Goal: Task Accomplishment & Management: Use online tool/utility

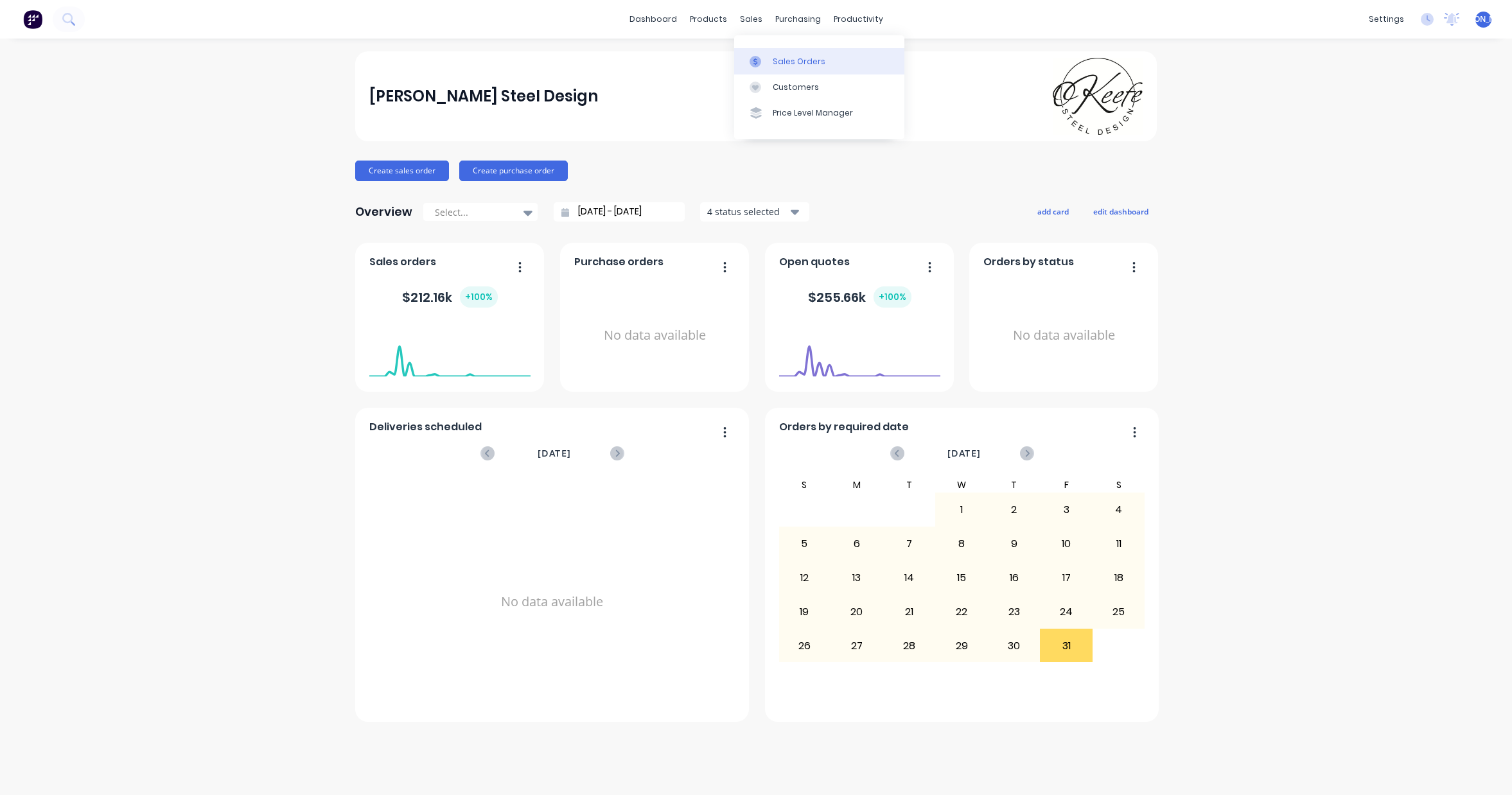
click at [785, 65] on div "Sales Orders" at bounding box center [799, 61] width 53 height 12
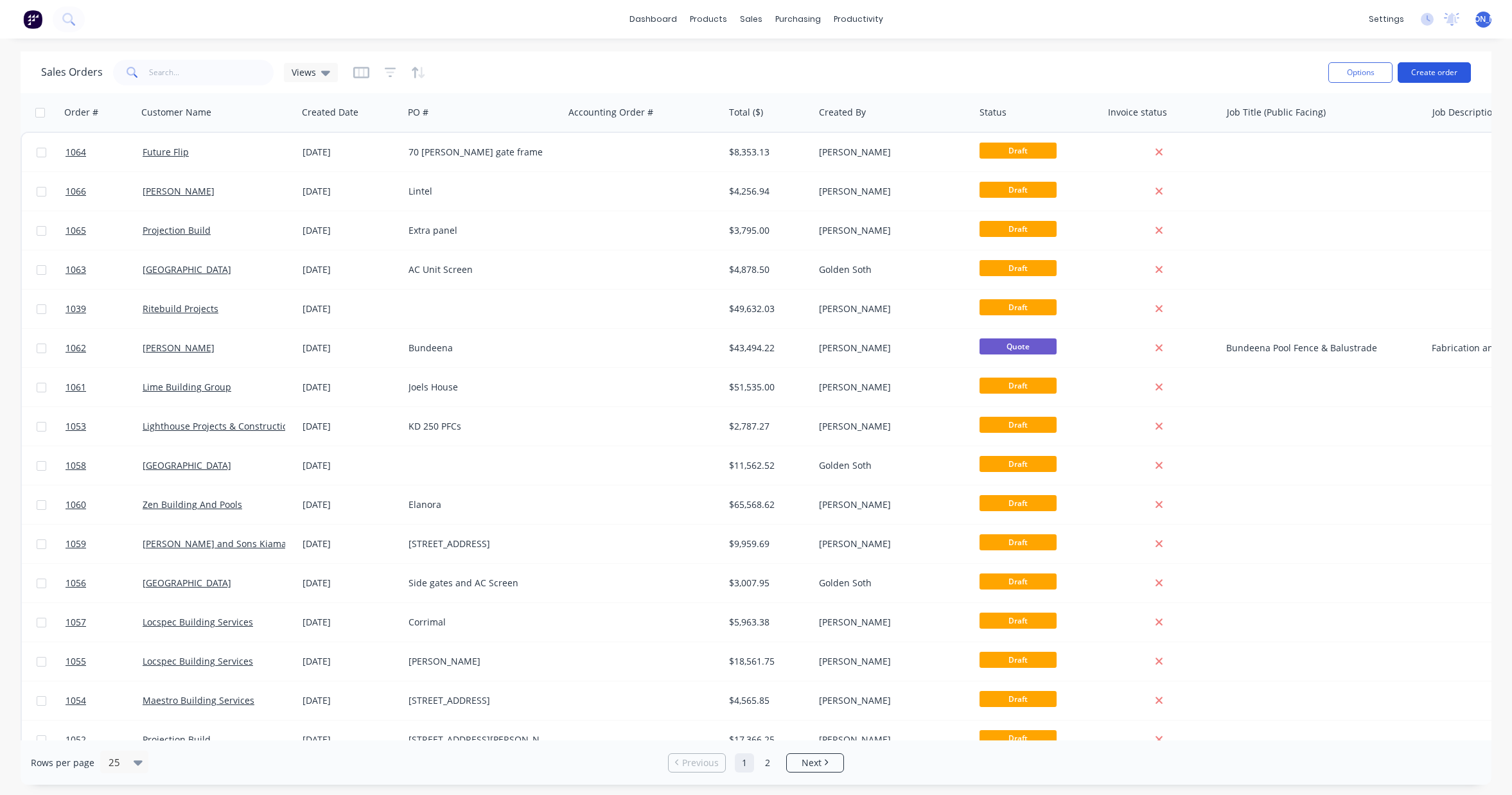
click at [1425, 73] on button "Create order" at bounding box center [1434, 72] width 73 height 21
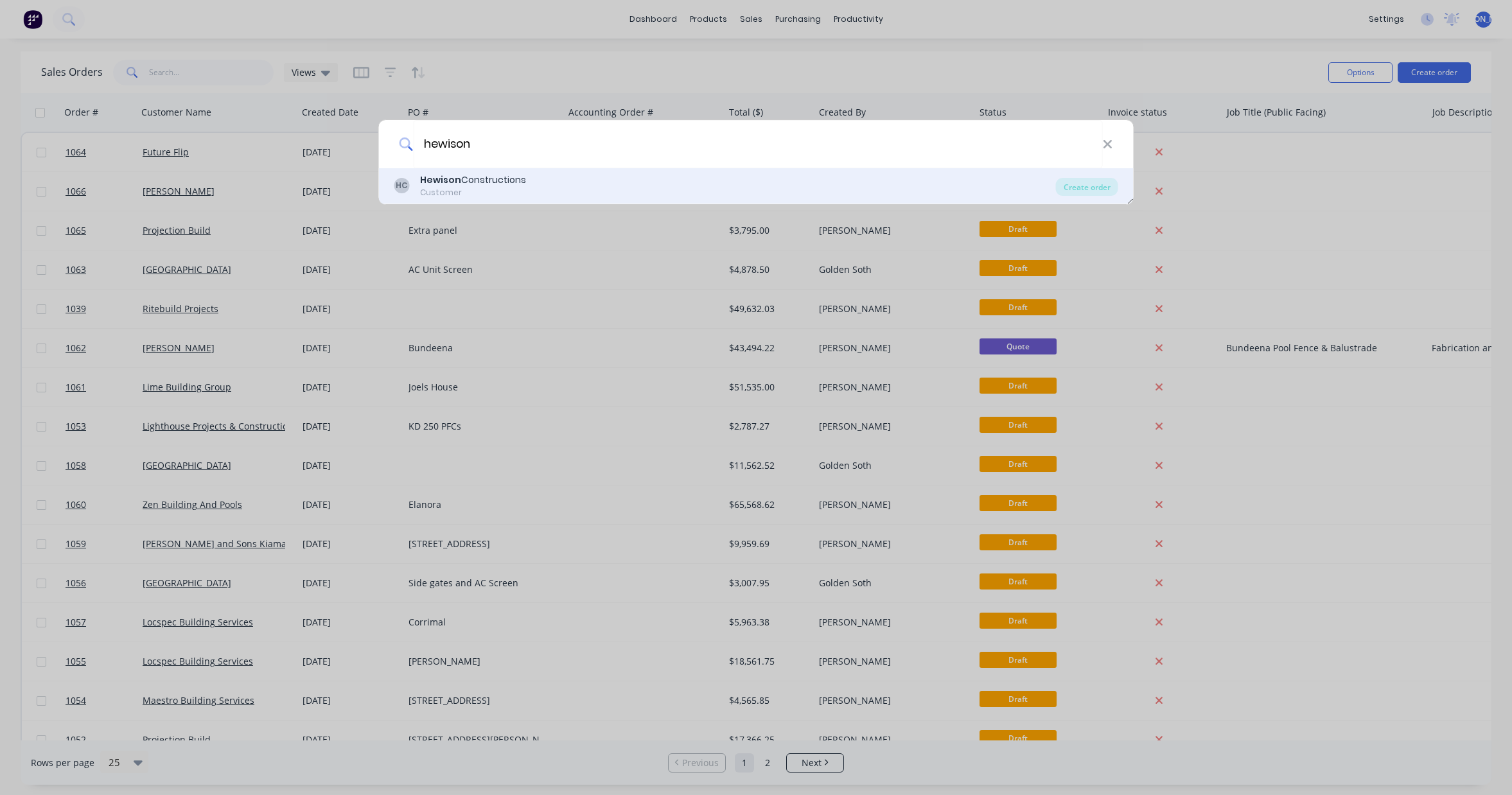
type input "hewison"
click at [458, 195] on div "Customer" at bounding box center [473, 192] width 106 height 12
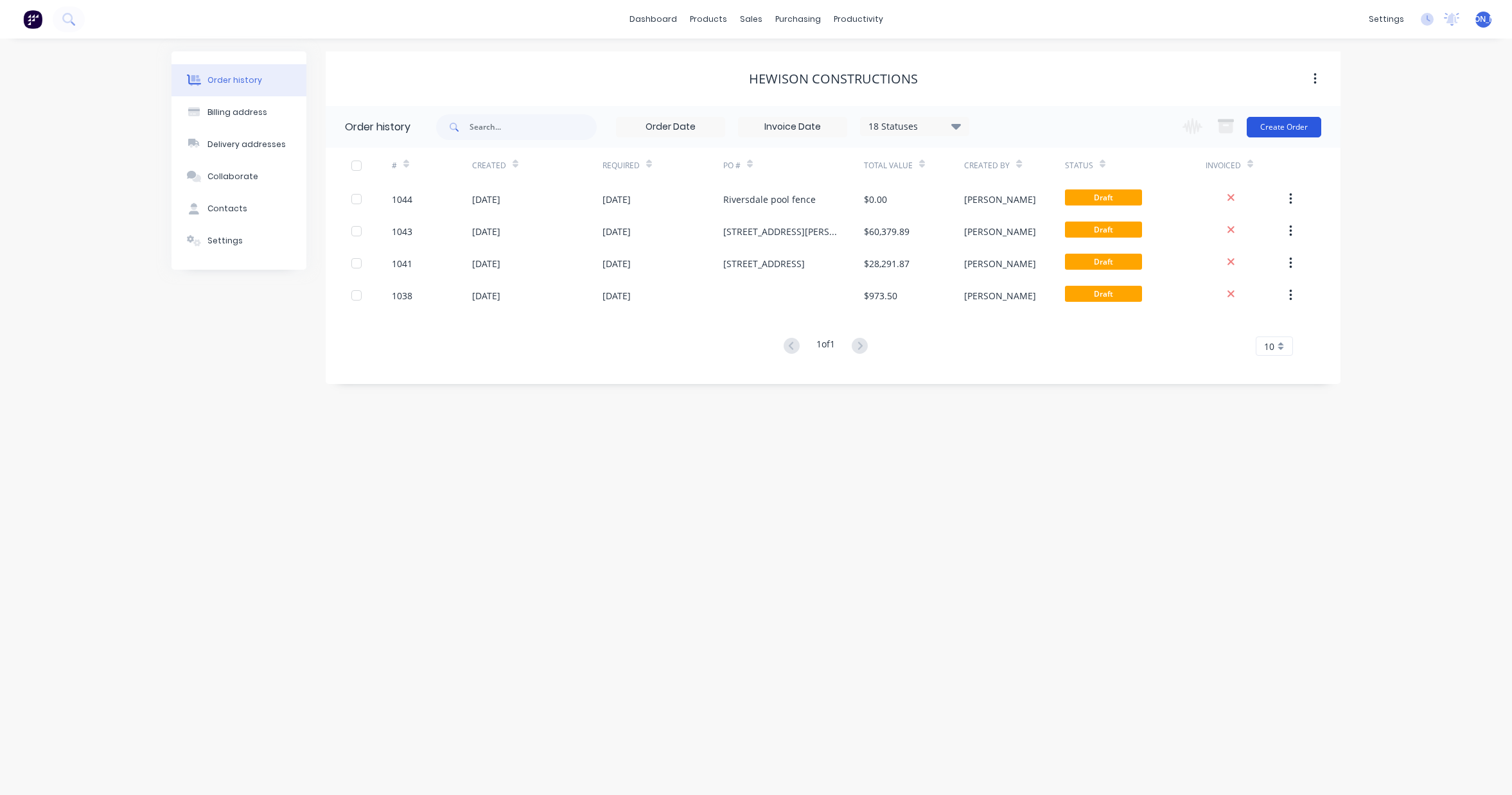
click at [1296, 130] on button "Create Order" at bounding box center [1284, 127] width 74 height 21
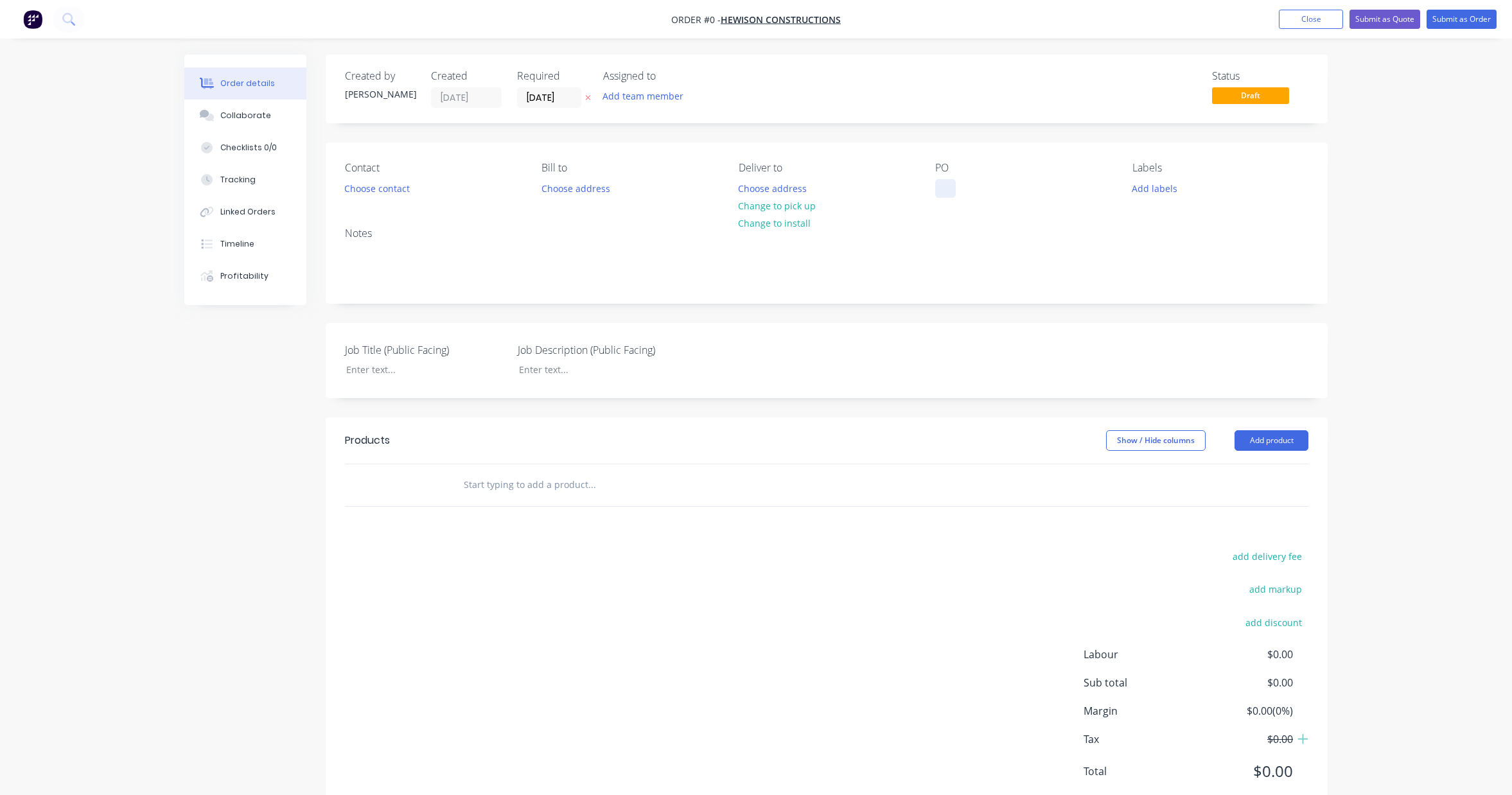
click at [947, 190] on div at bounding box center [945, 188] width 21 height 19
click at [973, 192] on div "[STREET_ADDRESS]" at bounding box center [986, 188] width 102 height 19
click at [967, 191] on div "[STREET_ADDRESS]" at bounding box center [986, 188] width 102 height 19
click at [1037, 189] on div "Creating draft order... Loading... Order details Collaborate Checklists 0/0 Tra…" at bounding box center [755, 444] width 1169 height 780
click at [1000, 186] on div "[STREET_ADDRESS]" at bounding box center [986, 188] width 102 height 19
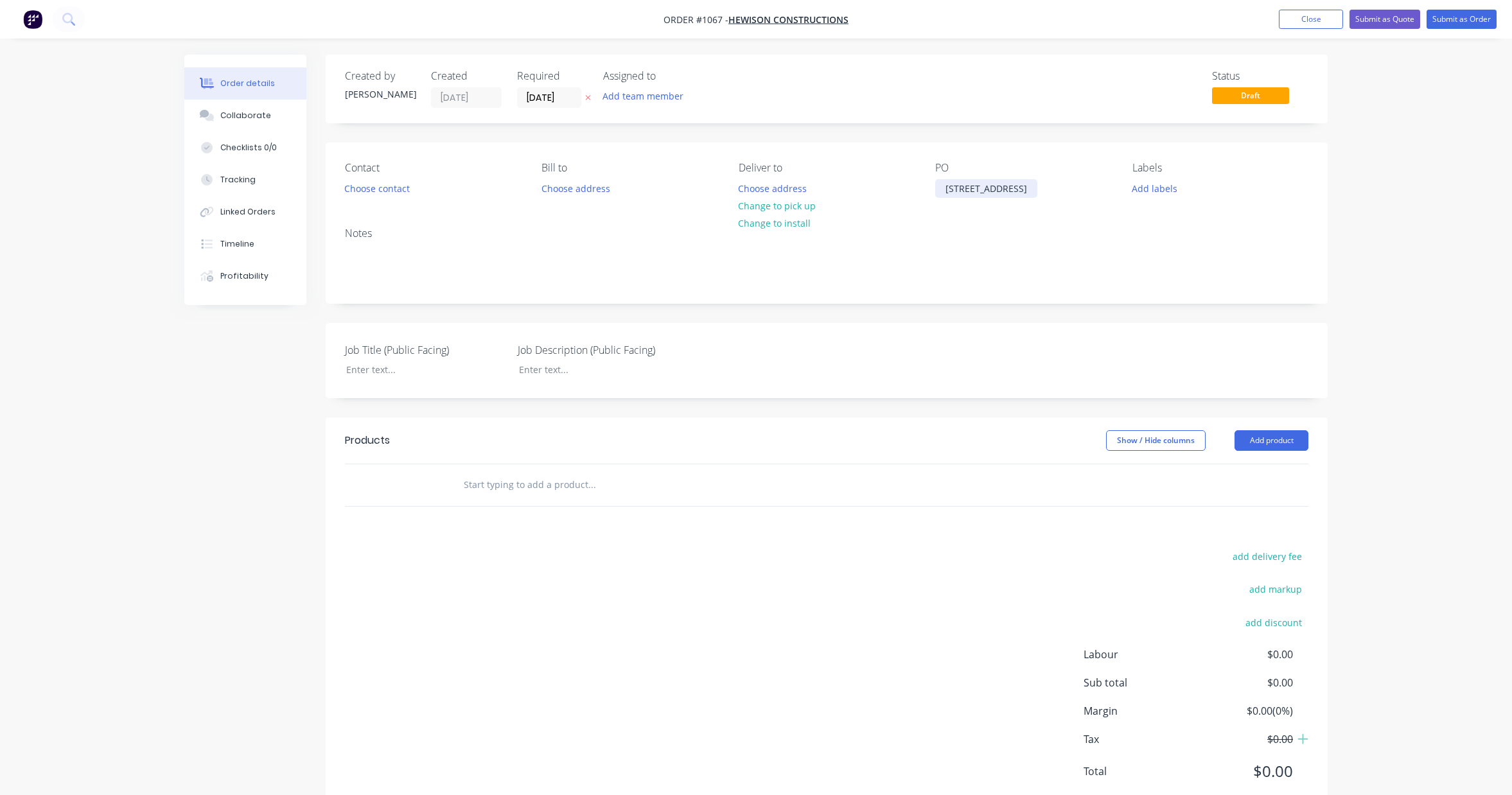
click at [962, 192] on div "[STREET_ADDRESS]" at bounding box center [986, 188] width 102 height 19
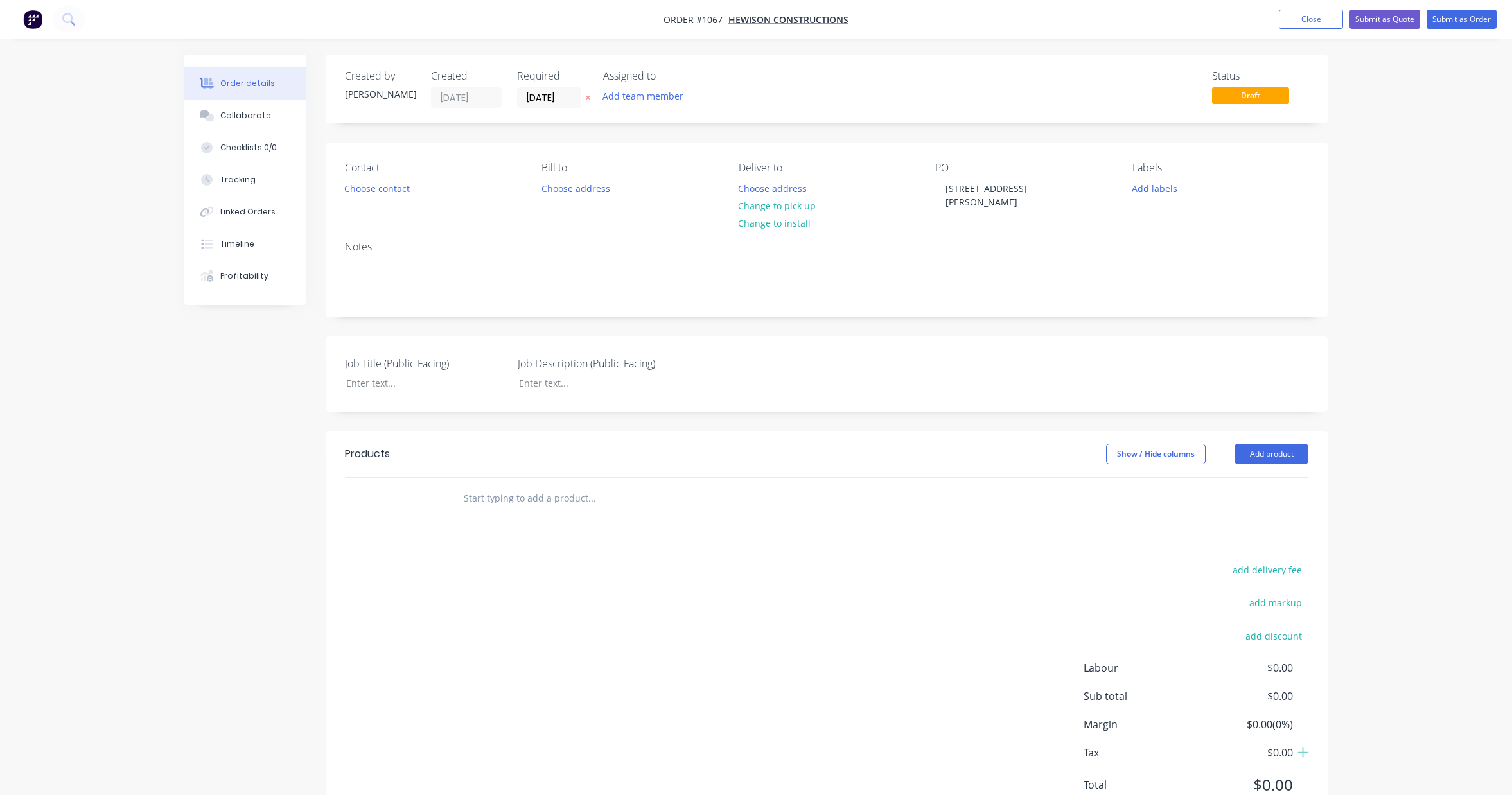
click at [1009, 241] on div "Notes" at bounding box center [827, 247] width 963 height 12
click at [368, 374] on div at bounding box center [416, 383] width 161 height 19
click at [388, 374] on div "Lift Shaft steel" at bounding box center [416, 383] width 161 height 19
click at [1262, 444] on button "Add product" at bounding box center [1271, 454] width 74 height 21
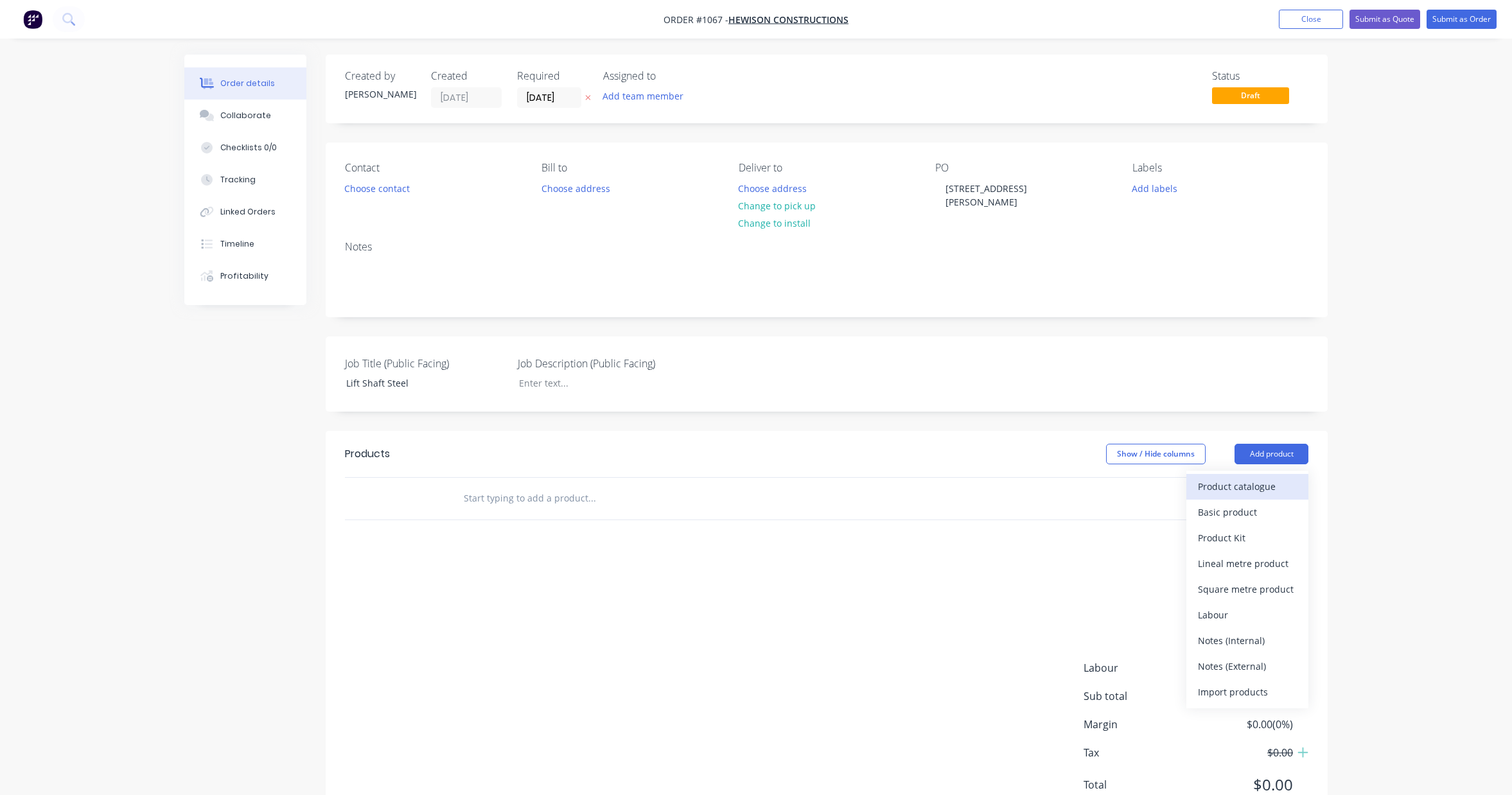
click at [1269, 477] on div "Product catalogue" at bounding box center [1248, 486] width 99 height 19
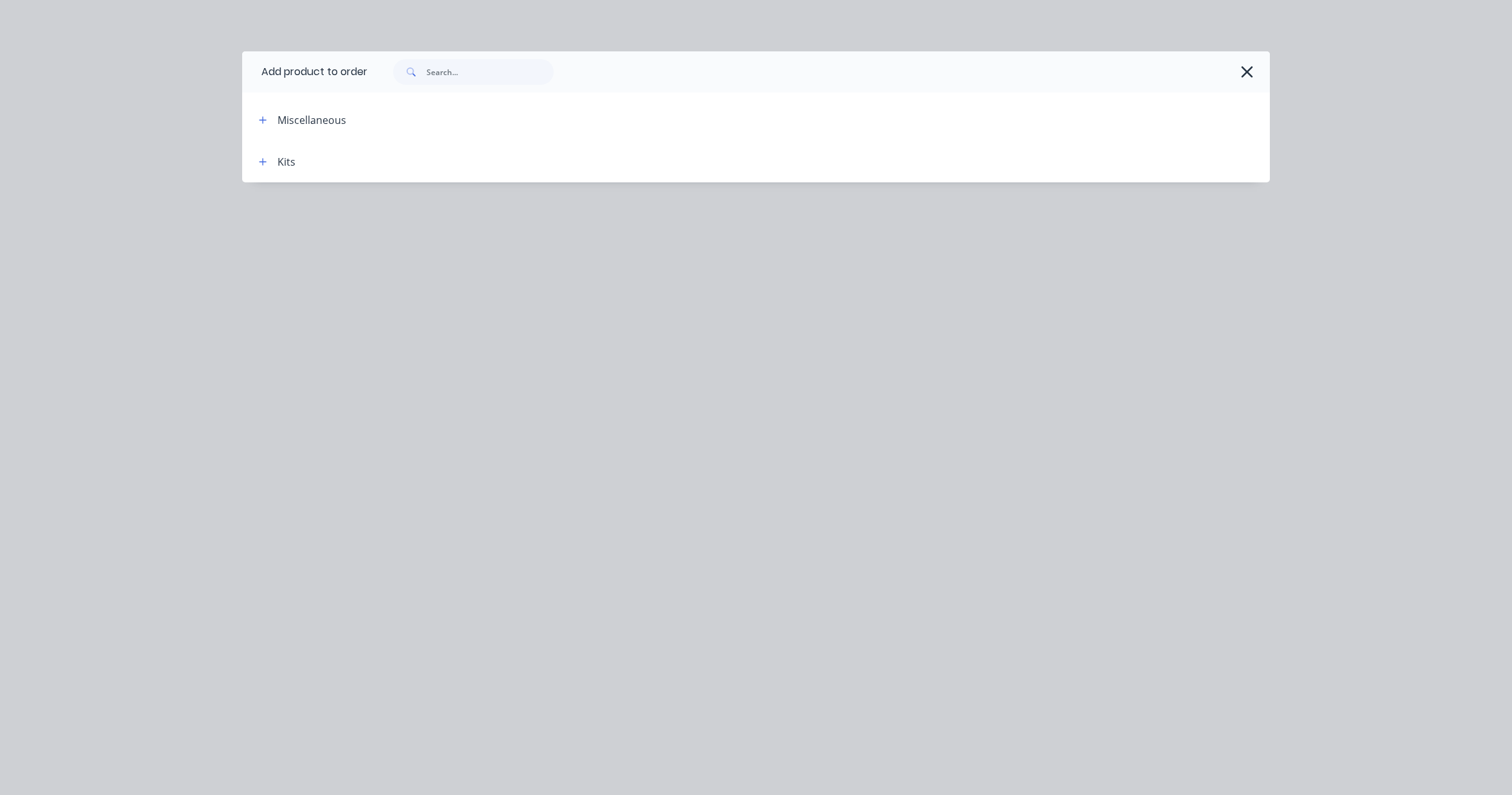
click at [278, 156] on div "Kits" at bounding box center [286, 162] width 18 height 16
click at [267, 161] on icon "button" at bounding box center [263, 162] width 8 height 9
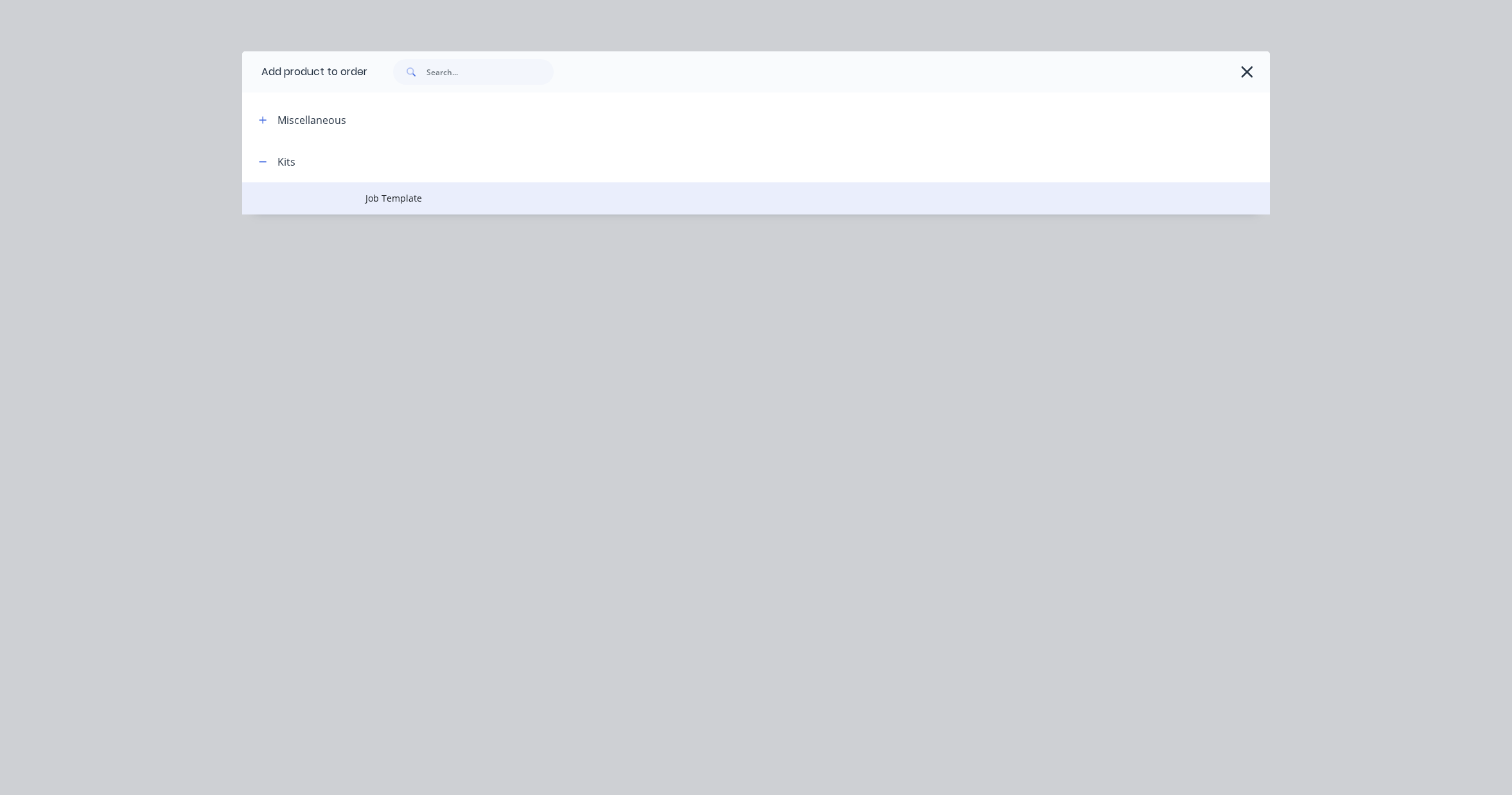
click at [385, 198] on span "Job Template" at bounding box center [727, 198] width 723 height 13
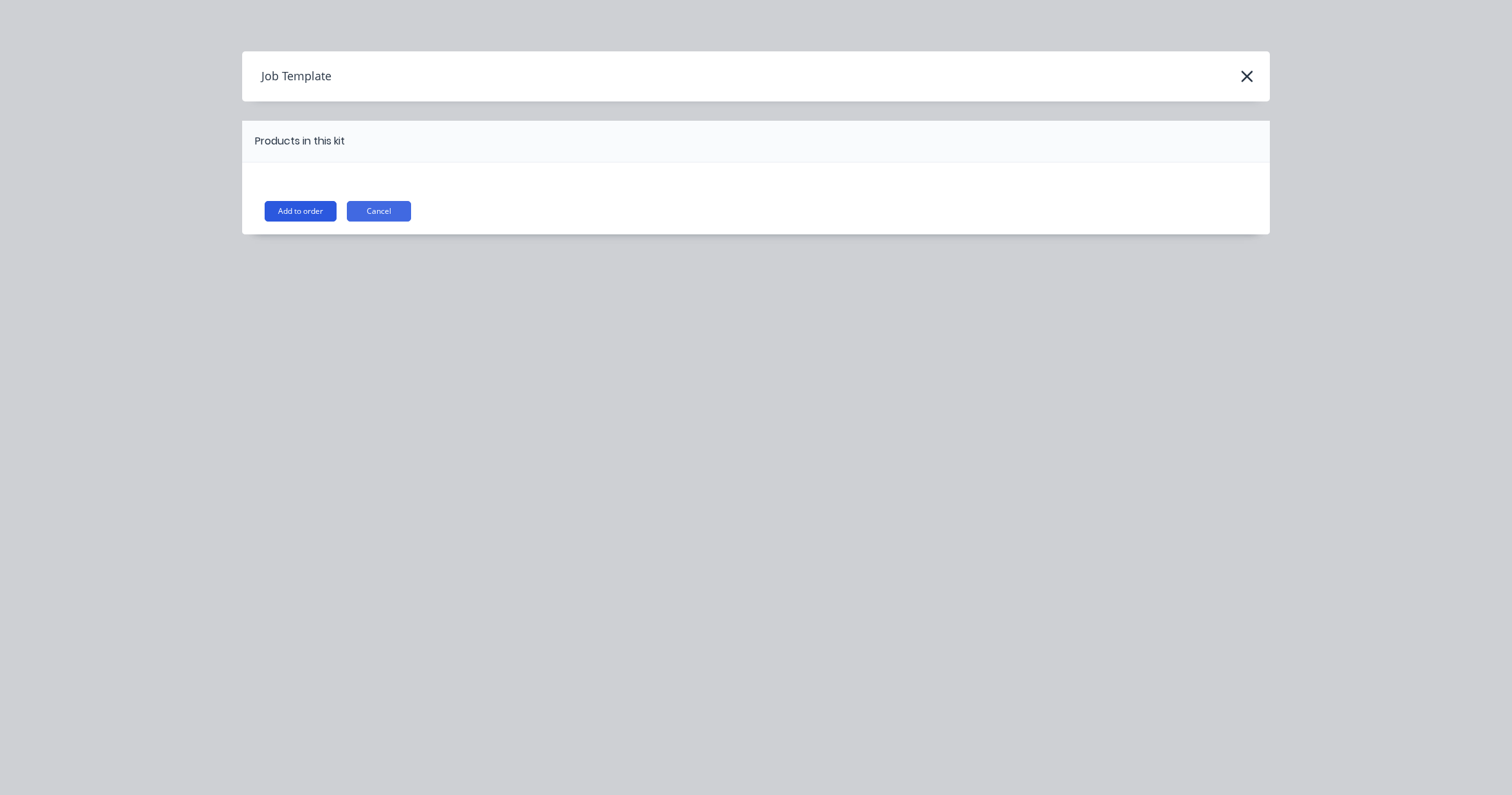
click at [305, 203] on button "Add to order" at bounding box center [300, 211] width 72 height 21
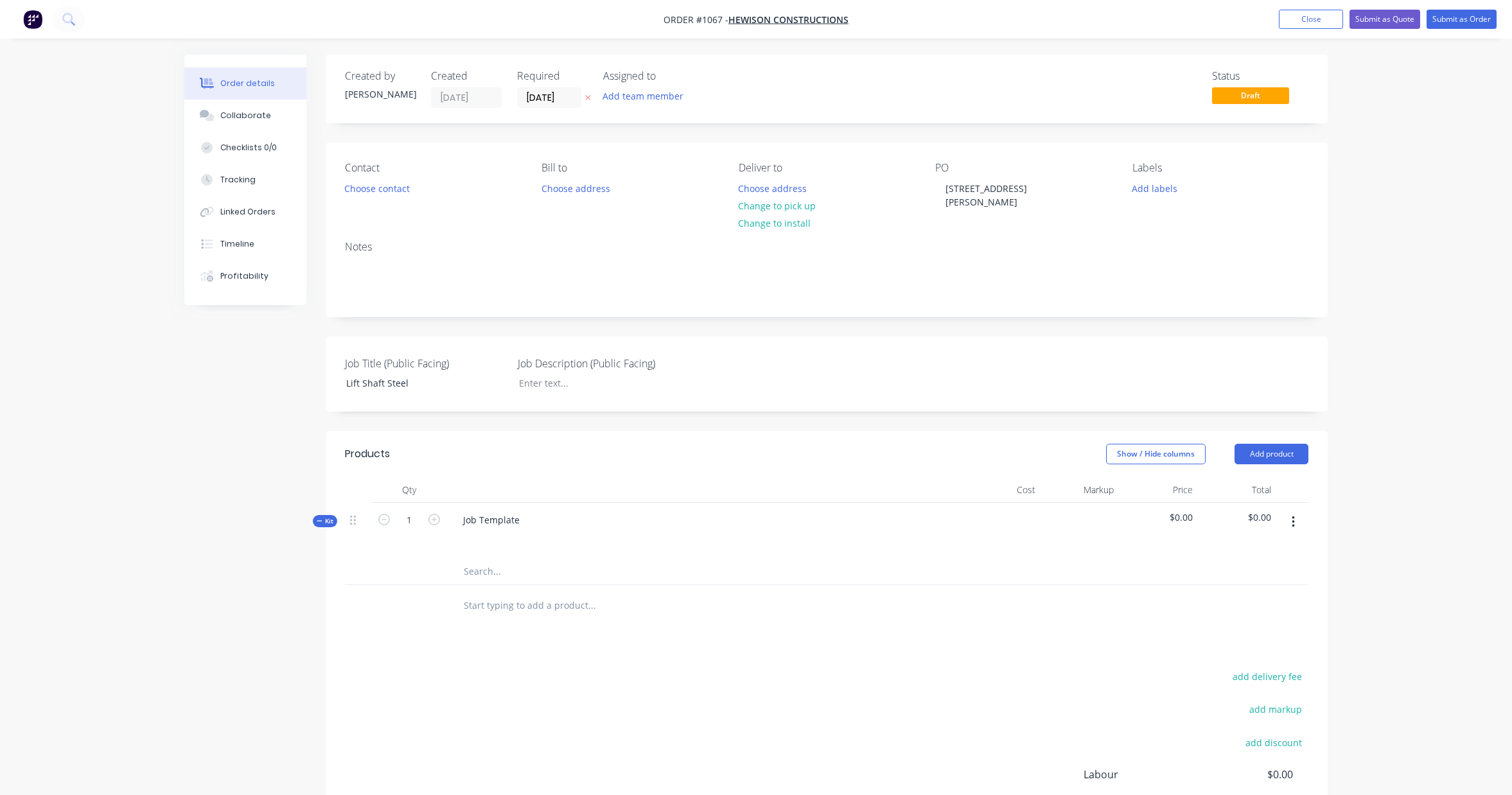
click at [1297, 510] on button "button" at bounding box center [1293, 522] width 30 height 23
click at [1270, 547] on div "Add product to kit" at bounding box center [1248, 556] width 99 height 19
click at [1266, 701] on div "Labour" at bounding box center [1248, 710] width 99 height 19
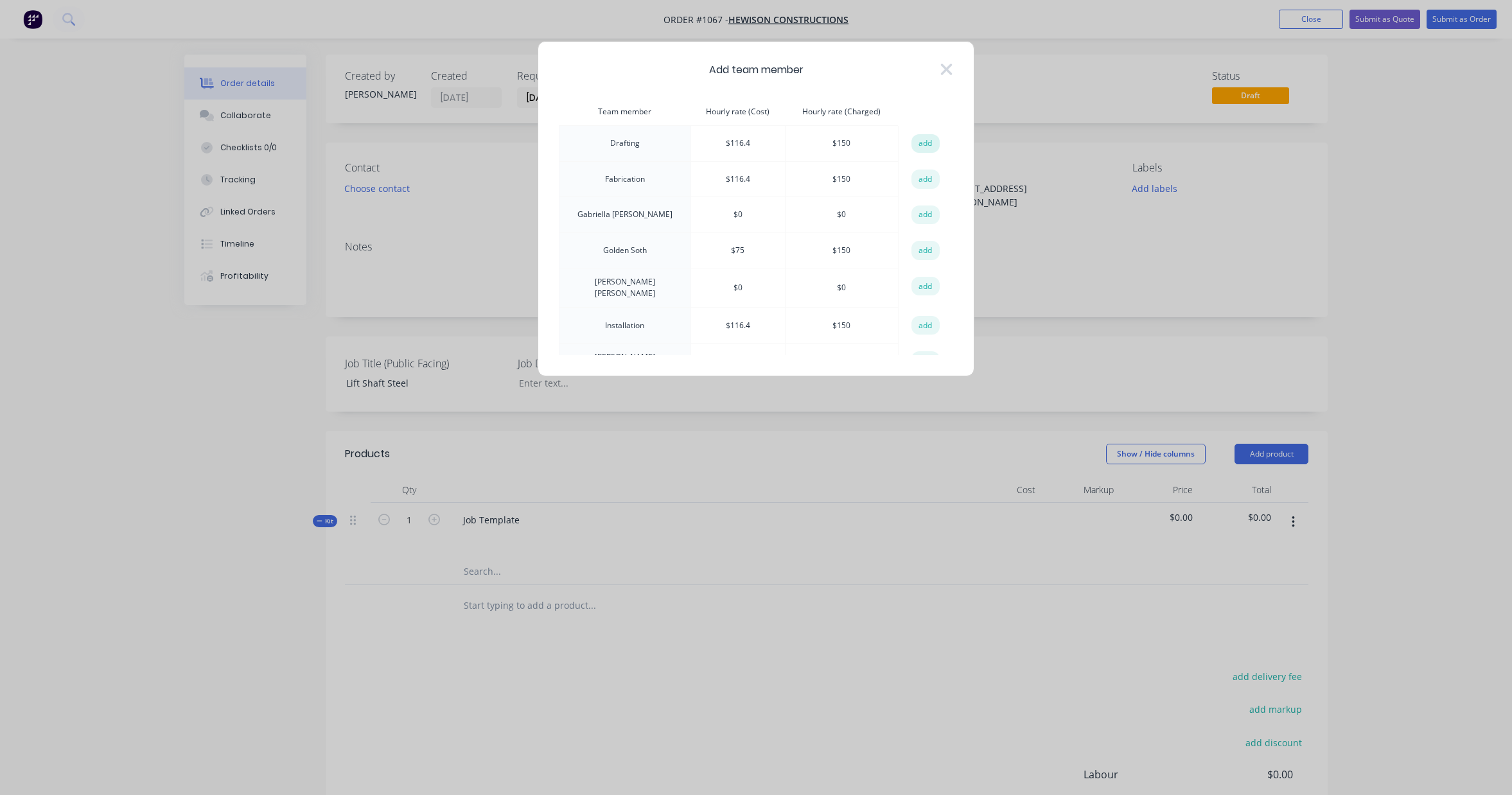
click at [918, 141] on button "add" at bounding box center [925, 143] width 28 height 19
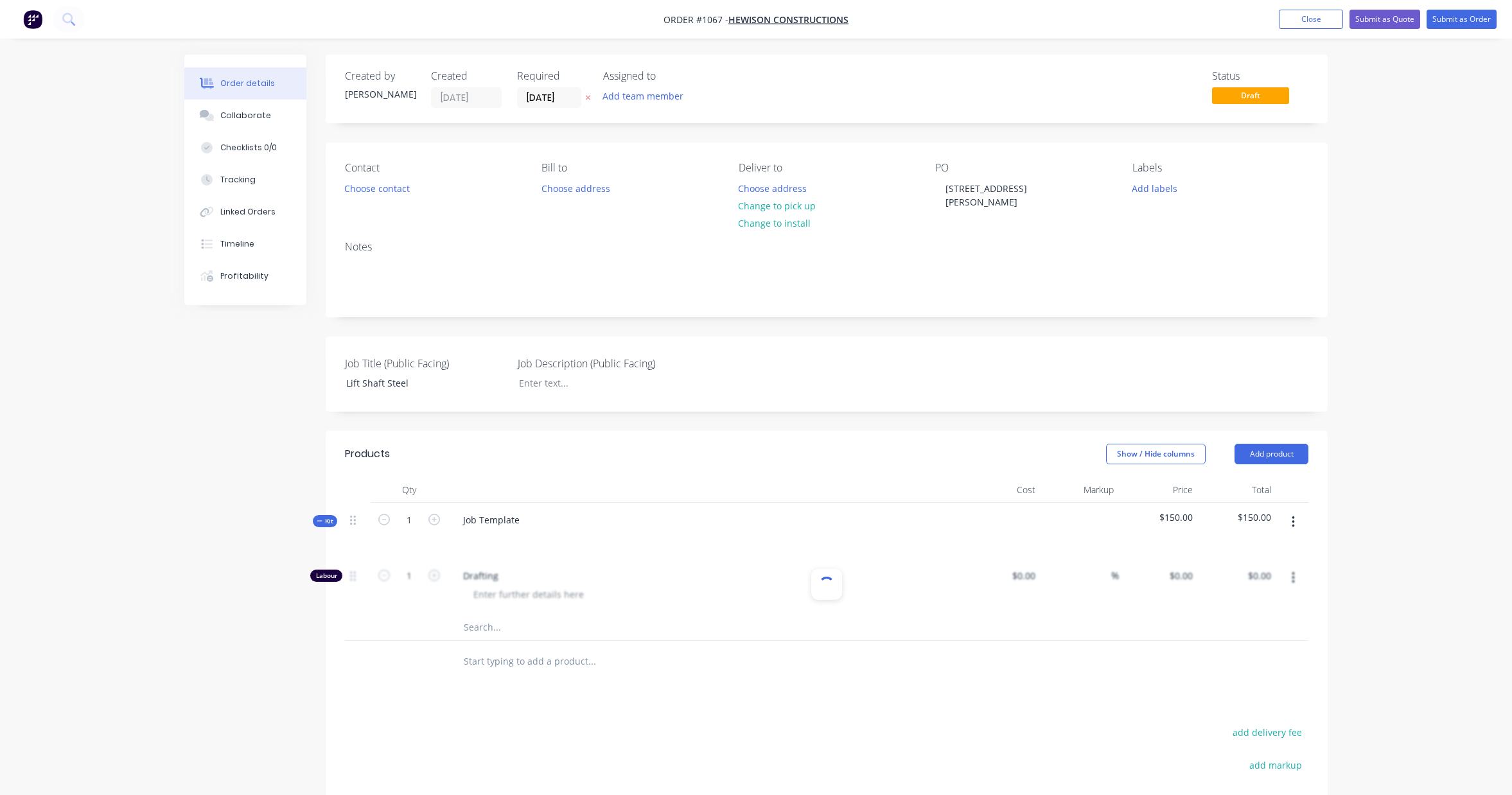
type input "$116.40"
type input "28.87"
type input "$150.00"
click at [1294, 515] on icon "button" at bounding box center [1293, 522] width 3 height 14
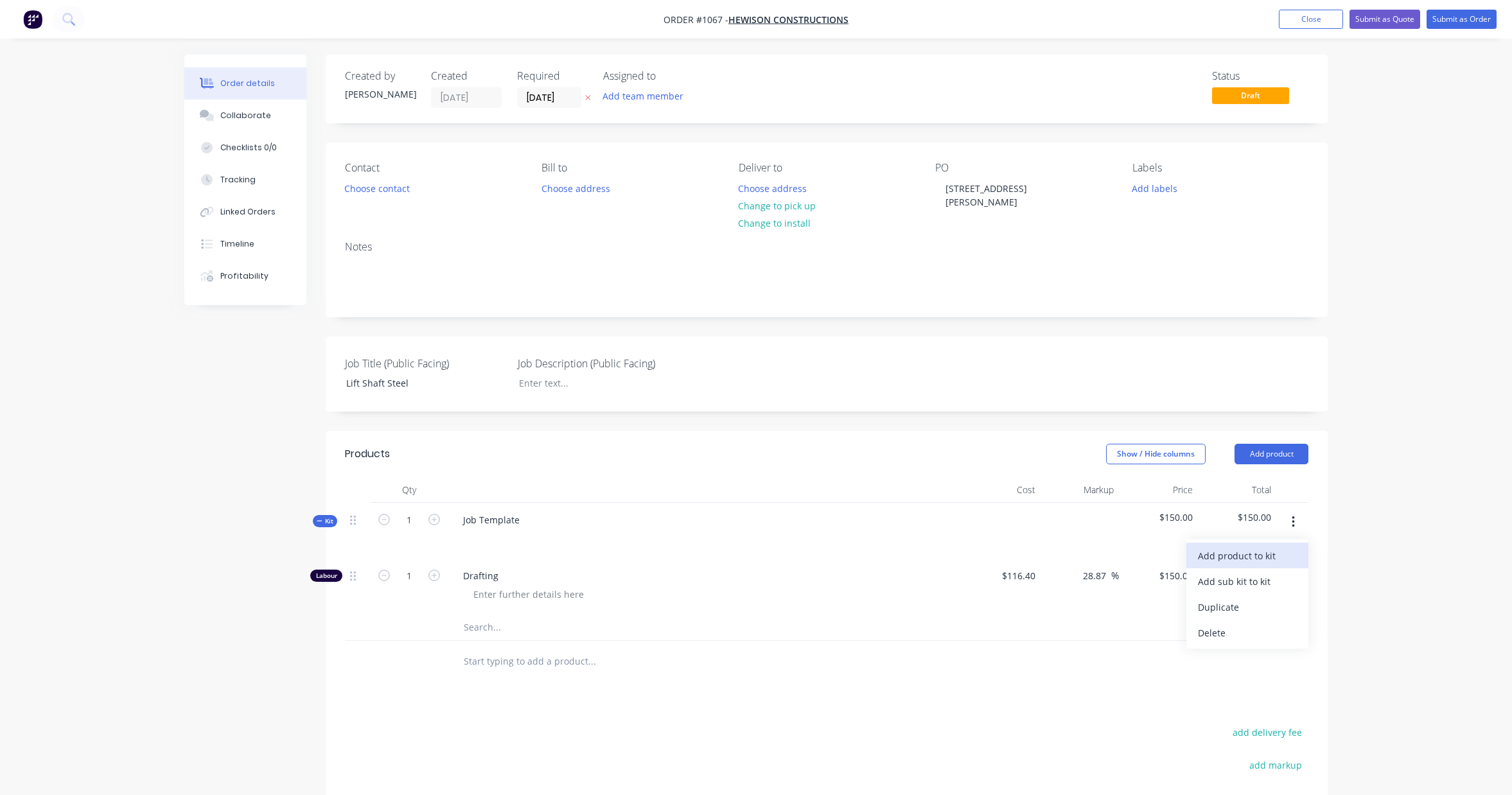
click at [1259, 547] on div "Add product to kit" at bounding box center [1248, 556] width 99 height 19
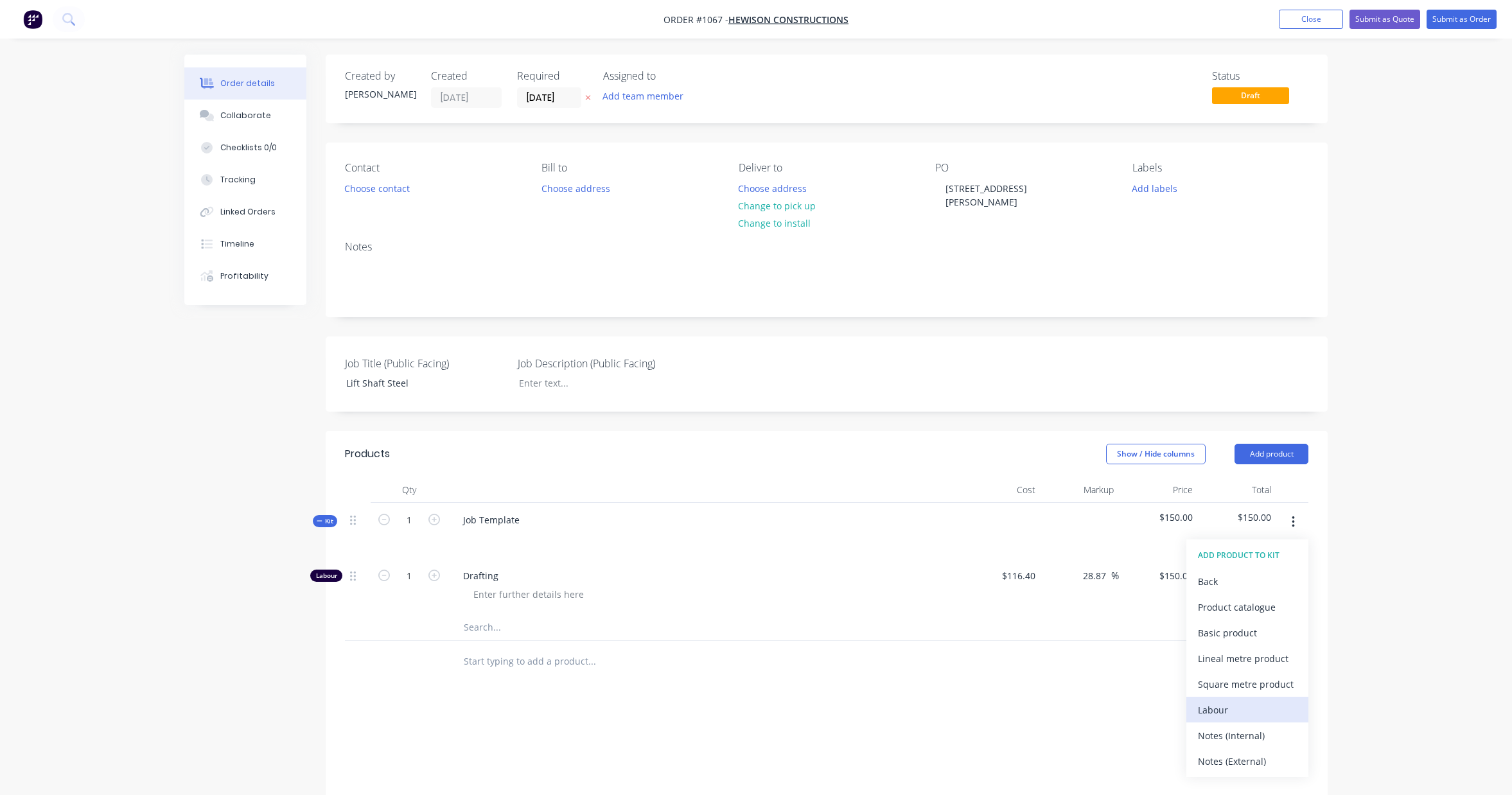
click at [1255, 701] on div "Labour" at bounding box center [1248, 710] width 99 height 19
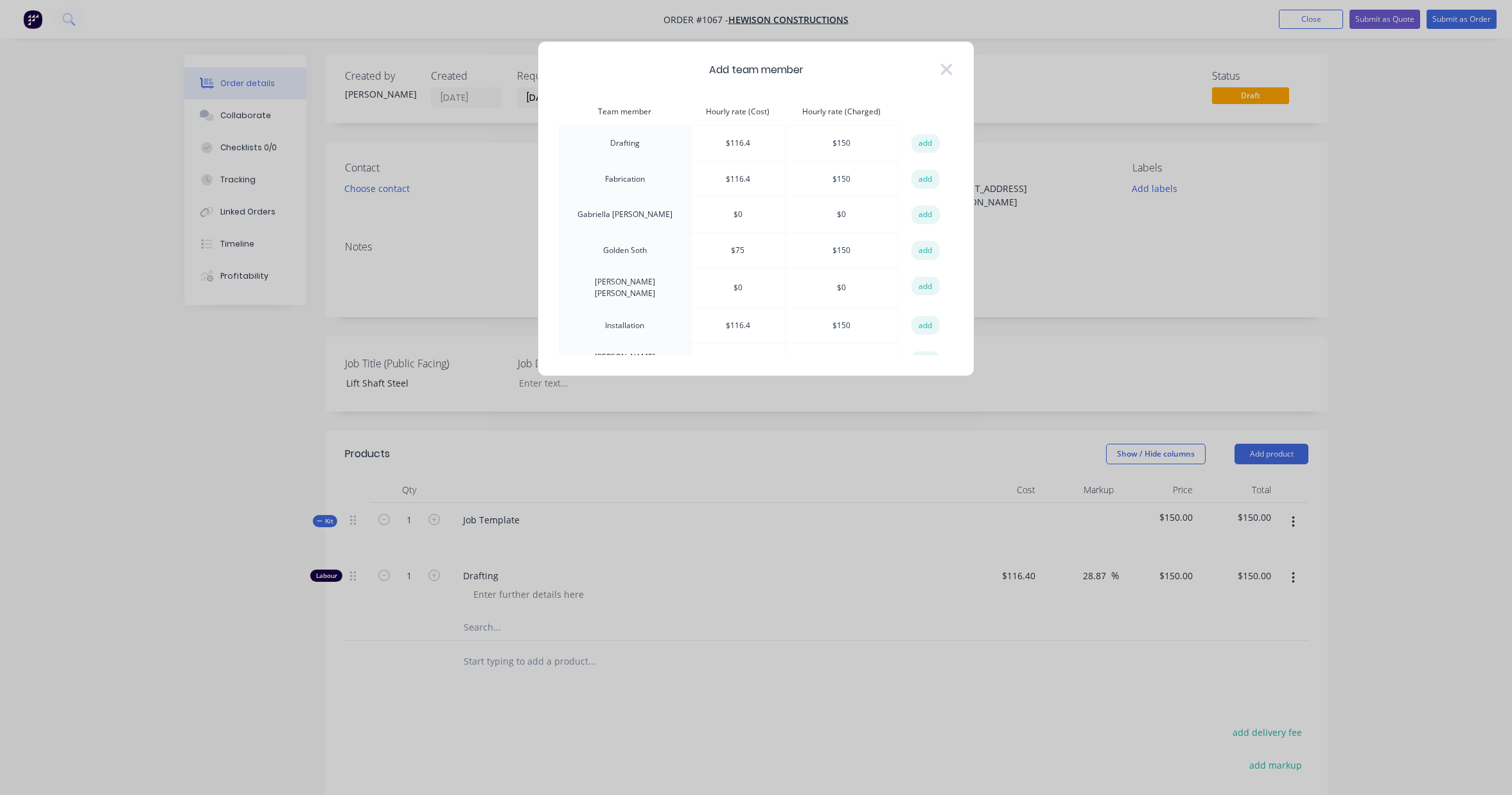
click at [645, 186] on td "Fabrication" at bounding box center [625, 179] width 132 height 36
click at [921, 183] on button "add" at bounding box center [925, 179] width 28 height 19
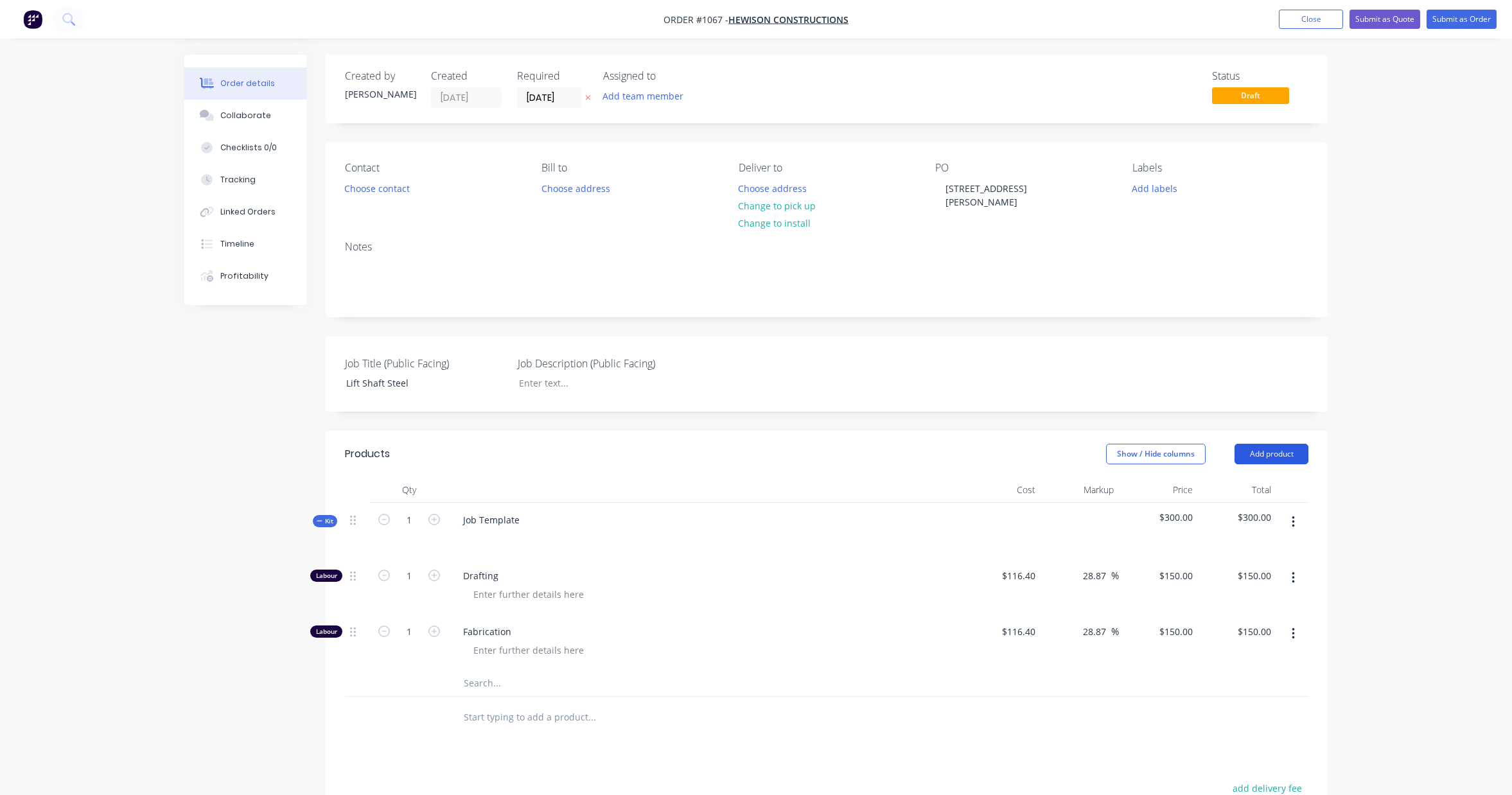
click at [1281, 446] on button "Add product" at bounding box center [1271, 454] width 74 height 21
click at [1274, 529] on div "Product Kit" at bounding box center [1248, 538] width 99 height 19
click at [1216, 444] on div "Show / Hide columns" at bounding box center [1170, 454] width 129 height 21
click at [1292, 515] on icon "button" at bounding box center [1293, 522] width 3 height 14
click at [1266, 548] on div "Add product to kit" at bounding box center [1248, 556] width 99 height 19
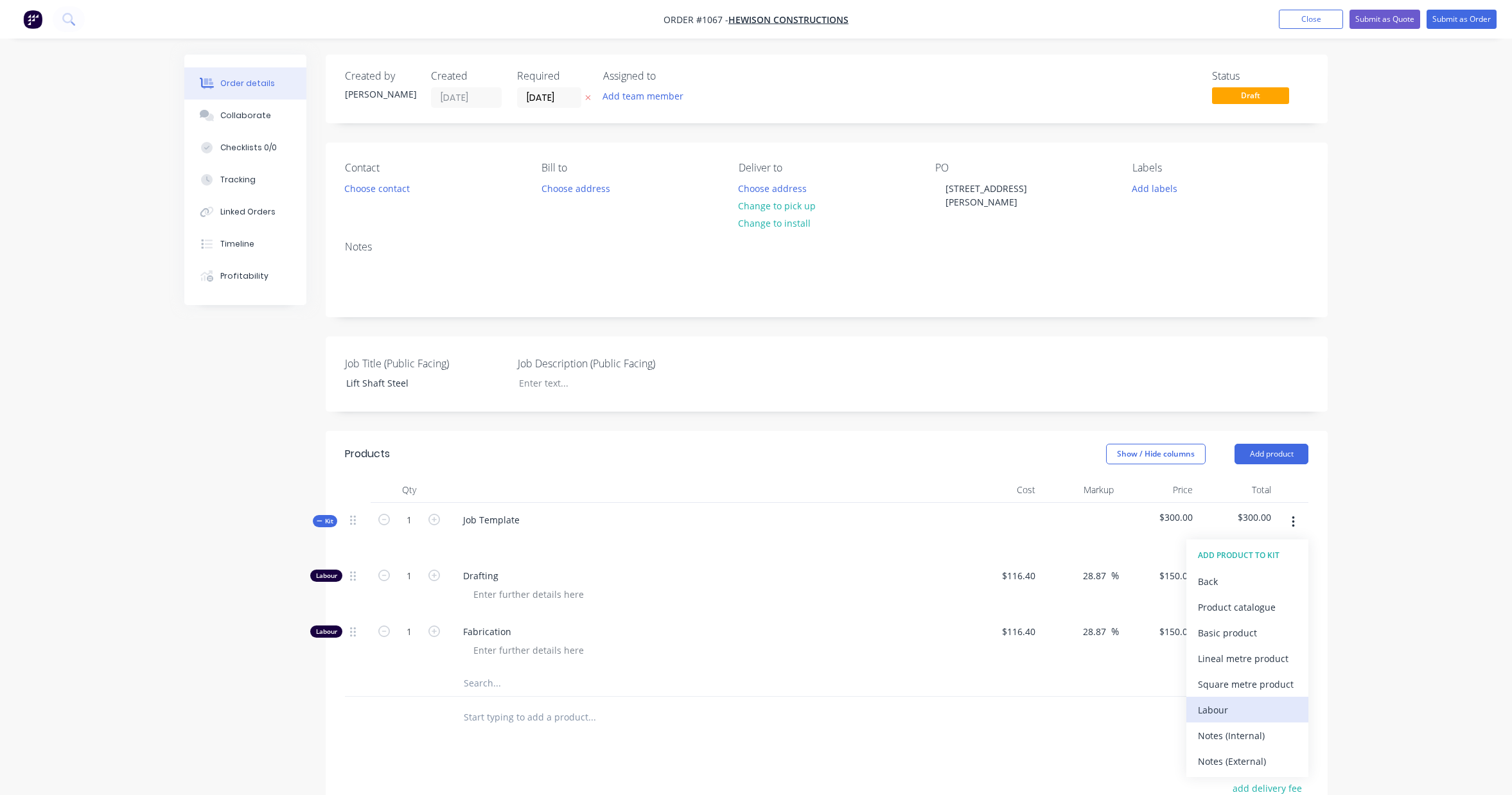
click at [1256, 704] on div "Labour" at bounding box center [1248, 710] width 99 height 19
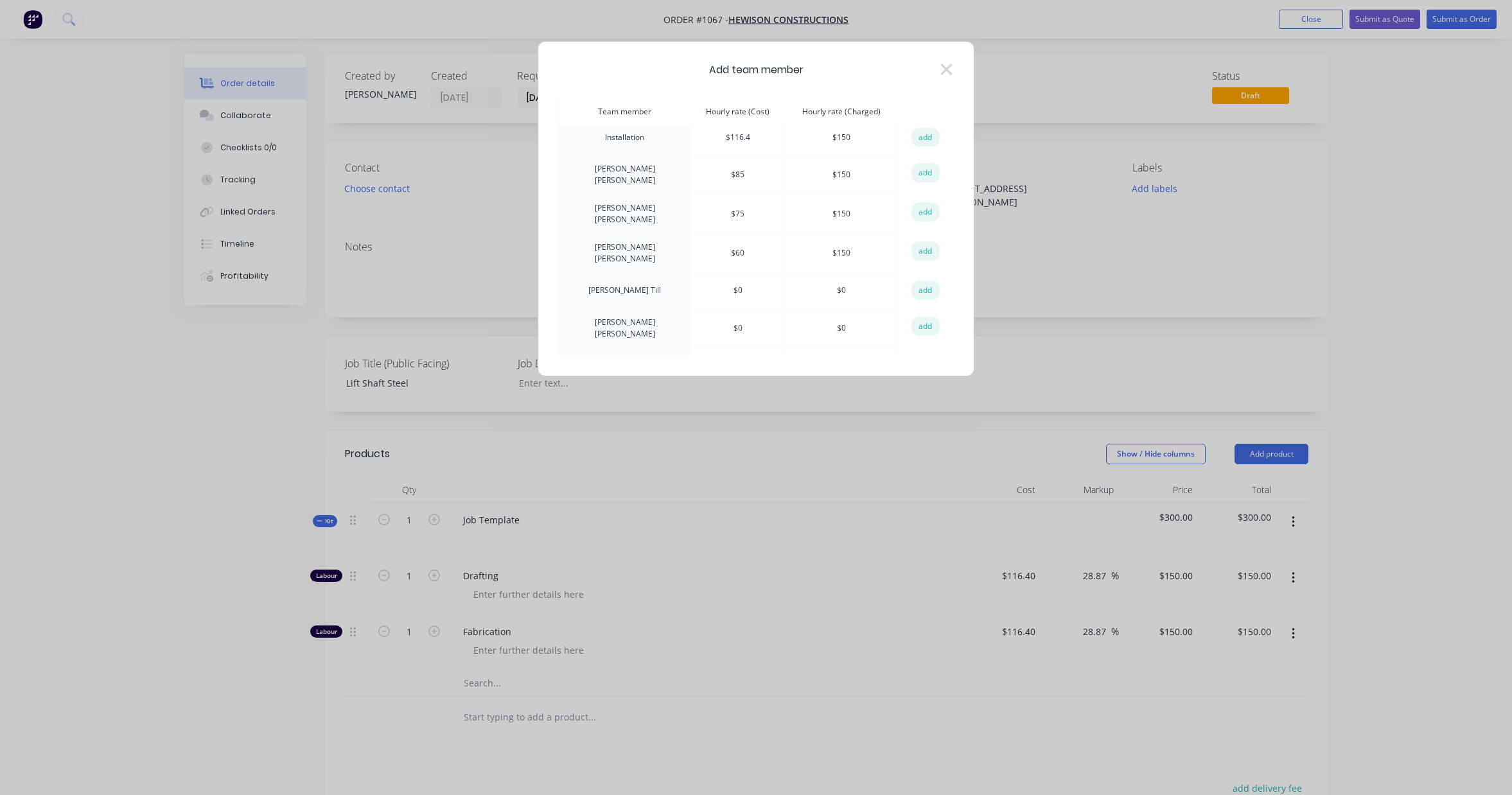
scroll to position [234, 0]
click at [925, 309] on button "add" at bounding box center [925, 319] width 28 height 19
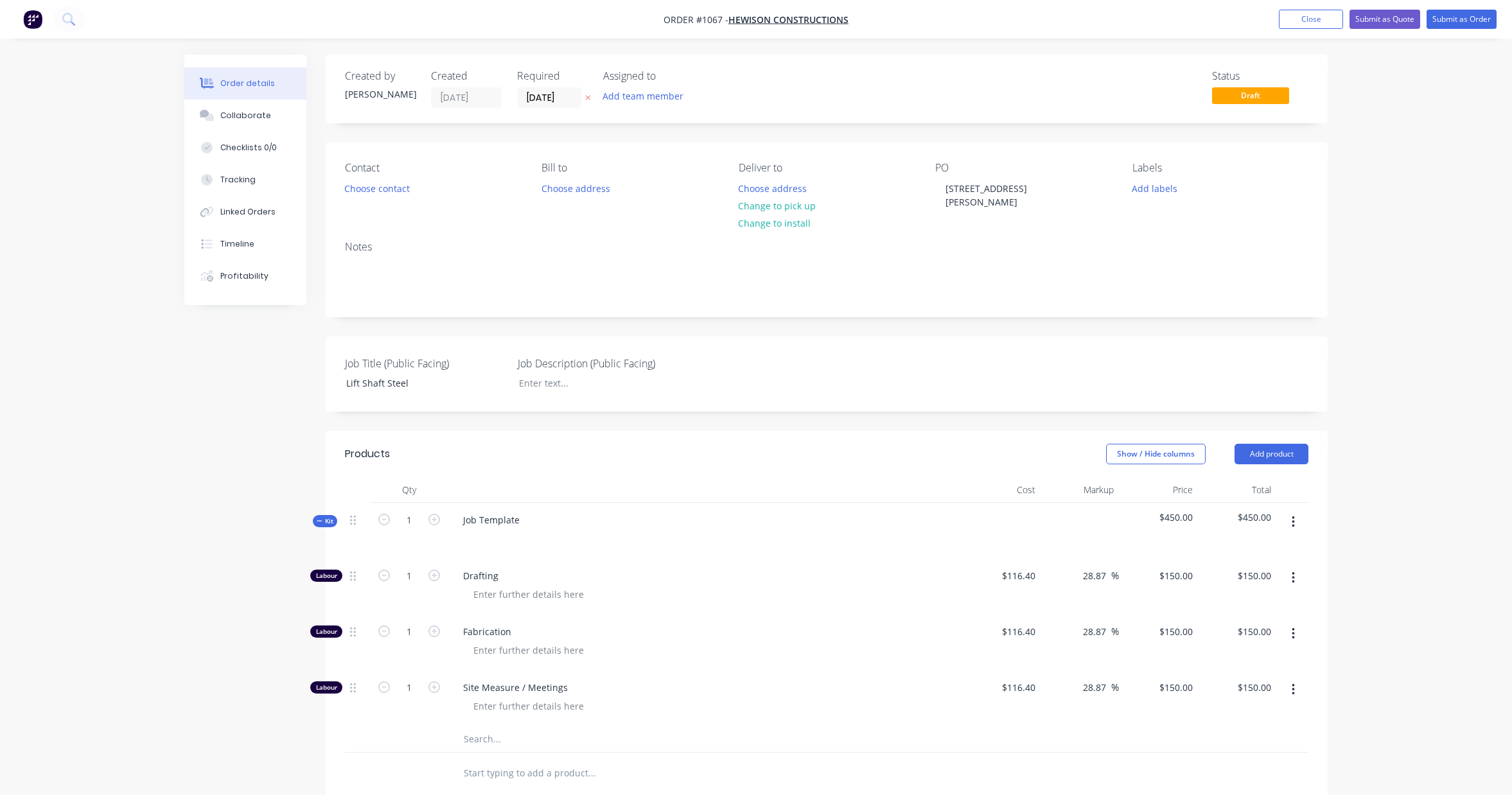
click at [1296, 510] on button "button" at bounding box center [1293, 522] width 30 height 23
click at [1267, 549] on div "Add product to kit" at bounding box center [1248, 556] width 99 height 19
click at [1264, 701] on div "Labour" at bounding box center [1248, 710] width 99 height 19
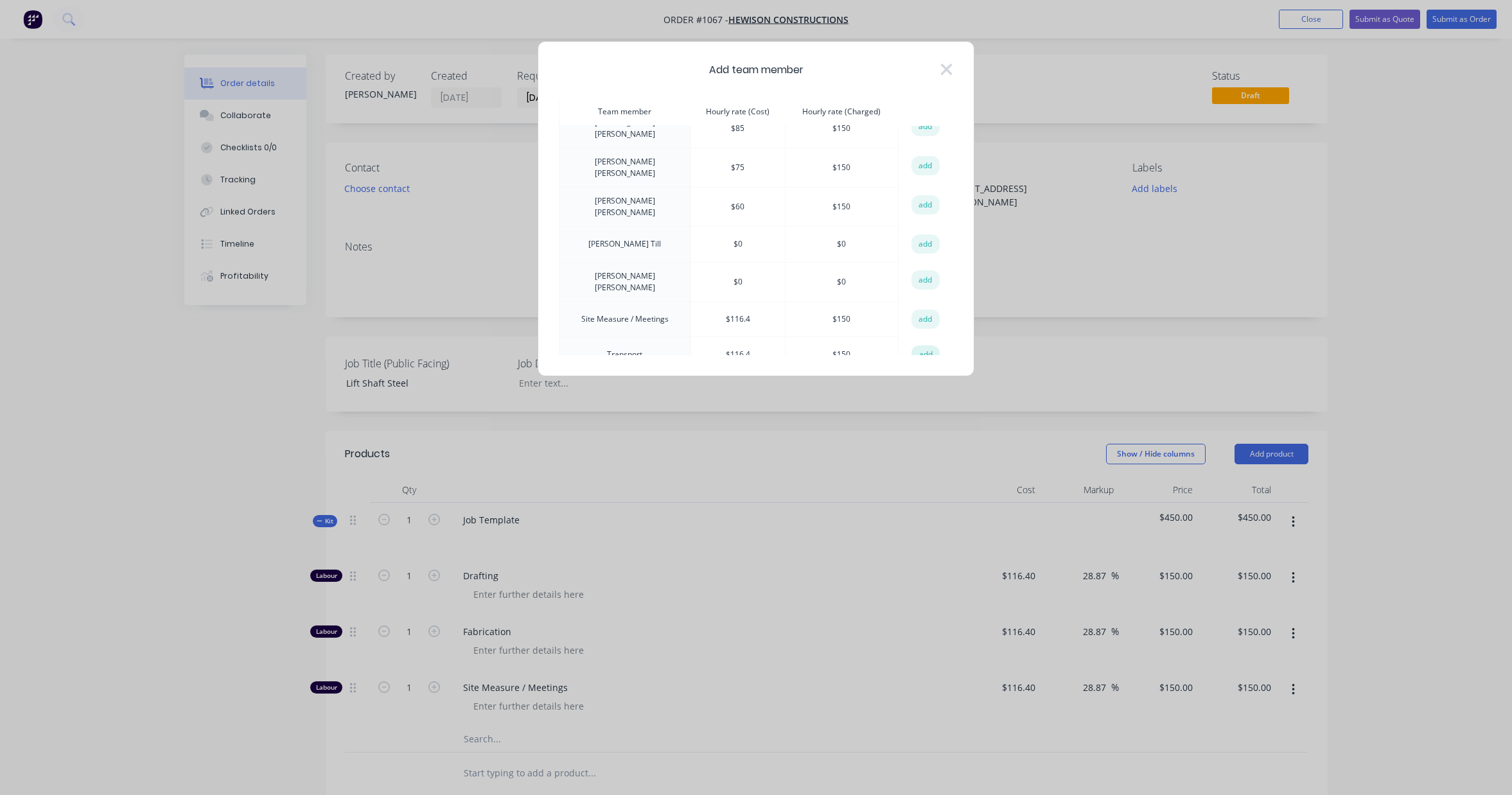
click at [917, 346] on button "add" at bounding box center [925, 355] width 28 height 19
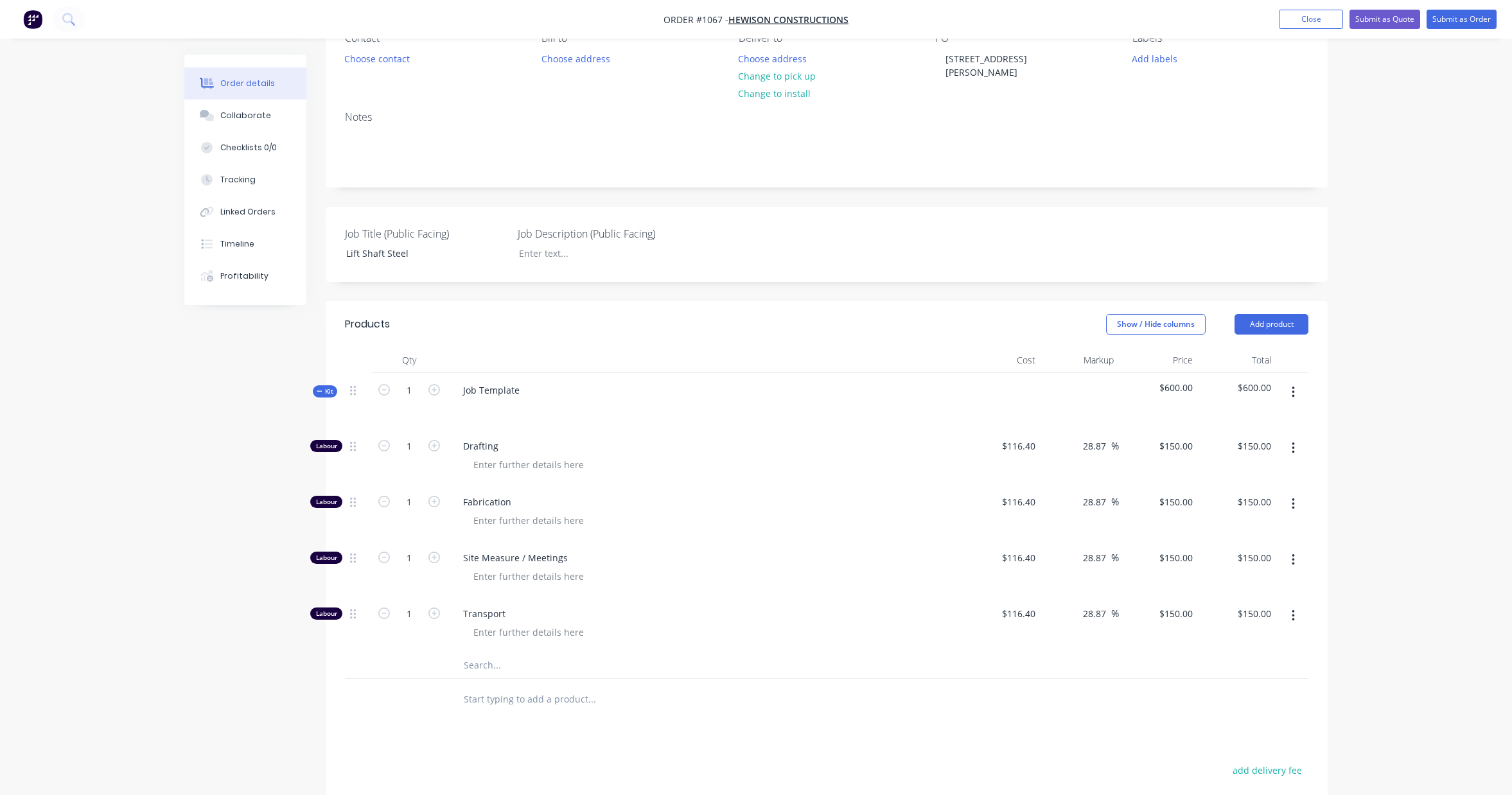
scroll to position [129, 0]
click at [432, 608] on icon "button" at bounding box center [433, 614] width 12 height 12
type input "2"
type input "$300.00"
click at [433, 552] on icon "button" at bounding box center [433, 558] width 12 height 12
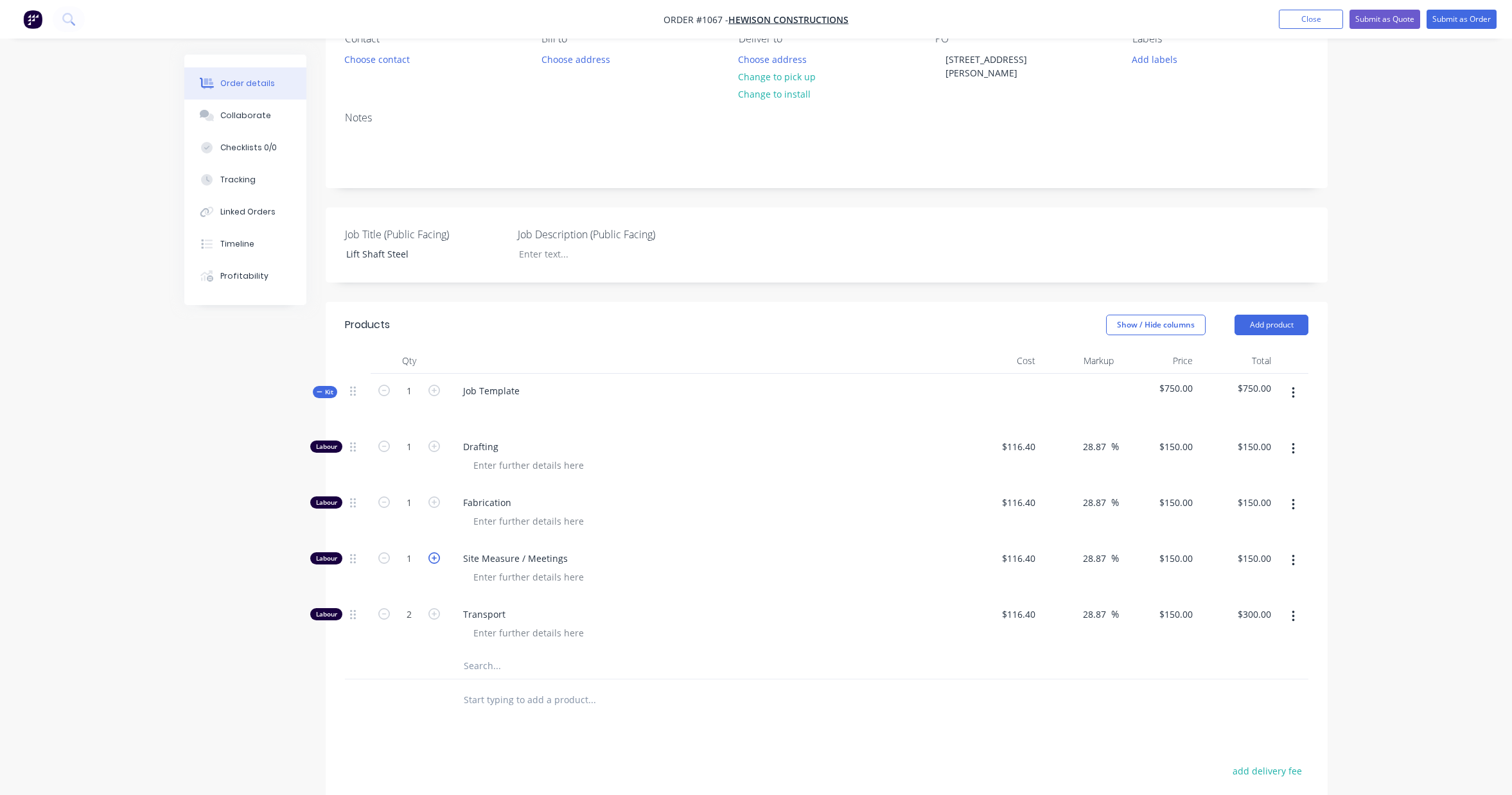
type input "2"
type input "$300.00"
click at [434, 441] on icon "button" at bounding box center [433, 446] width 12 height 12
type input "2"
type input "$300.00"
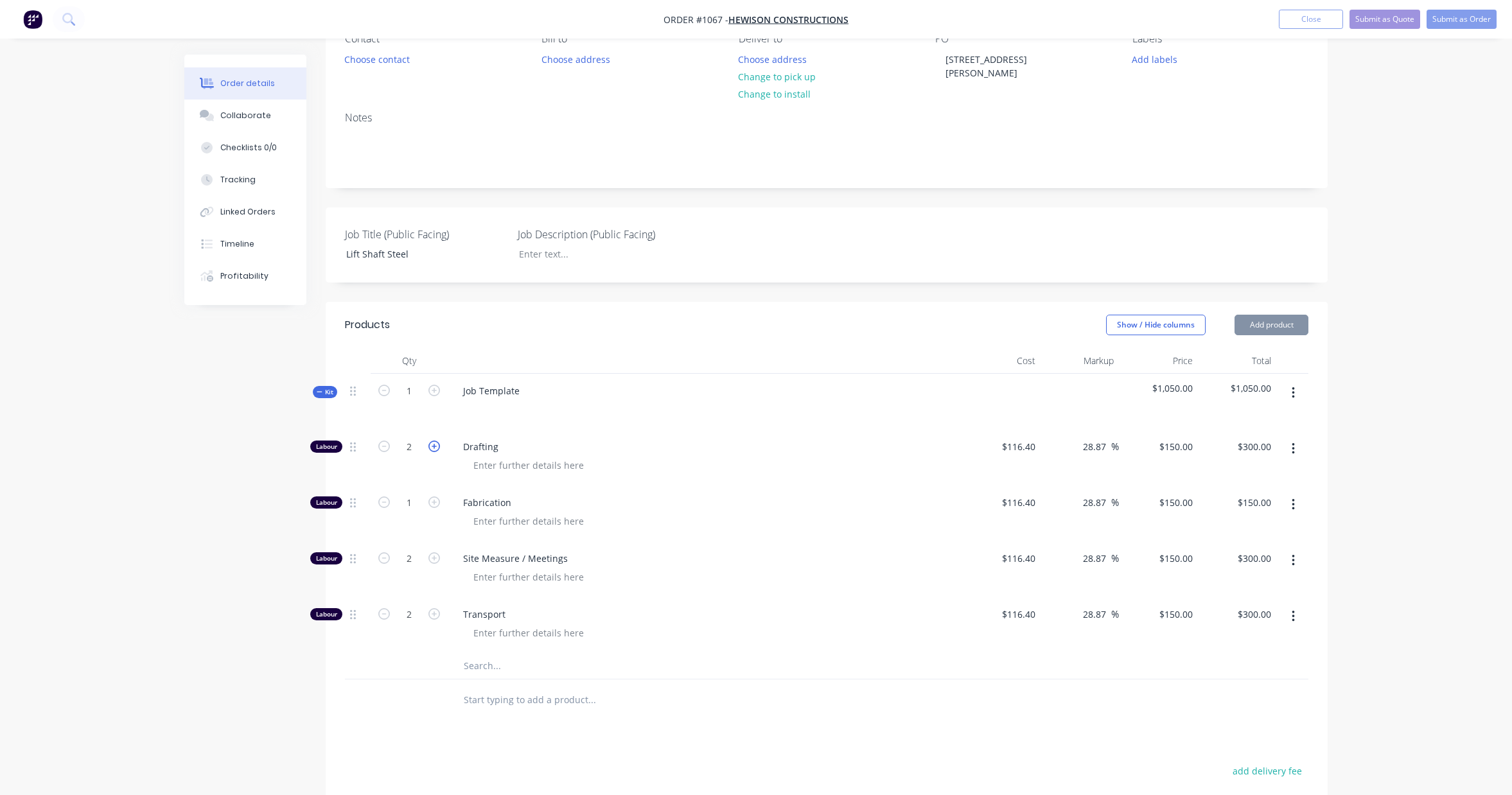
click at [434, 441] on icon "button" at bounding box center [433, 446] width 12 height 12
type input "3"
type input "$450.00"
click at [434, 441] on icon "button" at bounding box center [433, 446] width 12 height 12
type input "4"
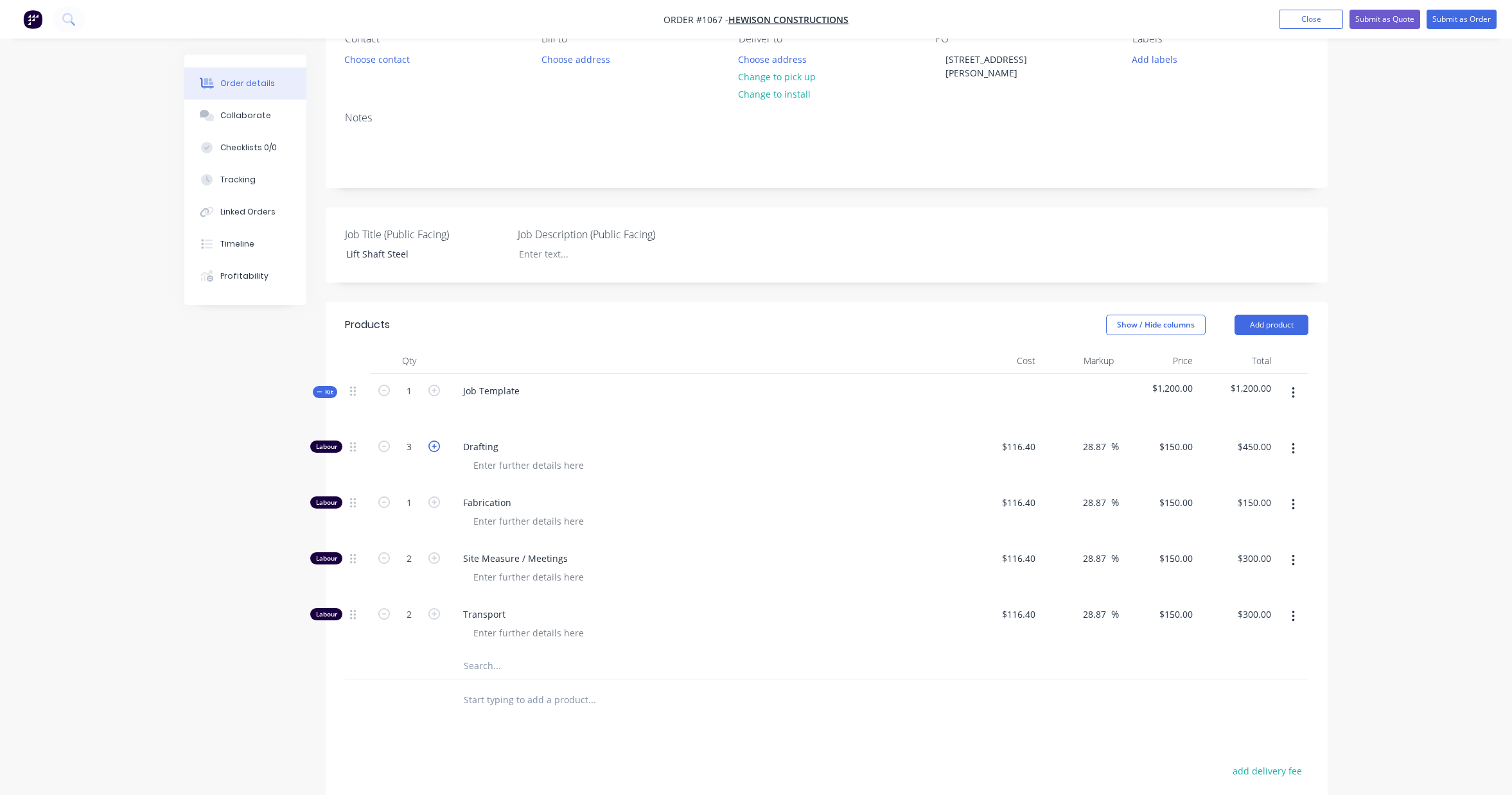
type input "$600.00"
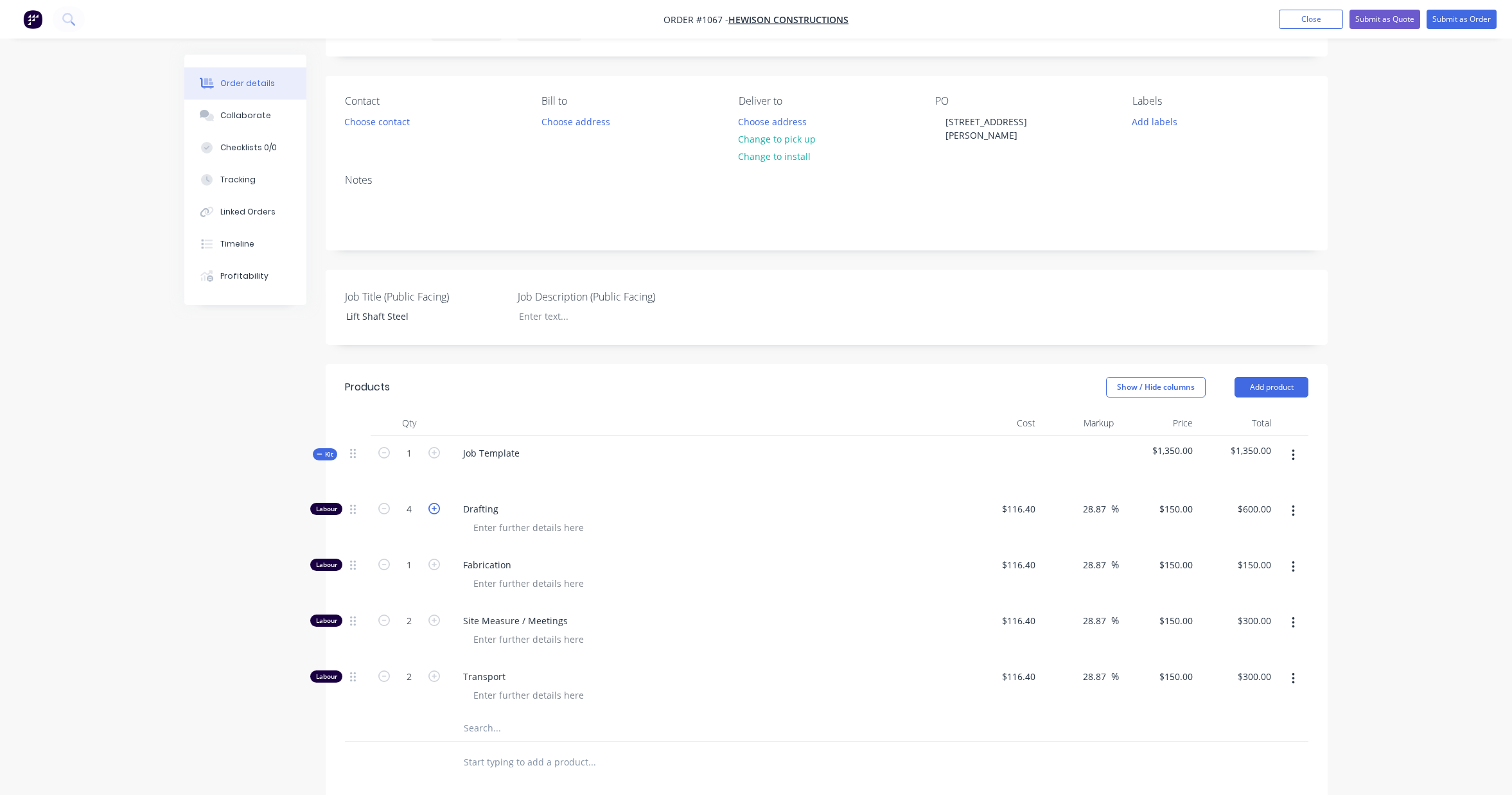
scroll to position [64, 0]
click at [433, 562] on icon "button" at bounding box center [433, 567] width 12 height 12
type input "2"
type input "$300.00"
click at [433, 562] on icon "button" at bounding box center [433, 567] width 12 height 12
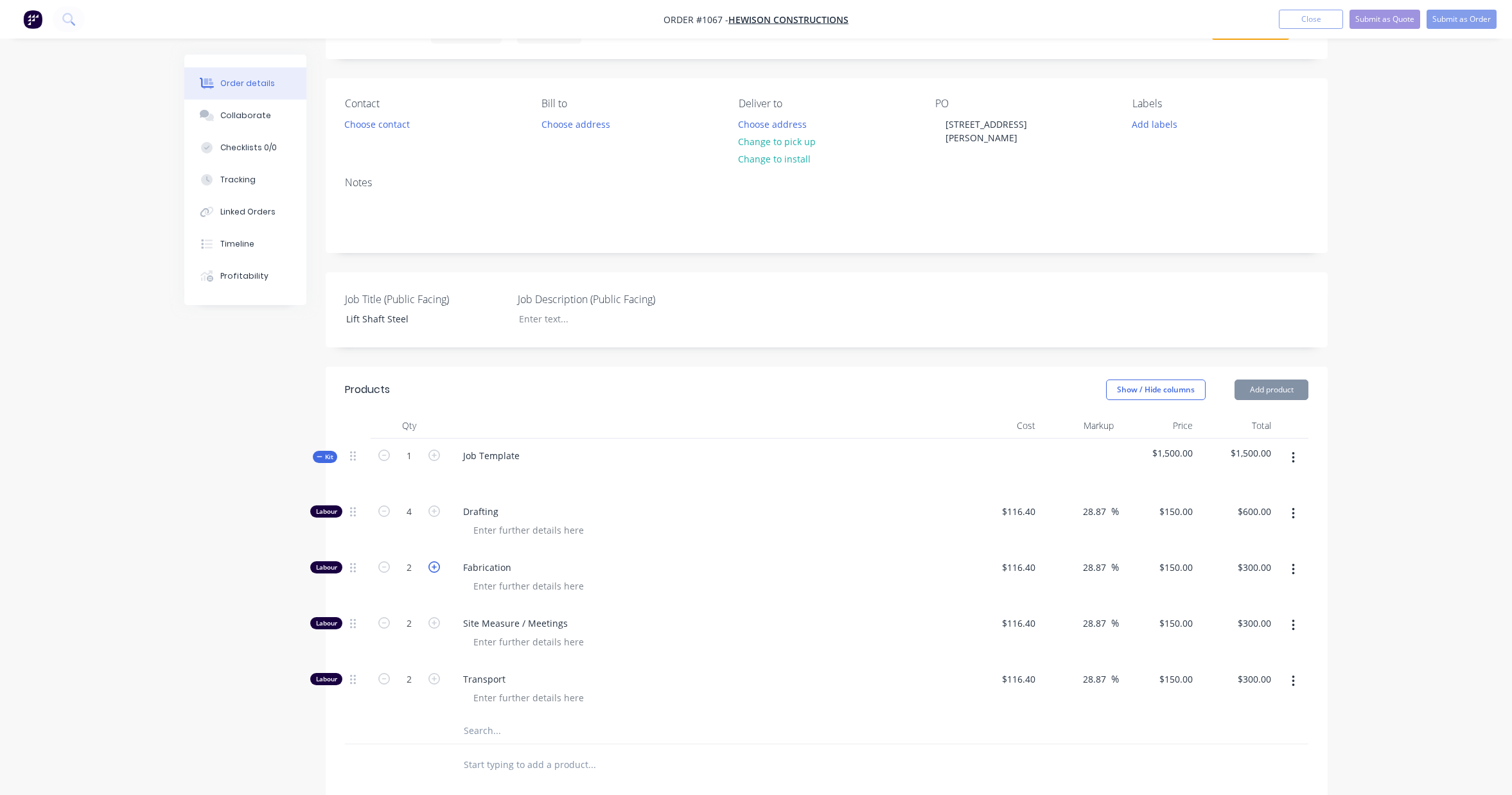
type input "3"
type input "$450.00"
click at [433, 562] on icon "button" at bounding box center [433, 567] width 12 height 12
type input "4"
type input "$600.00"
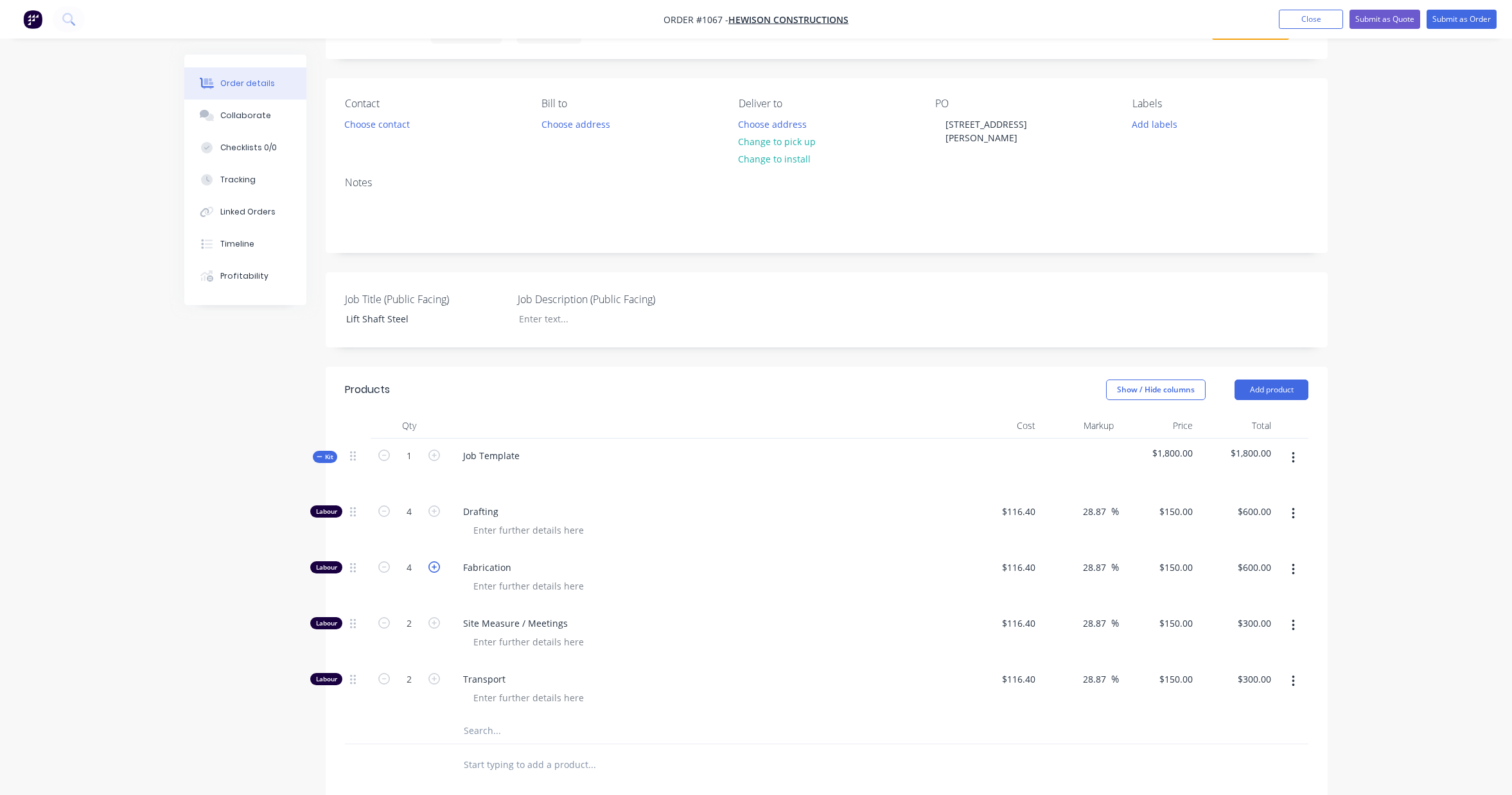
click at [433, 562] on icon "button" at bounding box center [433, 567] width 12 height 12
type input "5"
type input "$750.00"
click at [433, 562] on icon "button" at bounding box center [433, 567] width 12 height 12
type input "6"
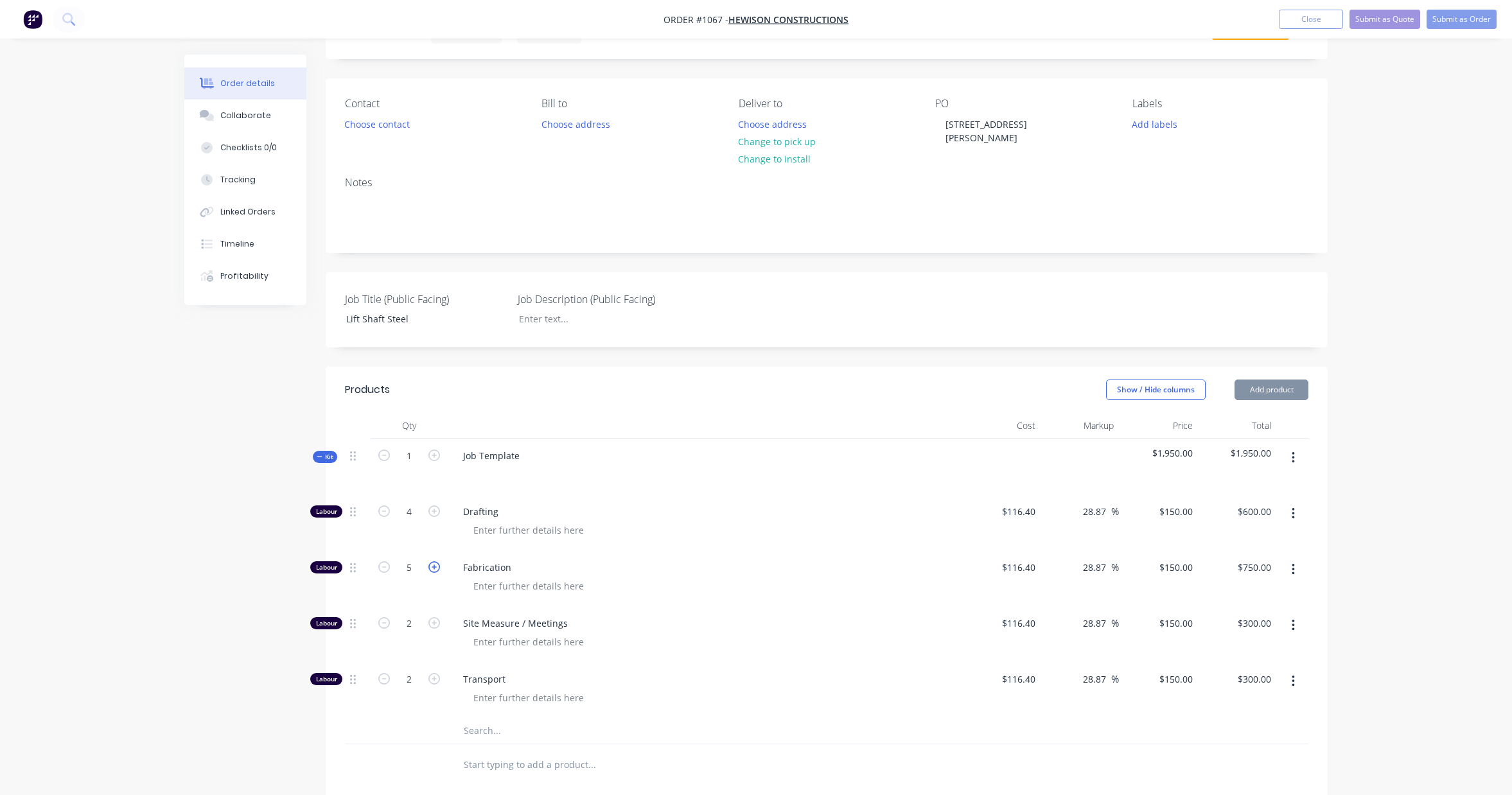
type input "$900.00"
click at [433, 562] on icon "button" at bounding box center [433, 567] width 12 height 12
type input "7"
type input "$1,050.00"
click at [433, 562] on icon "button" at bounding box center [433, 567] width 12 height 12
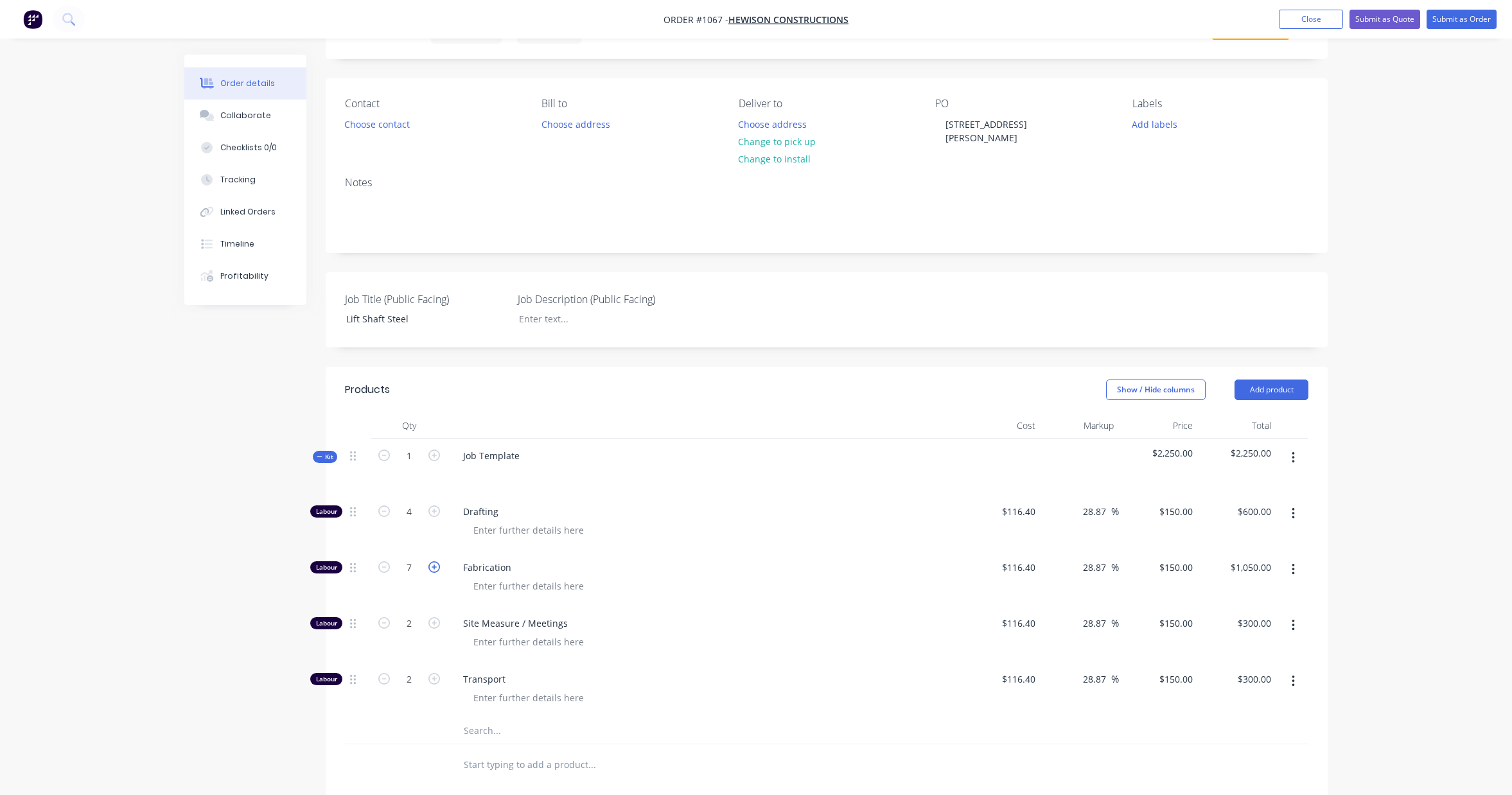
type input "8"
type input "$1,200.00"
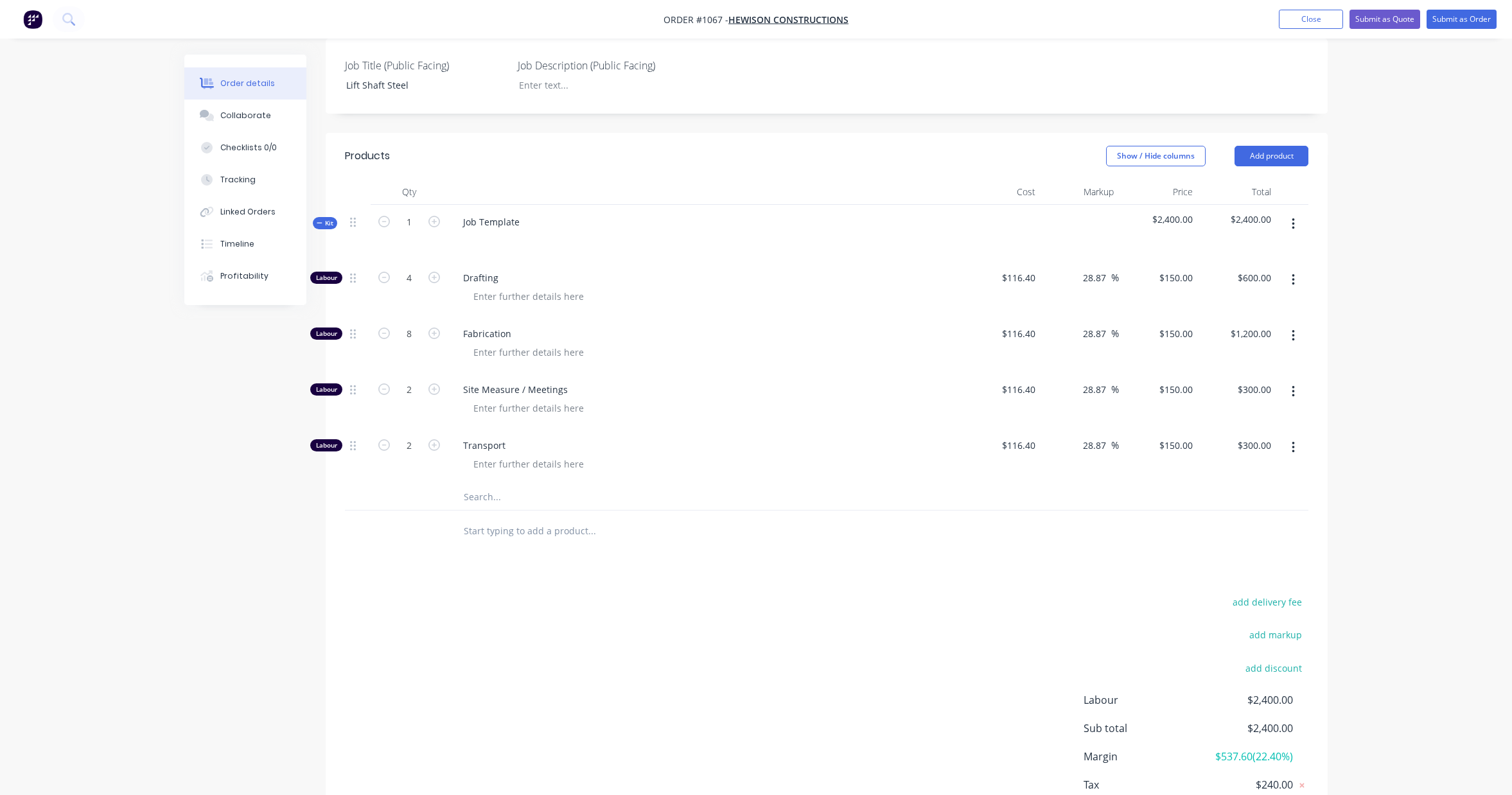
scroll to position [369, 0]
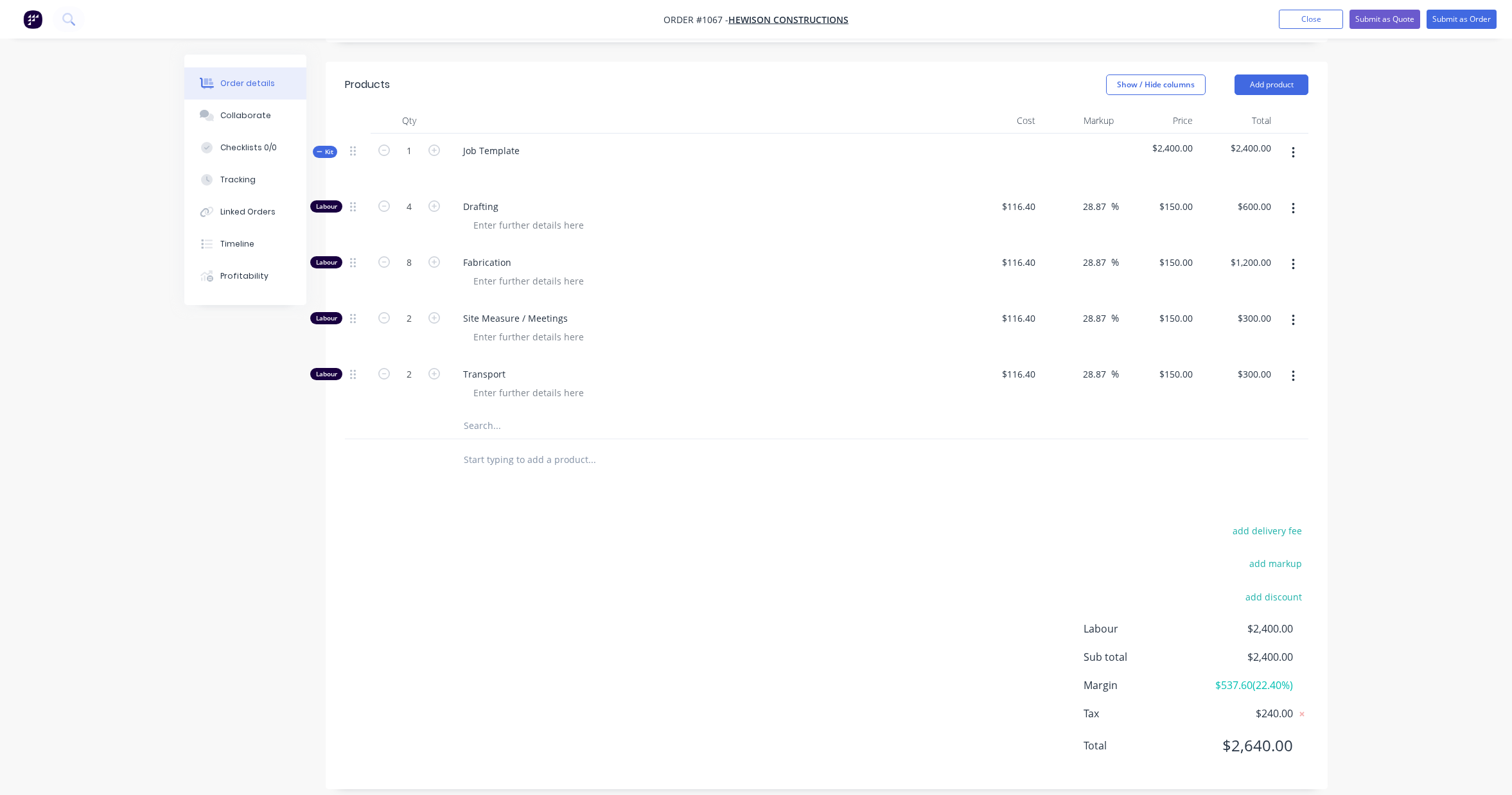
click at [499, 413] on input "text" at bounding box center [591, 426] width 257 height 26
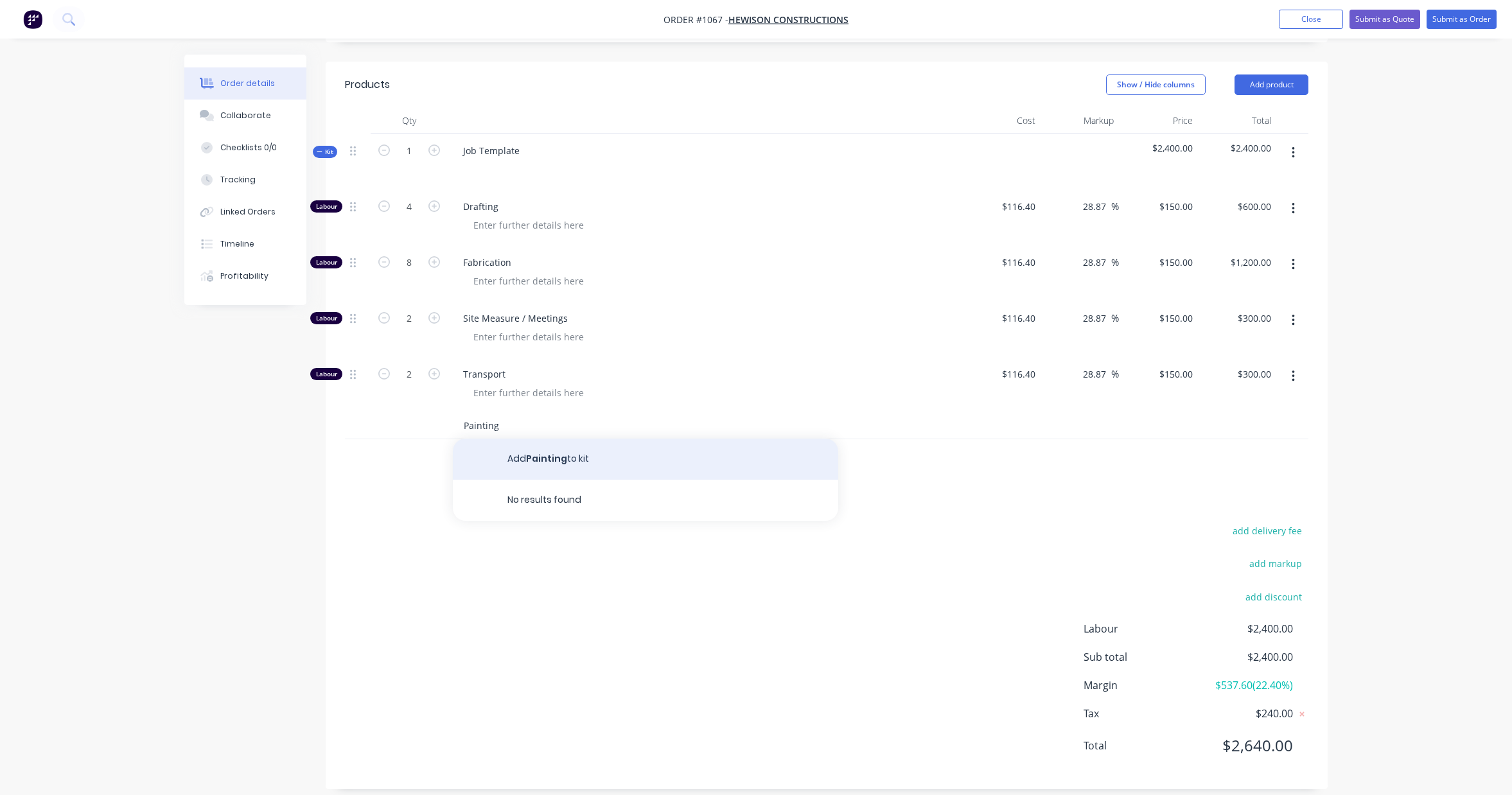
type input "Painting"
click at [571, 455] on button "Add Painting to kit" at bounding box center [645, 459] width 385 height 41
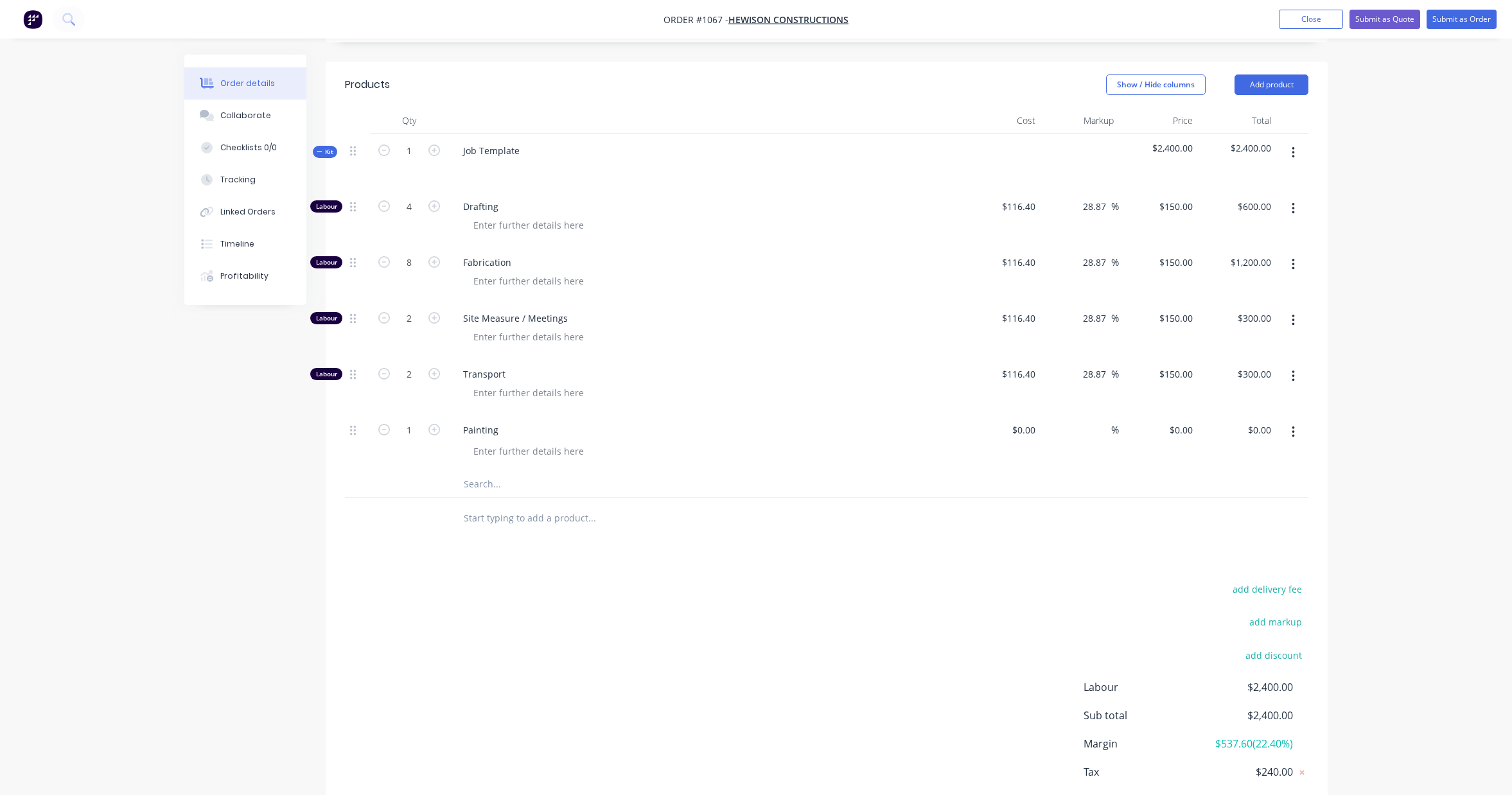
click at [488, 472] on input "text" at bounding box center [591, 484] width 257 height 26
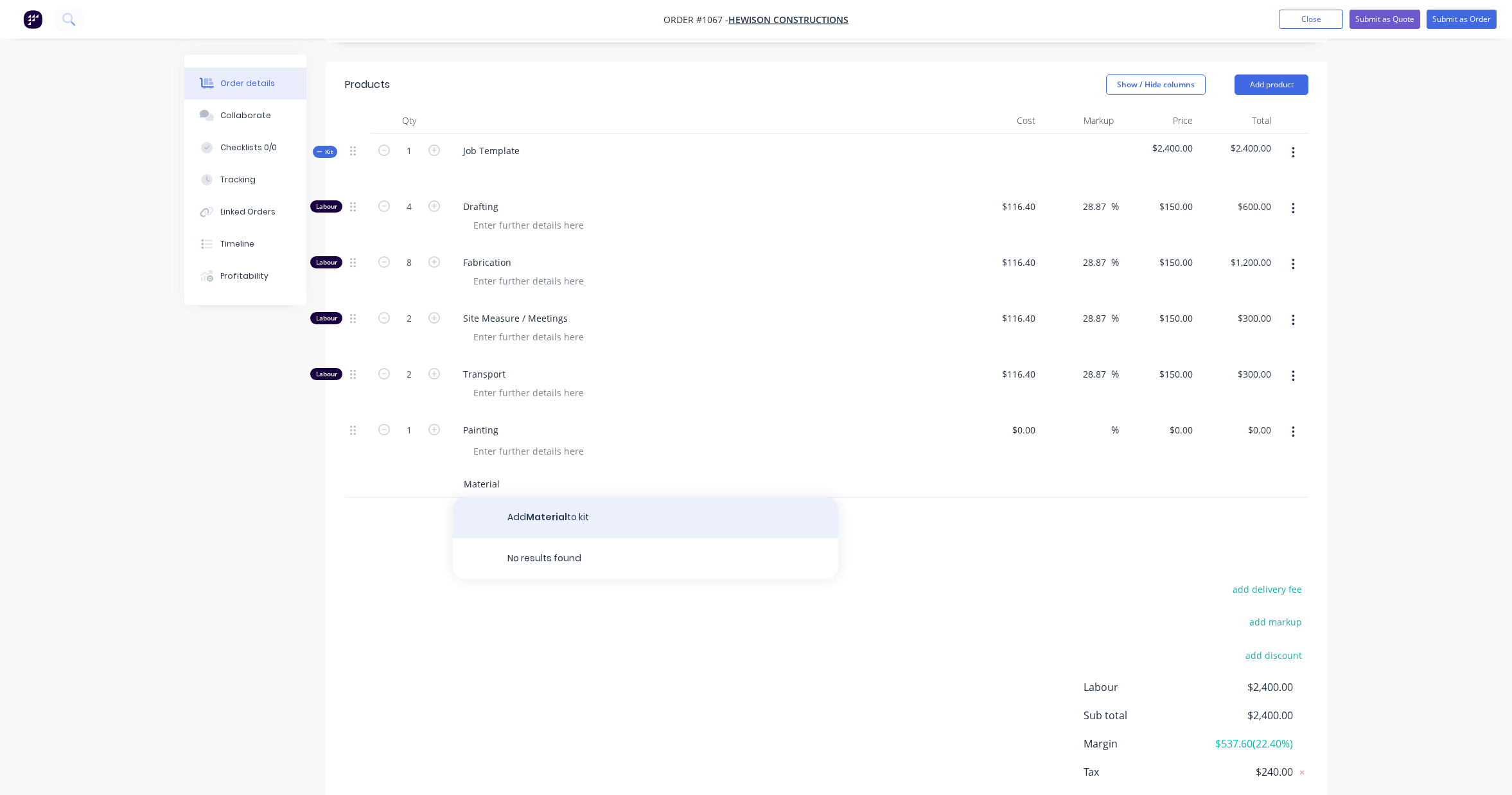
type input "Material"
click at [548, 506] on button "Add Material to kit" at bounding box center [645, 517] width 385 height 41
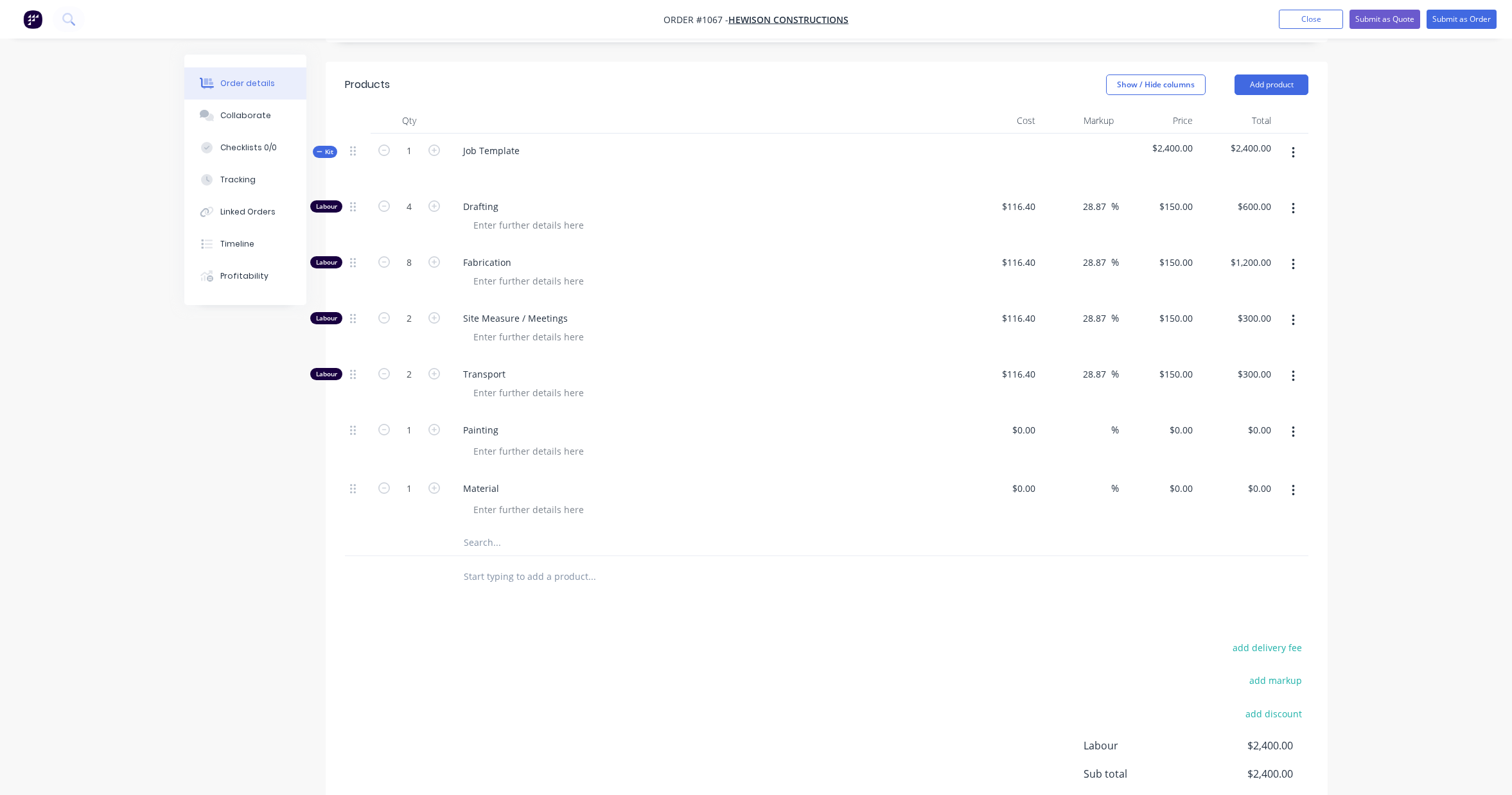
click at [508, 530] on input "text" at bounding box center [591, 542] width 257 height 26
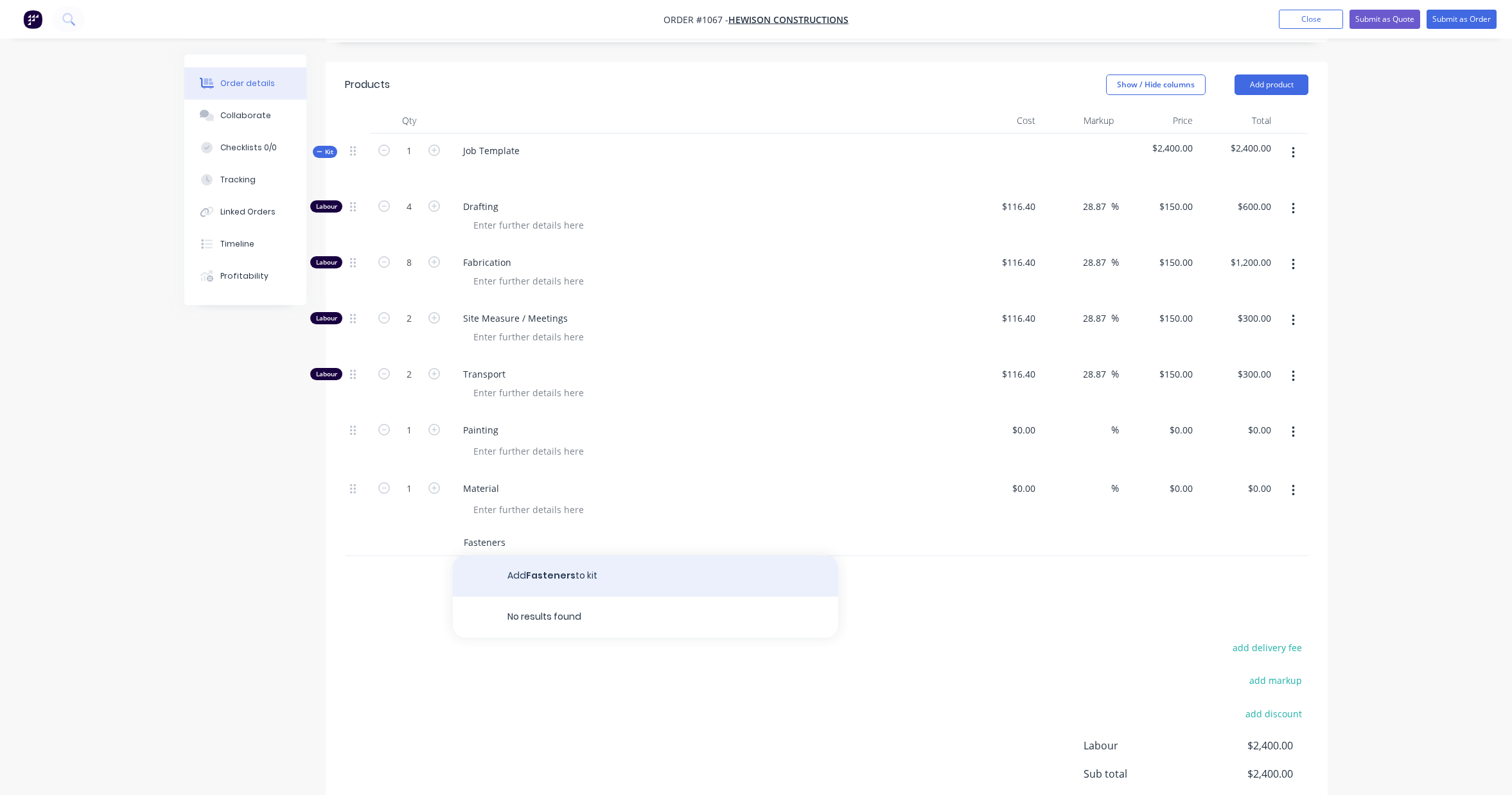
type input "Fasteners"
click at [540, 558] on button "Add Fasteners to kit" at bounding box center [645, 576] width 385 height 41
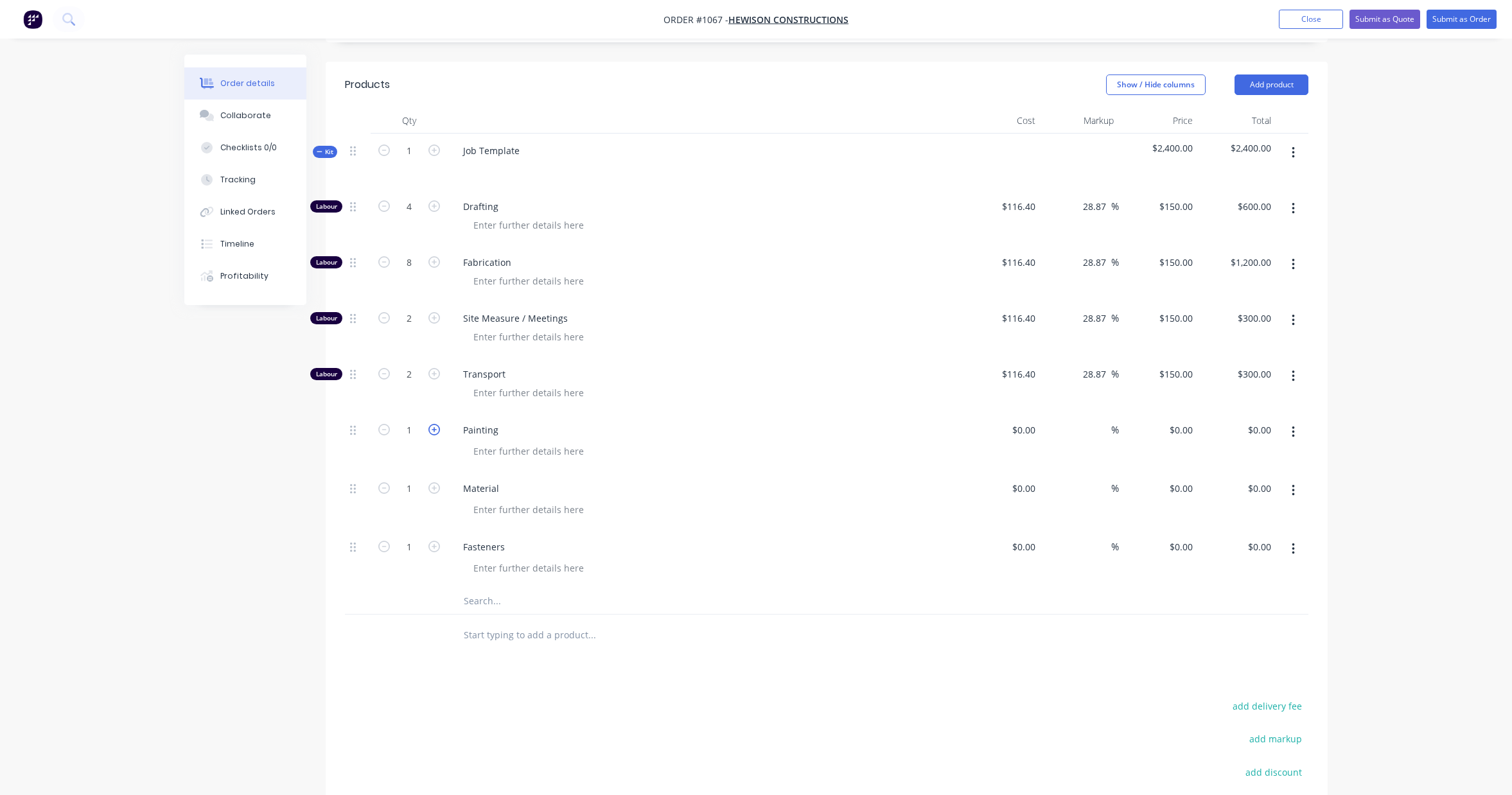
click at [436, 424] on icon "button" at bounding box center [433, 430] width 12 height 12
type input "2"
click at [1031, 540] on input at bounding box center [1026, 547] width 29 height 19
type input "$40.00"
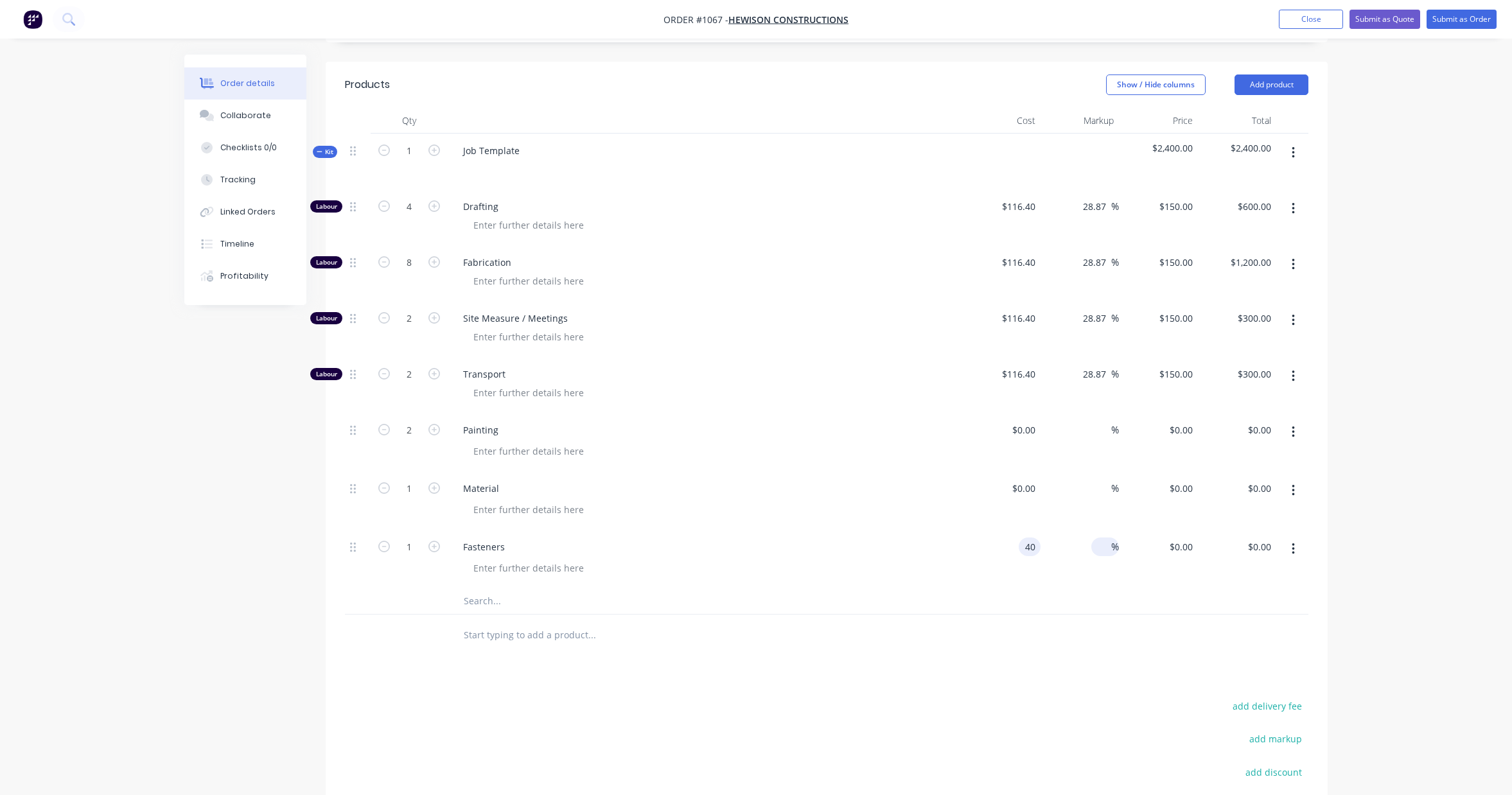
type input "$40.00"
click at [1102, 537] on input at bounding box center [1103, 547] width 15 height 19
type input "150"
type input "$100.00"
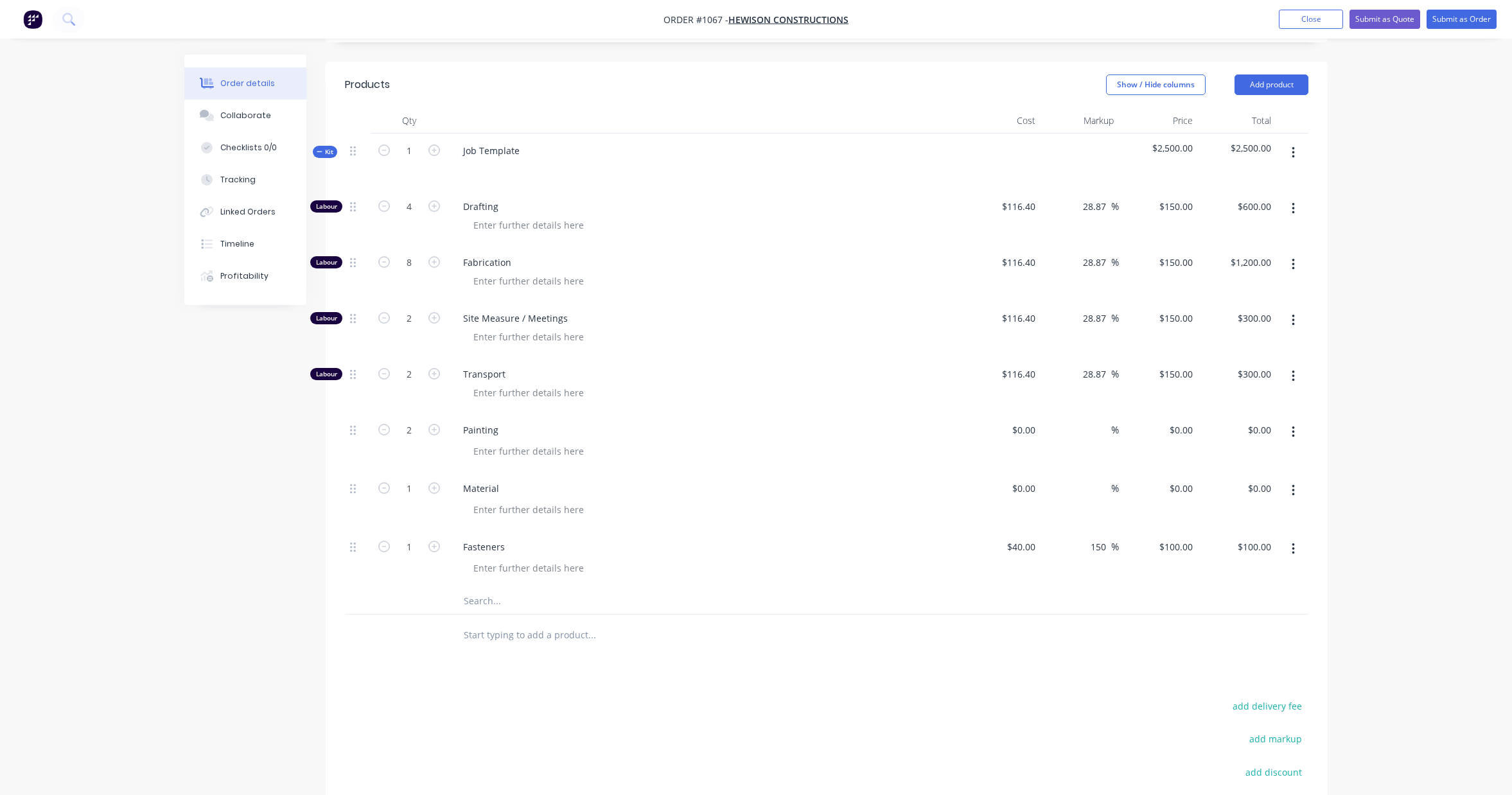
click at [1053, 645] on div "Products Show / Hide columns Add product Qty Cost Markup Price Total Kit 1 Job …" at bounding box center [827, 513] width 1002 height 904
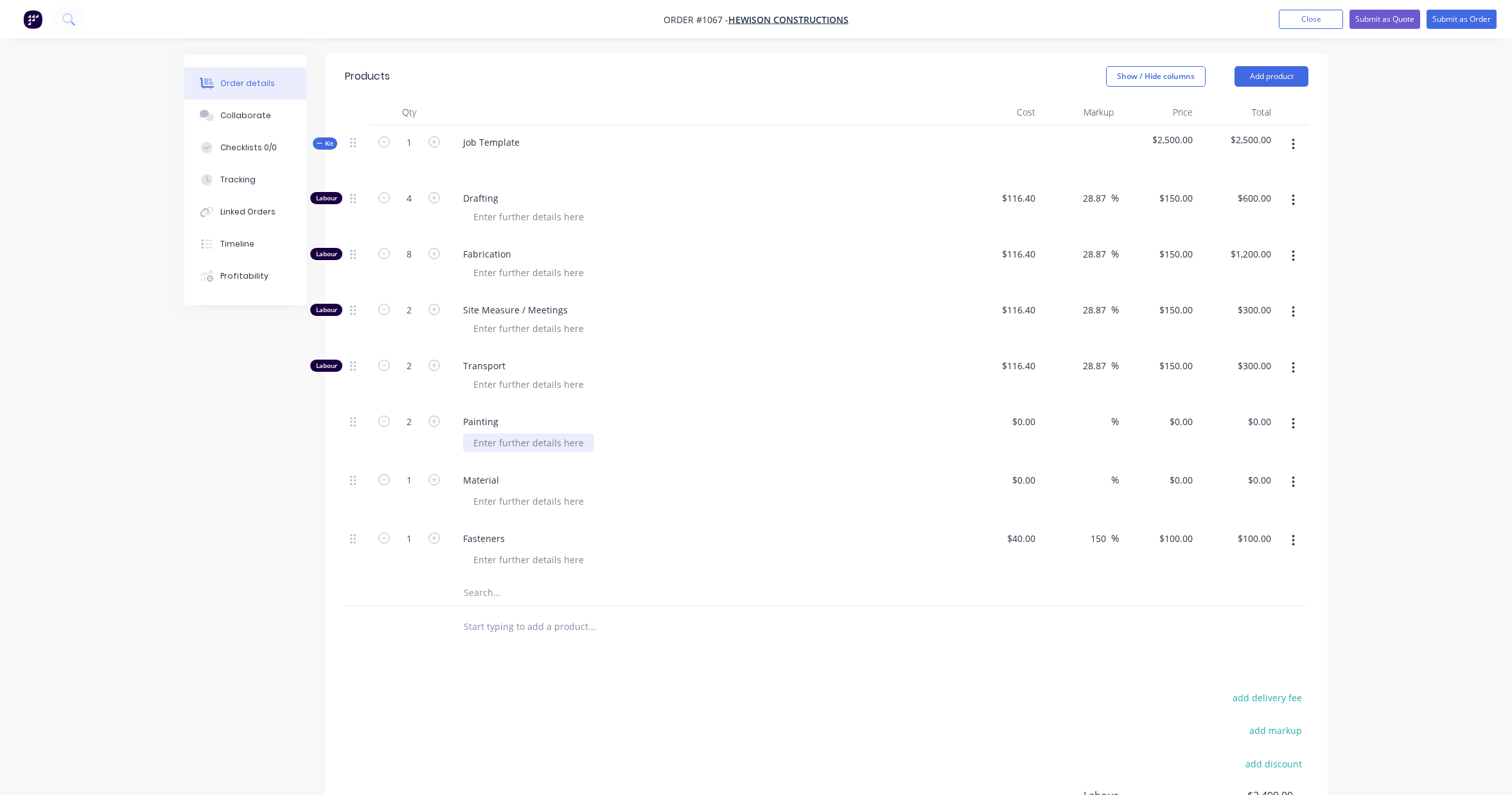
scroll to position [379, 0]
click at [1017, 525] on div "40 $40.00" at bounding box center [1001, 549] width 79 height 58
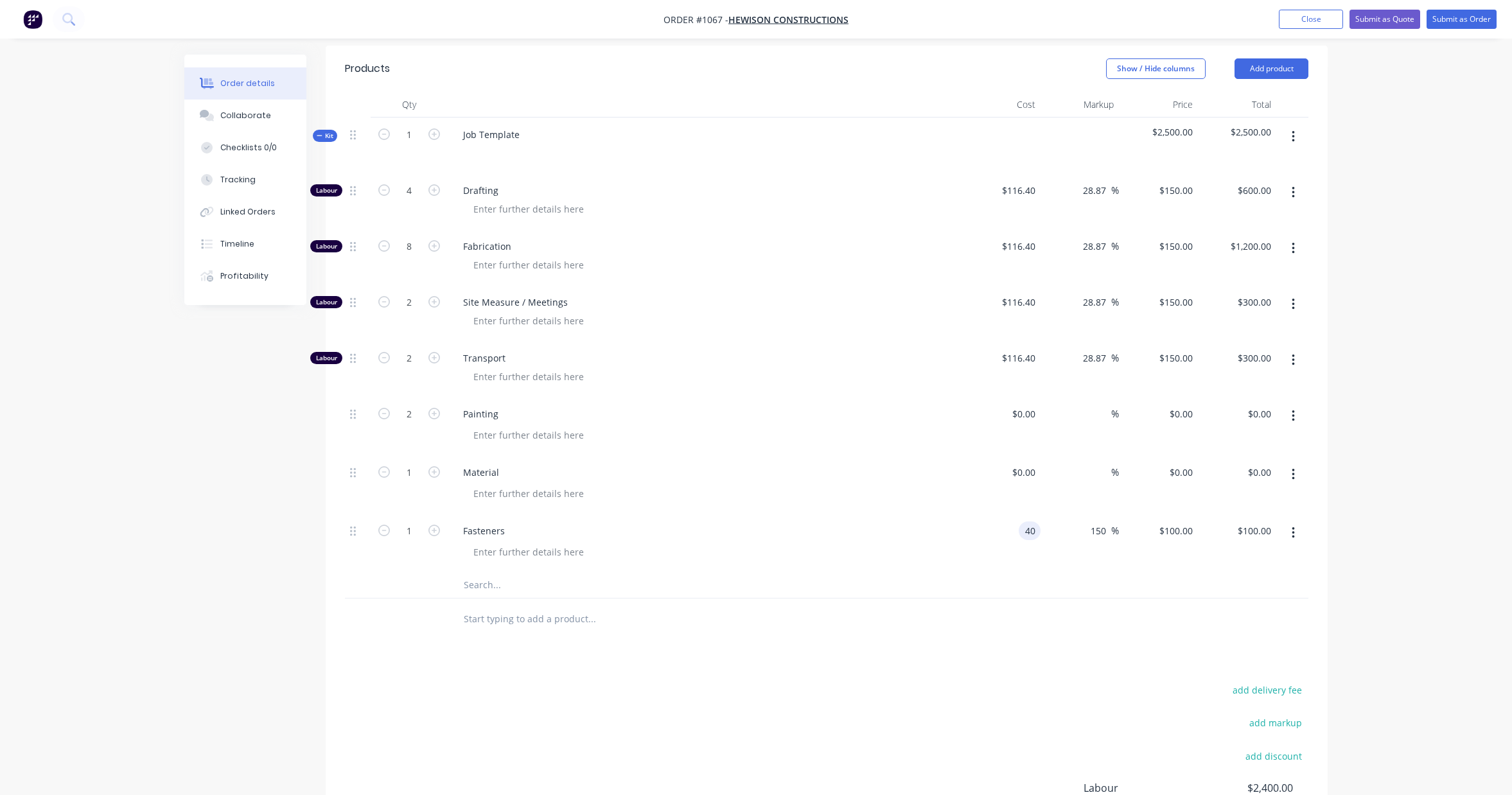
scroll to position [387, 0]
type input "$60.00"
type input "$150.00"
click at [976, 741] on div "add delivery fee add markup add discount Labour $2,400.00 Sub total $2,500.00 M…" at bounding box center [827, 804] width 963 height 248
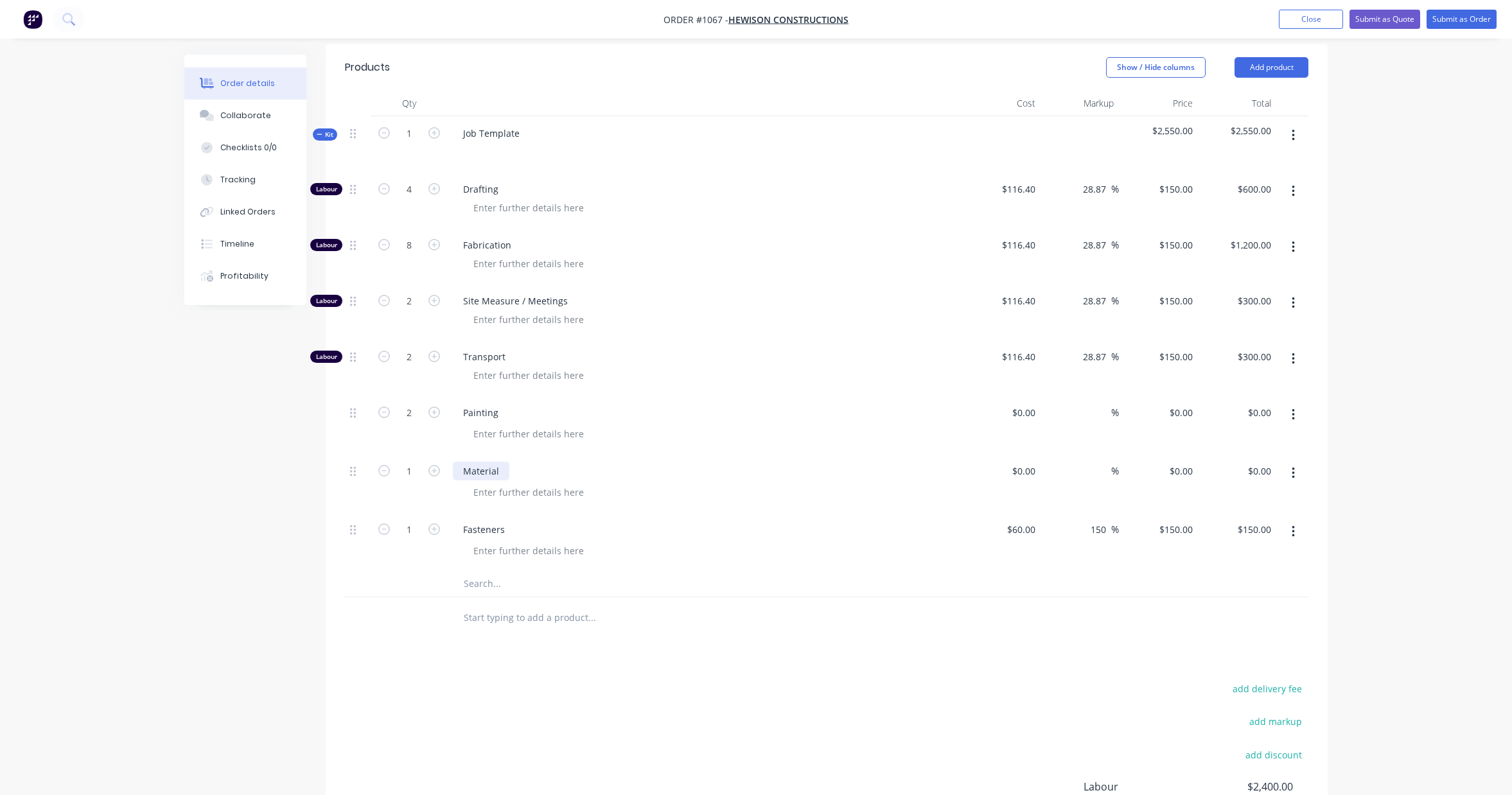
drag, startPoint x: 502, startPoint y: 458, endPoint x: 541, endPoint y: 463, distance: 39.3
click at [502, 462] on div "Material" at bounding box center [481, 472] width 57 height 19
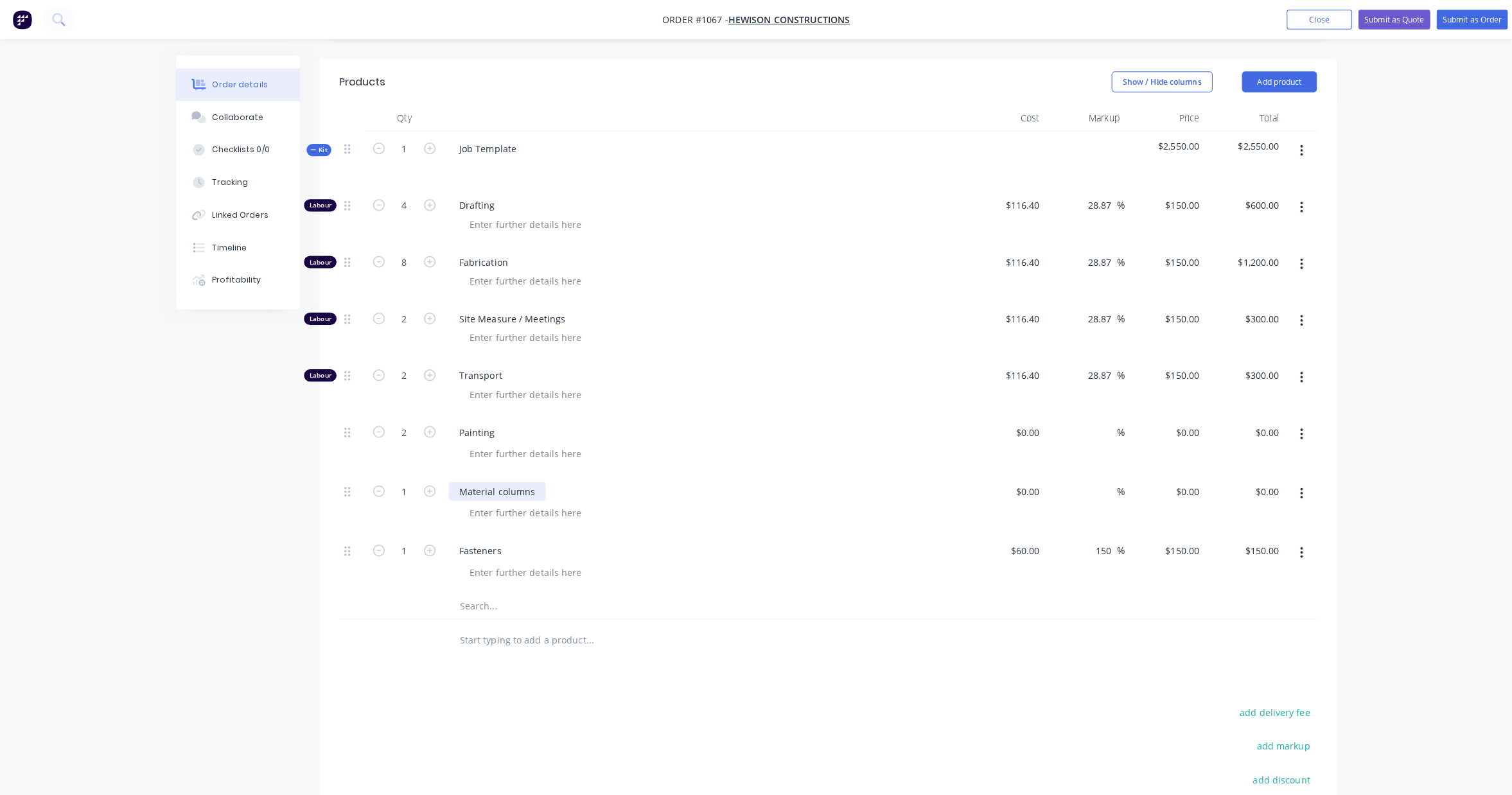
scroll to position [365, 0]
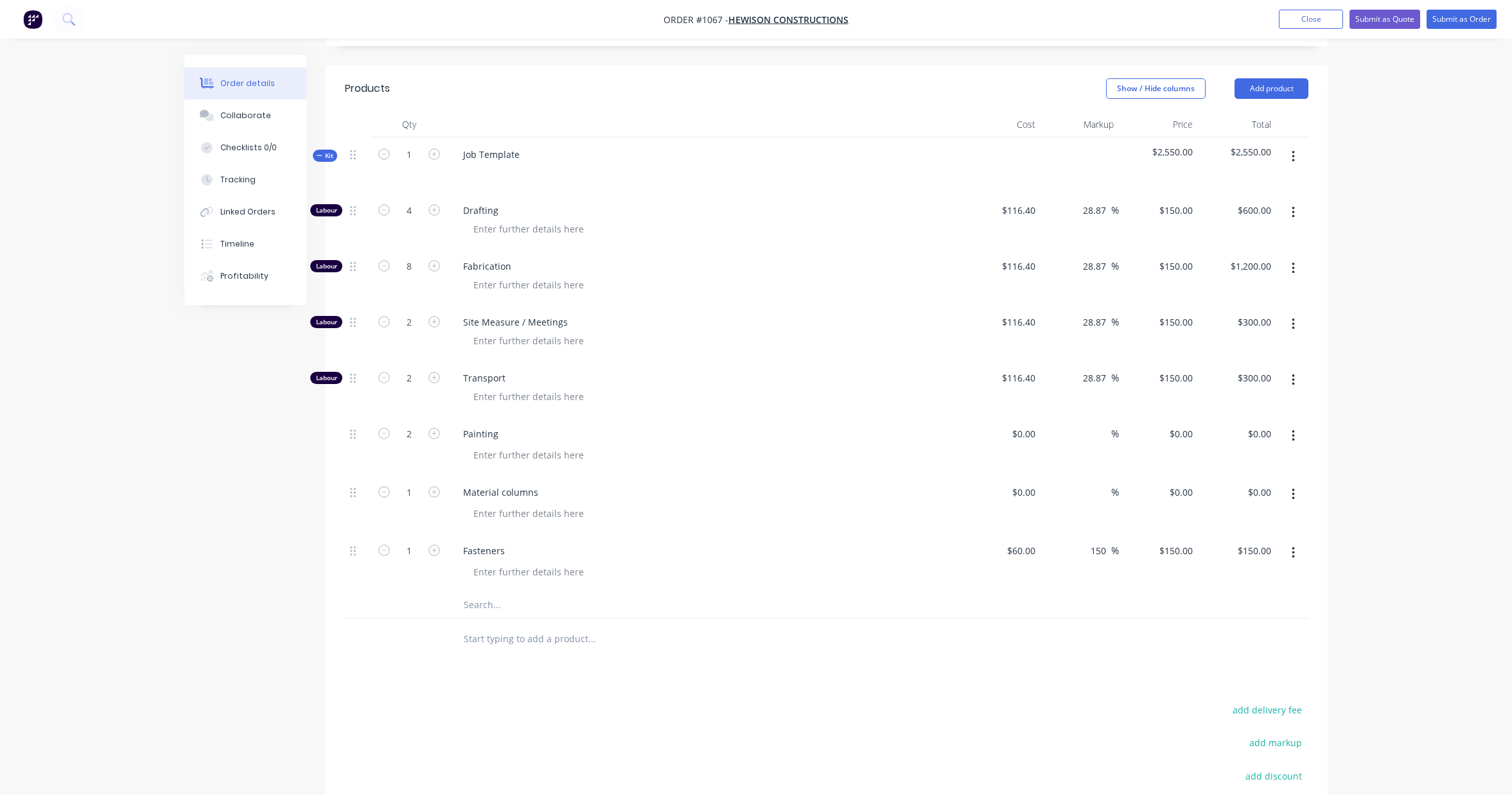
click at [492, 593] on input "text" at bounding box center [591, 605] width 257 height 26
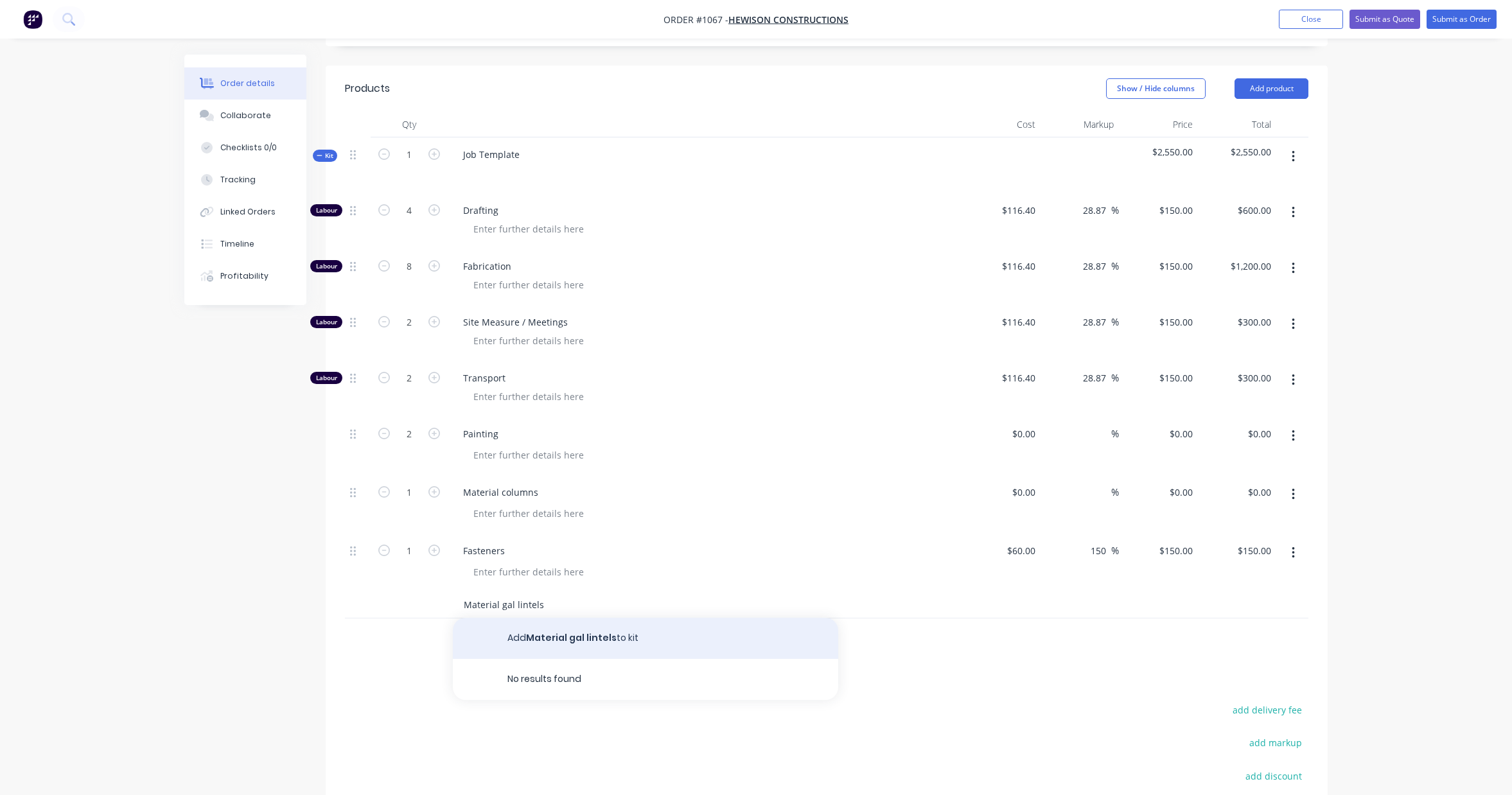
type input "Material gal lintels"
click at [553, 618] on button "Add Material gal lintels to kit" at bounding box center [645, 638] width 385 height 41
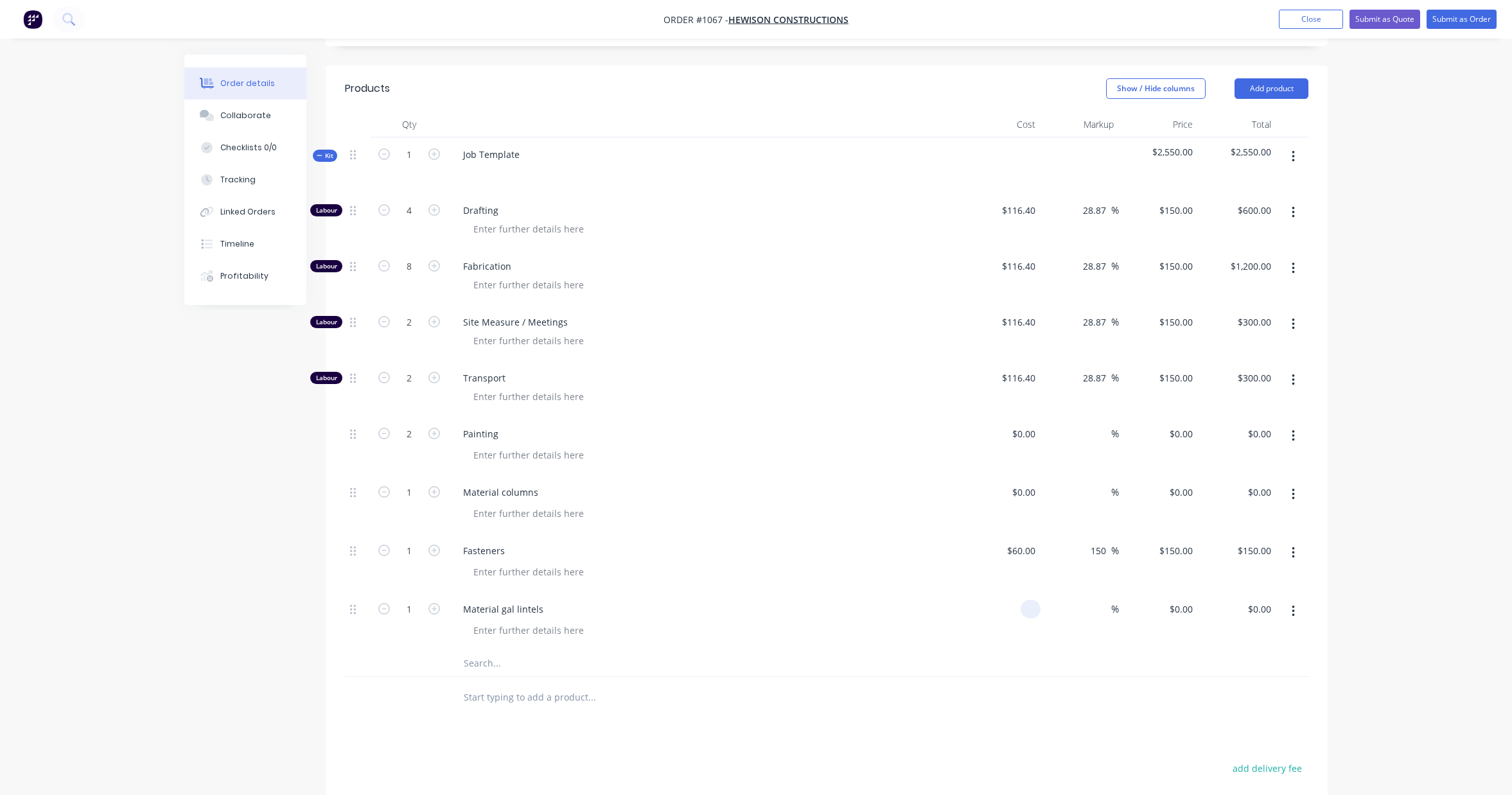
click at [1024, 600] on div at bounding box center [1030, 610] width 20 height 19
type input "$306.30"
click at [1044, 698] on div at bounding box center [827, 698] width 963 height 42
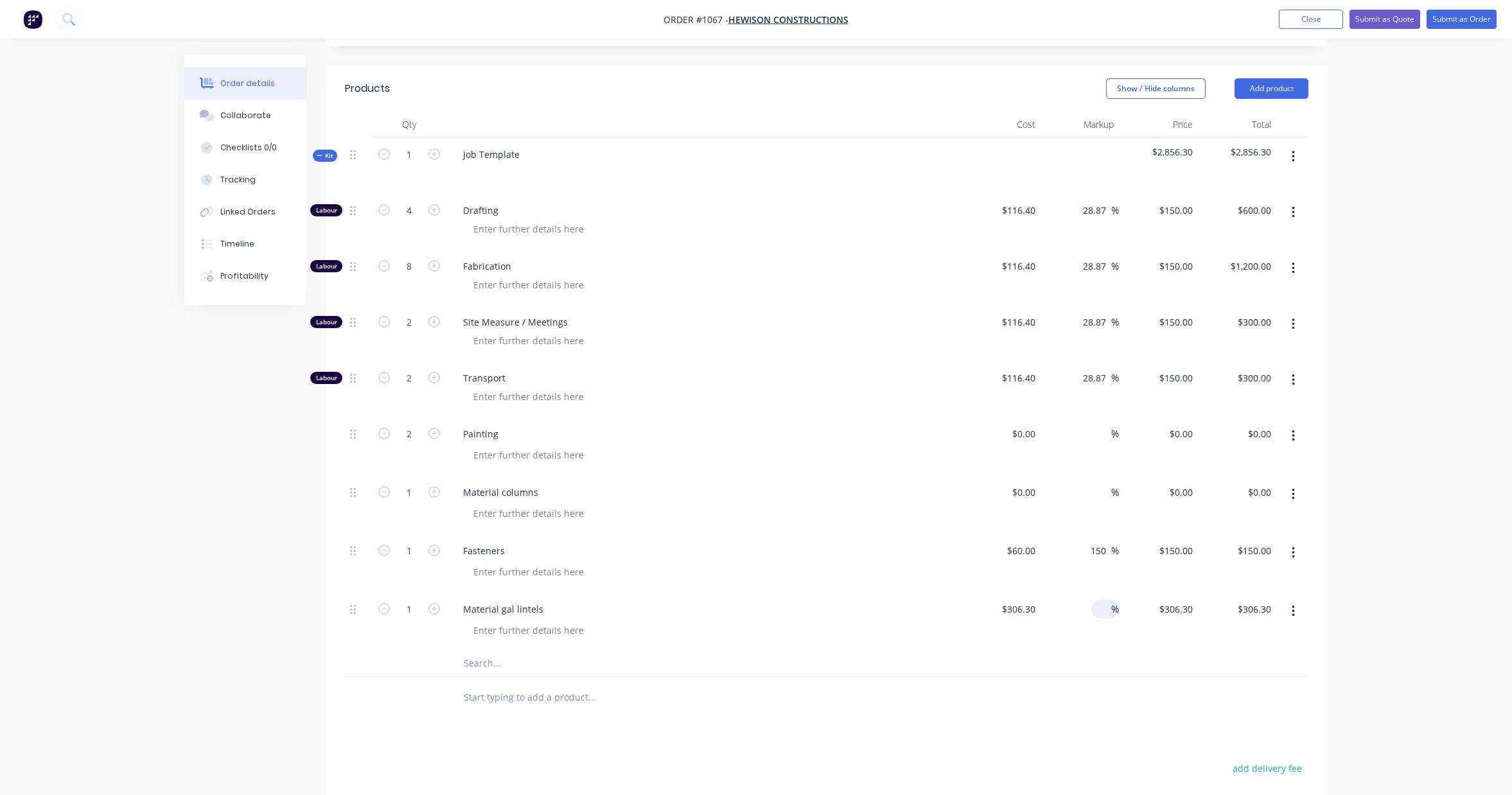
click at [1105, 600] on input at bounding box center [1103, 610] width 15 height 19
type input "25"
type input "$382.875"
type input "$382.88"
click at [1071, 677] on div at bounding box center [827, 698] width 963 height 42
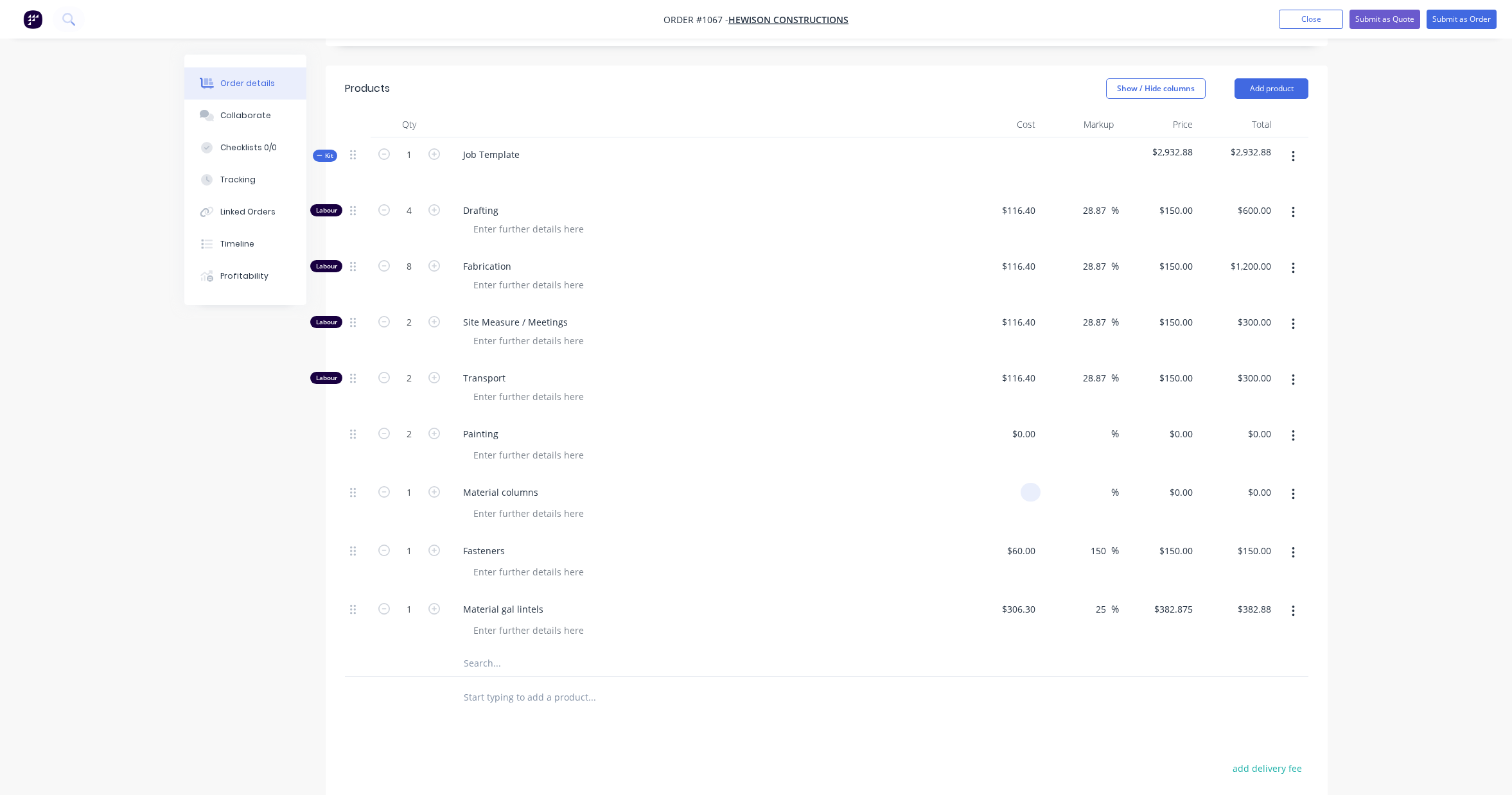
click at [1033, 483] on input at bounding box center [1033, 493] width 15 height 19
type input "$310.00"
click at [1075, 733] on div "Products Show / Hide columns Add product Qty Cost Markup Price Total Kit 1 Job …" at bounding box center [827, 546] width 1002 height 962
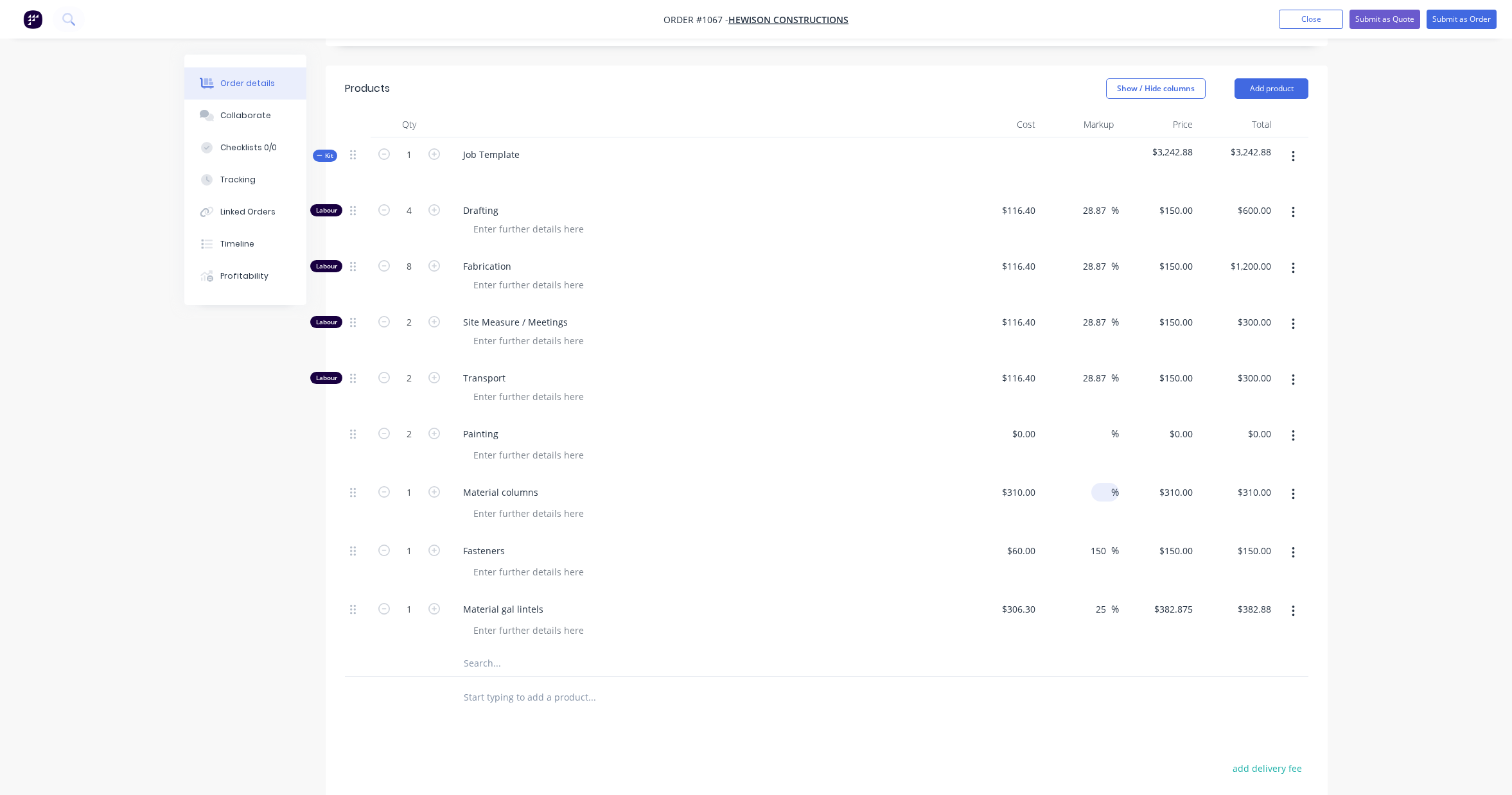
click at [1108, 483] on input at bounding box center [1103, 493] width 15 height 19
type input "25"
type input "$387.50"
click at [1357, 469] on div "Order details Collaborate Checklists 0/0 Tracking Linked Orders Timeline Profit…" at bounding box center [756, 340] width 1512 height 1412
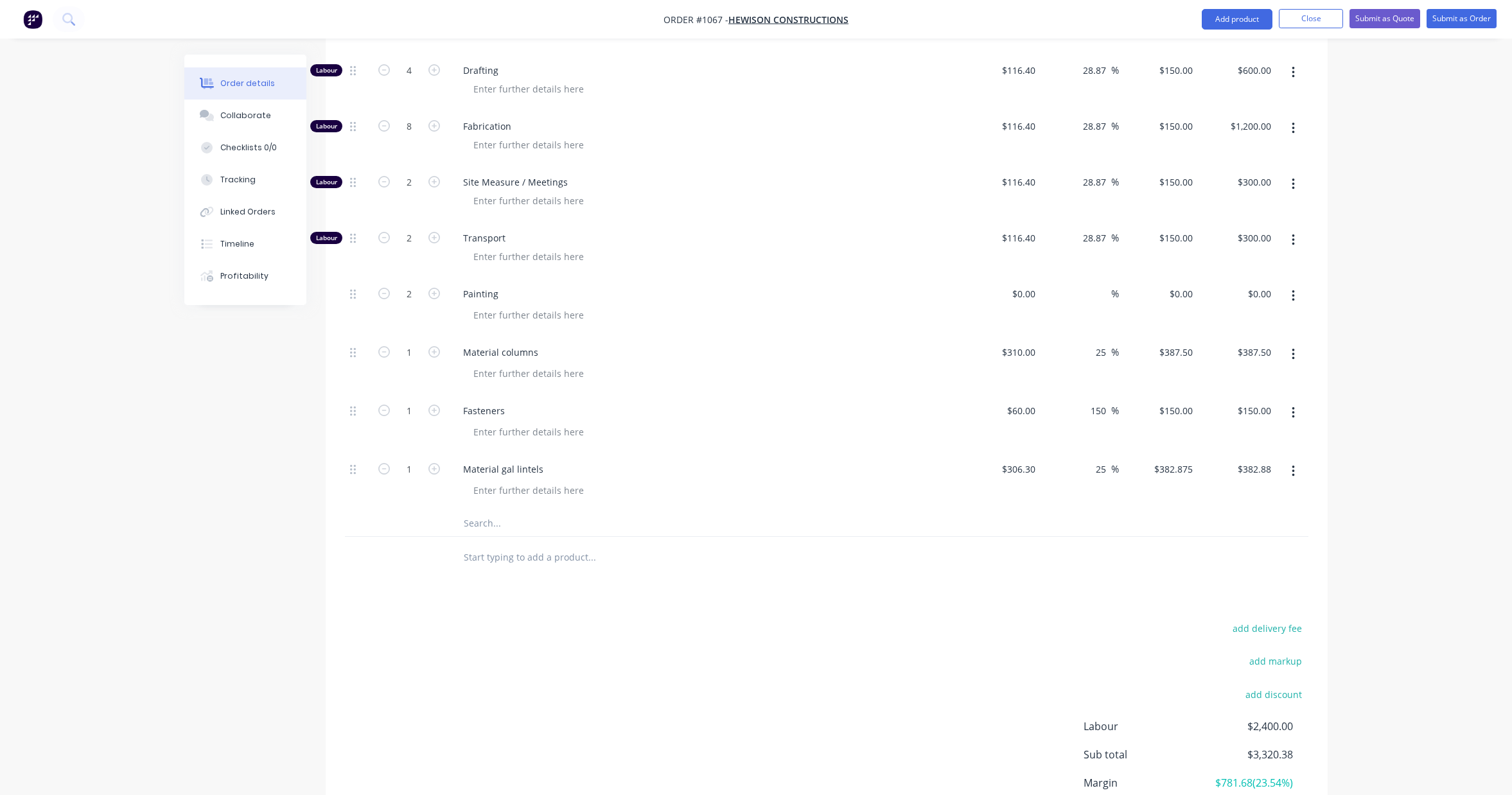
scroll to position [485, 0]
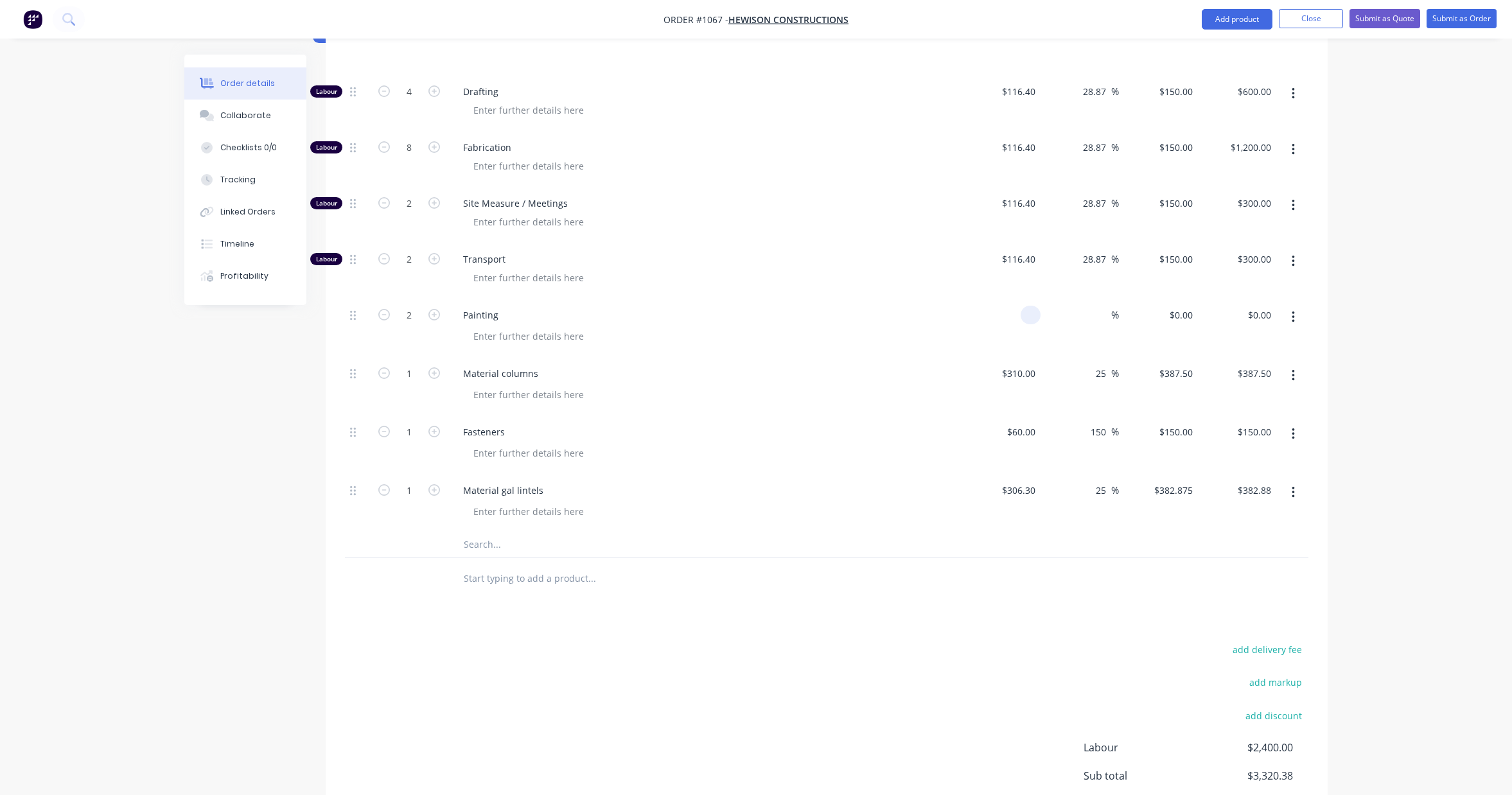
click at [1020, 306] on div at bounding box center [1030, 315] width 20 height 19
type input "$116.40"
type input "$232.80"
click at [1369, 318] on div "Order details Collaborate Checklists 0/0 Tracking Linked Orders Timeline Profit…" at bounding box center [756, 221] width 1512 height 1412
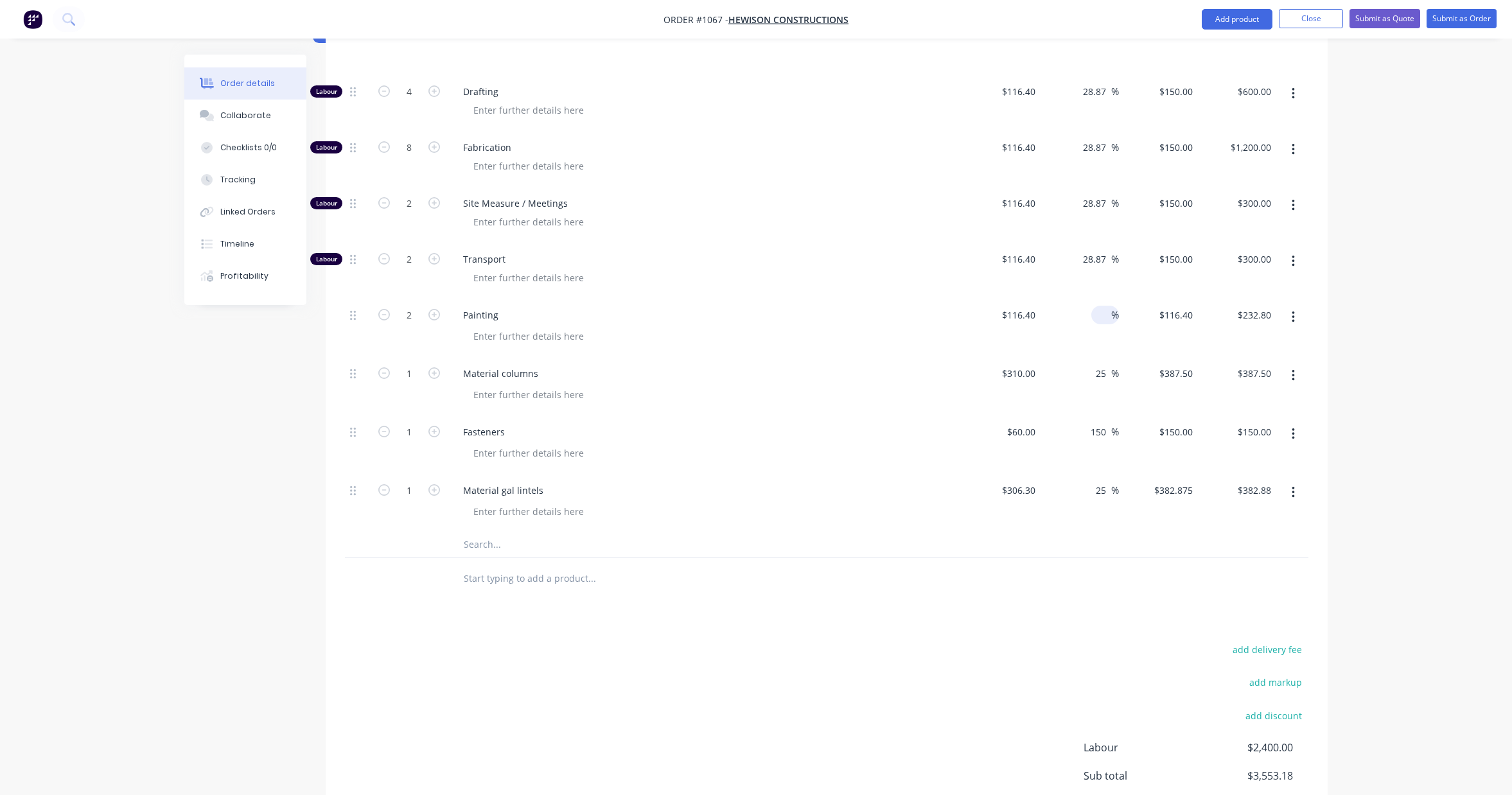
click at [1098, 306] on input at bounding box center [1103, 315] width 15 height 19
click at [1179, 306] on input "116.4" at bounding box center [1177, 315] width 40 height 19
type input "150"
type input "28.87"
type input "$150.00"
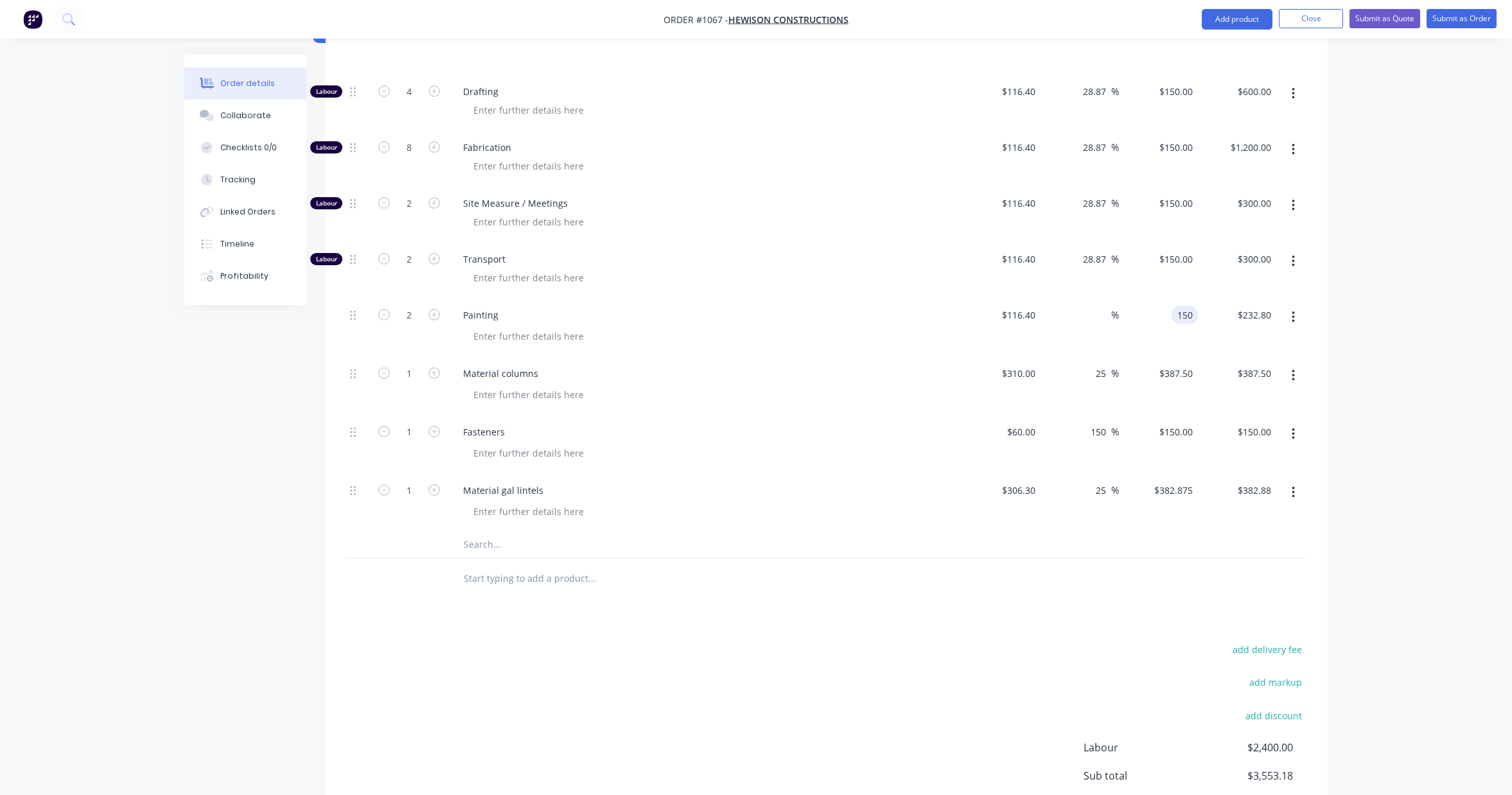
type input "$300.00"
click at [1356, 291] on div "Order details Collaborate Checklists 0/0 Tracking Linked Orders Timeline Profit…" at bounding box center [756, 221] width 1512 height 1412
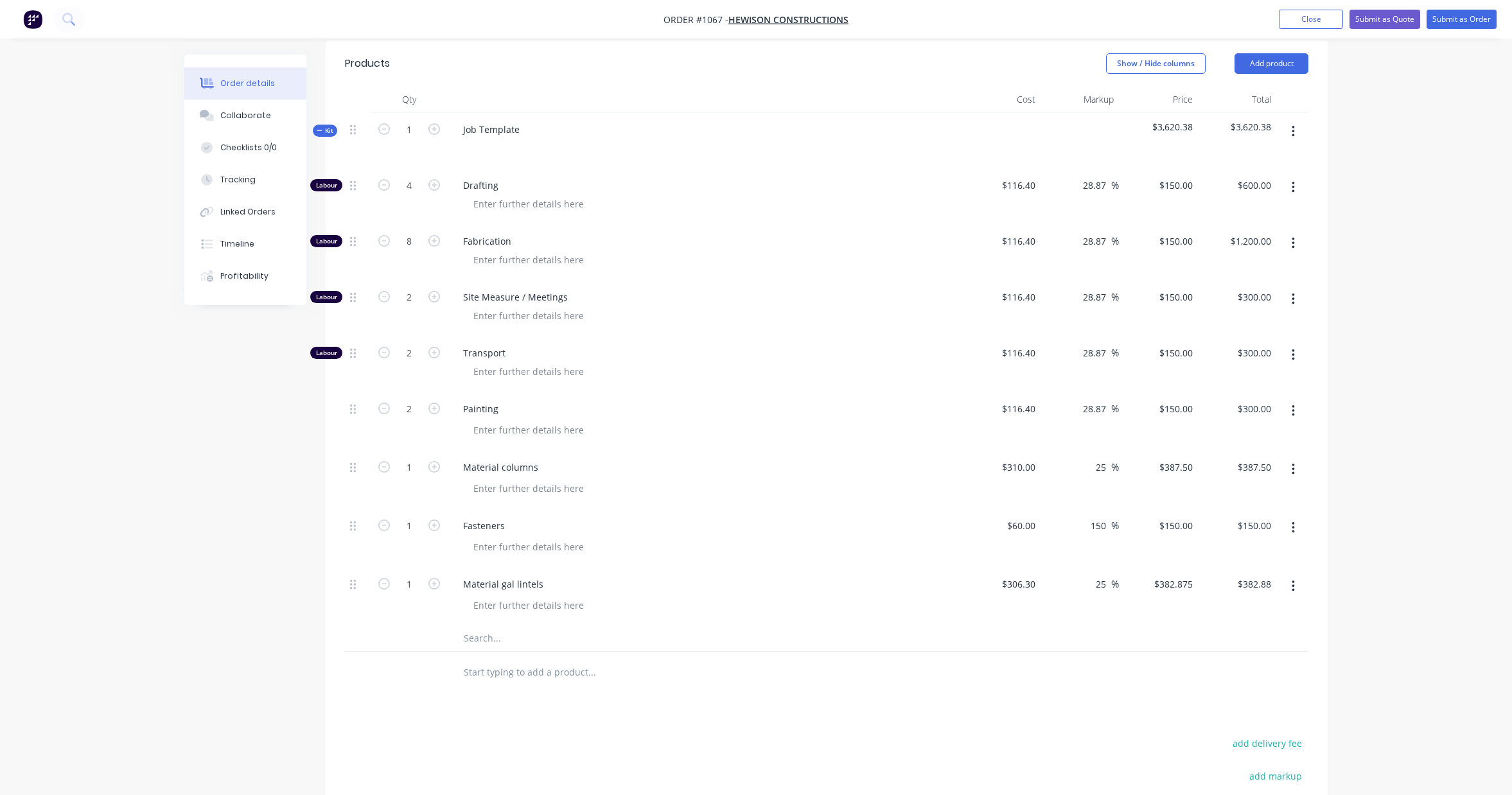
scroll to position [300, 0]
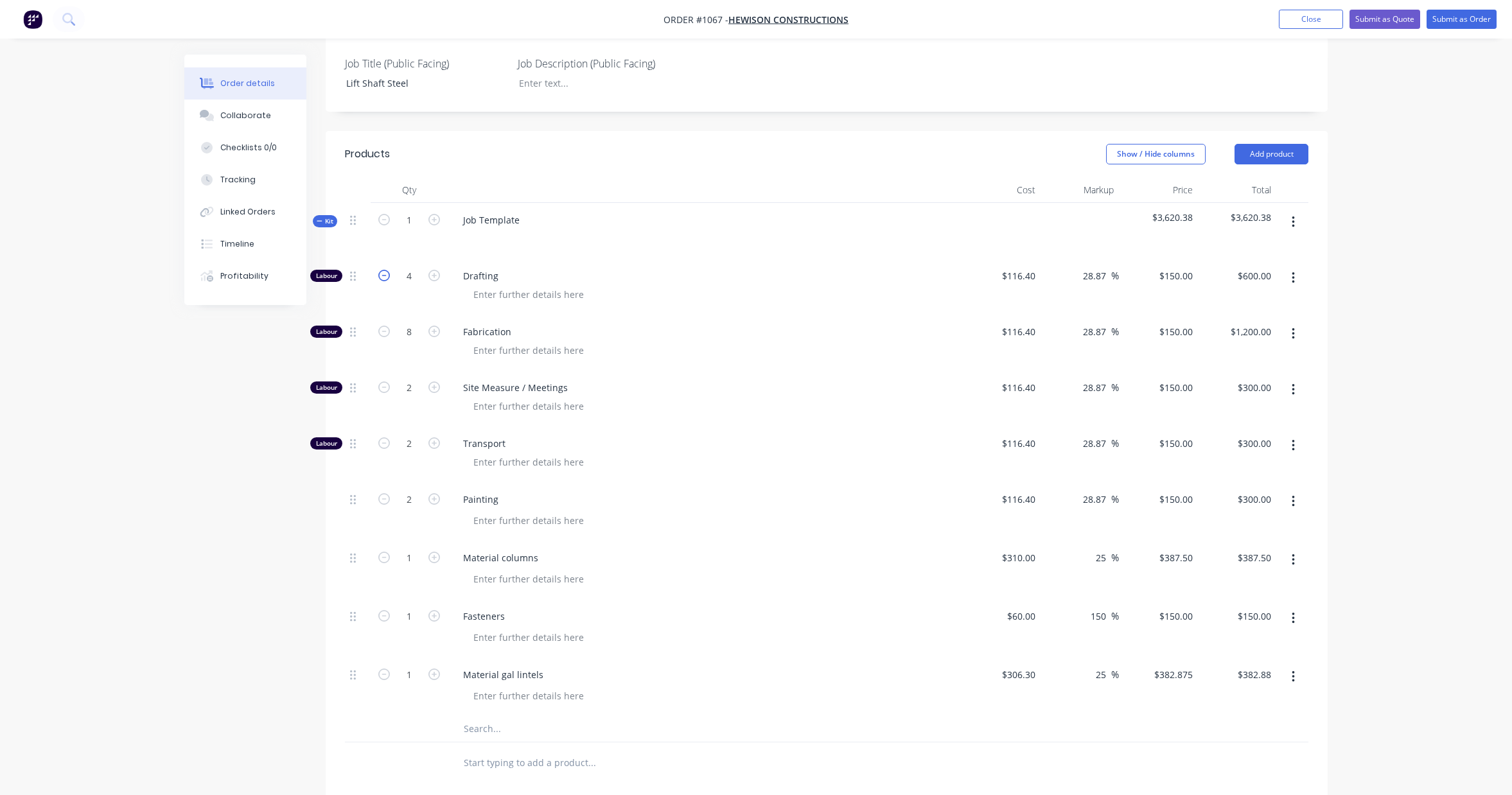
click at [381, 270] on icon "button" at bounding box center [384, 275] width 12 height 12
type input "3"
type input "$450.00"
click at [381, 270] on icon "button" at bounding box center [384, 275] width 12 height 12
type input "2"
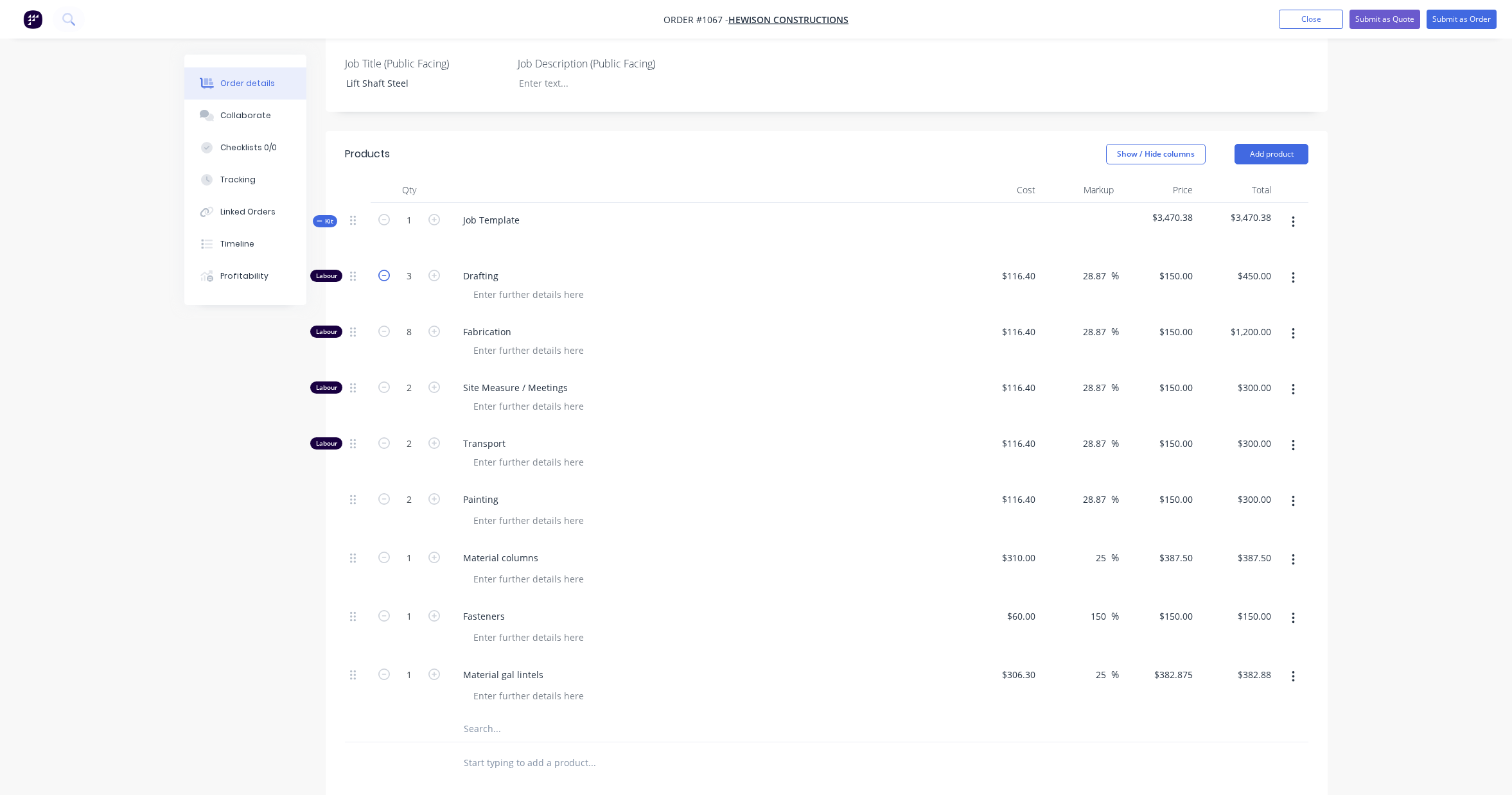
type input "$300.00"
click at [1021, 550] on input "310" at bounding box center [1020, 558] width 40 height 19
click at [1021, 550] on input "310" at bounding box center [1030, 558] width 22 height 19
type input "$374.36"
type input "$467.95"
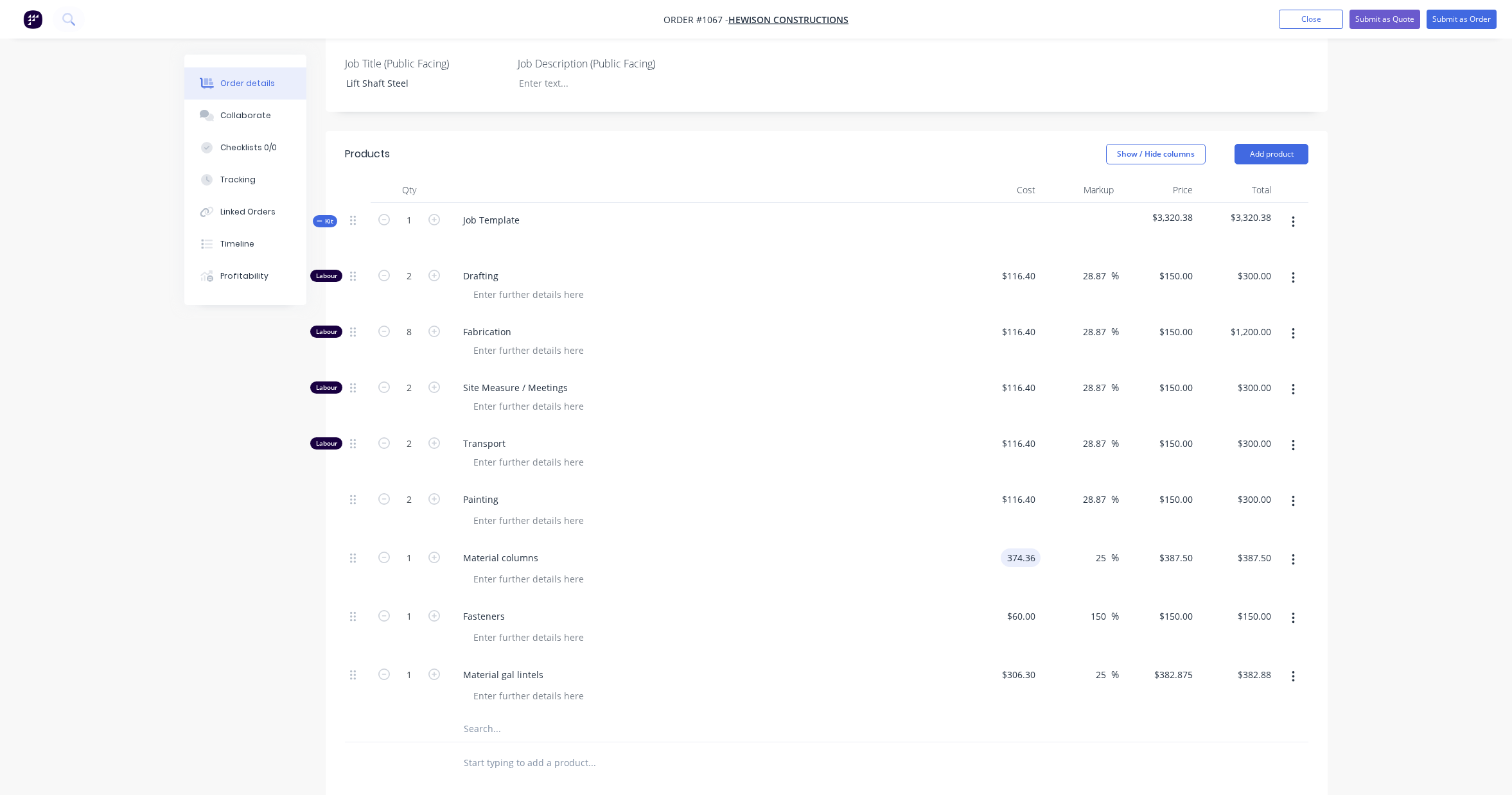
type input "$467.95"
click at [1389, 485] on div "Order details Collaborate Checklists 0/0 Tracking Linked Orders Timeline Profit…" at bounding box center [756, 406] width 1512 height 1412
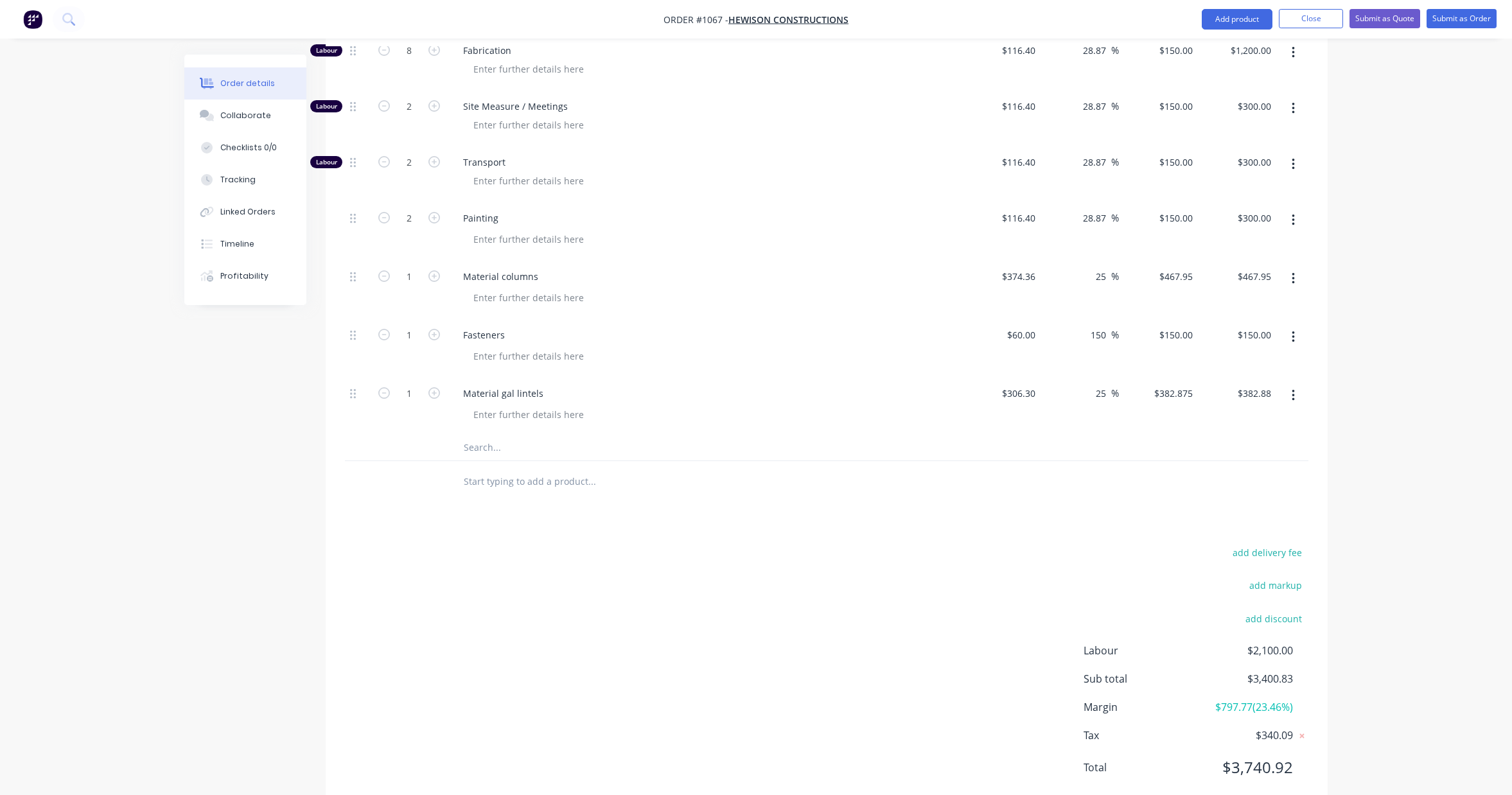
scroll to position [603, 0]
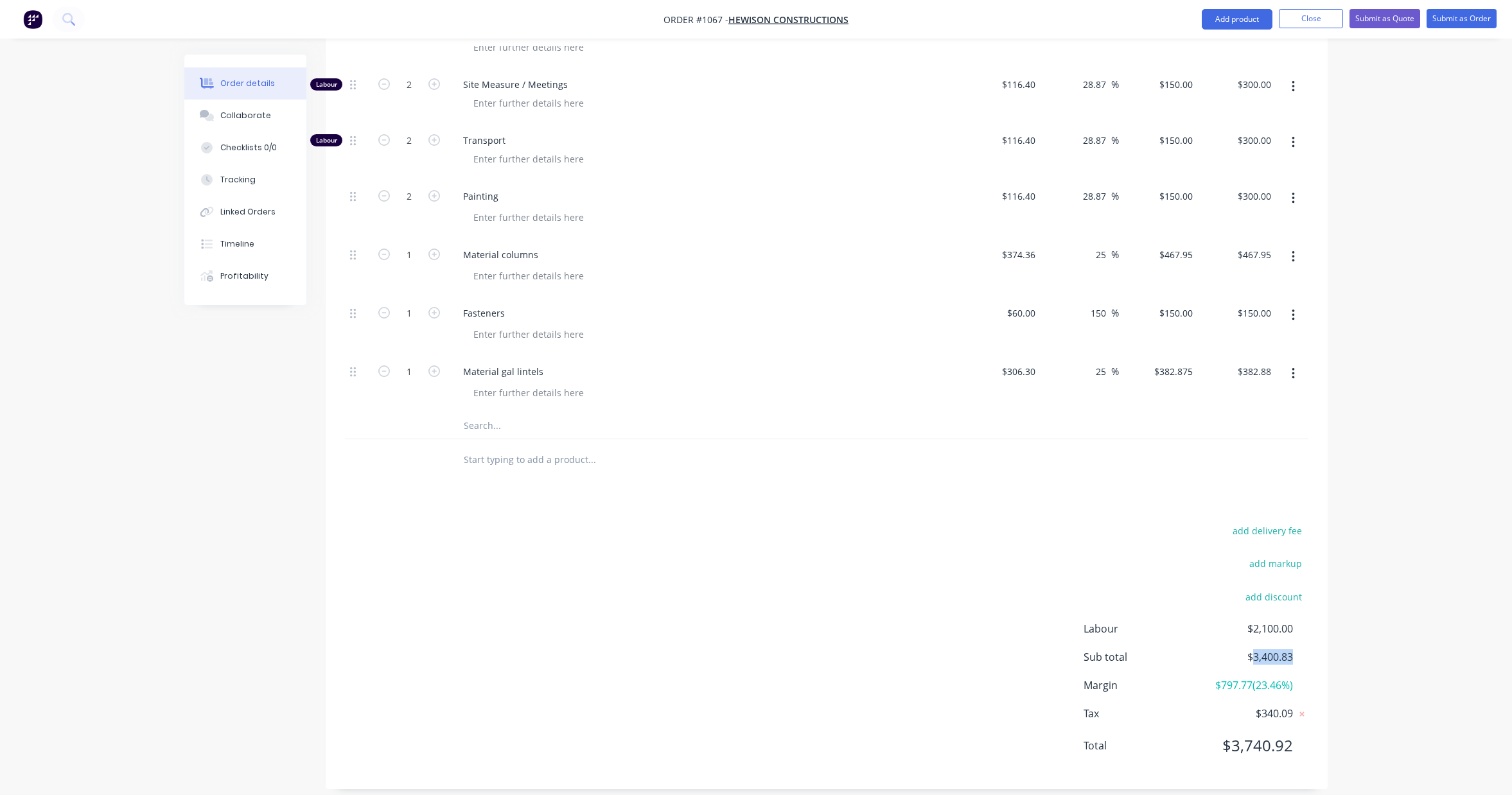
drag, startPoint x: 1292, startPoint y: 645, endPoint x: 1255, endPoint y: 645, distance: 37.0
click at [1255, 649] on span "$3,400.83" at bounding box center [1245, 657] width 95 height 16
copy span "3,400.83"
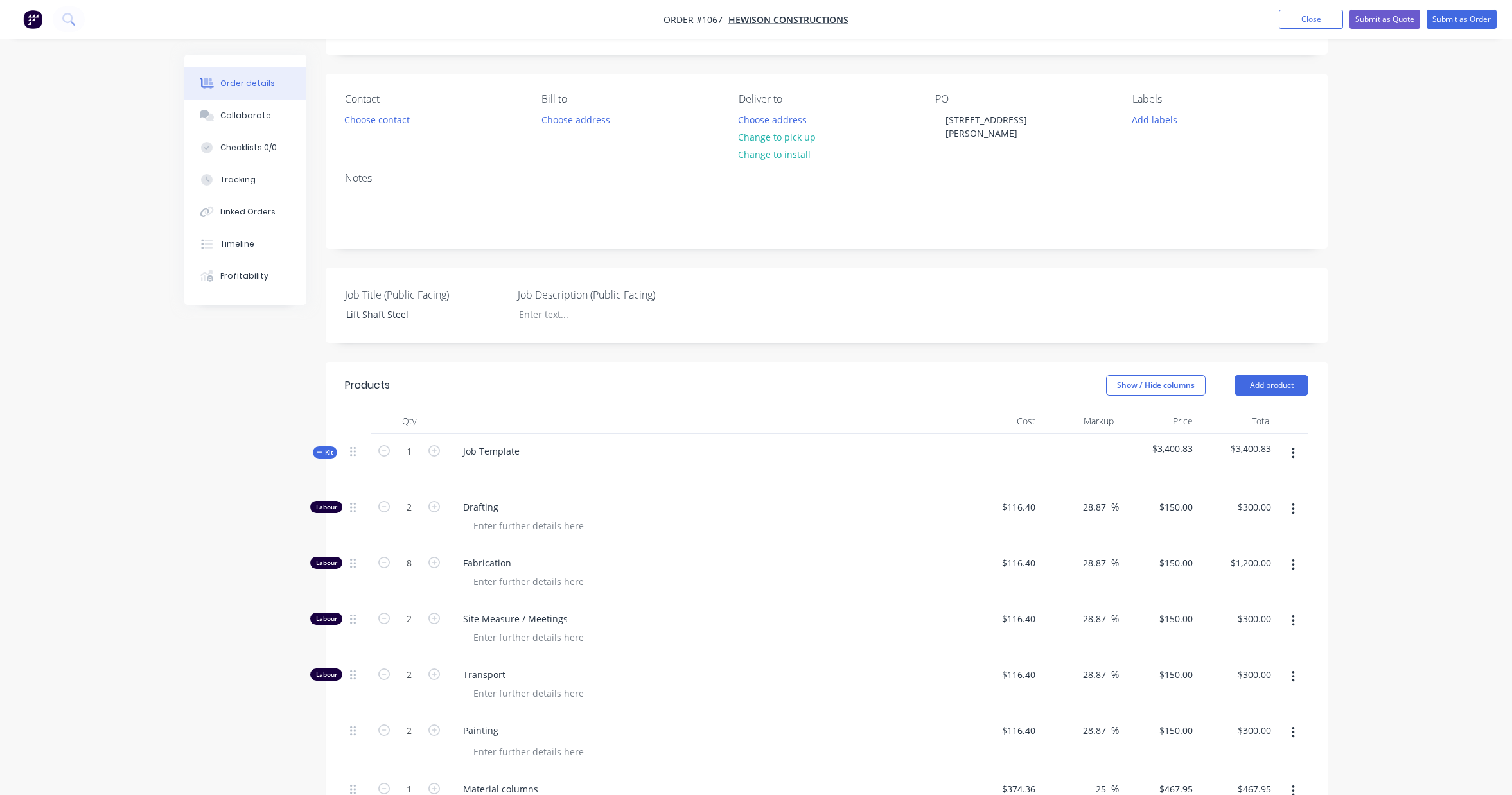
scroll to position [0, 0]
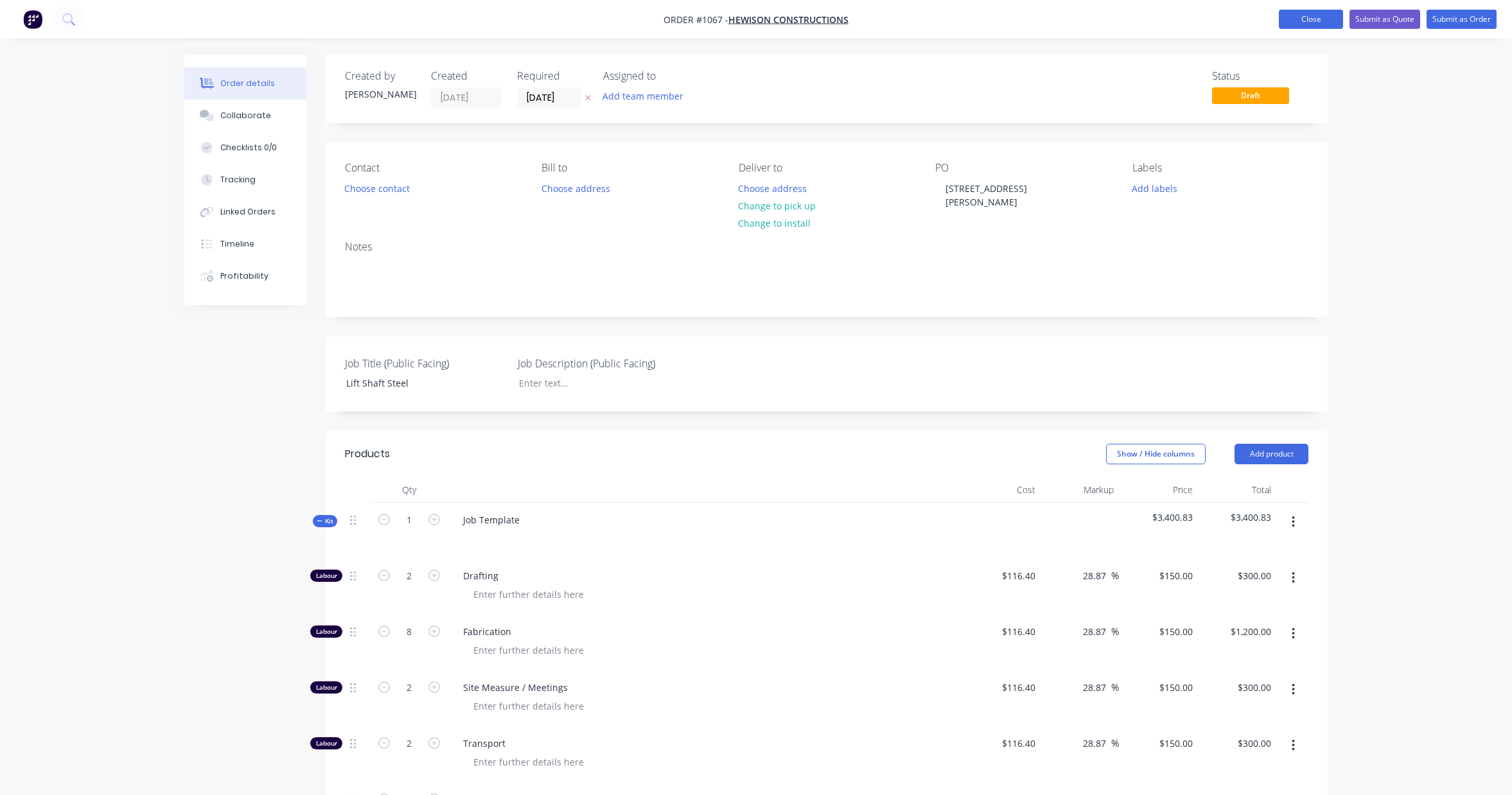
click at [1304, 20] on button "Close" at bounding box center [1310, 19] width 64 height 19
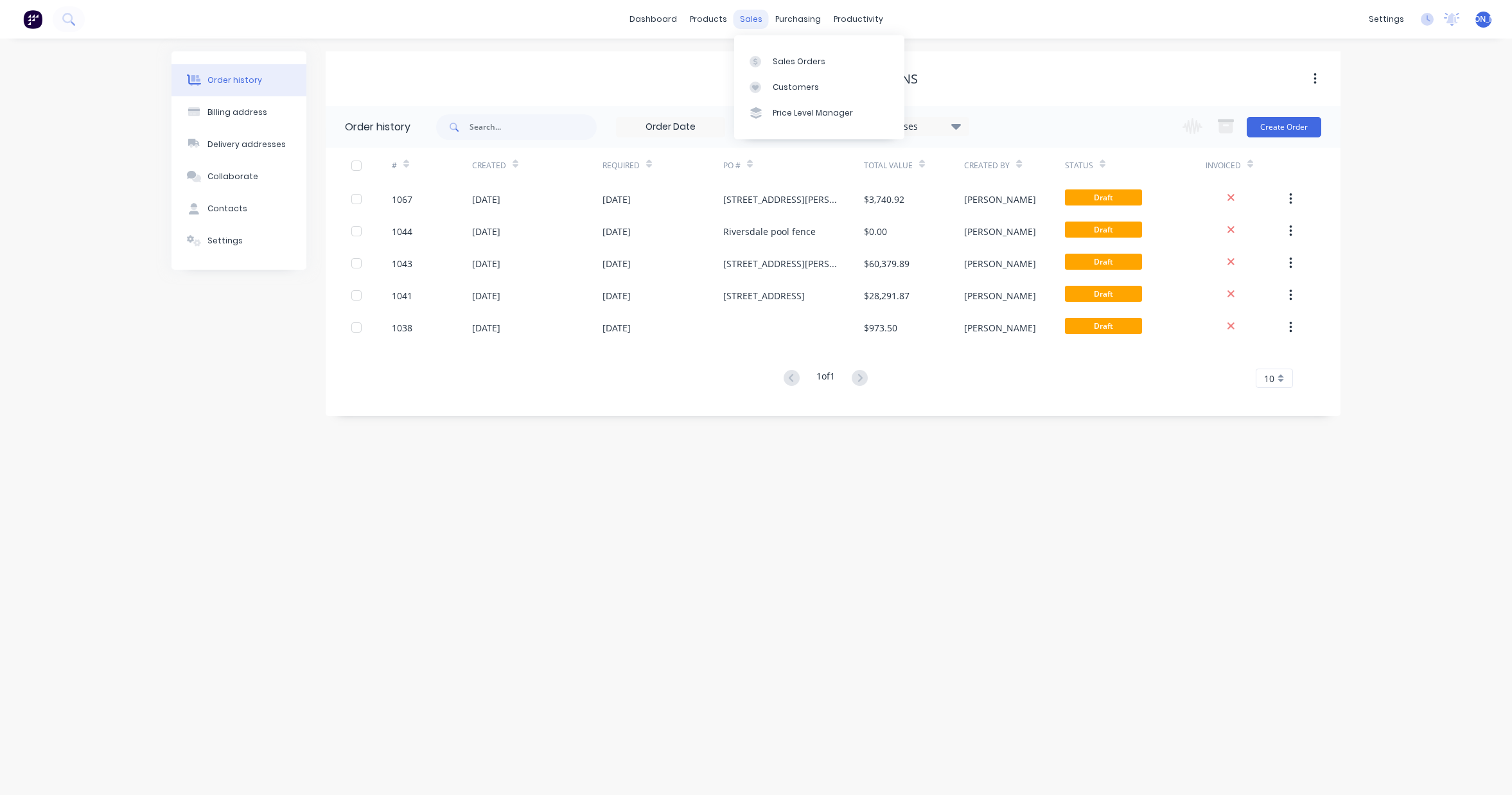
click at [750, 23] on div "sales" at bounding box center [751, 19] width 36 height 19
click at [793, 58] on div "Sales Orders" at bounding box center [799, 61] width 53 height 12
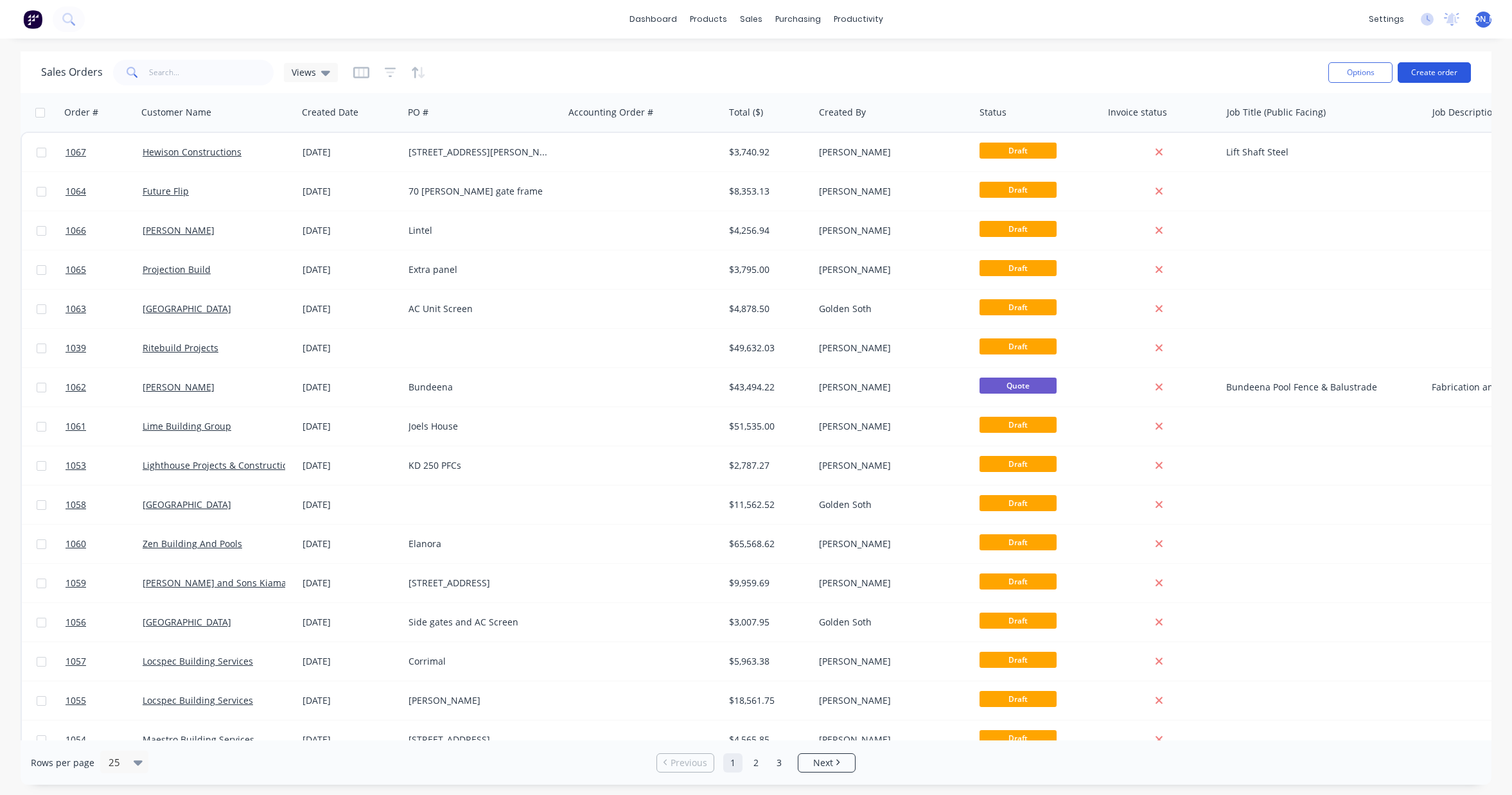
click at [1448, 67] on button "Create order" at bounding box center [1434, 72] width 73 height 21
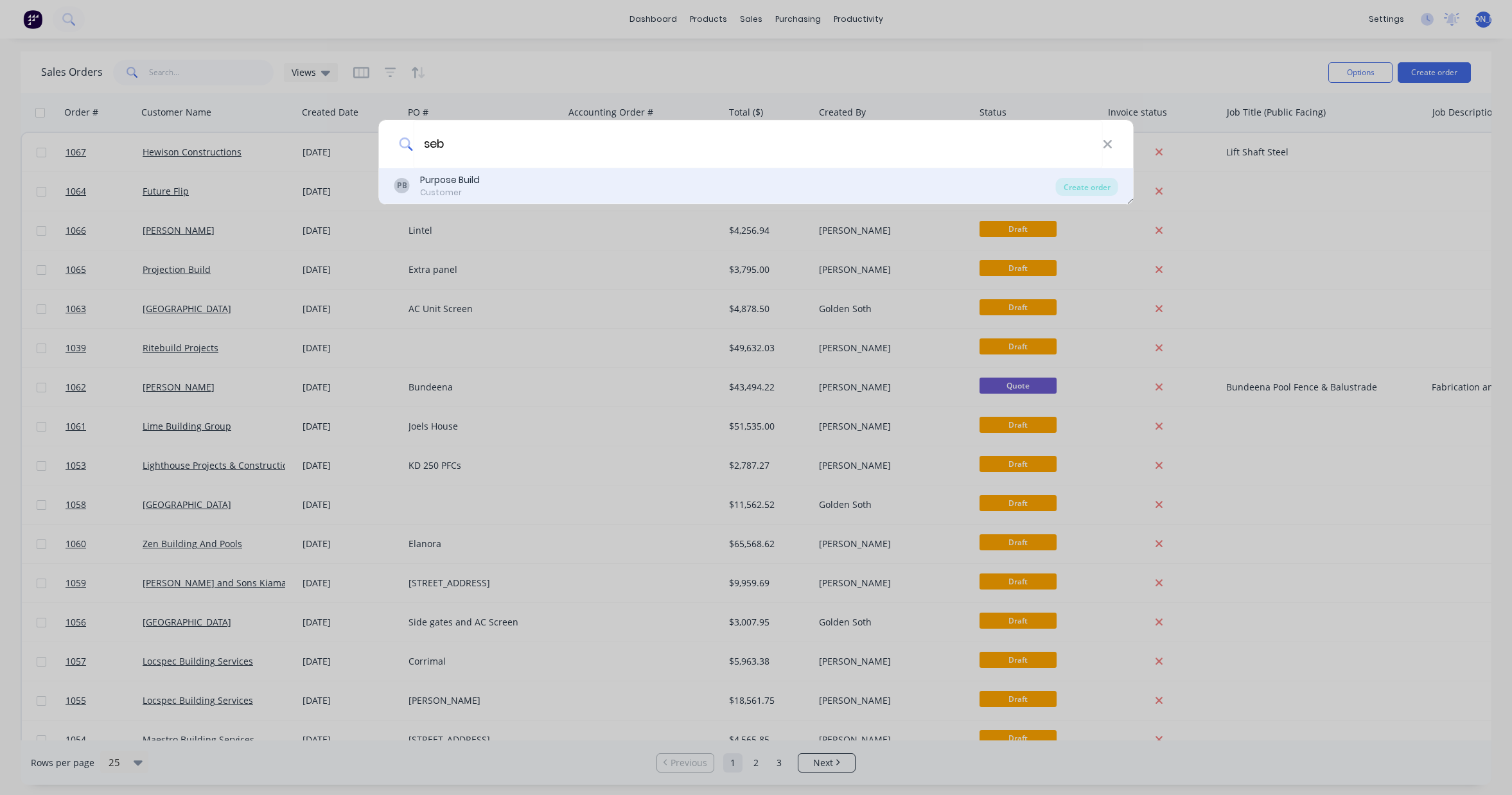
type input "seb"
click at [506, 185] on div "PB Purpose Build Customer" at bounding box center [725, 186] width 661 height 25
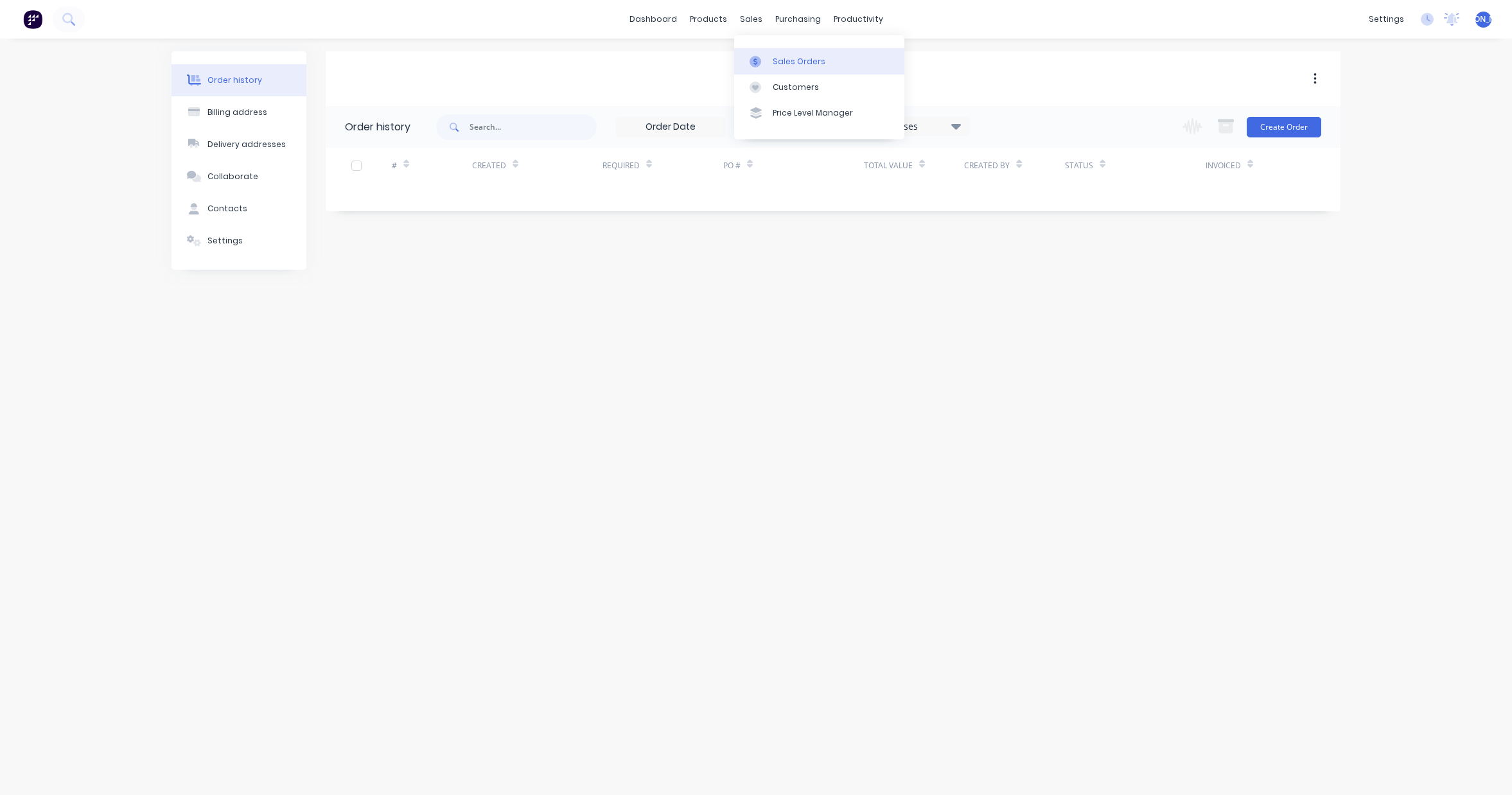
click at [807, 67] on link "Sales Orders" at bounding box center [819, 60] width 170 height 26
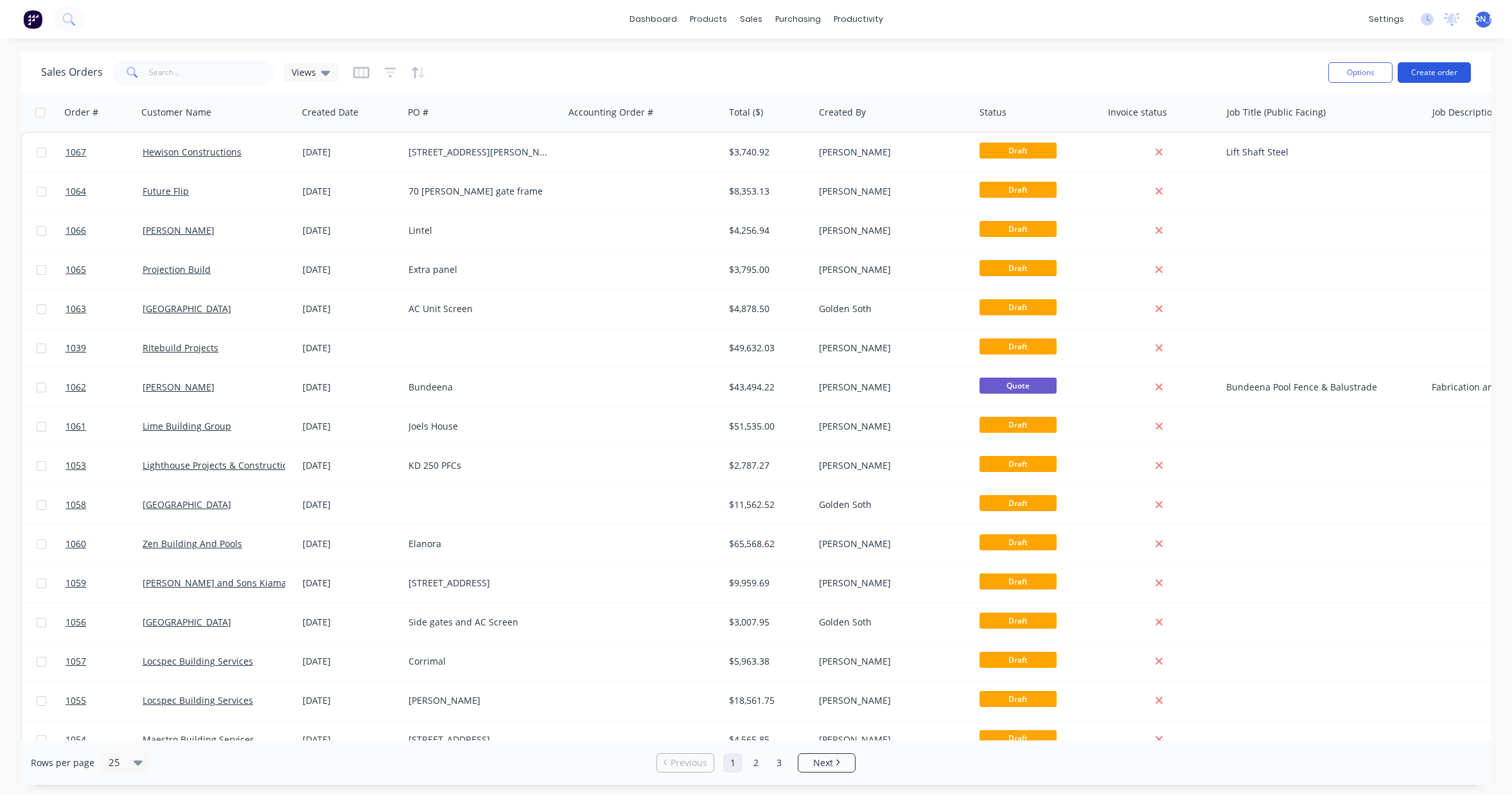
click at [1431, 63] on button "Create order" at bounding box center [1434, 72] width 73 height 21
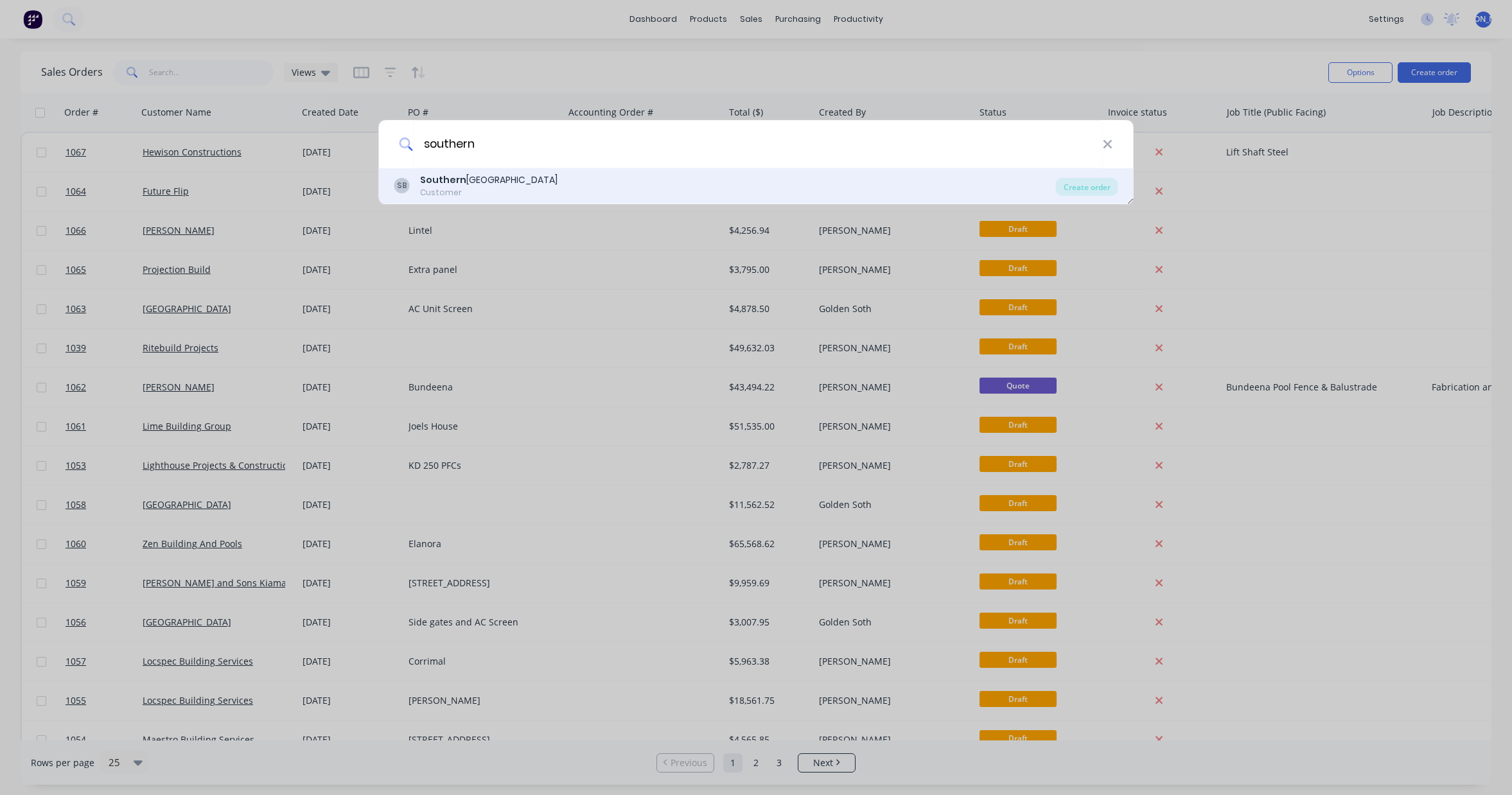
type input "southern"
click at [538, 193] on div "SB Southern Edge Building Customer" at bounding box center [725, 186] width 661 height 25
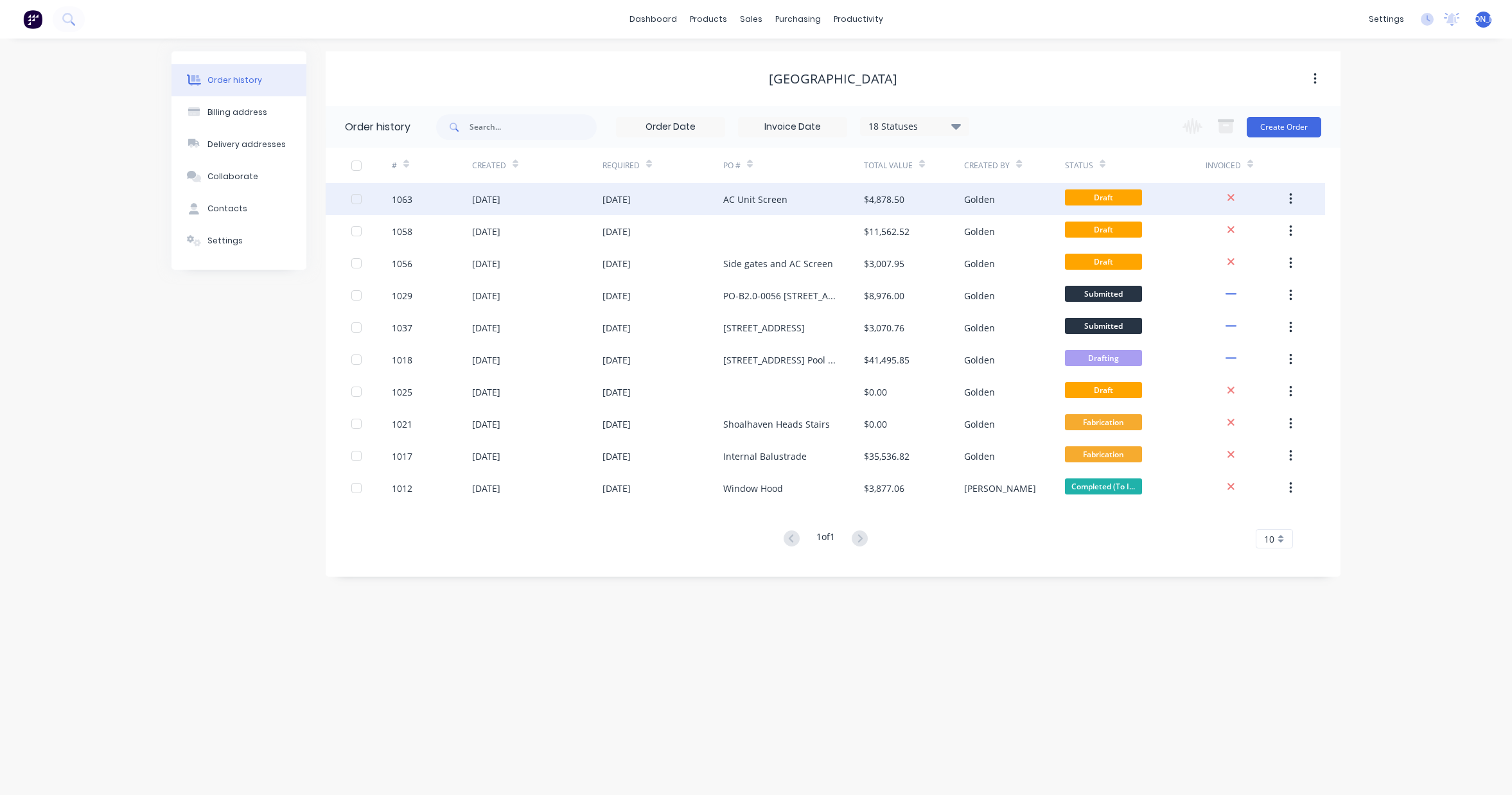
click at [918, 197] on div "$4,878.50" at bounding box center [913, 199] width 100 height 32
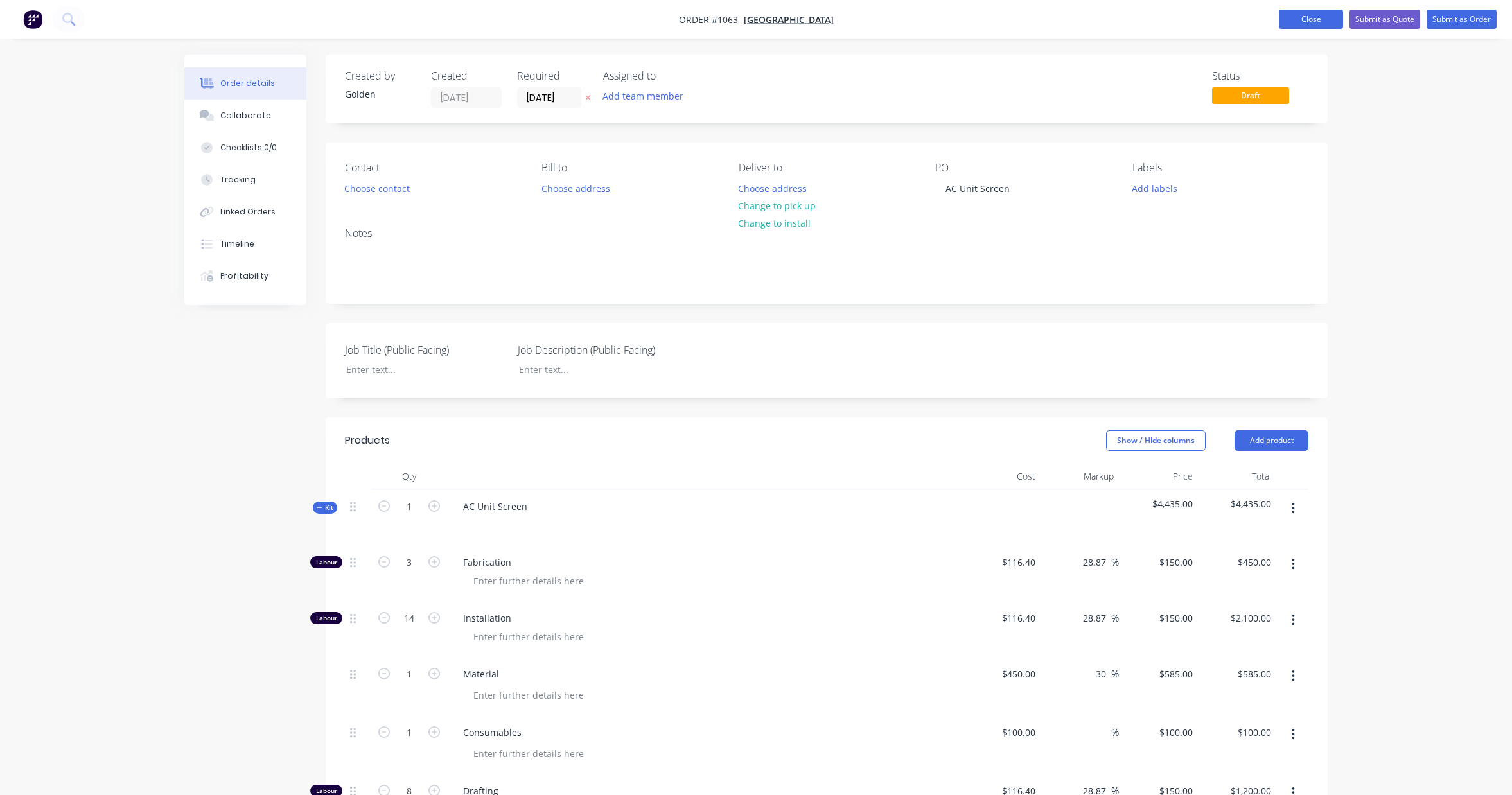
click at [1301, 16] on button "Close" at bounding box center [1310, 19] width 64 height 19
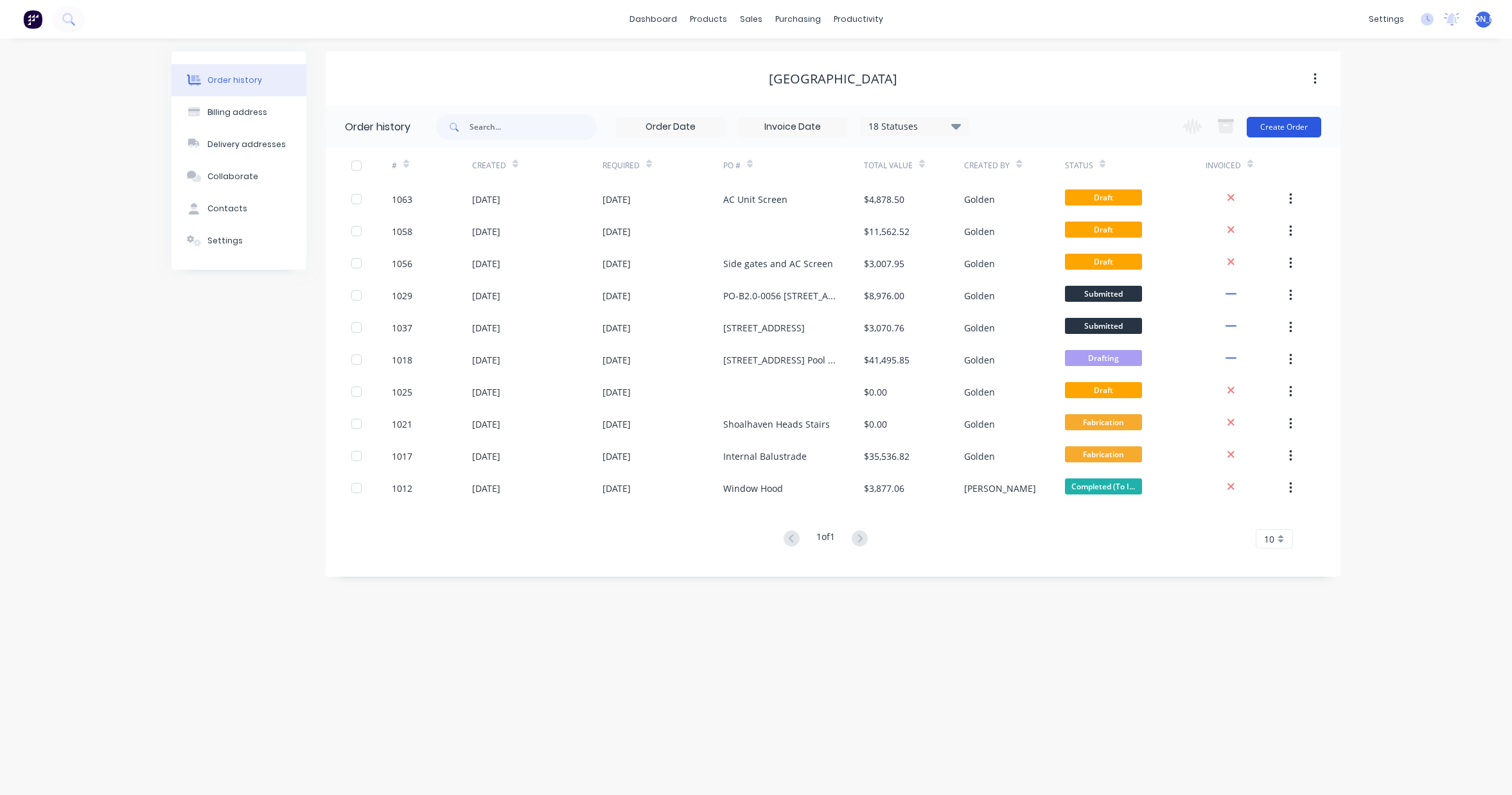
click at [1289, 133] on button "Create Order" at bounding box center [1284, 127] width 74 height 21
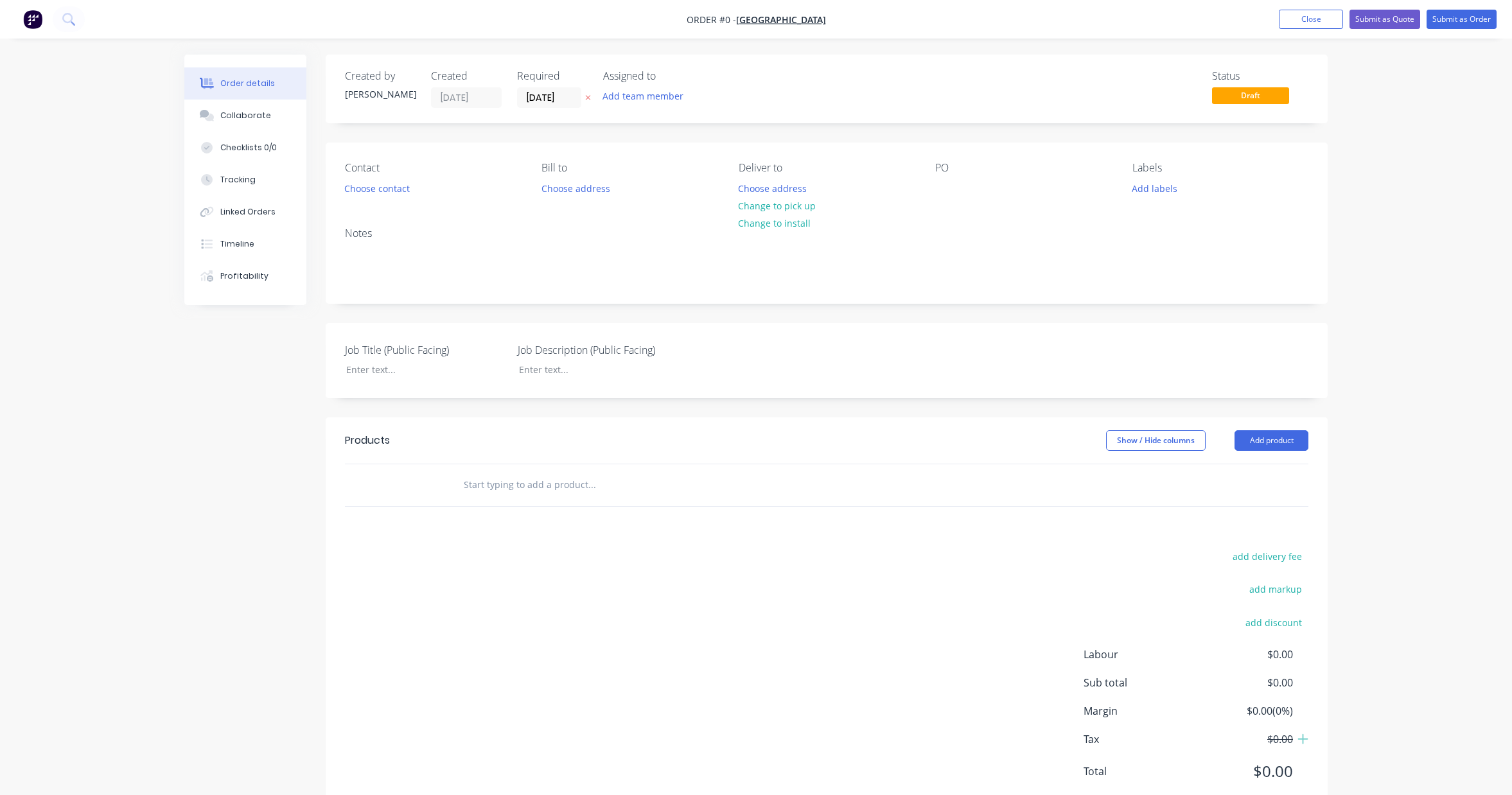
click at [948, 170] on div "PO" at bounding box center [1023, 168] width 176 height 12
click at [942, 190] on div at bounding box center [945, 188] width 21 height 19
click at [1274, 444] on div "Creating draft order... Loading... Order details Collaborate Checklists 0/0 Tra…" at bounding box center [755, 444] width 1169 height 780
click at [1292, 445] on button "Add product" at bounding box center [1271, 441] width 74 height 21
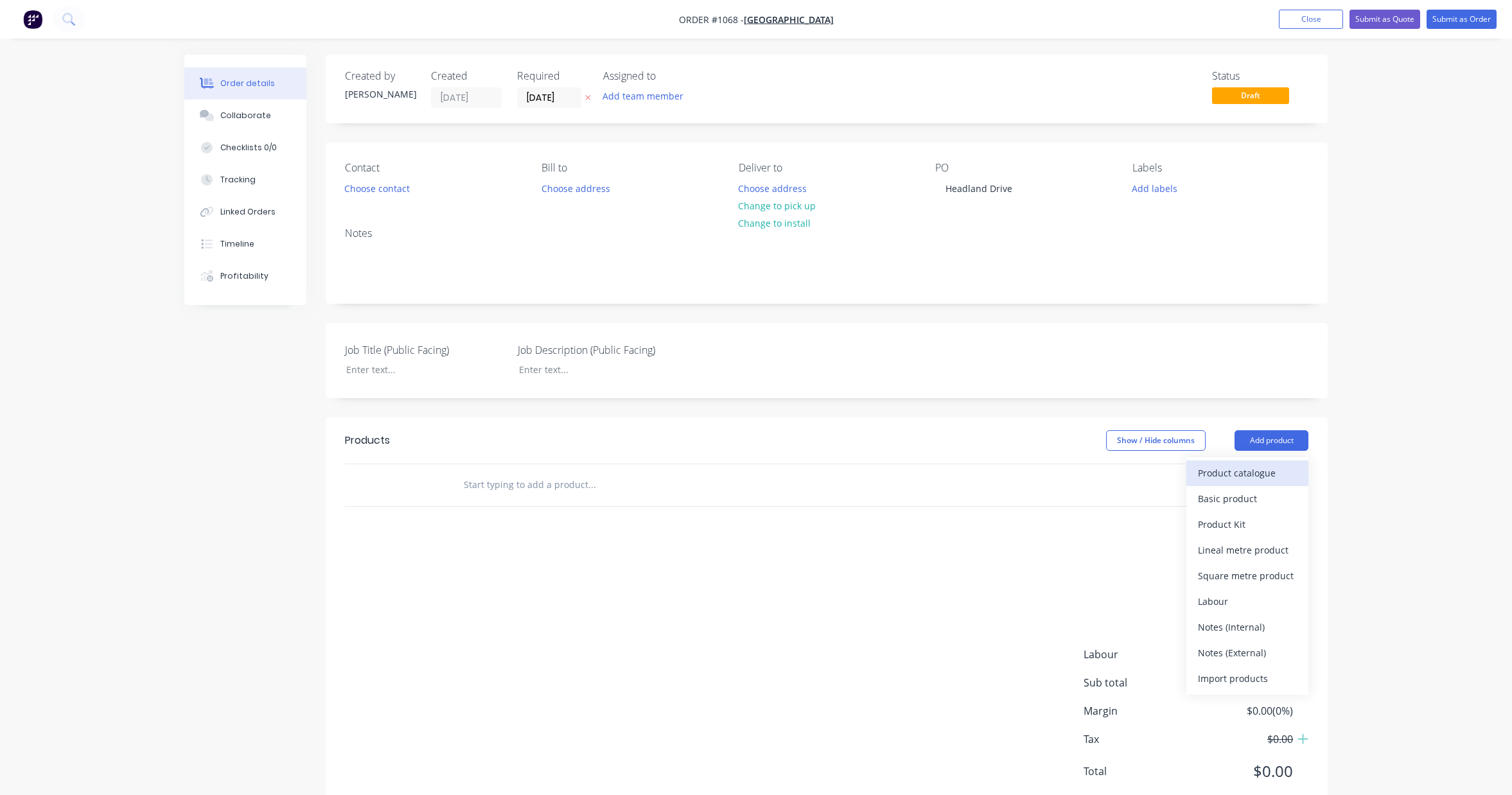
click at [1248, 480] on div "Product catalogue" at bounding box center [1248, 473] width 99 height 19
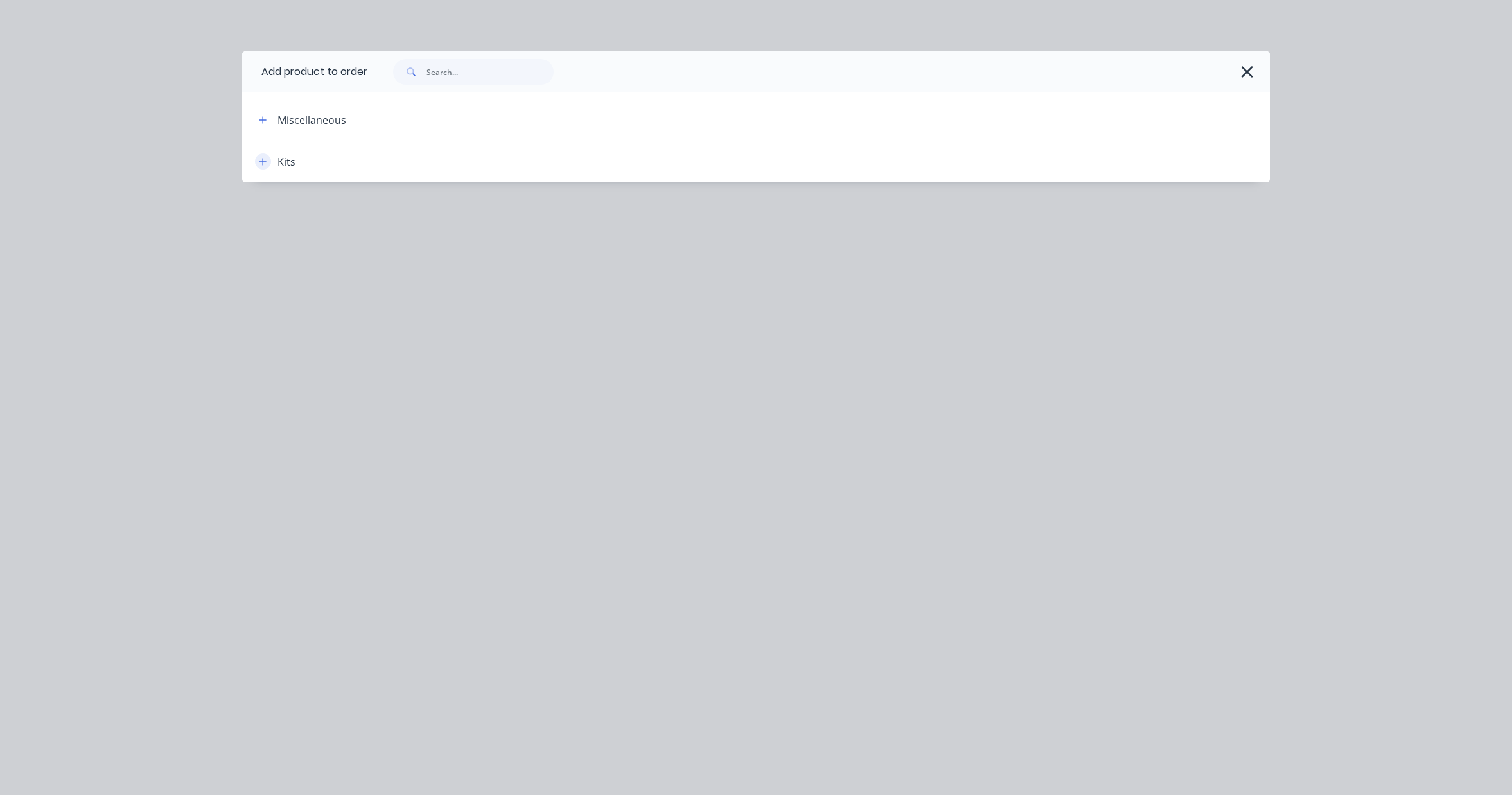
click at [264, 161] on icon "button" at bounding box center [263, 162] width 8 height 9
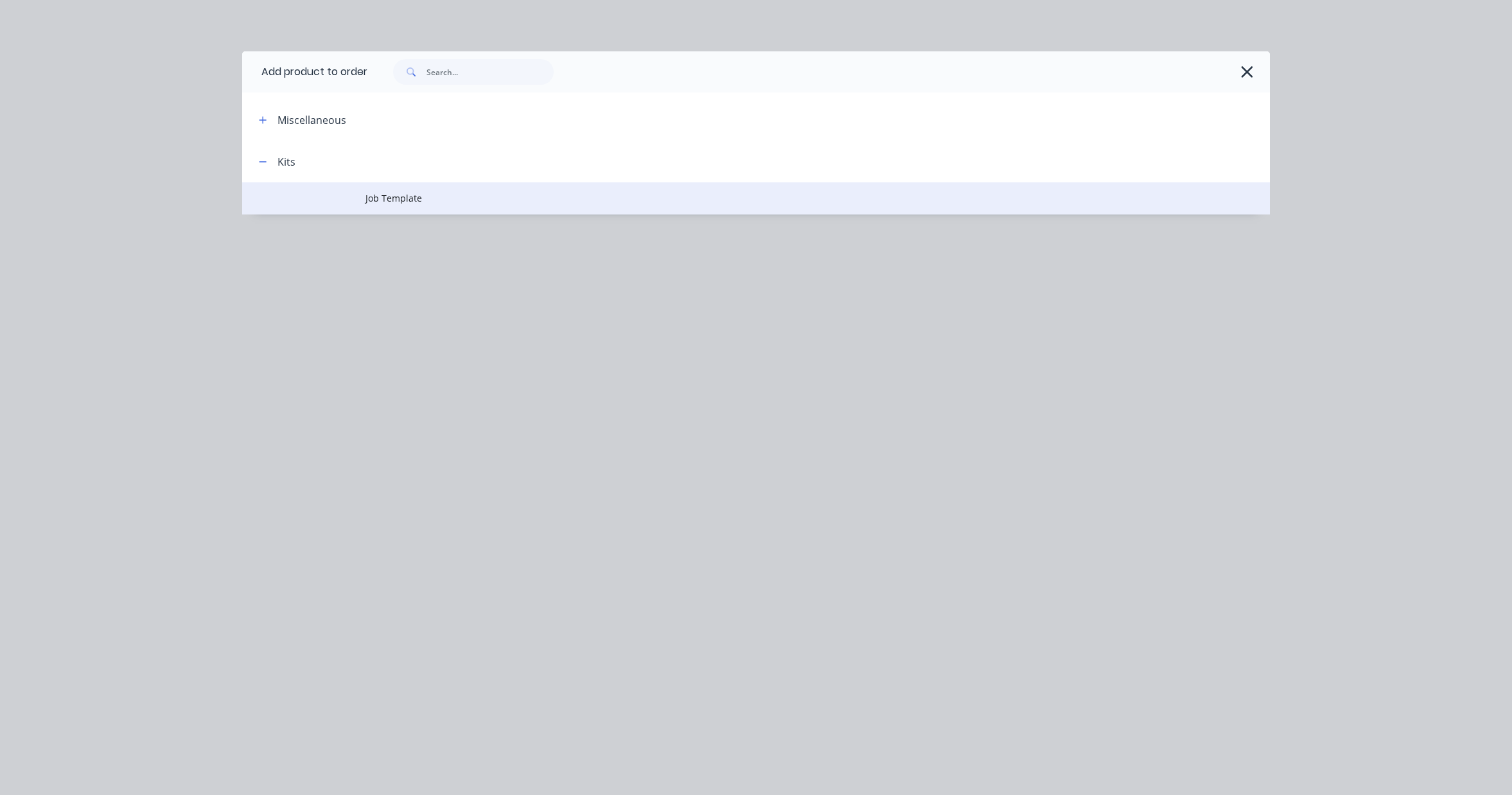
click at [411, 190] on td "Job Template" at bounding box center [817, 198] width 904 height 32
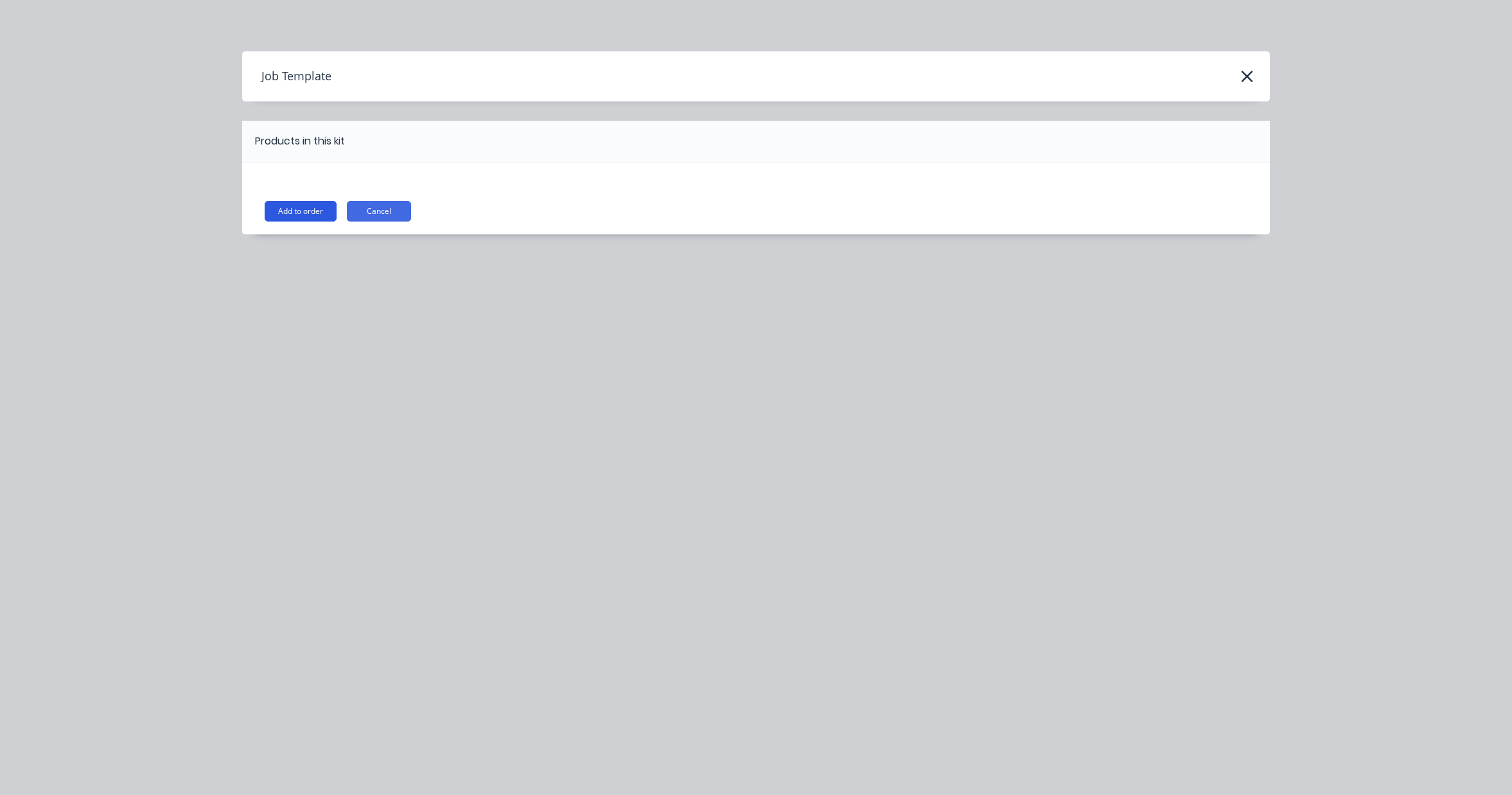
click at [300, 209] on button "Add to order" at bounding box center [300, 211] width 72 height 21
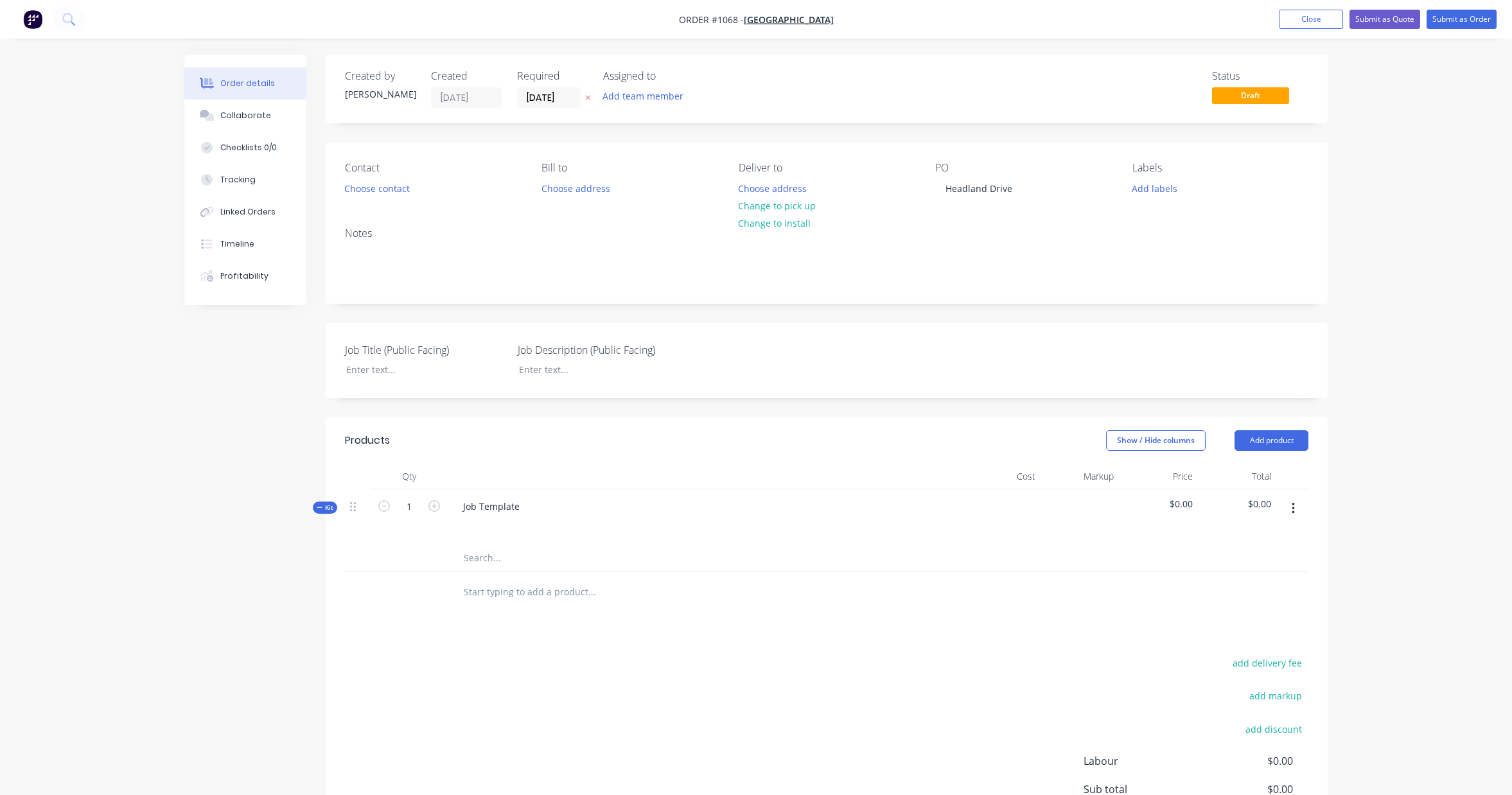
click at [1298, 507] on button "button" at bounding box center [1293, 509] width 30 height 23
click at [1291, 539] on div "Add product to kit" at bounding box center [1248, 542] width 99 height 19
click at [1248, 690] on div "Labour" at bounding box center [1248, 696] width 99 height 19
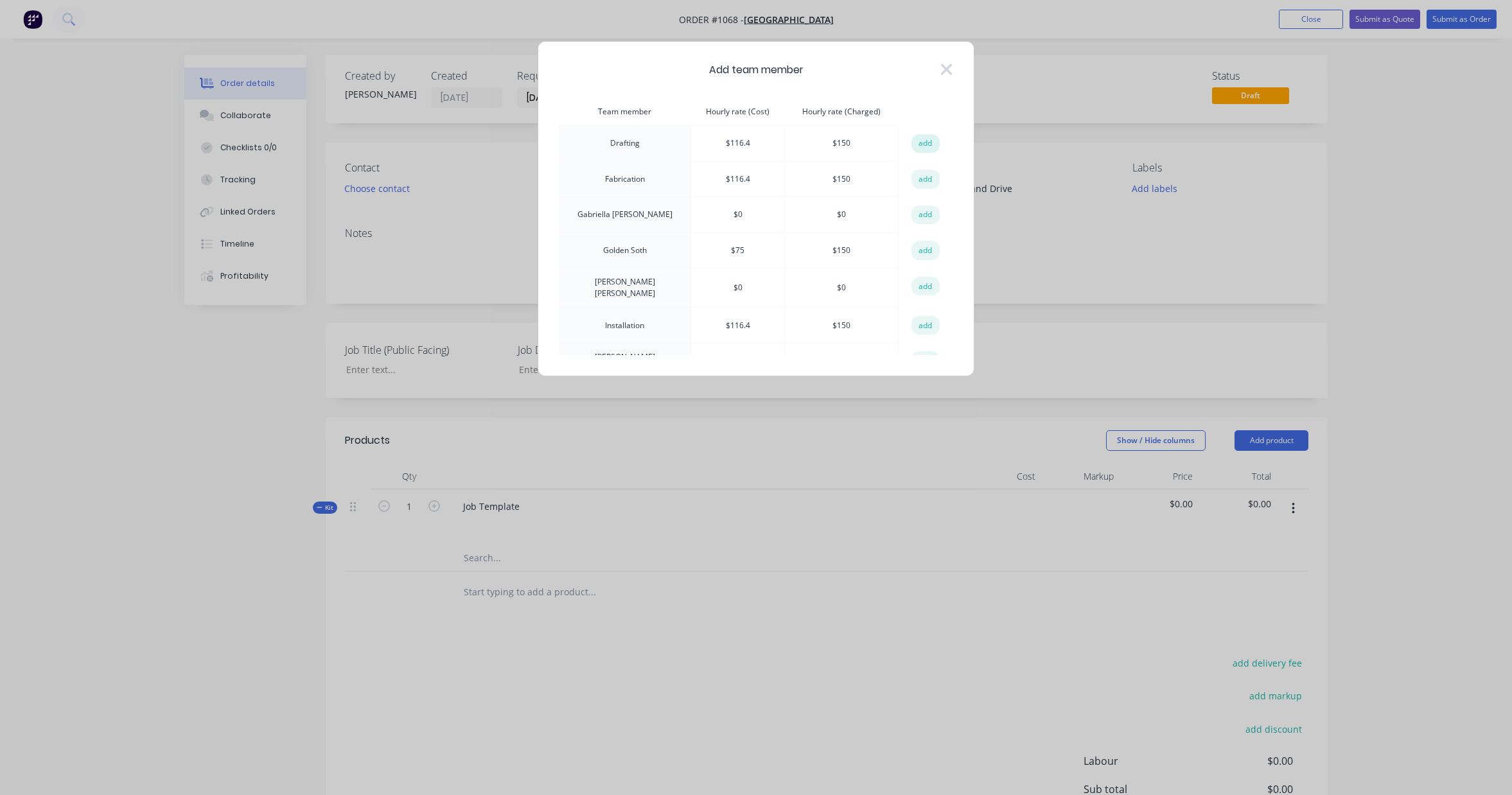
click at [929, 141] on button "add" at bounding box center [925, 143] width 28 height 19
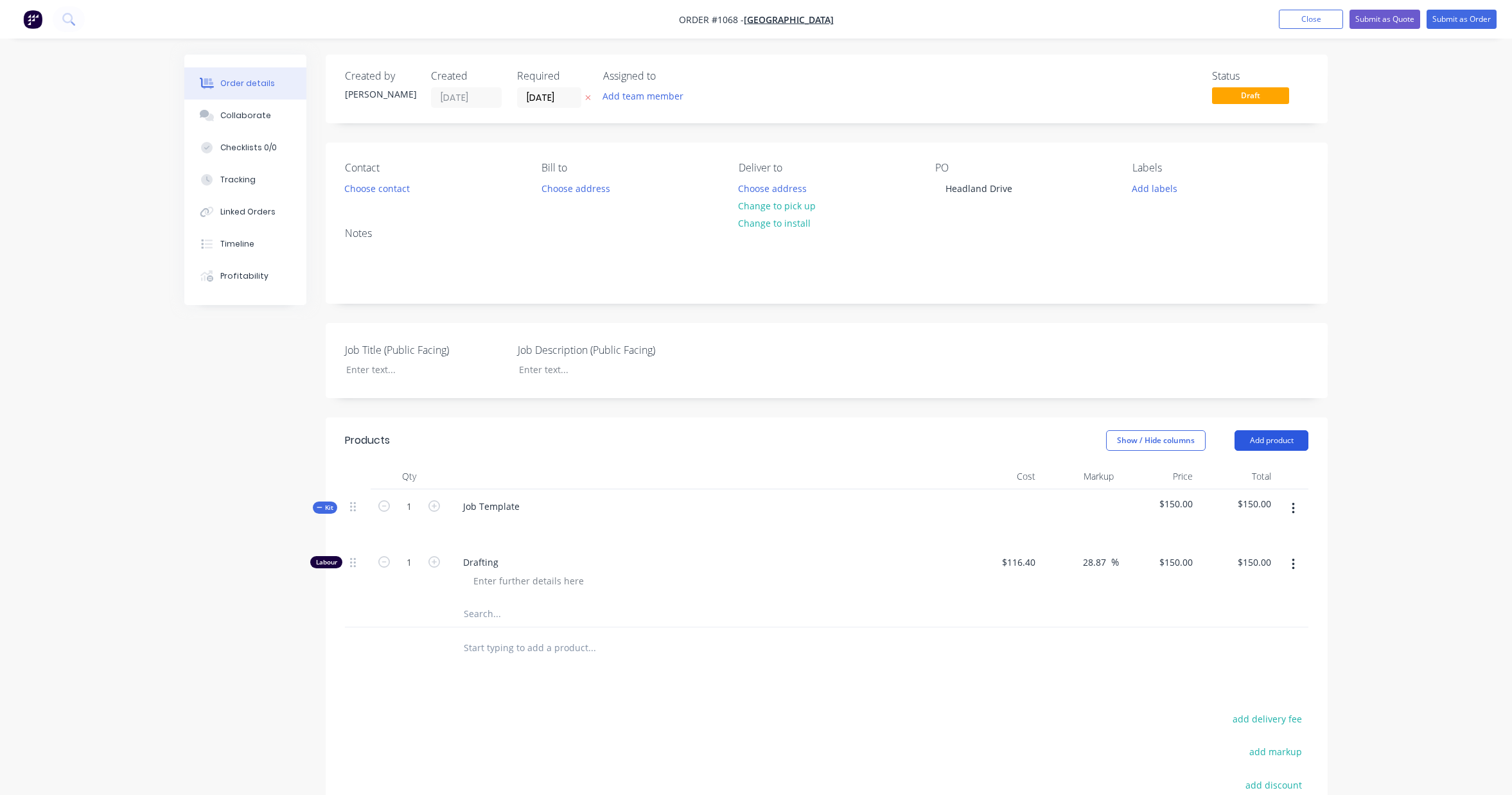
click at [1298, 440] on button "Add product" at bounding box center [1271, 441] width 74 height 21
click at [1274, 607] on div "Labour" at bounding box center [1248, 602] width 99 height 19
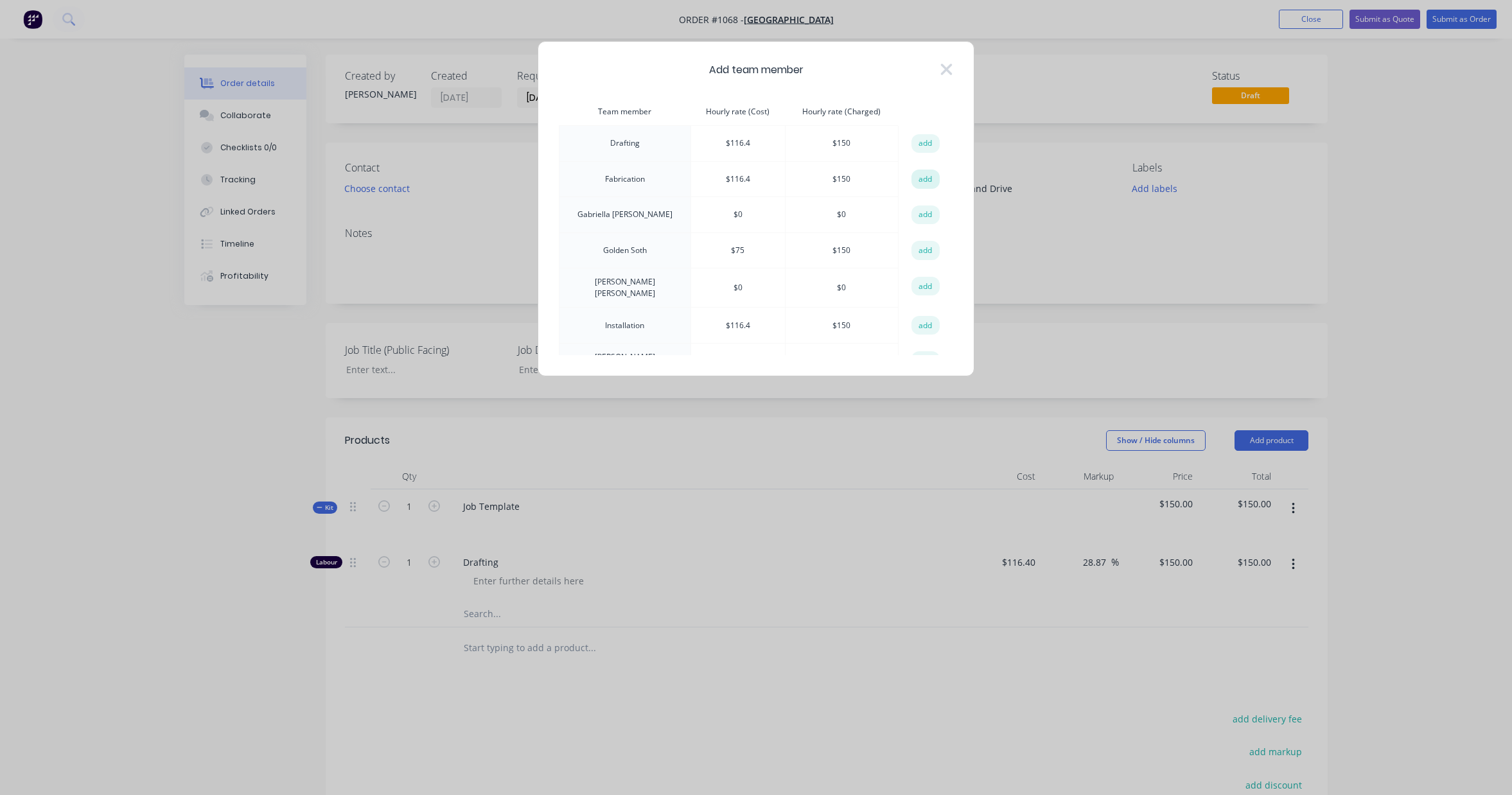
click at [929, 182] on button "add" at bounding box center [925, 179] width 28 height 19
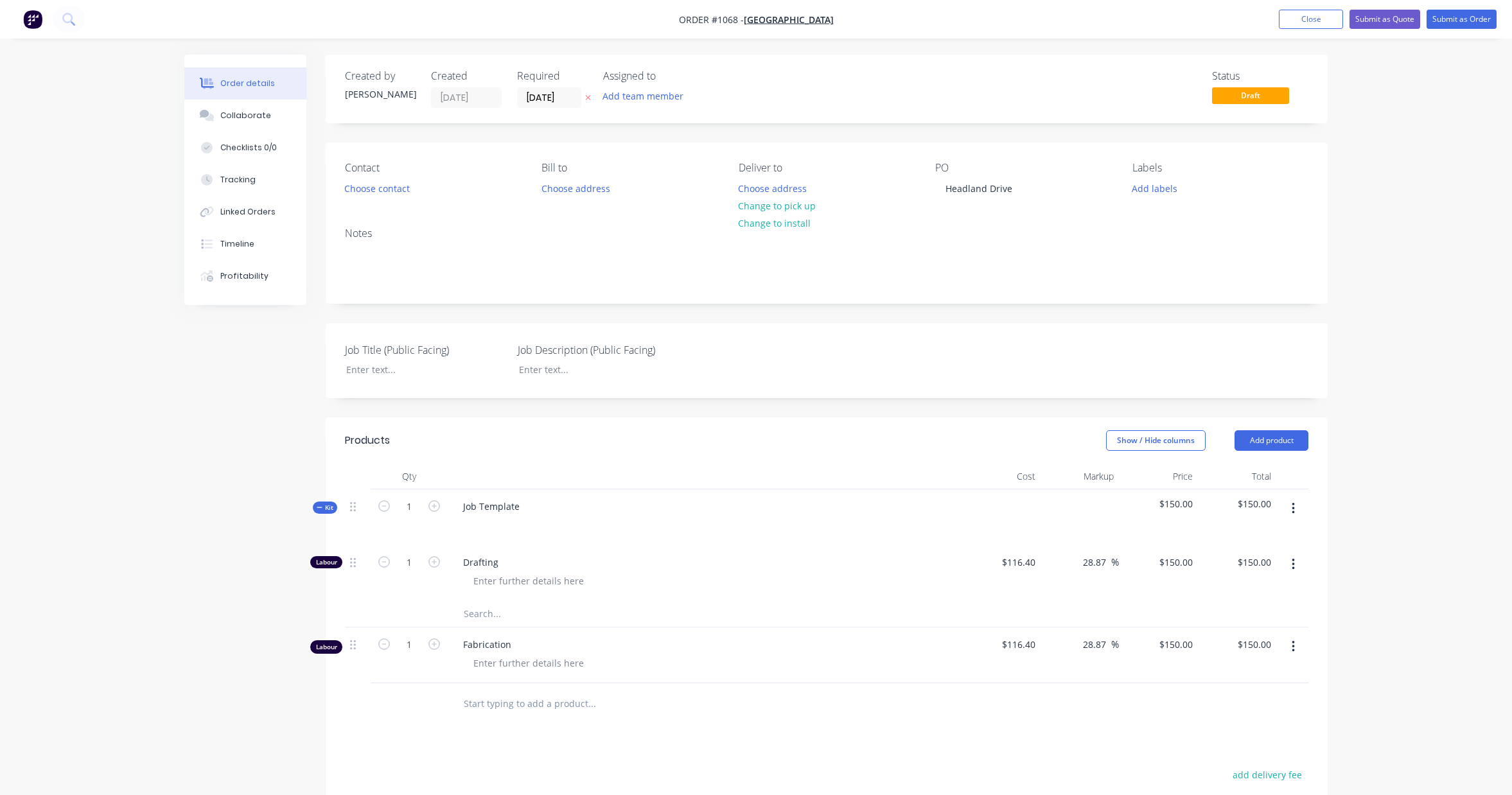
click at [1296, 509] on button "button" at bounding box center [1293, 509] width 30 height 23
click at [1252, 545] on div "Add product to kit" at bounding box center [1248, 542] width 99 height 19
click at [1243, 696] on div "Labour" at bounding box center [1248, 696] width 99 height 19
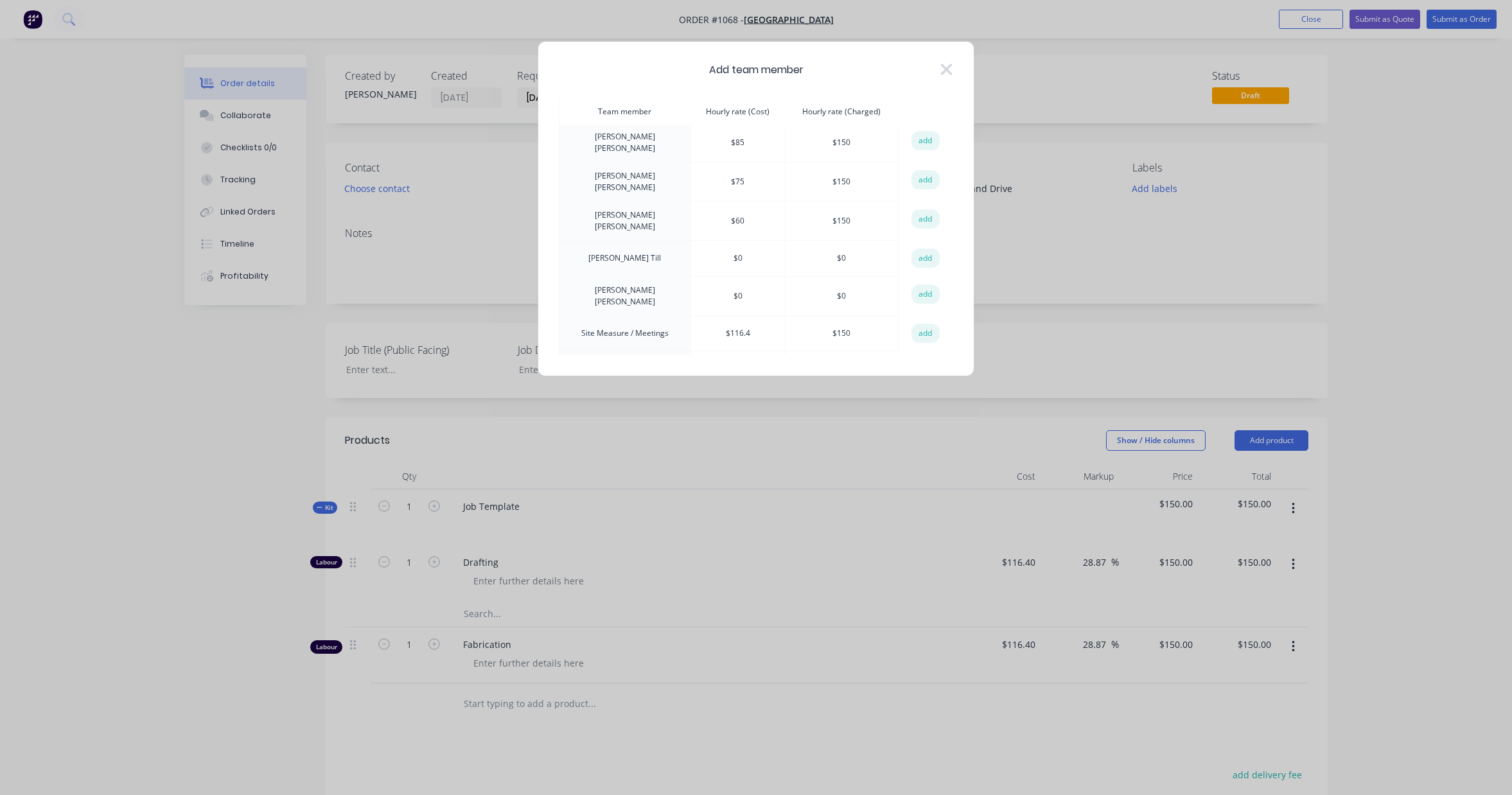
scroll to position [234, 0]
click at [923, 309] on button "add" at bounding box center [925, 319] width 28 height 19
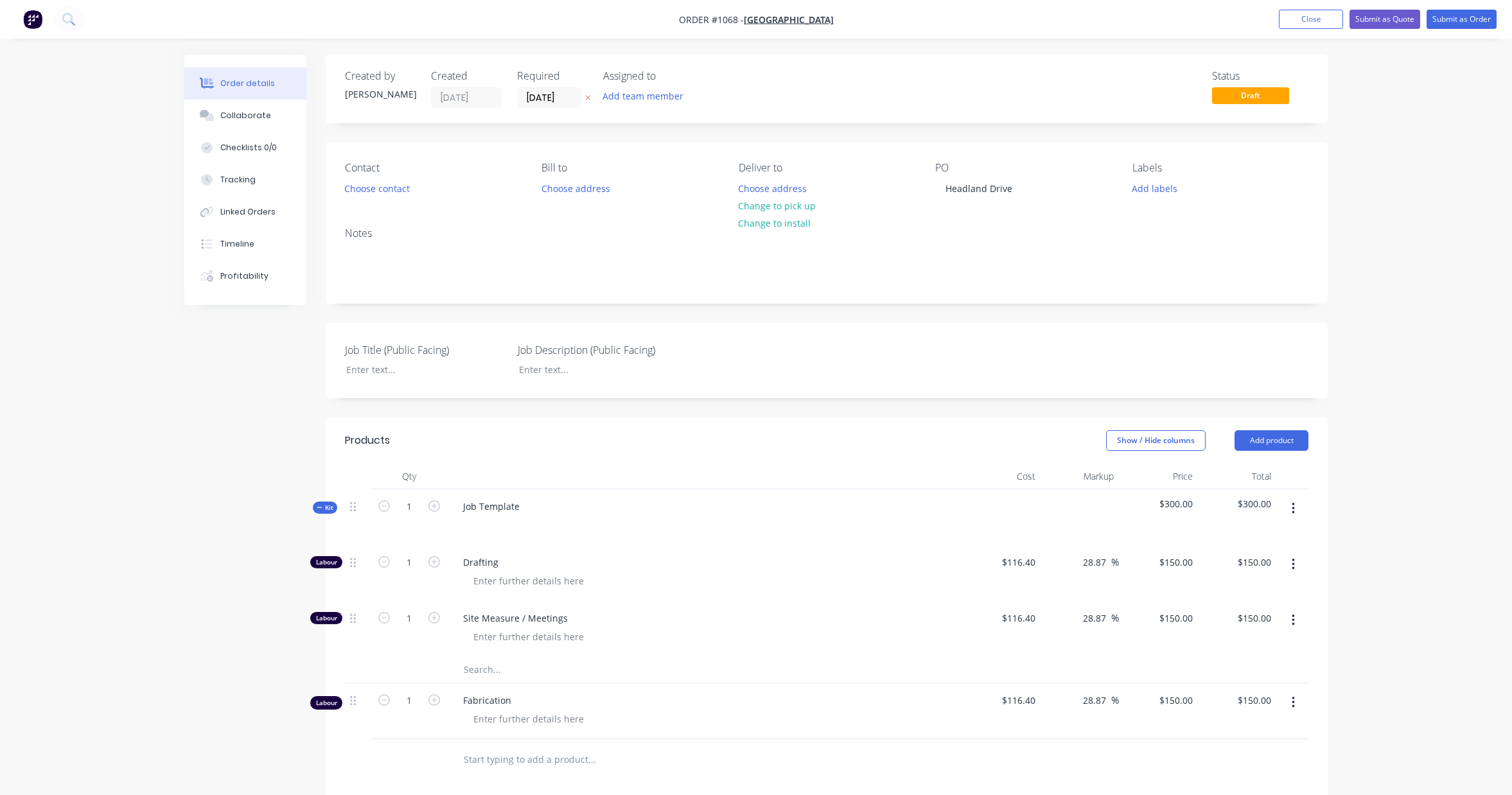
click at [1289, 509] on button "button" at bounding box center [1293, 509] width 30 height 23
click at [1251, 544] on div "Add product to kit" at bounding box center [1248, 542] width 99 height 19
click at [1244, 693] on div "Labour" at bounding box center [1248, 696] width 99 height 19
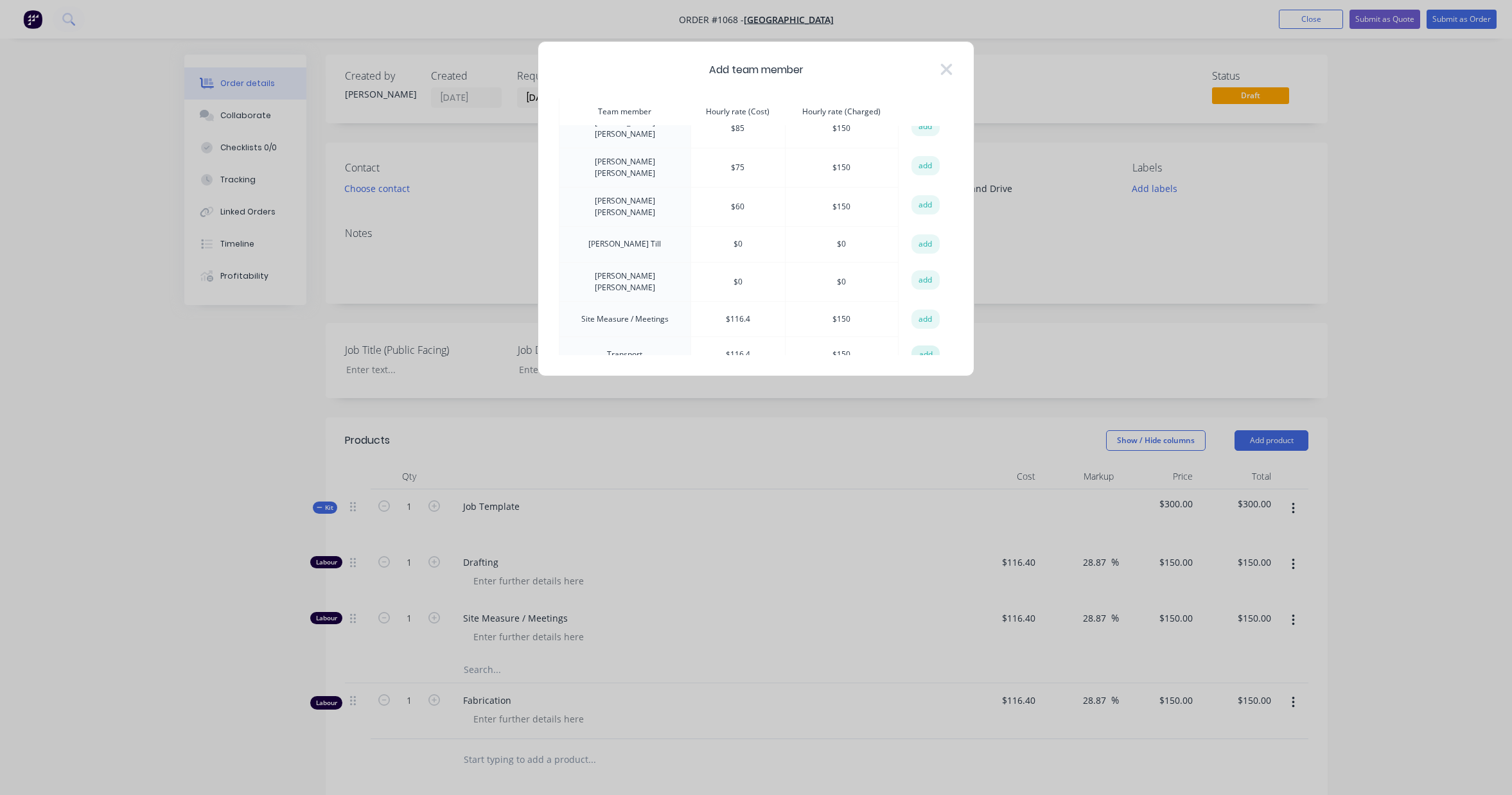
click at [913, 346] on button "add" at bounding box center [925, 355] width 28 height 19
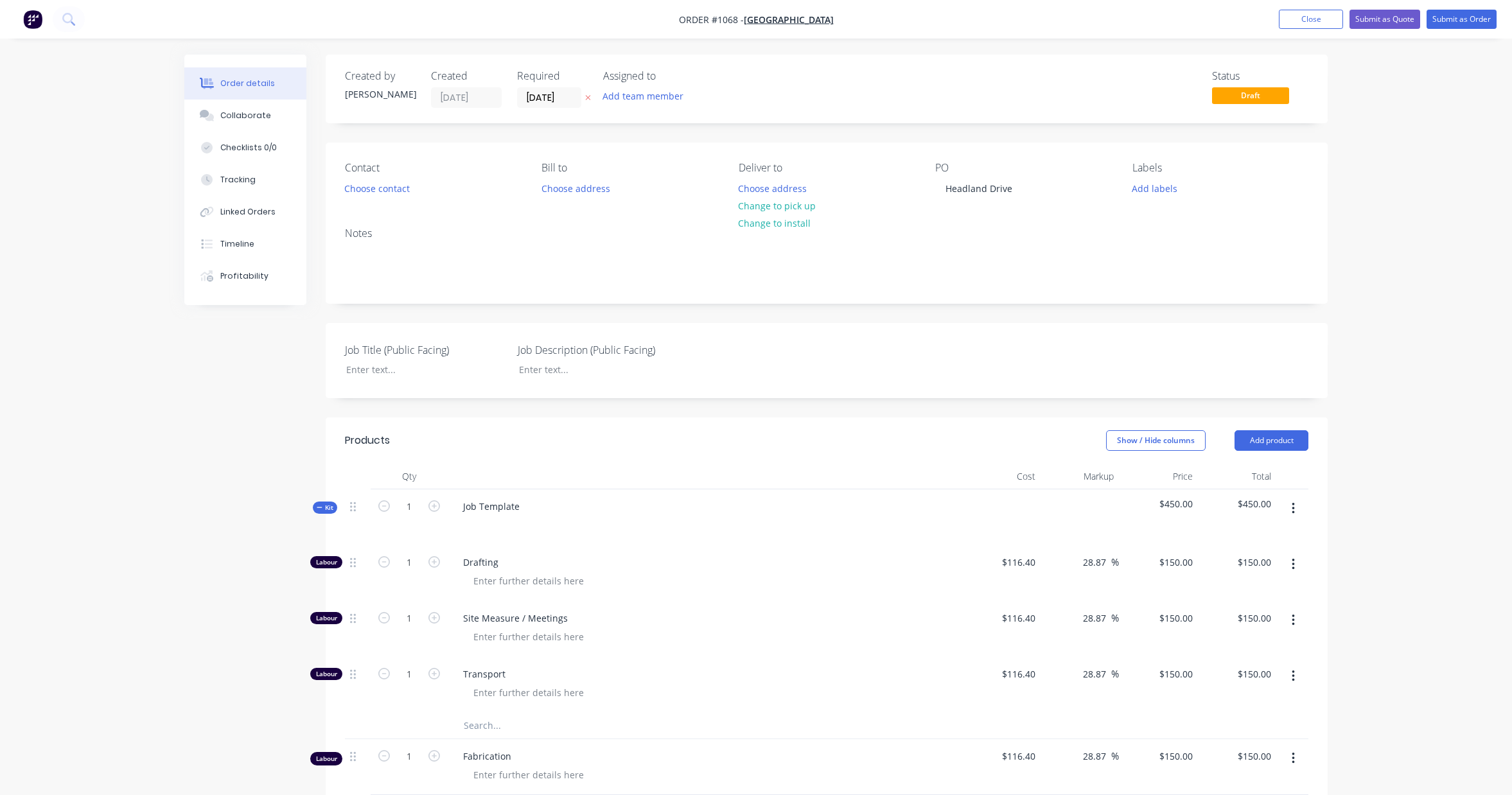
click at [1294, 503] on icon "button" at bounding box center [1293, 509] width 2 height 12
click at [1272, 548] on div "Add product to kit" at bounding box center [1248, 542] width 99 height 19
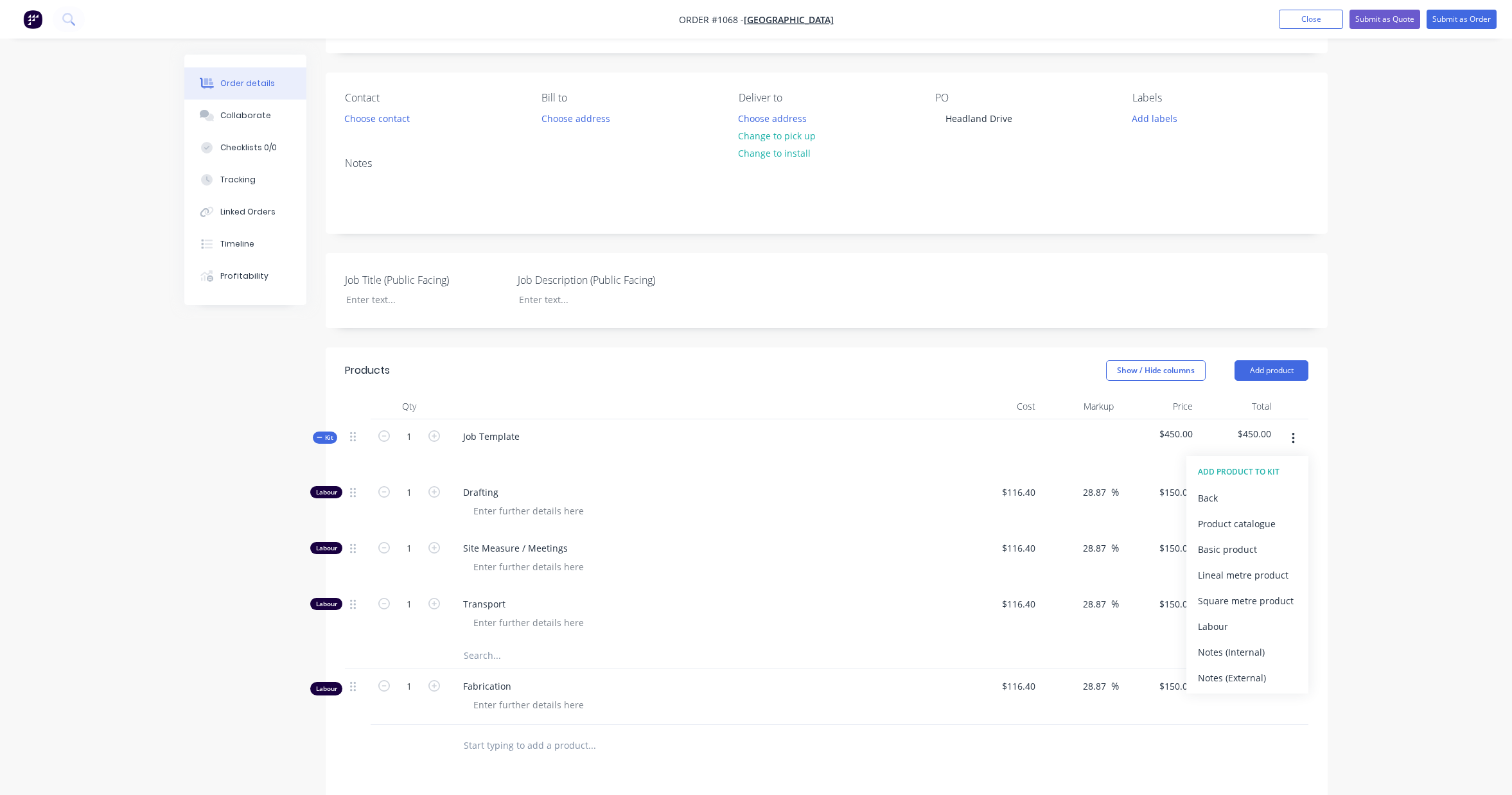
scroll to position [71, 0]
click at [1262, 632] on div "Labour" at bounding box center [1248, 626] width 99 height 19
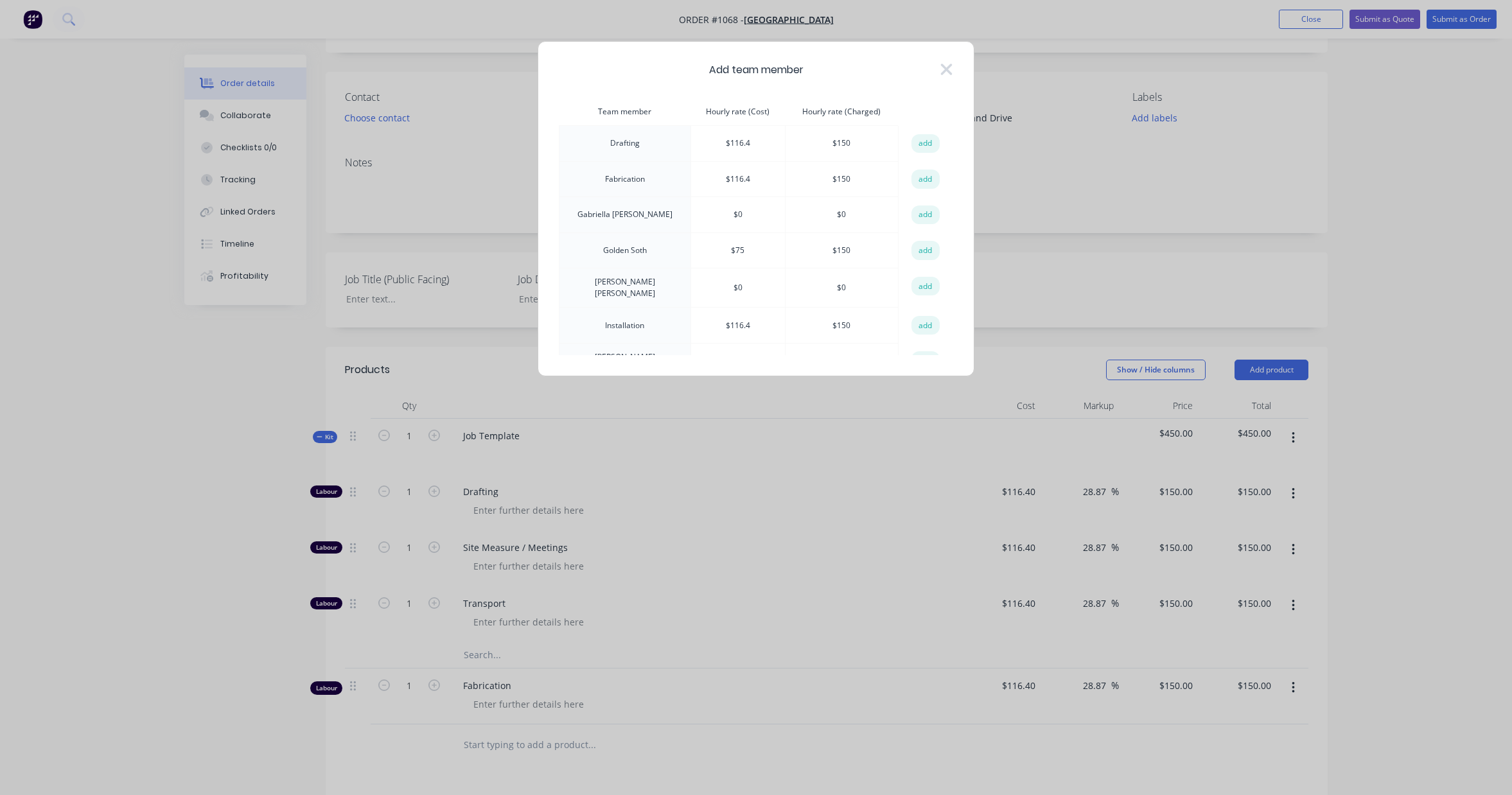
scroll to position [40, 0]
click at [919, 284] on button "add" at bounding box center [925, 286] width 28 height 19
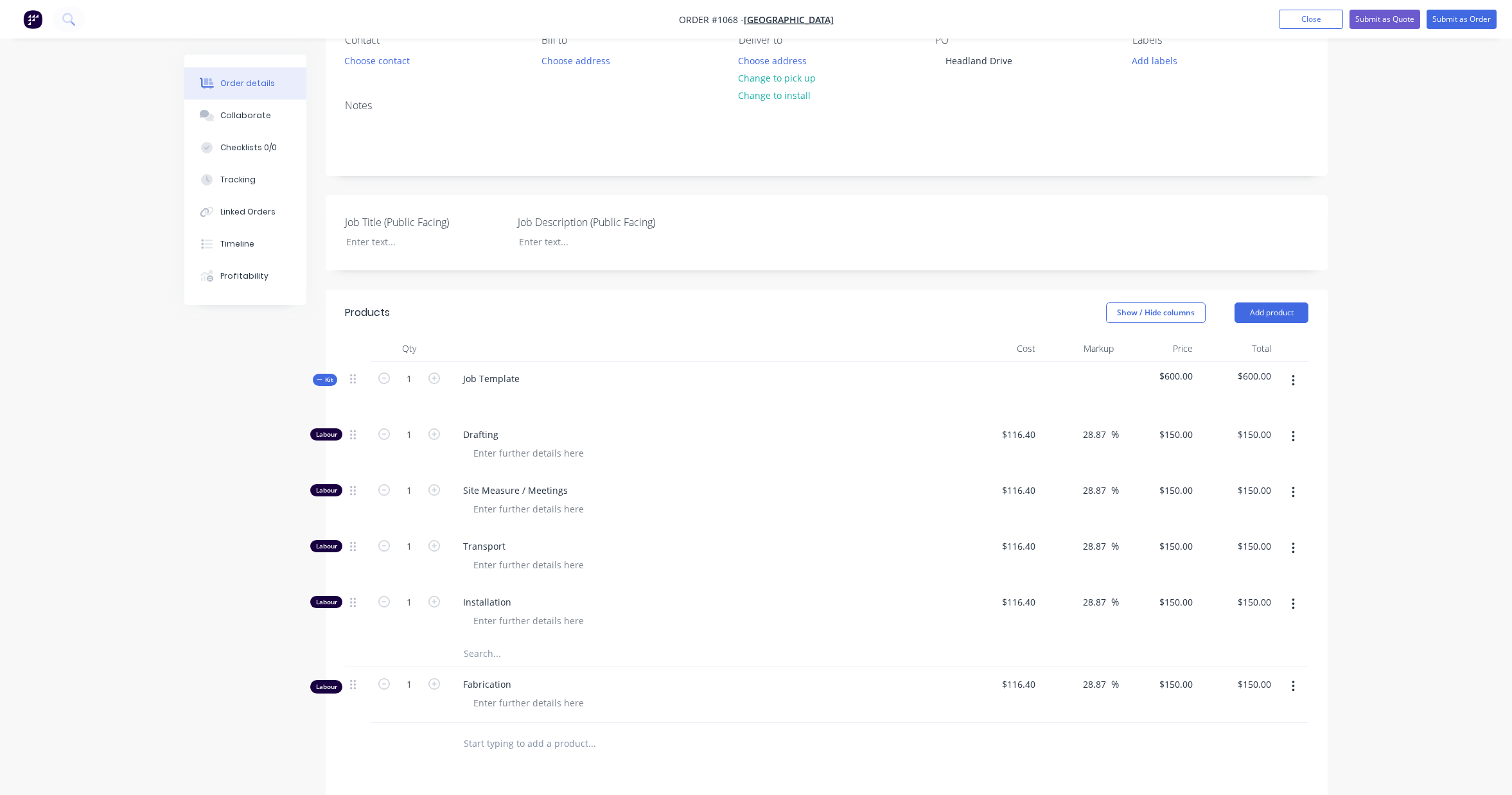
scroll to position [130, 0]
click at [431, 547] on icon "button" at bounding box center [433, 543] width 12 height 12
type input "2"
type input "$300.00"
click at [431, 547] on icon "button" at bounding box center [433, 543] width 12 height 12
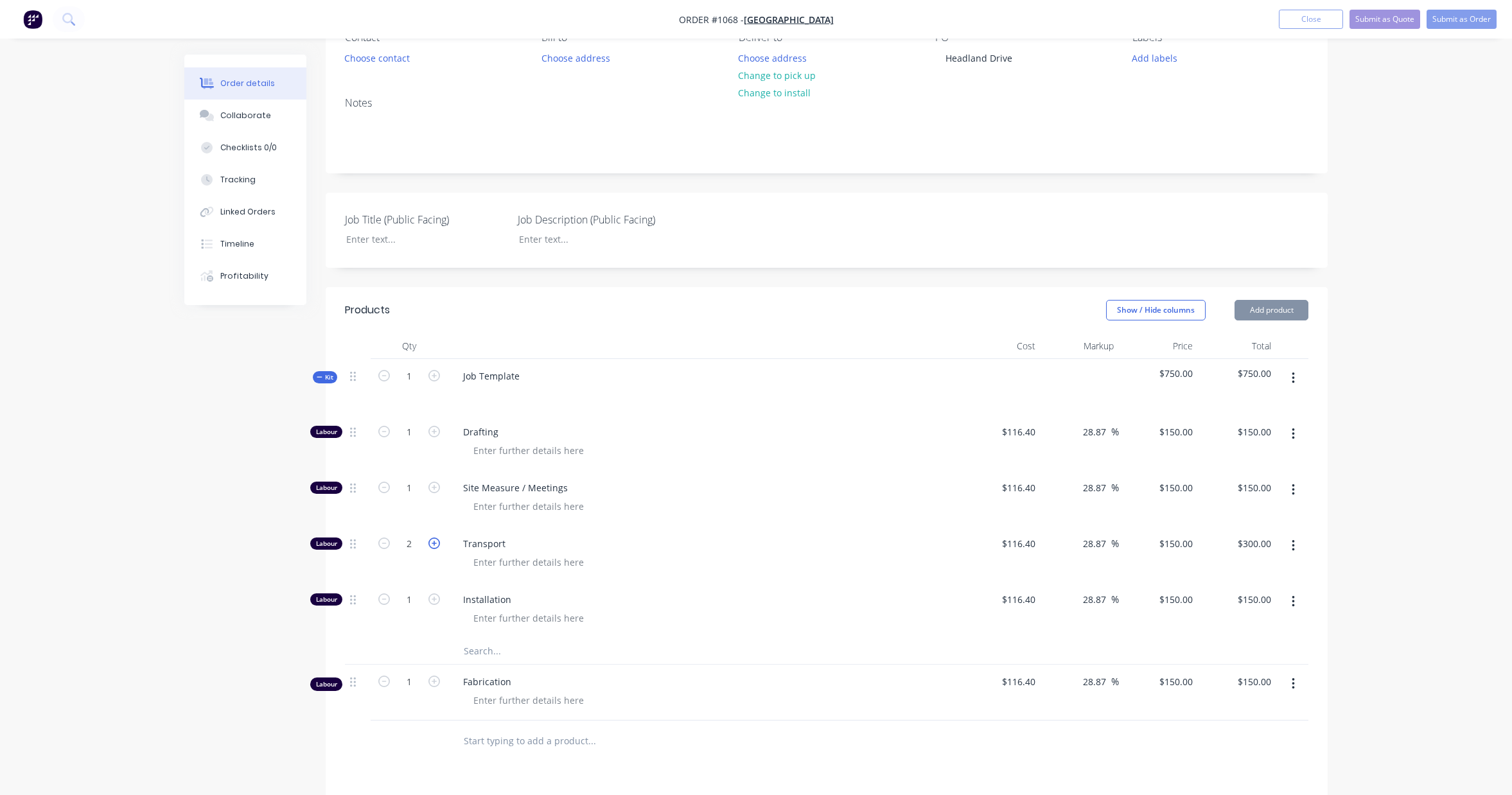
type input "3"
type input "$450.00"
click at [431, 547] on icon "button" at bounding box center [433, 543] width 12 height 12
type input "4"
type input "$600.00"
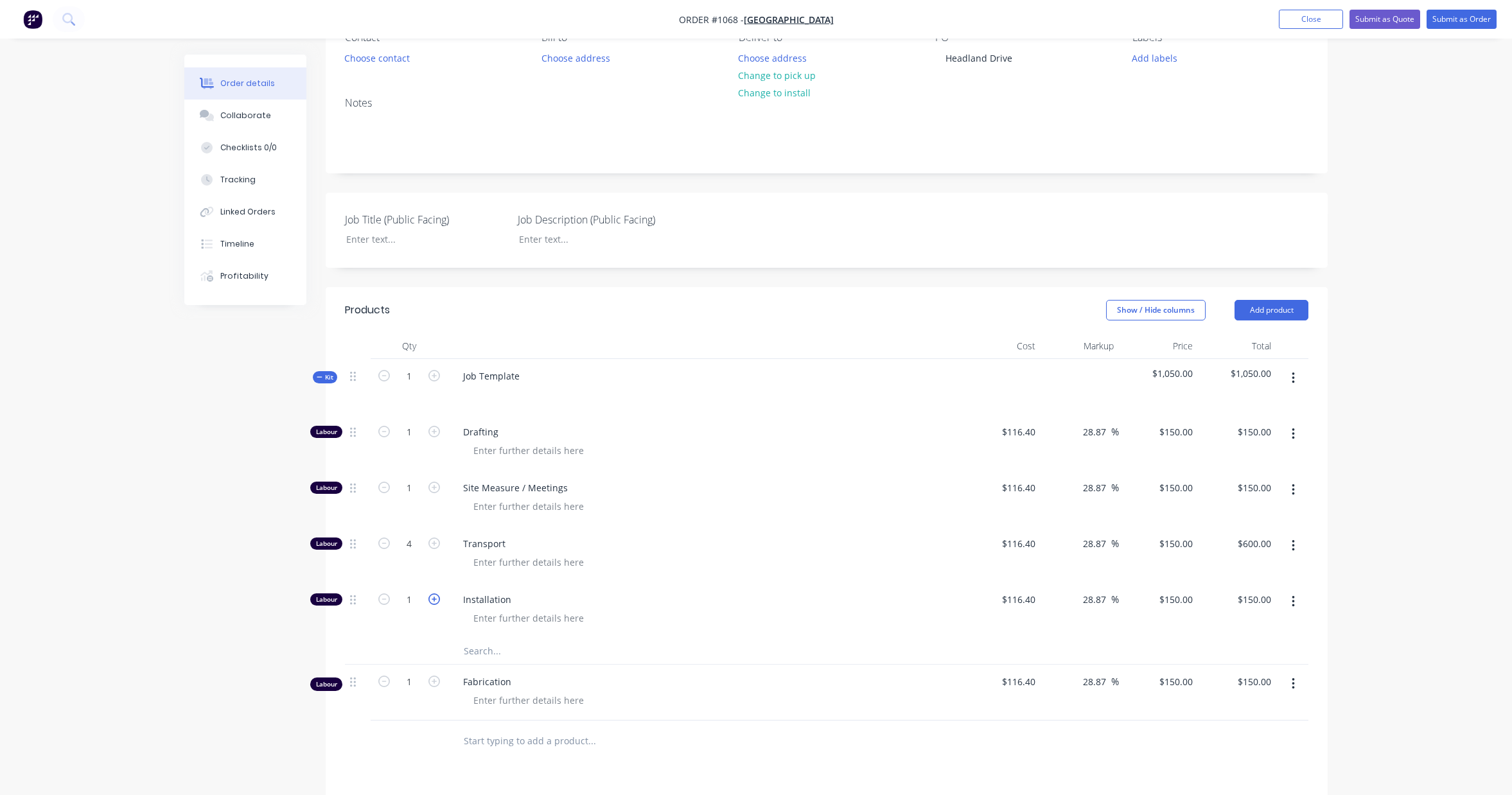
click at [433, 599] on icon "button" at bounding box center [433, 599] width 12 height 12
type input "2"
type input "$300.00"
click at [433, 599] on icon "button" at bounding box center [433, 599] width 12 height 12
type input "3"
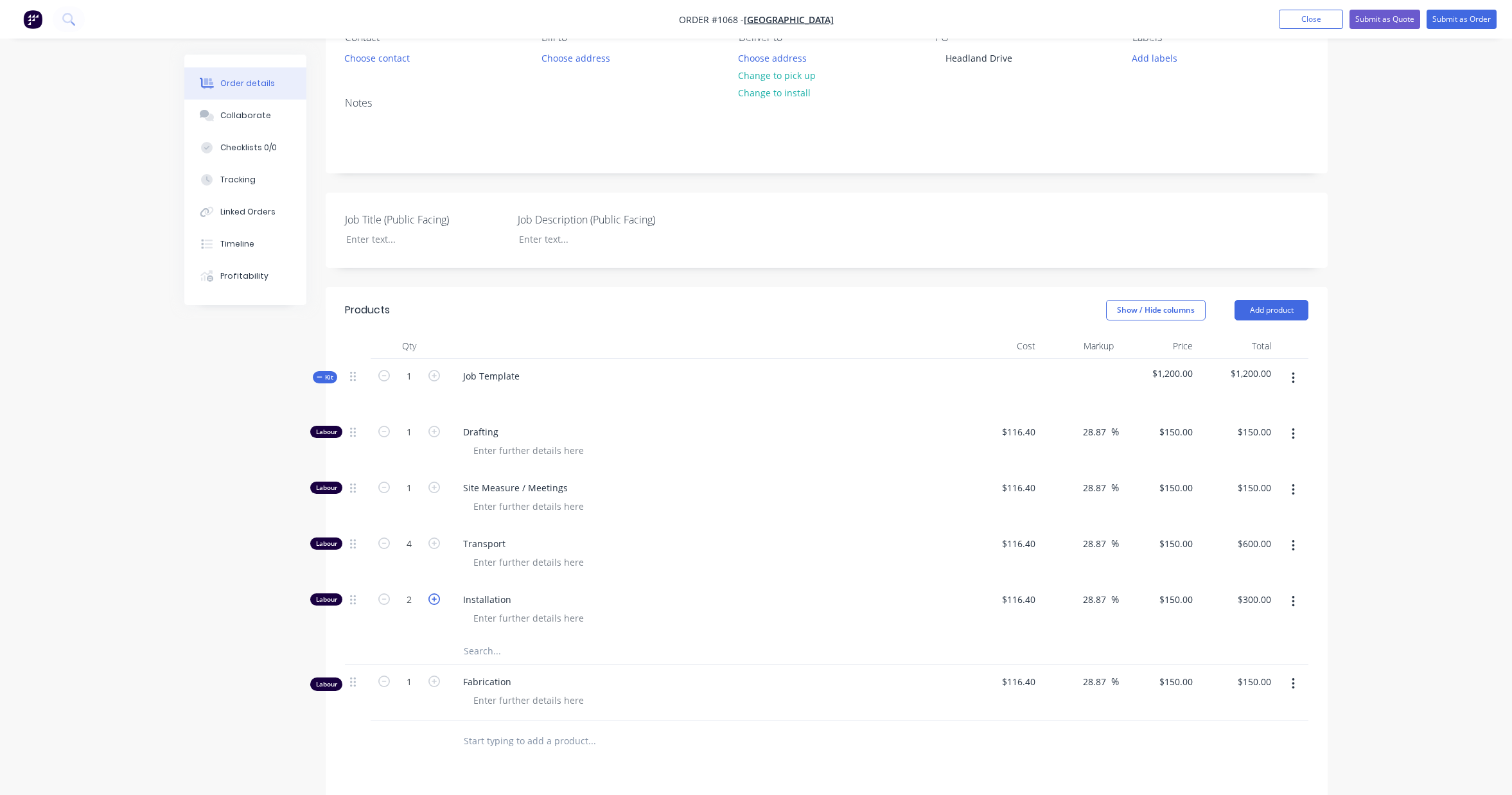
type input "$450.00"
click at [433, 599] on icon "button" at bounding box center [433, 599] width 12 height 12
type input "4"
type input "$600.00"
click at [431, 603] on icon "button" at bounding box center [433, 599] width 12 height 12
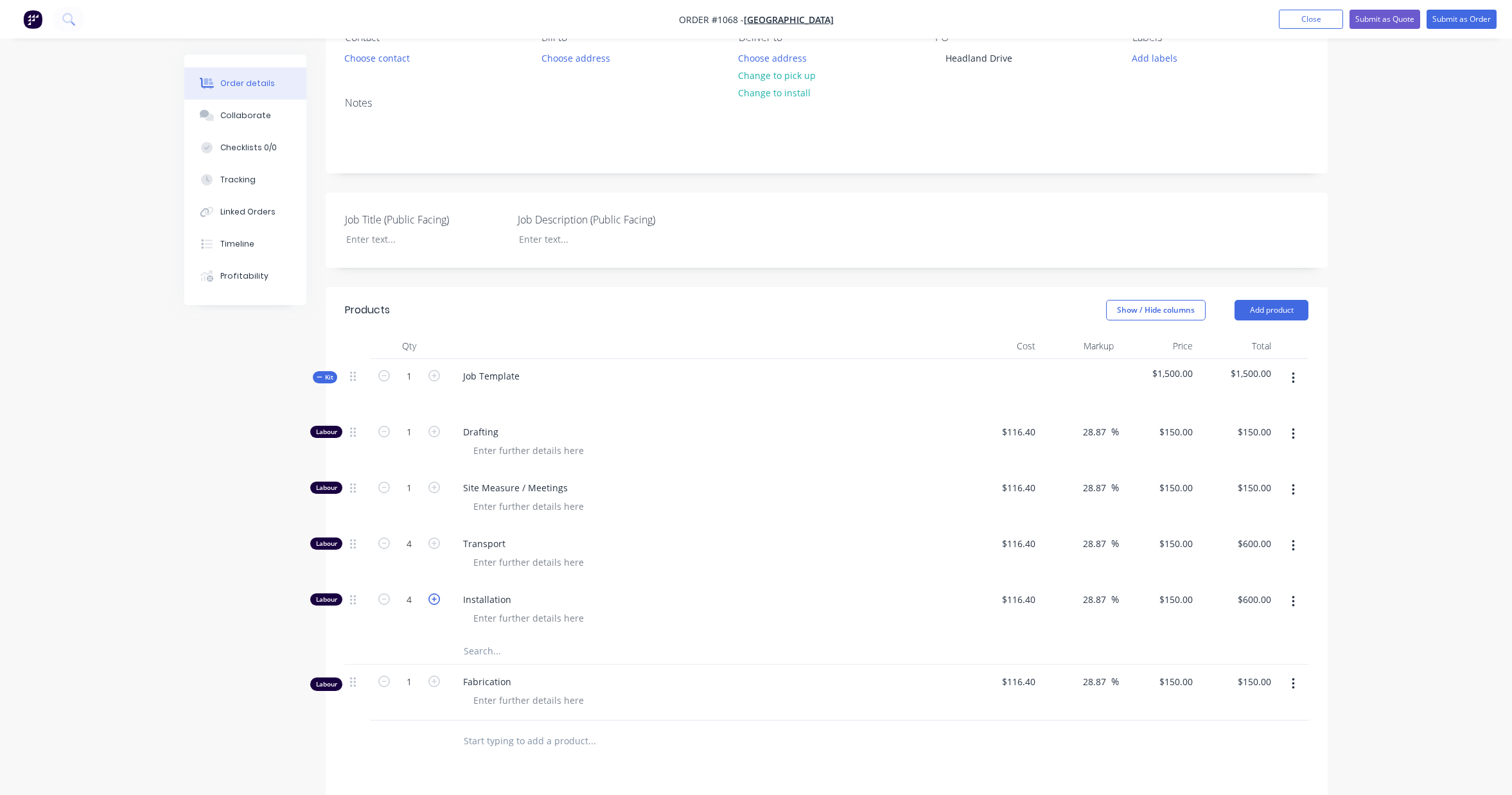
type input "5"
type input "$750.00"
click at [431, 603] on icon "button" at bounding box center [433, 599] width 12 height 12
type input "6"
type input "$900.00"
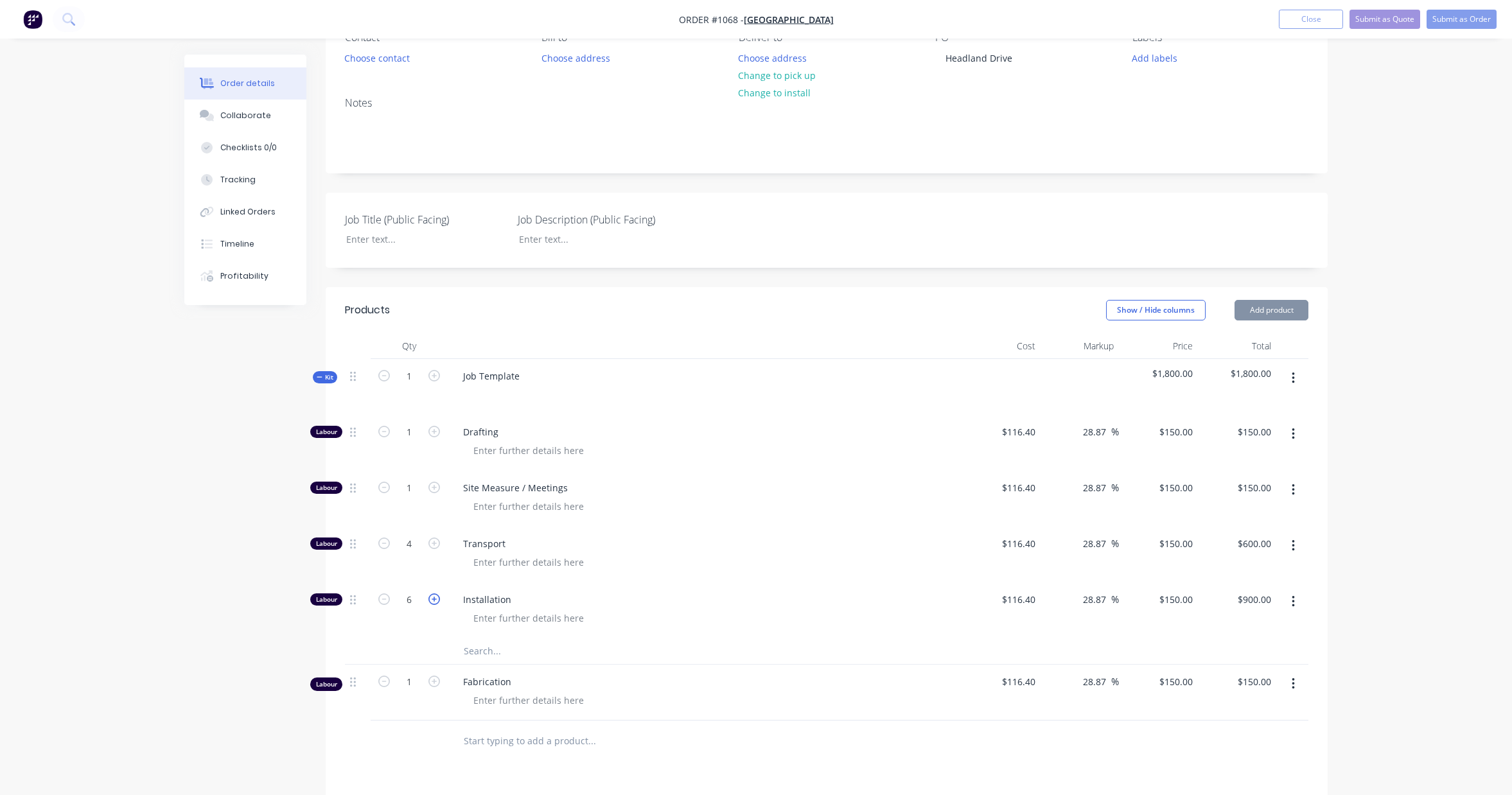
click at [431, 603] on icon "button" at bounding box center [433, 599] width 12 height 12
type input "7"
type input "$1,050.00"
click at [431, 603] on icon "button" at bounding box center [433, 599] width 12 height 12
type input "8"
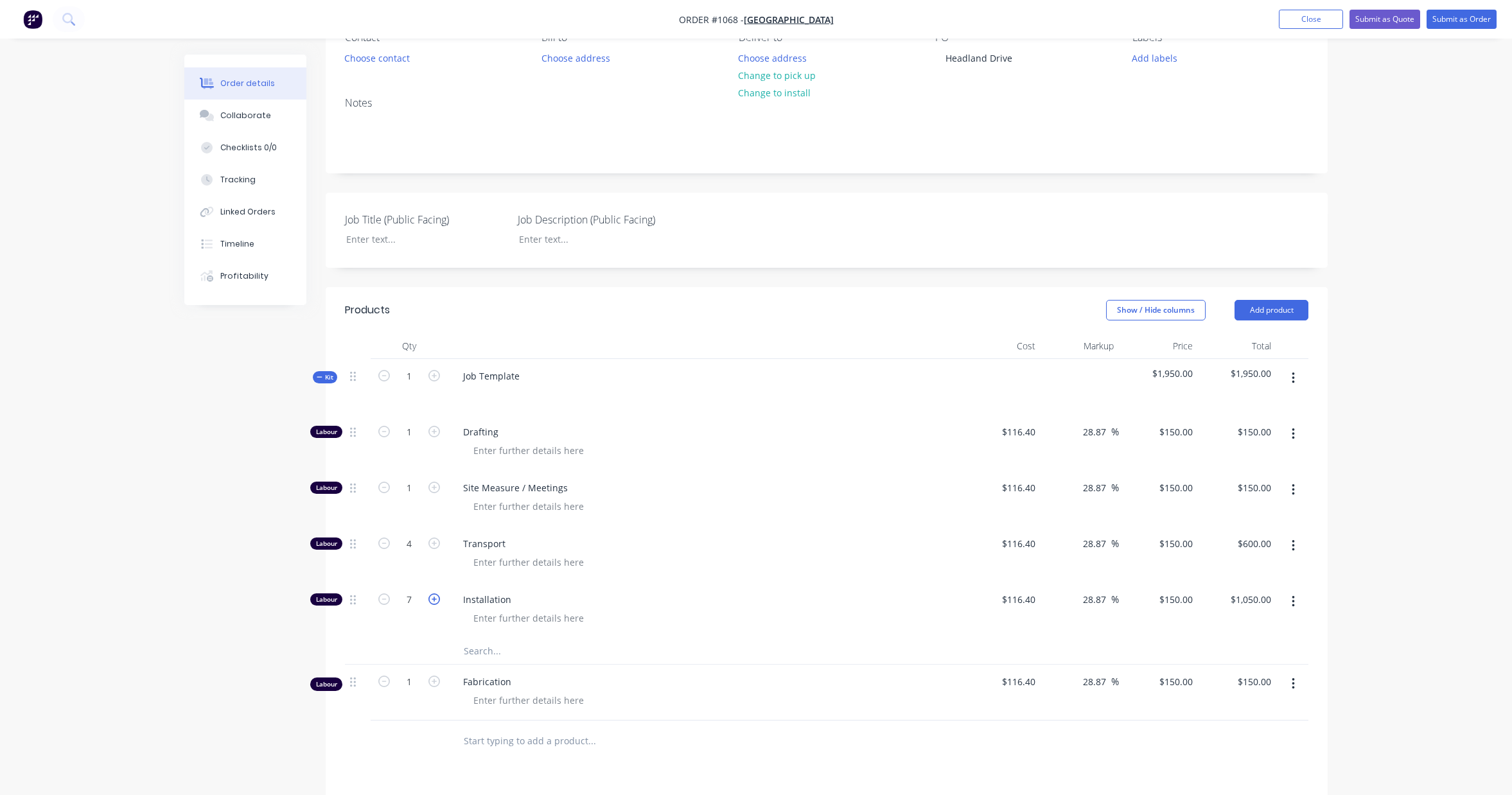
type input "$1,200.00"
click at [431, 603] on icon "button" at bounding box center [433, 599] width 12 height 12
type input "9"
type input "$1,350.00"
click at [431, 603] on icon "button" at bounding box center [433, 599] width 12 height 12
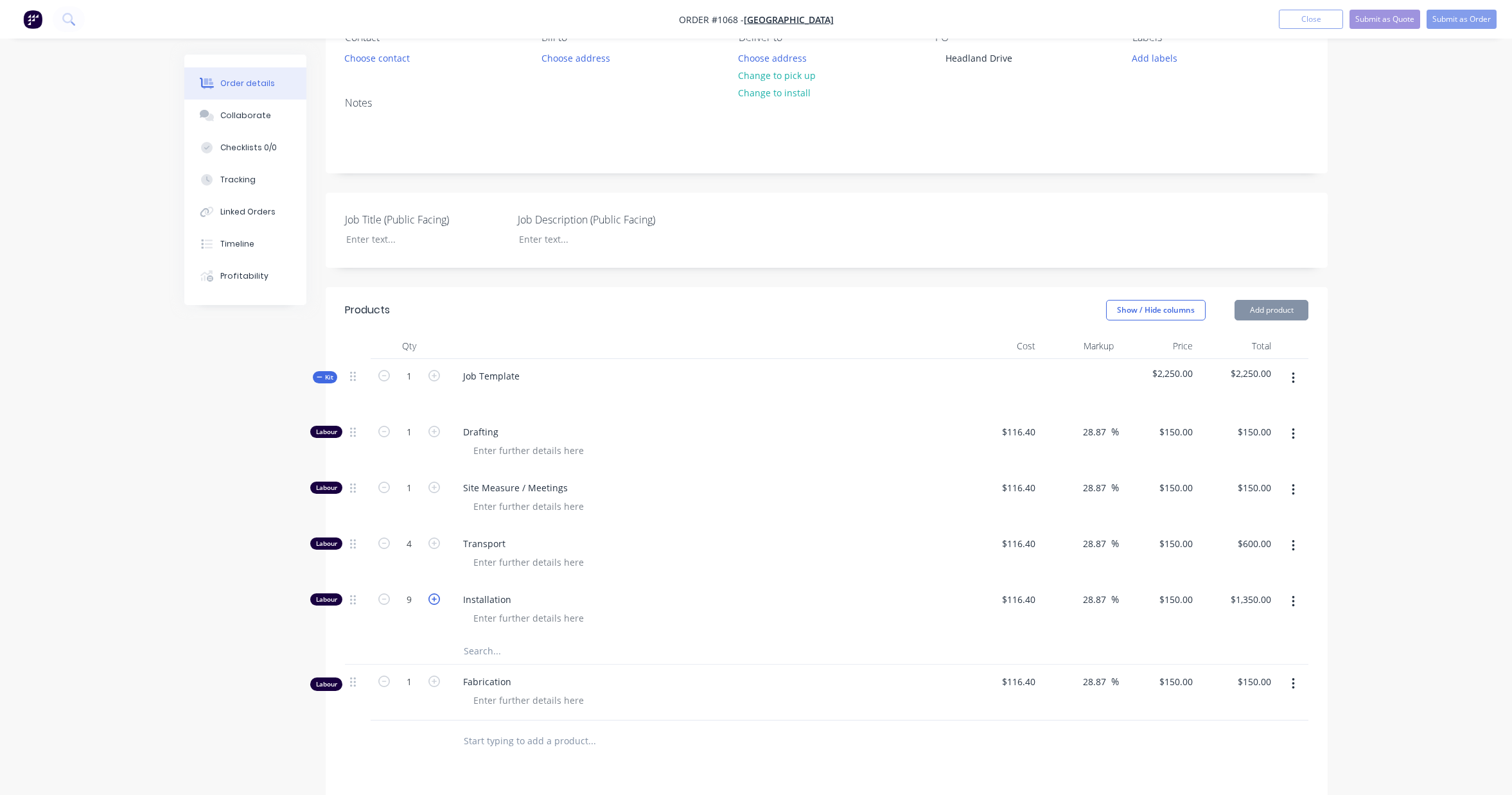
type input "10"
type input "$1,500.00"
click at [431, 603] on icon "button" at bounding box center [433, 599] width 12 height 12
type input "11"
type input "$1,650.00"
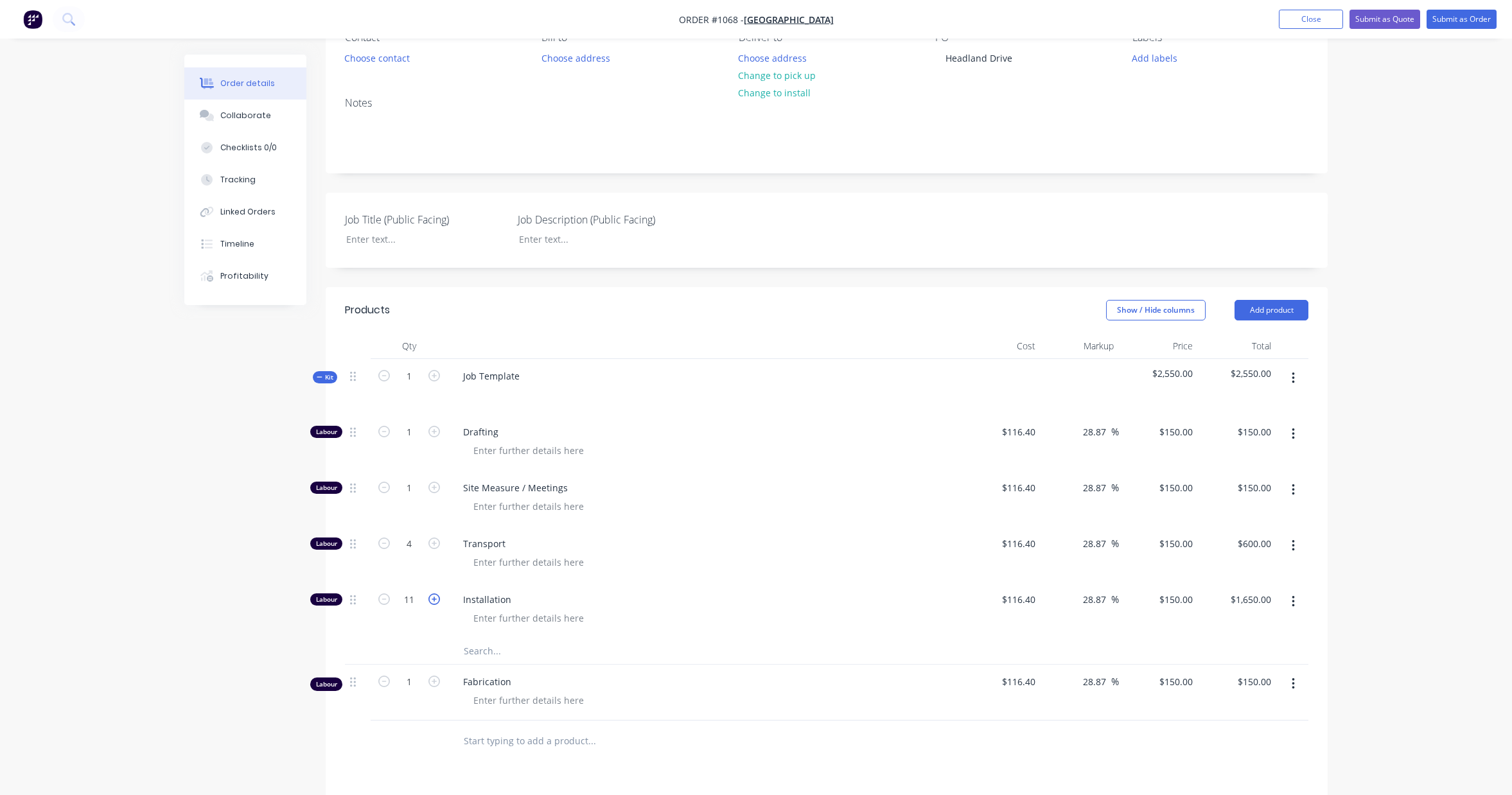
click at [431, 603] on icon "button" at bounding box center [433, 599] width 12 height 12
type input "12"
type input "$1,800.00"
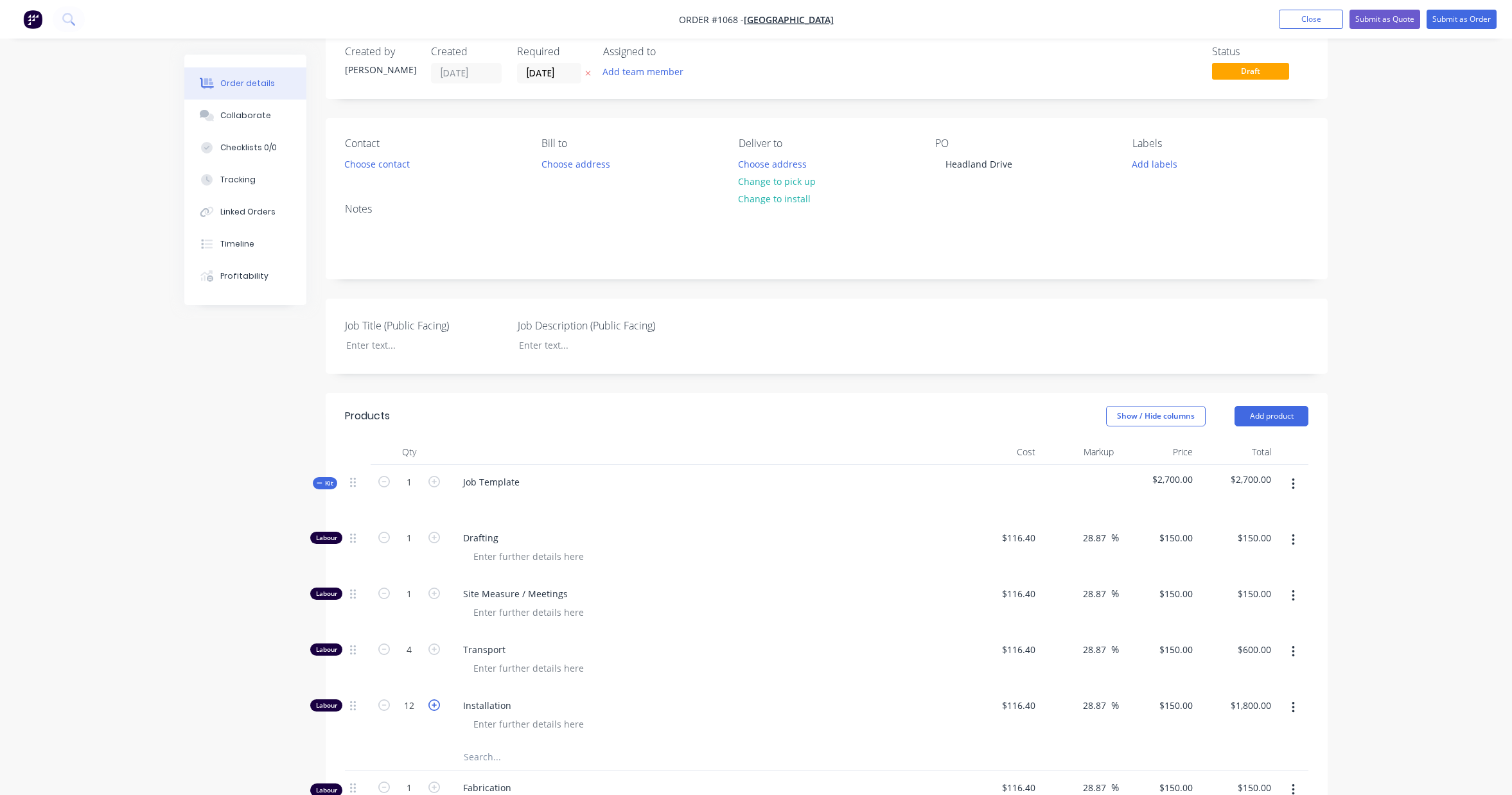
scroll to position [0, 0]
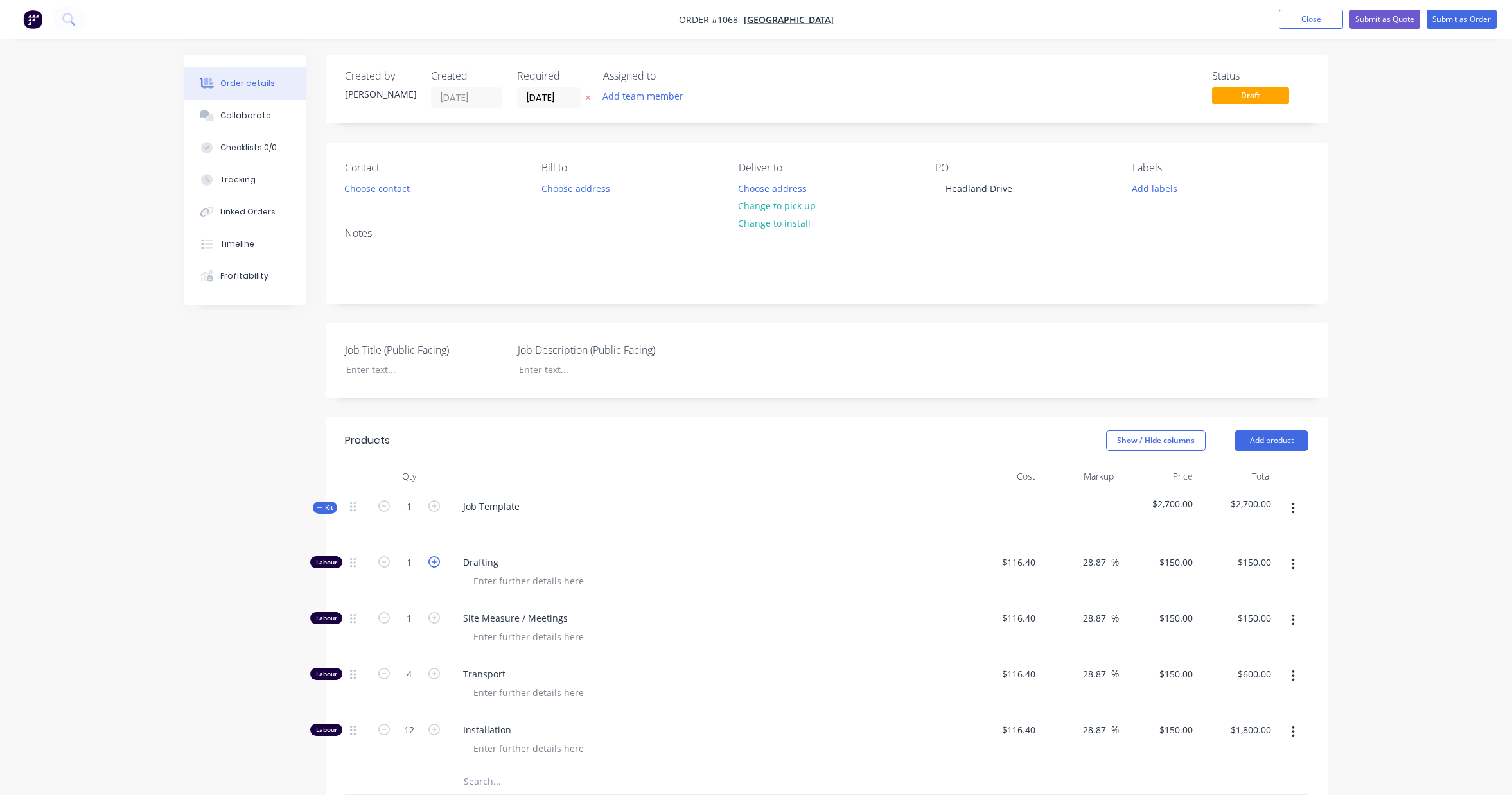
click at [433, 562] on icon "button" at bounding box center [433, 562] width 12 height 12
type input "2"
type input "$300.00"
click at [433, 562] on icon "button" at bounding box center [433, 562] width 12 height 12
type input "3"
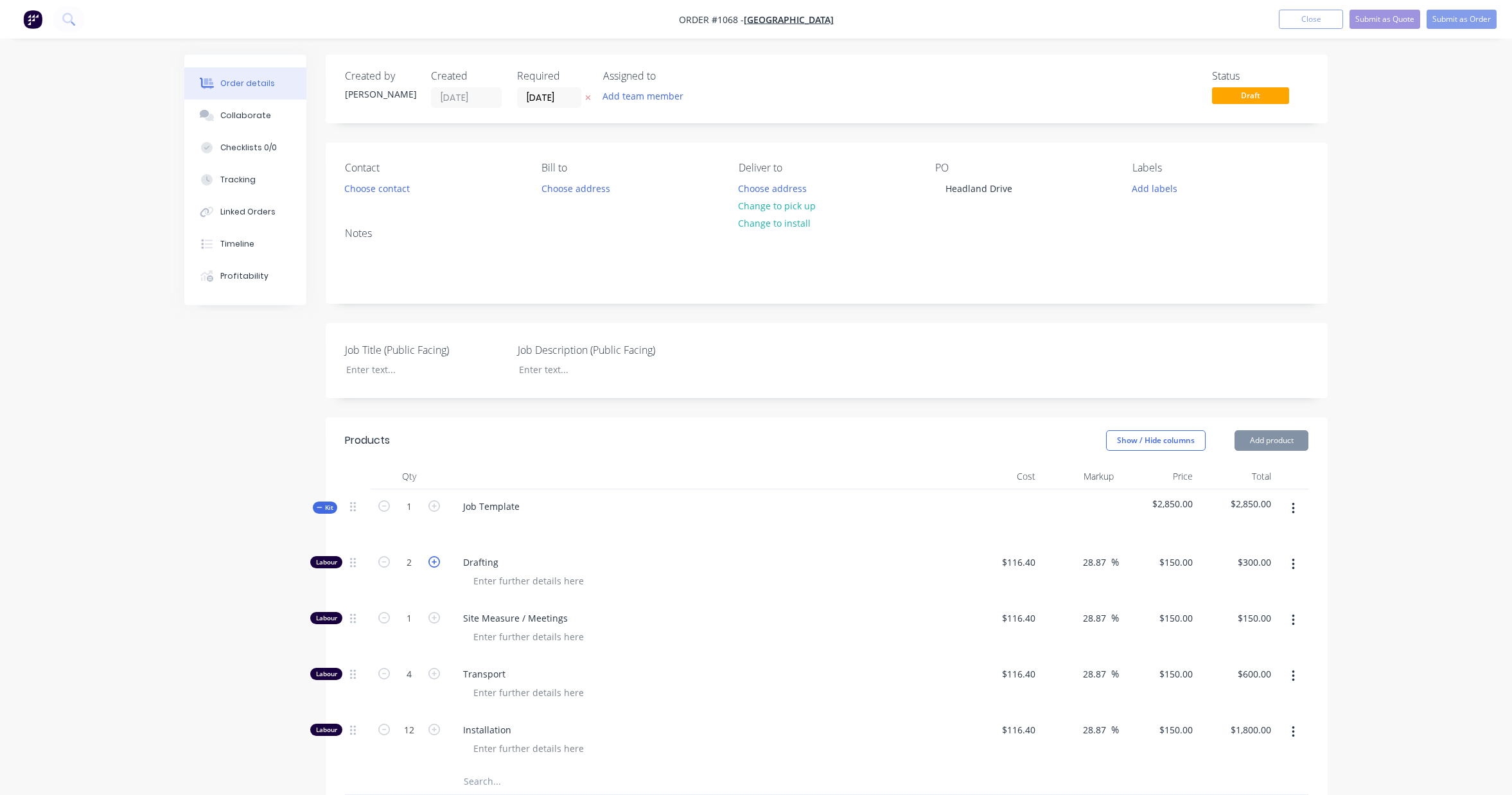
type input "$450.00"
click at [433, 562] on icon "button" at bounding box center [433, 562] width 12 height 12
type input "4"
type input "$600.00"
click at [433, 562] on icon "button" at bounding box center [433, 562] width 12 height 12
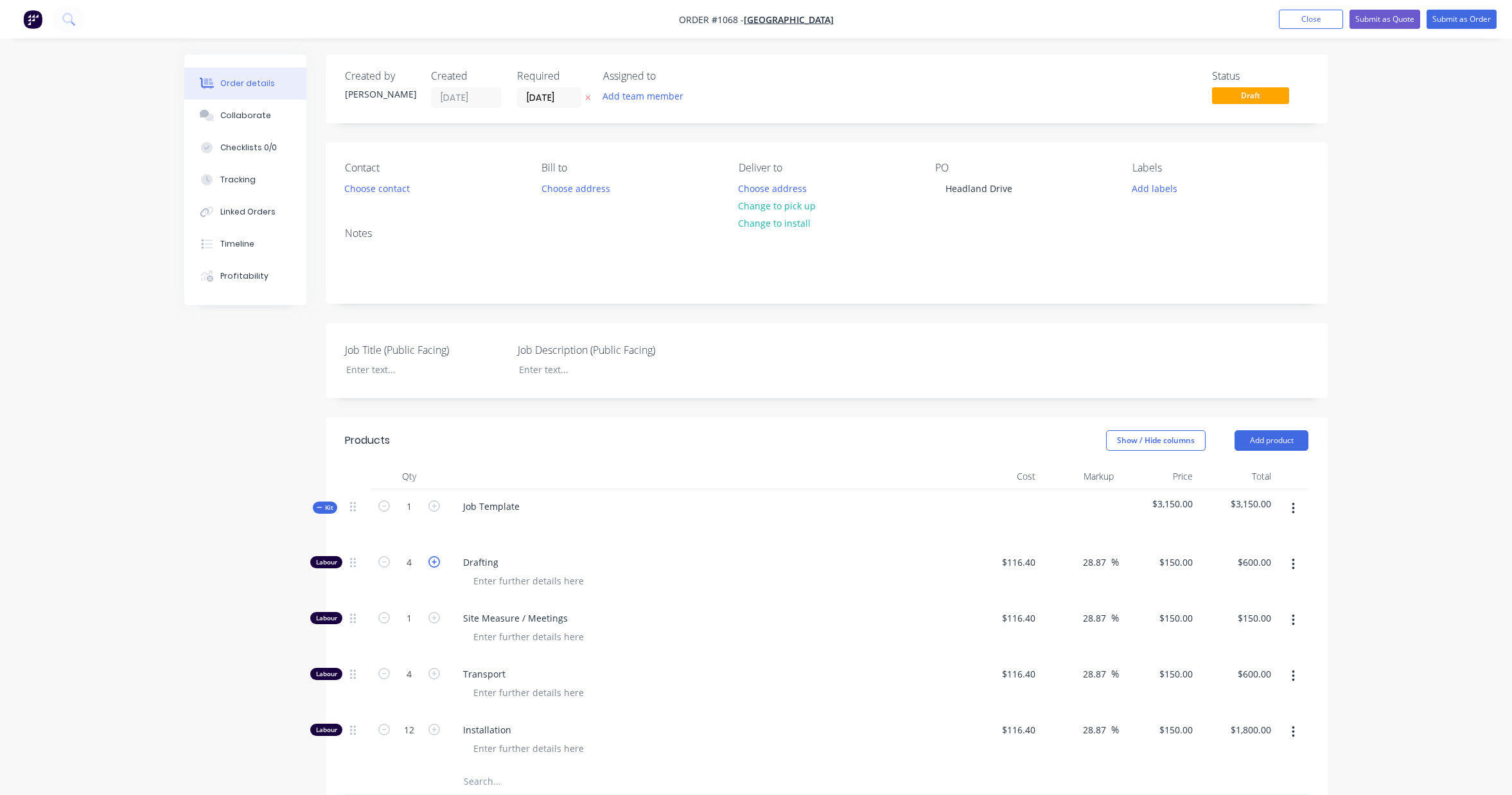
type input "5"
type input "$750.00"
click at [388, 564] on icon "button" at bounding box center [384, 562] width 12 height 12
type input "4"
type input "$600.00"
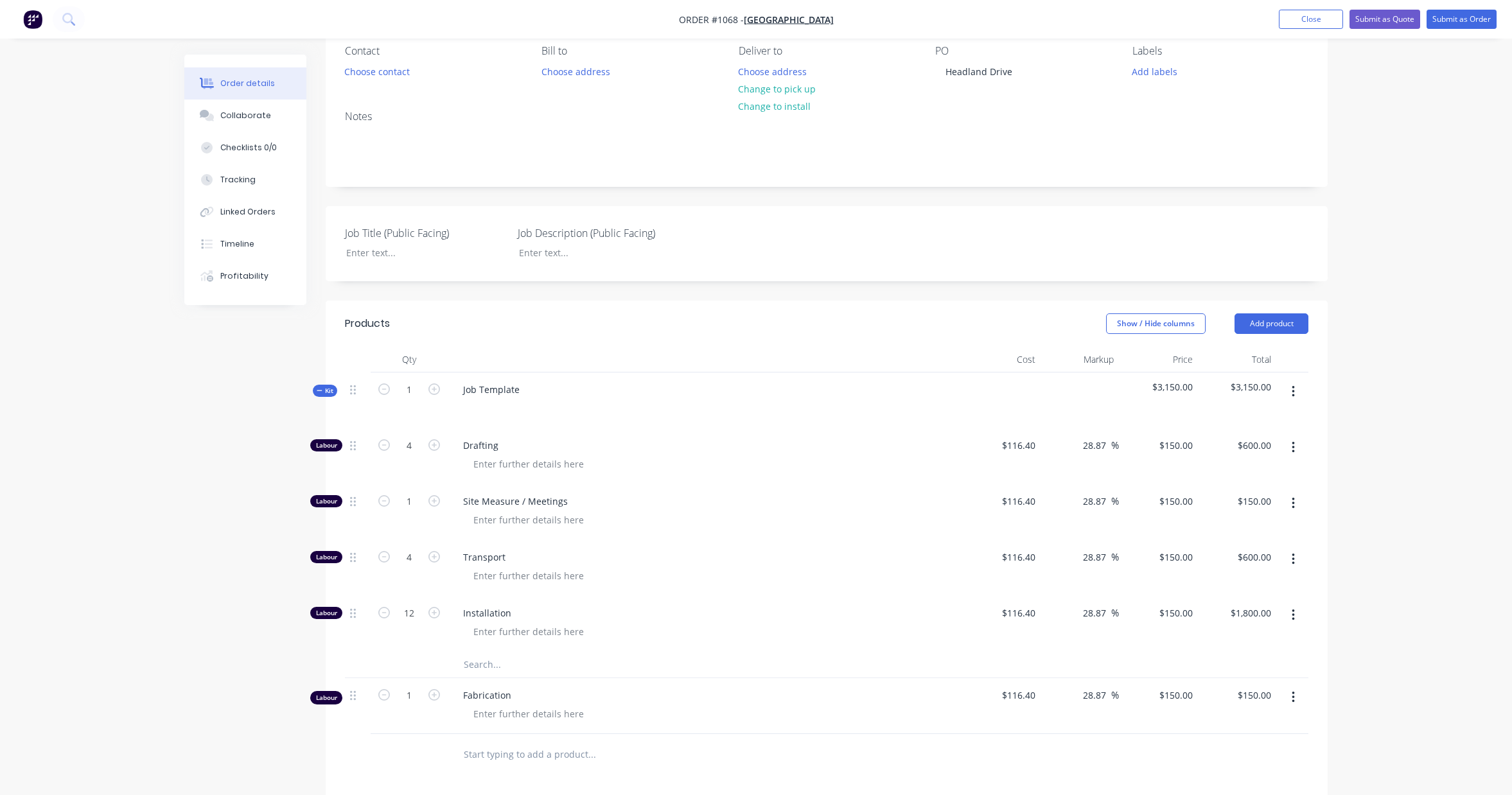
scroll to position [122, 0]
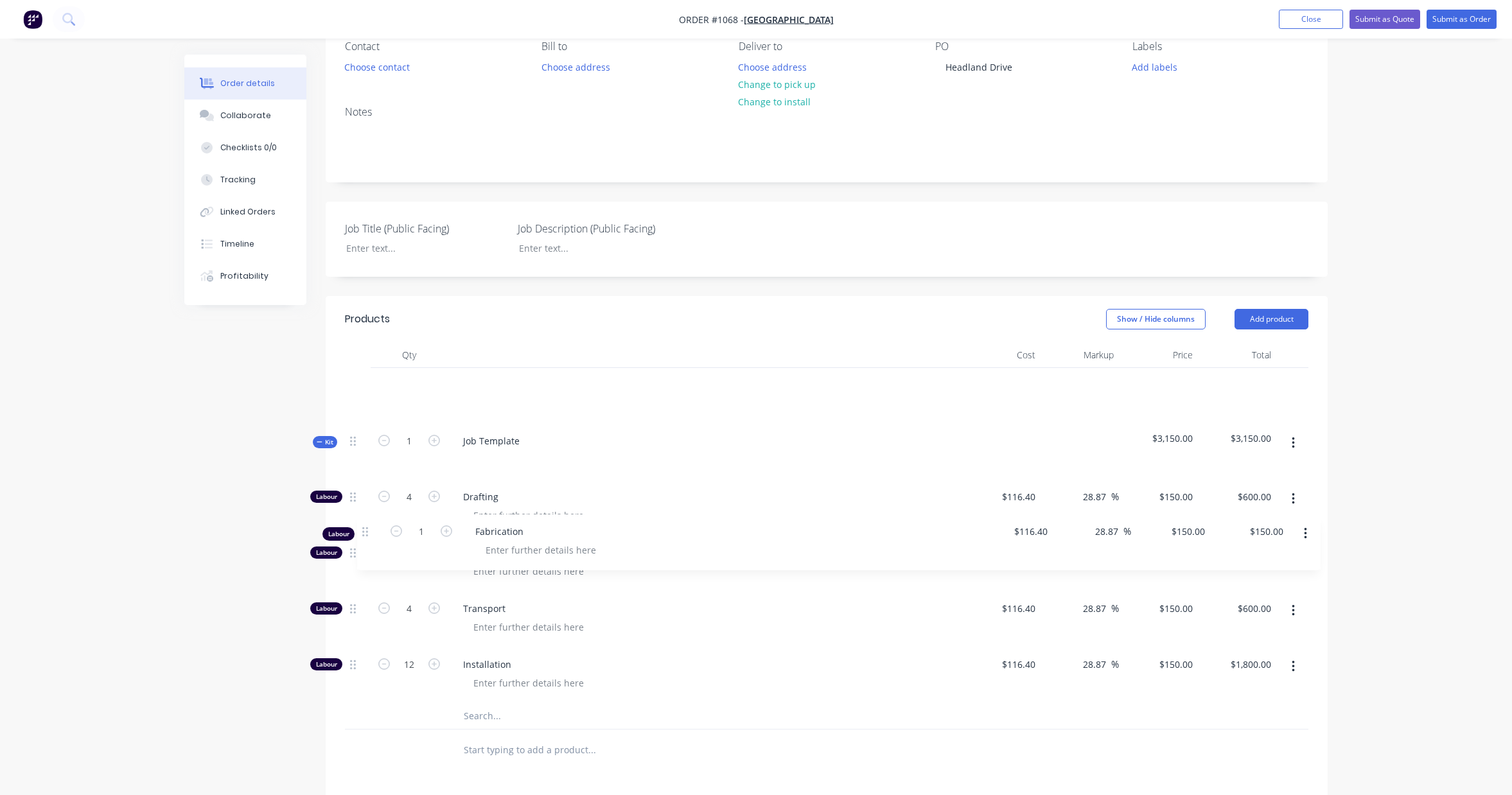
drag, startPoint x: 356, startPoint y: 698, endPoint x: 368, endPoint y: 530, distance: 168.4
click at [368, 530] on div "Kit 1 Job Template $3,150.00 $3,150.00 Labour 4 Drafting $116.40 $116.40 28.87 …" at bounding box center [827, 549] width 963 height 361
click at [1293, 388] on icon "button" at bounding box center [1293, 387] width 3 height 14
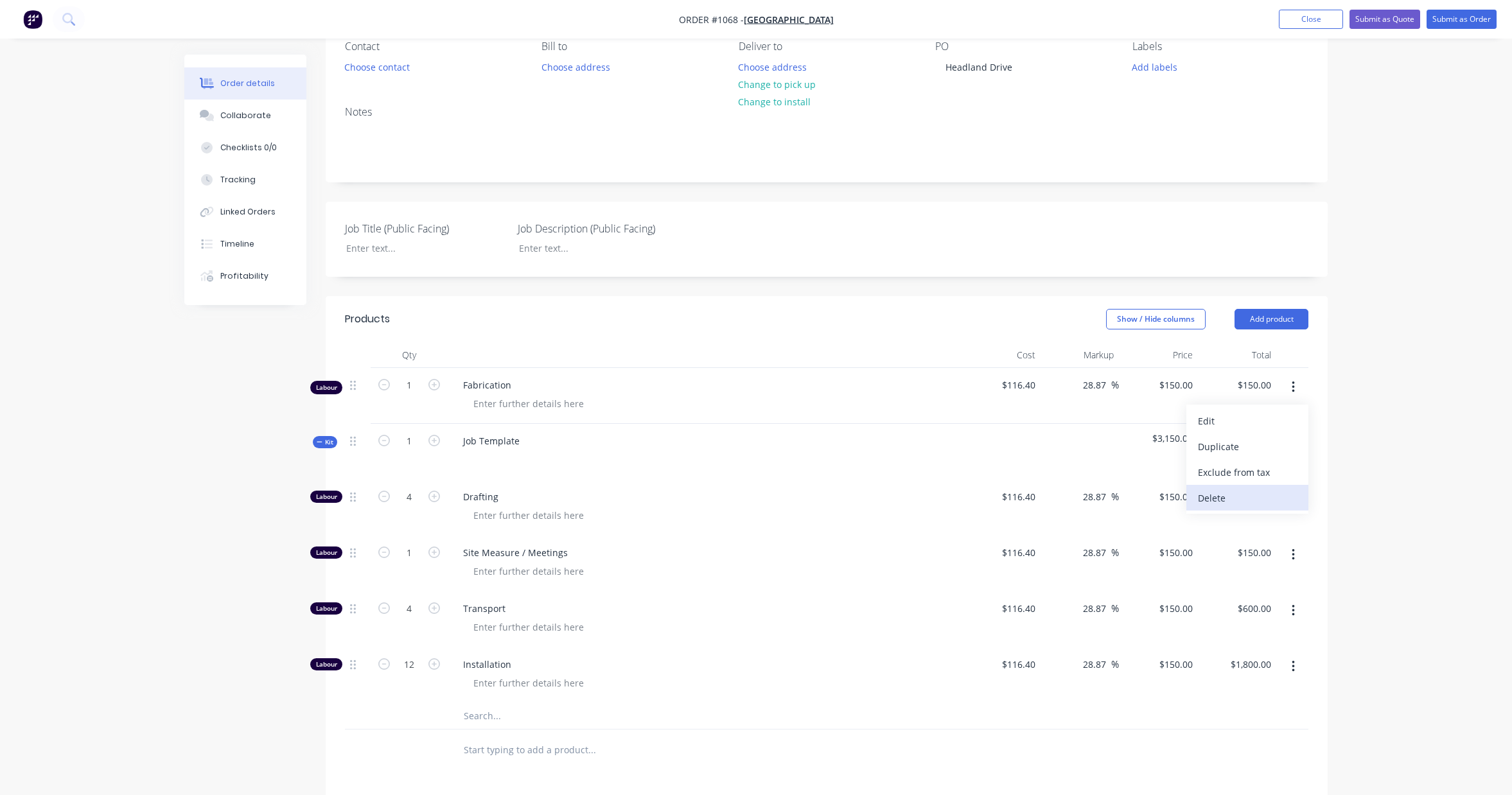
click at [1270, 499] on div "Delete" at bounding box center [1248, 498] width 99 height 19
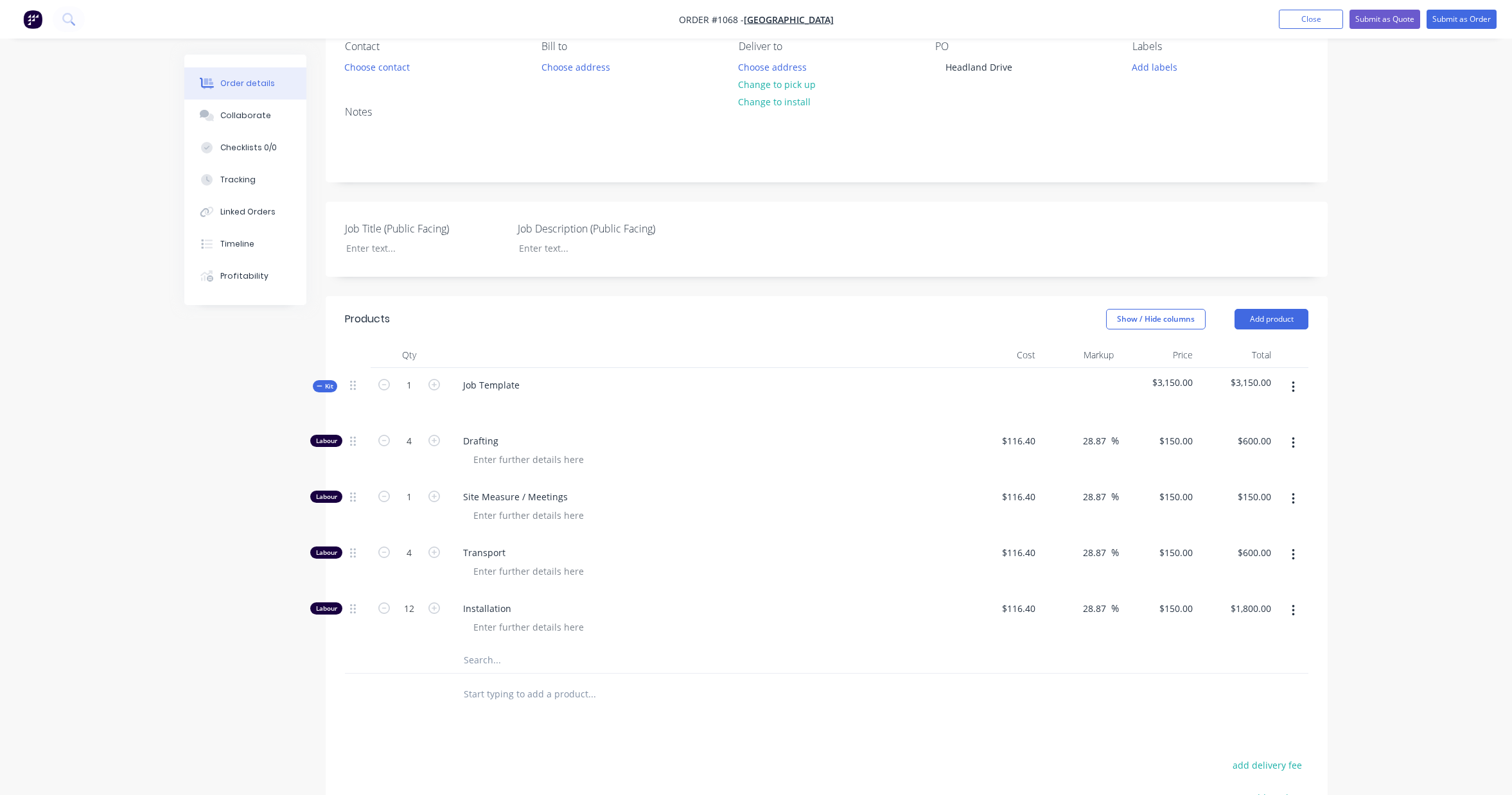
click at [1295, 387] on button "button" at bounding box center [1293, 388] width 30 height 23
click at [1271, 427] on div "Add product to kit" at bounding box center [1248, 421] width 99 height 19
click at [1254, 572] on div "Labour" at bounding box center [1248, 576] width 99 height 19
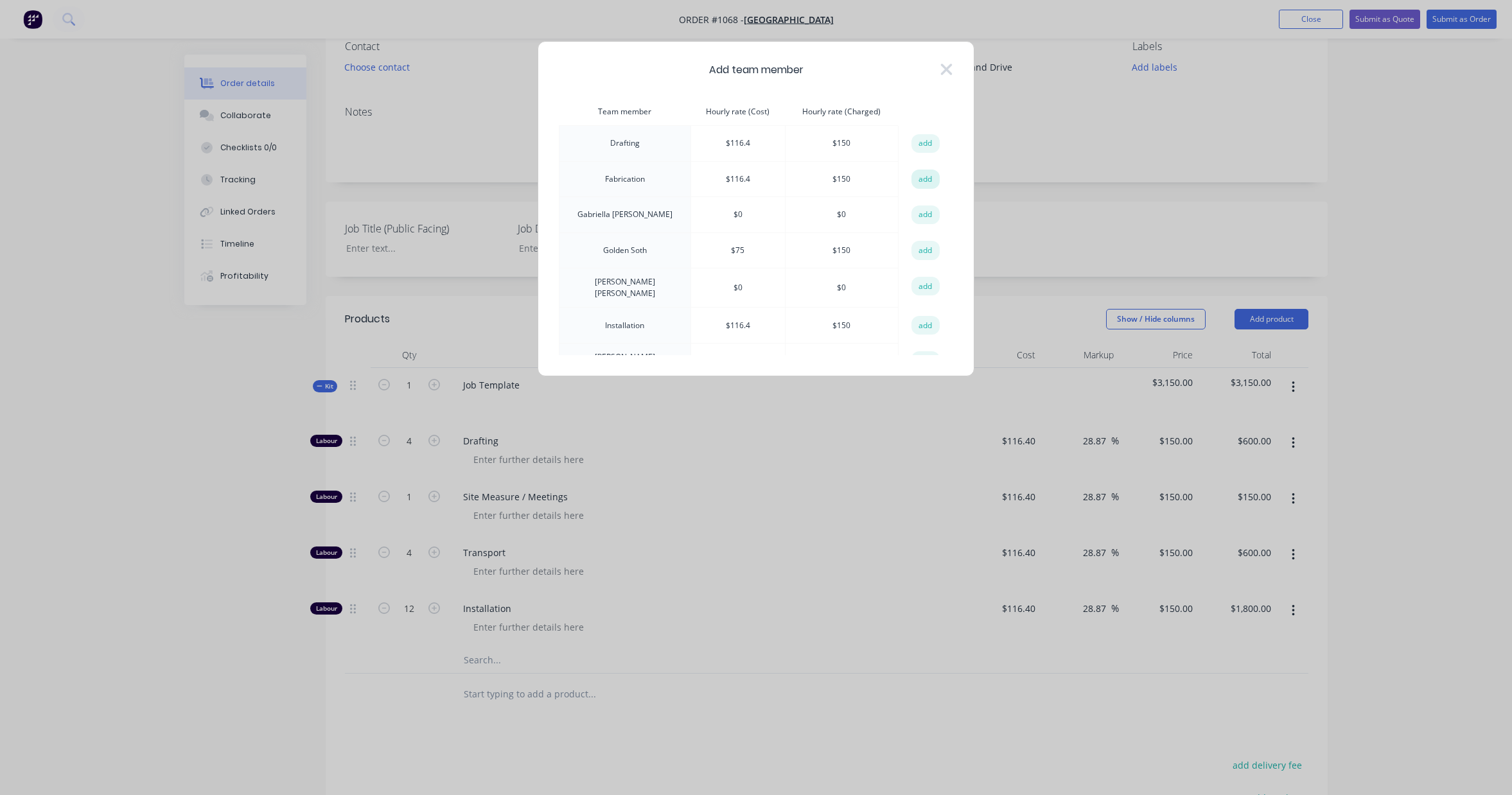
click at [922, 180] on button "add" at bounding box center [925, 179] width 28 height 19
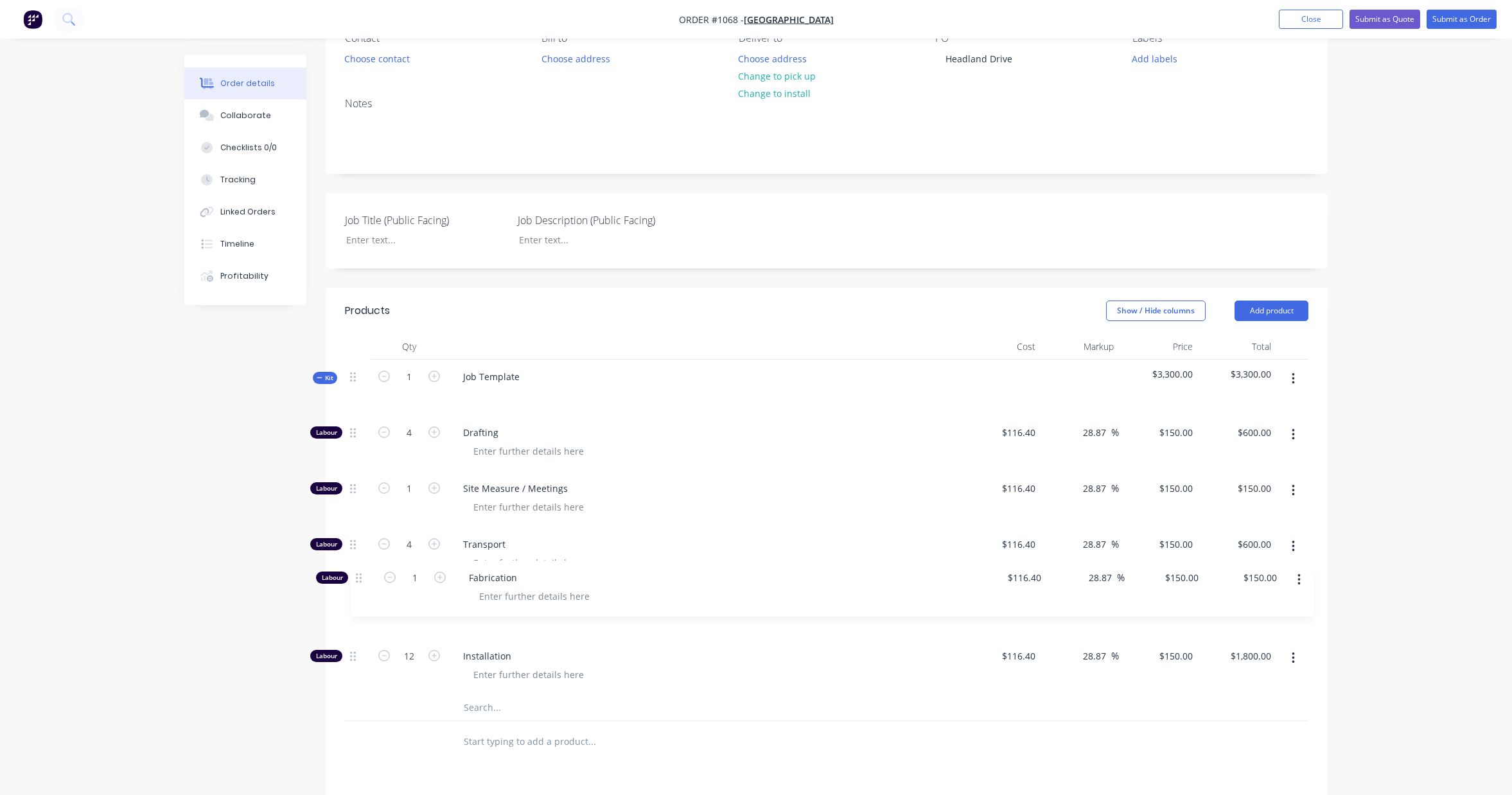
scroll to position [133, 0]
drag, startPoint x: 352, startPoint y: 667, endPoint x: 350, endPoint y: 538, distance: 129.0
click at [350, 538] on div "Labour 4 Drafting $116.40 $116.40 28.87 28.87 % $150.00 $150.00 $600.00 $600.00…" at bounding box center [827, 553] width 963 height 279
click at [537, 700] on input "text" at bounding box center [591, 705] width 257 height 26
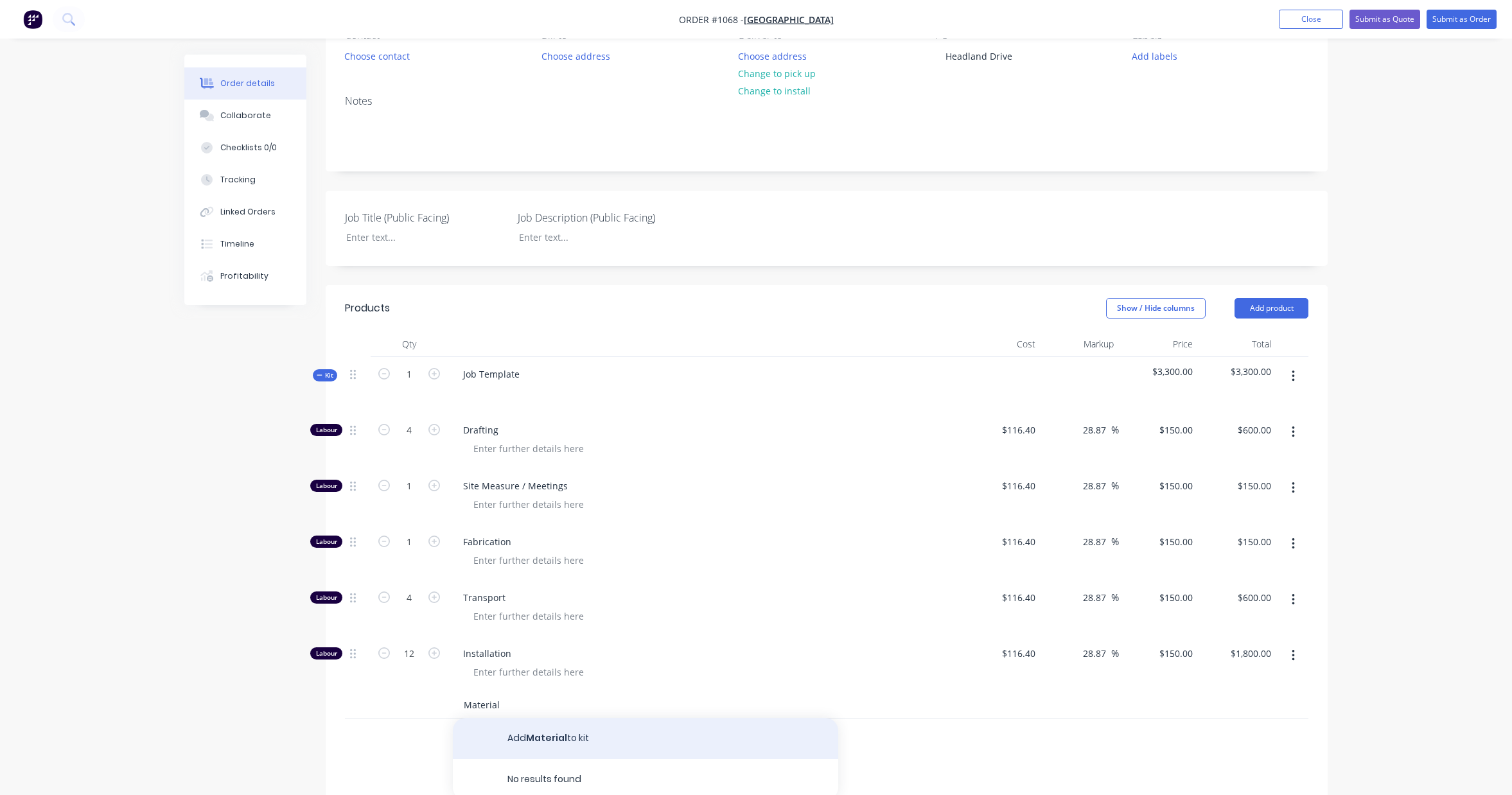
type input "Material"
click at [544, 739] on button "Add Material to kit" at bounding box center [645, 738] width 385 height 41
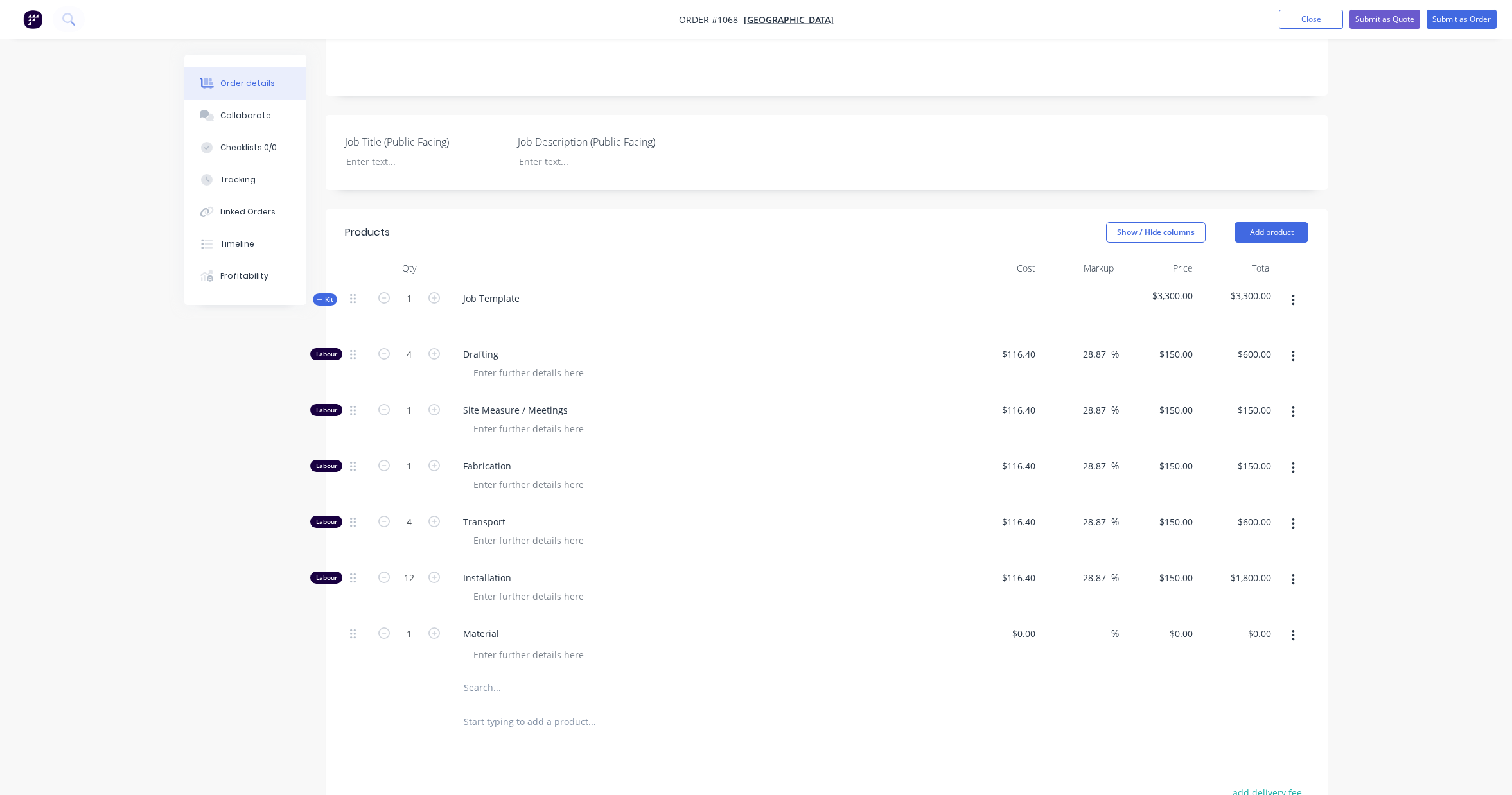
scroll to position [209, 0]
click at [507, 691] on input "text" at bounding box center [591, 686] width 257 height 26
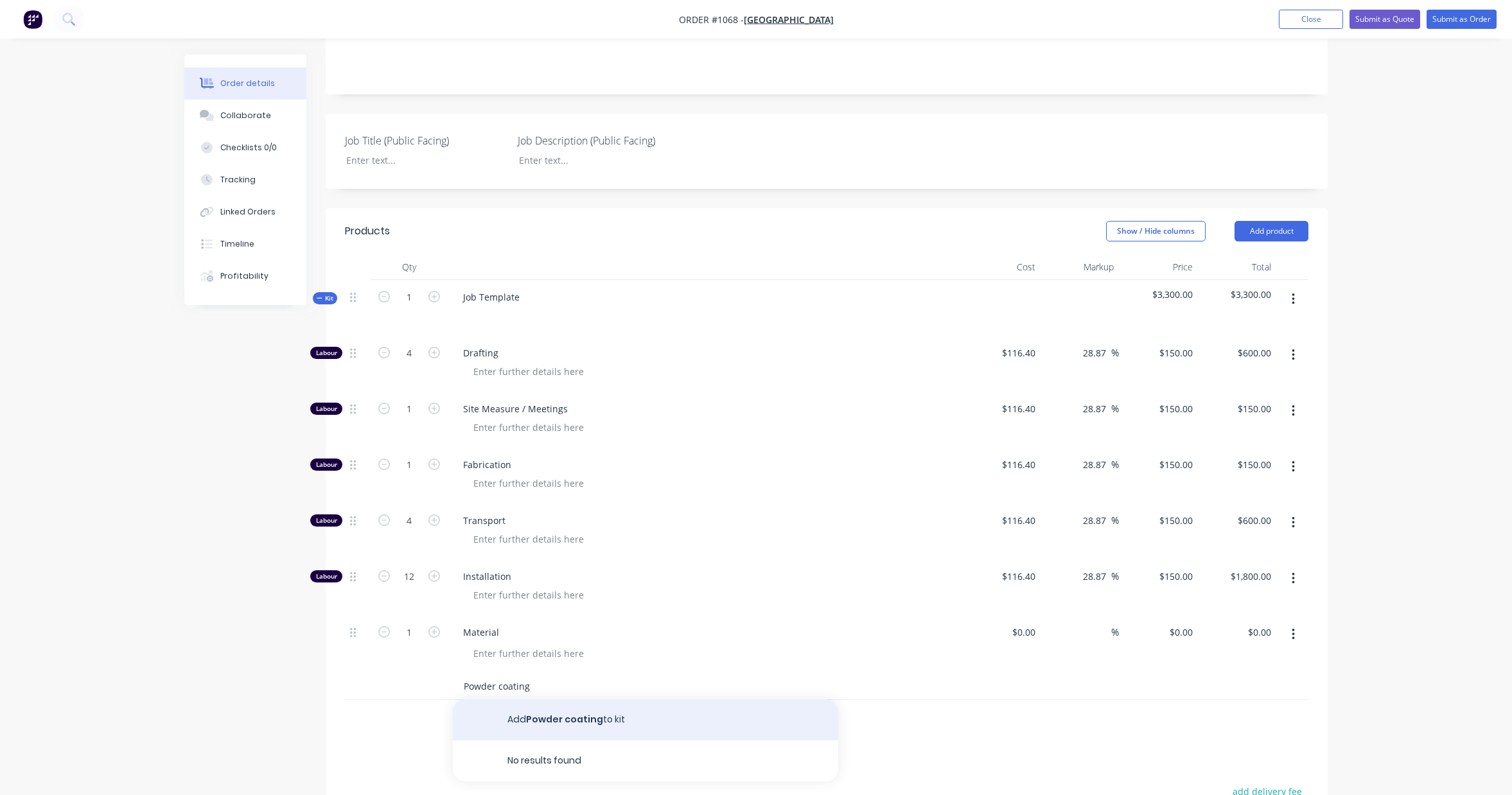
type input "Powder coating"
click at [537, 721] on button "Add Powder coating to kit" at bounding box center [645, 720] width 385 height 41
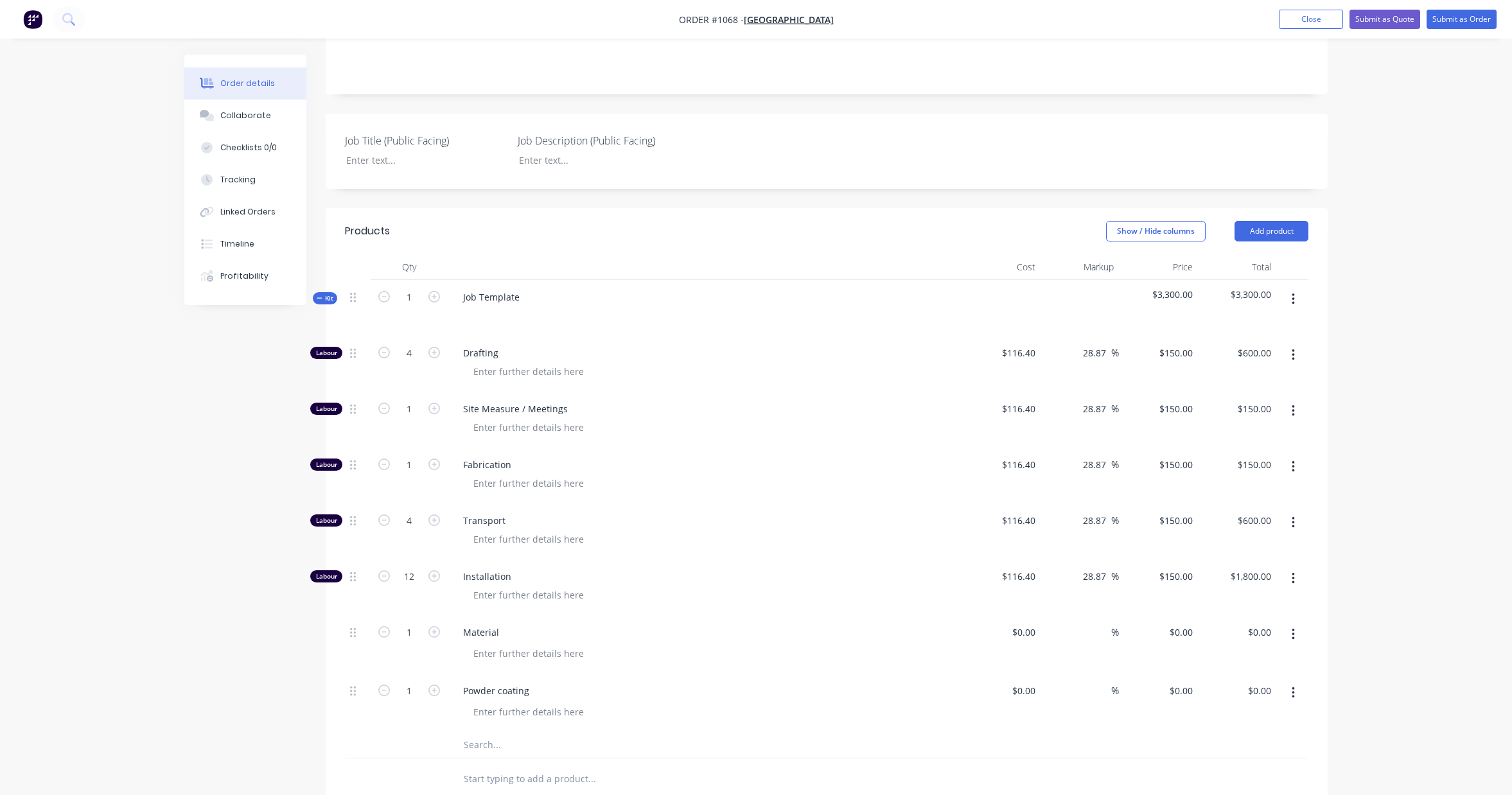
click at [483, 748] on input "text" at bounding box center [591, 745] width 257 height 26
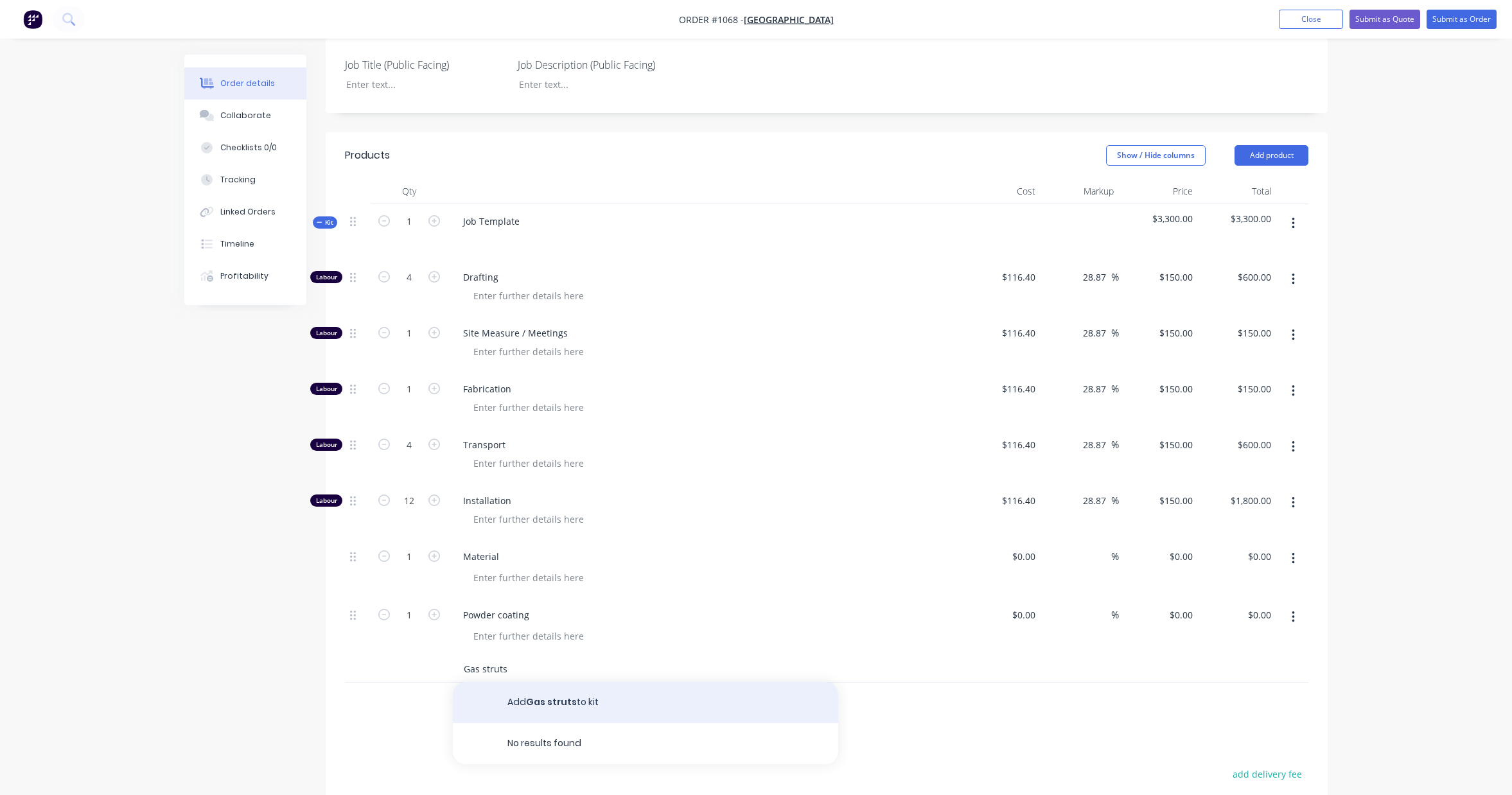
scroll to position [288, 0]
type input "Gas struts"
click at [561, 708] on button "Add Gas struts to kit" at bounding box center [645, 700] width 385 height 41
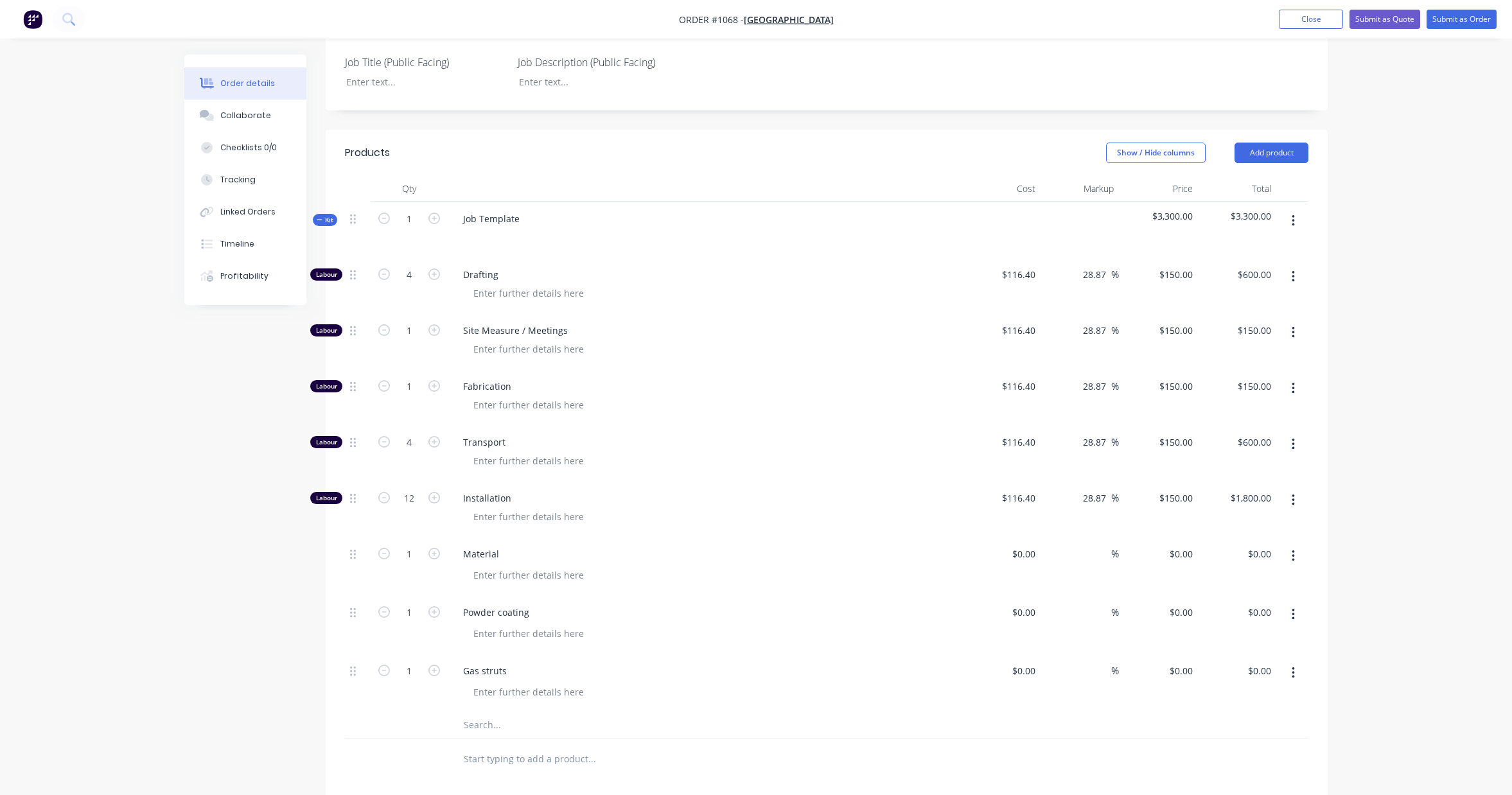
click at [482, 724] on input "text" at bounding box center [591, 725] width 257 height 26
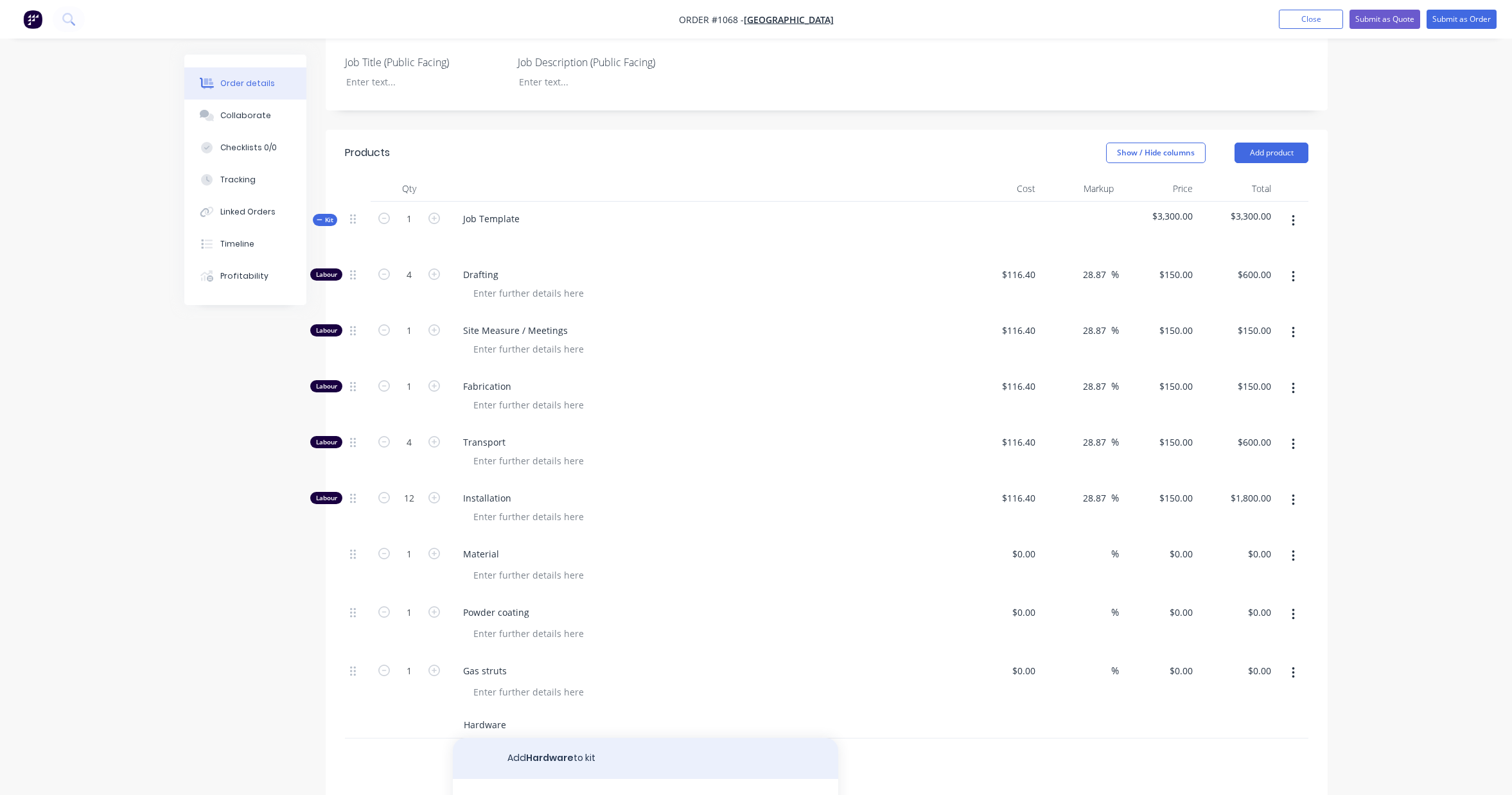
type input "Hardware"
click at [529, 756] on button "Add Hardware to kit" at bounding box center [645, 759] width 385 height 41
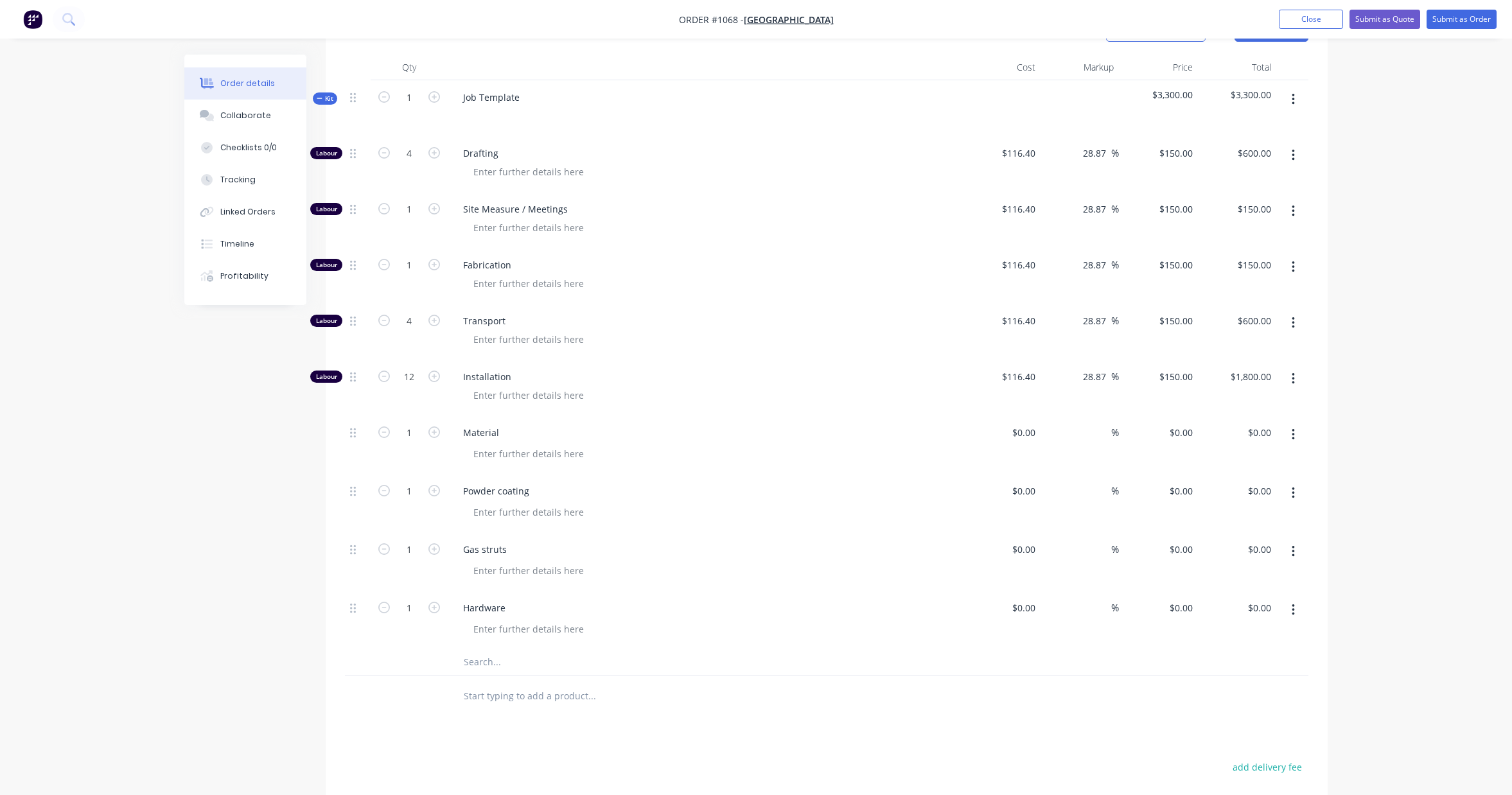
scroll to position [407, 0]
click at [1035, 608] on input at bounding box center [1026, 610] width 29 height 19
type input "7"
type input "$60.00"
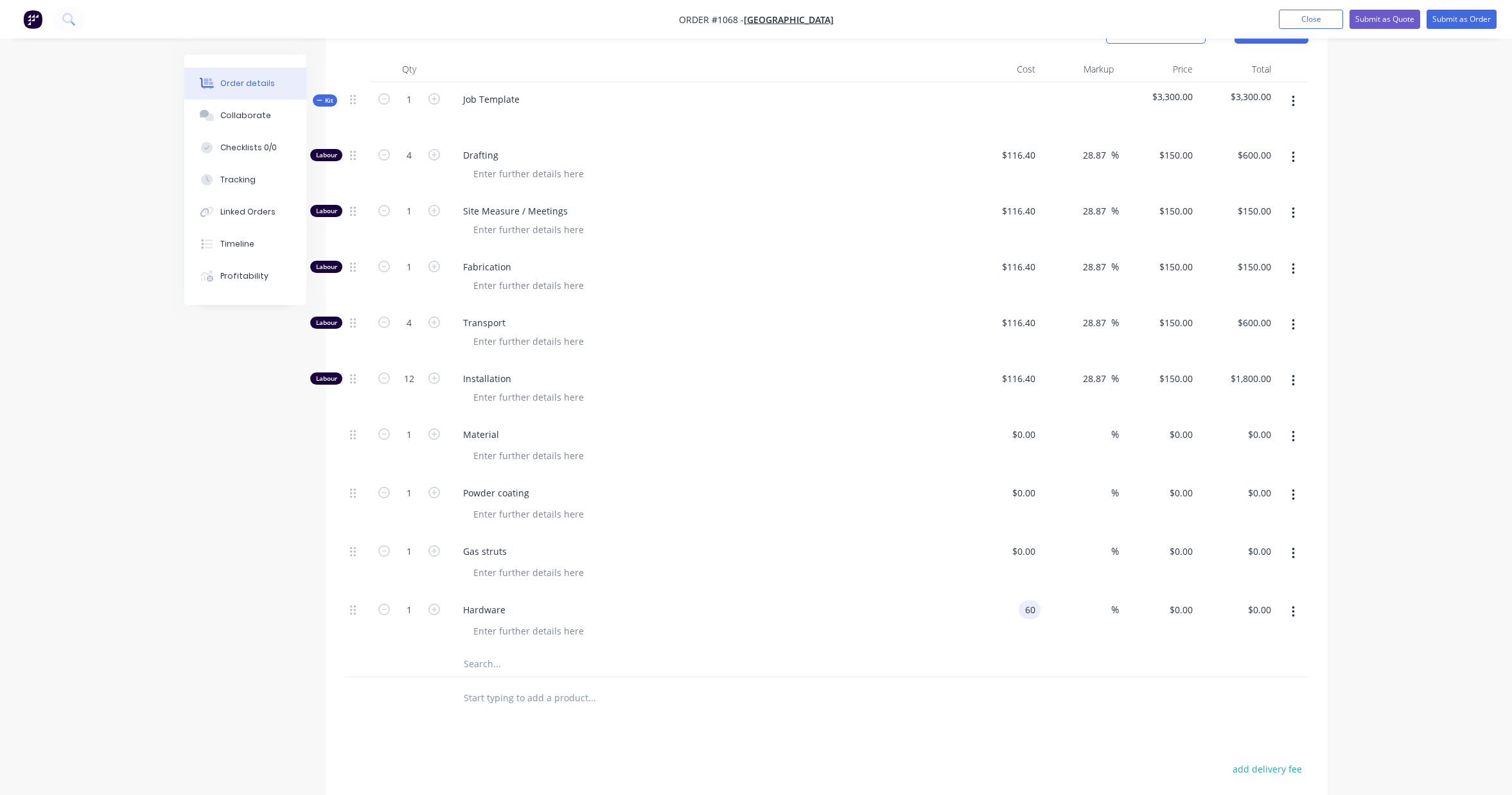
type input "$60.00"
click at [1093, 664] on div at bounding box center [827, 665] width 963 height 26
click at [1103, 612] on input at bounding box center [1103, 610] width 15 height 19
type input "25"
type input "$75.00"
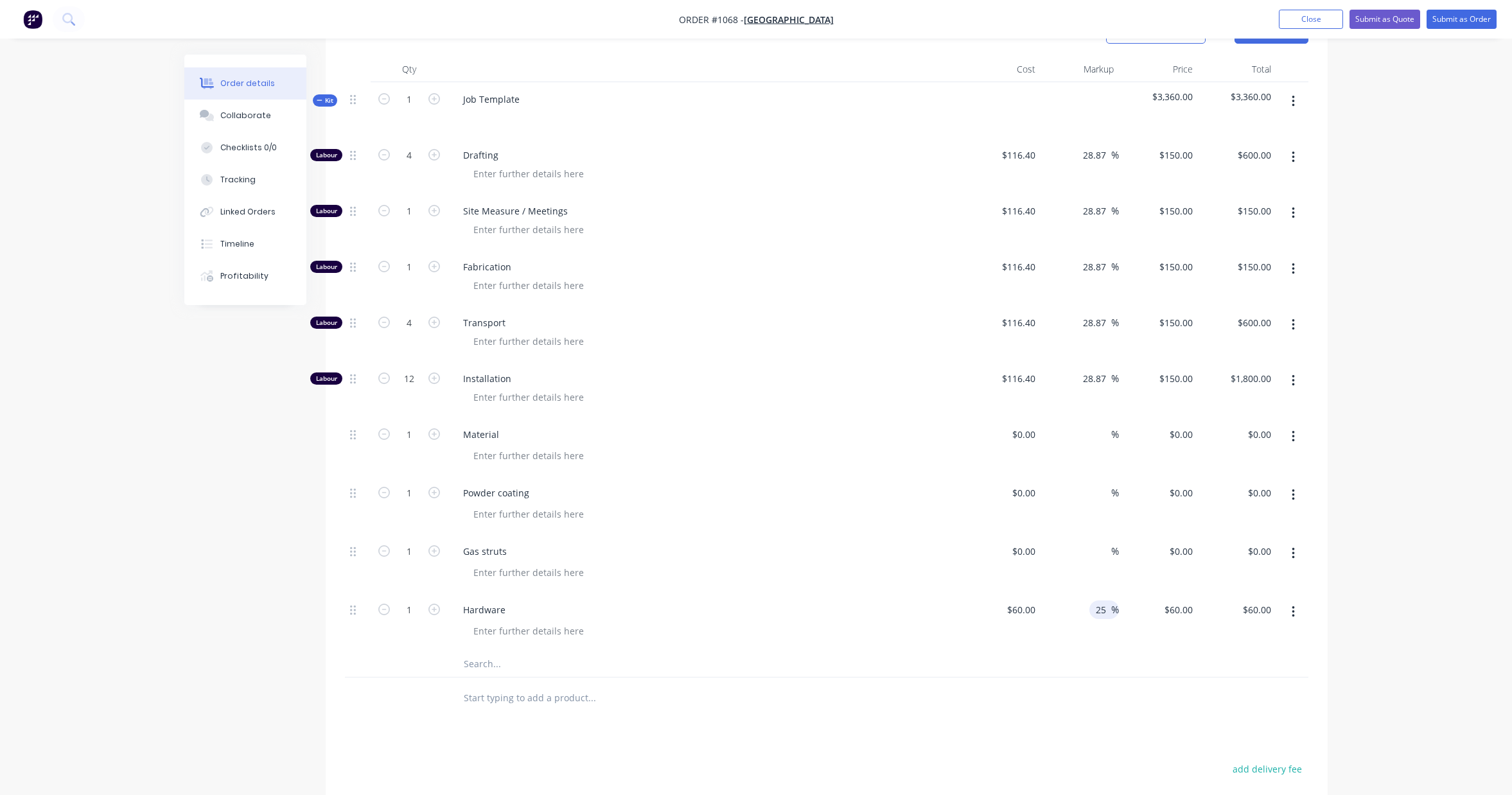
type input "$75.00"
click at [959, 708] on div at bounding box center [827, 699] width 963 height 42
click at [1024, 558] on div "$0.00" at bounding box center [1023, 551] width 35 height 19
type input "$445.00"
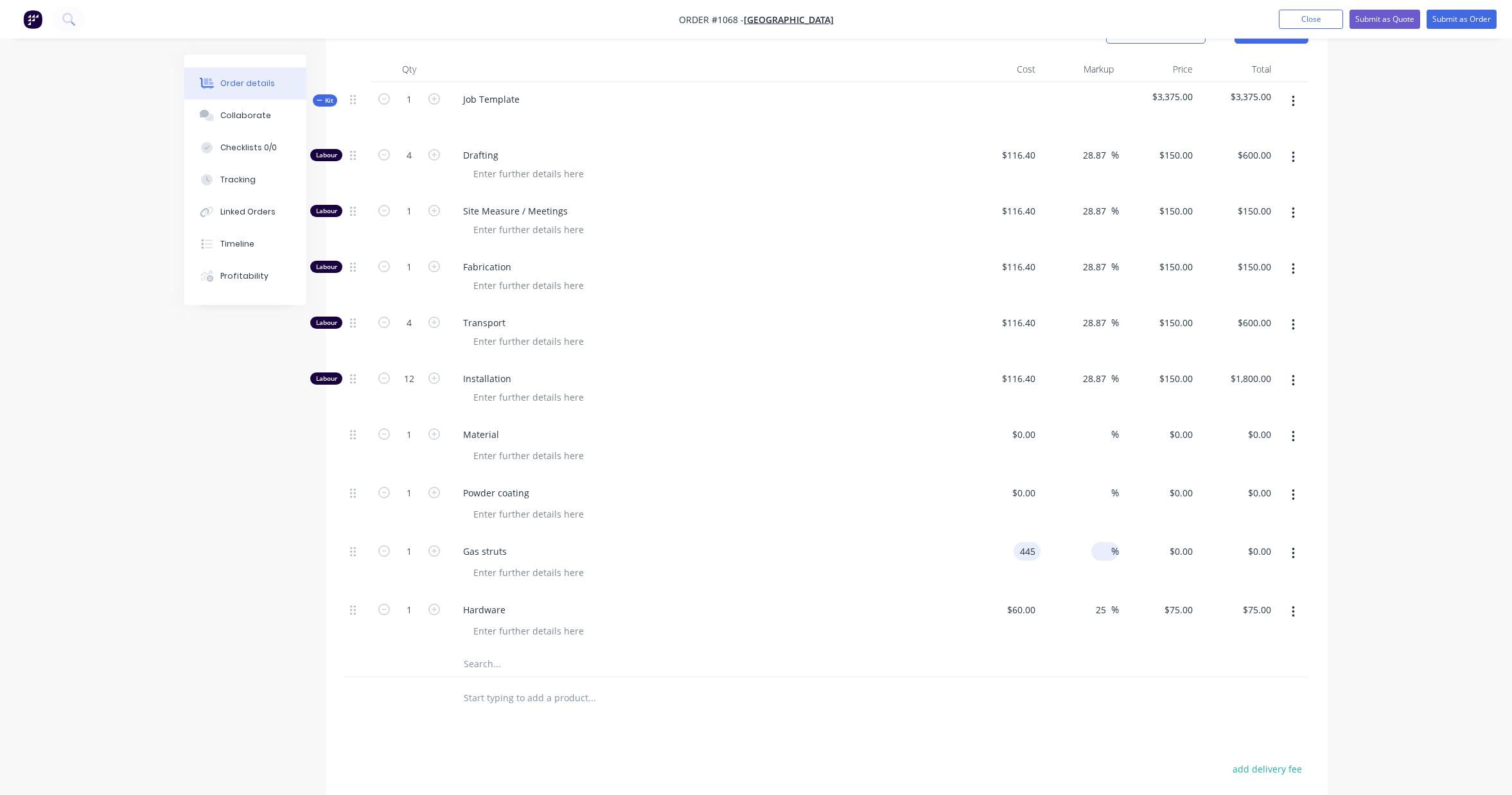
type input "$445.00"
click at [1114, 555] on span "%" at bounding box center [1115, 551] width 8 height 15
type input "25"
type input "$556.25"
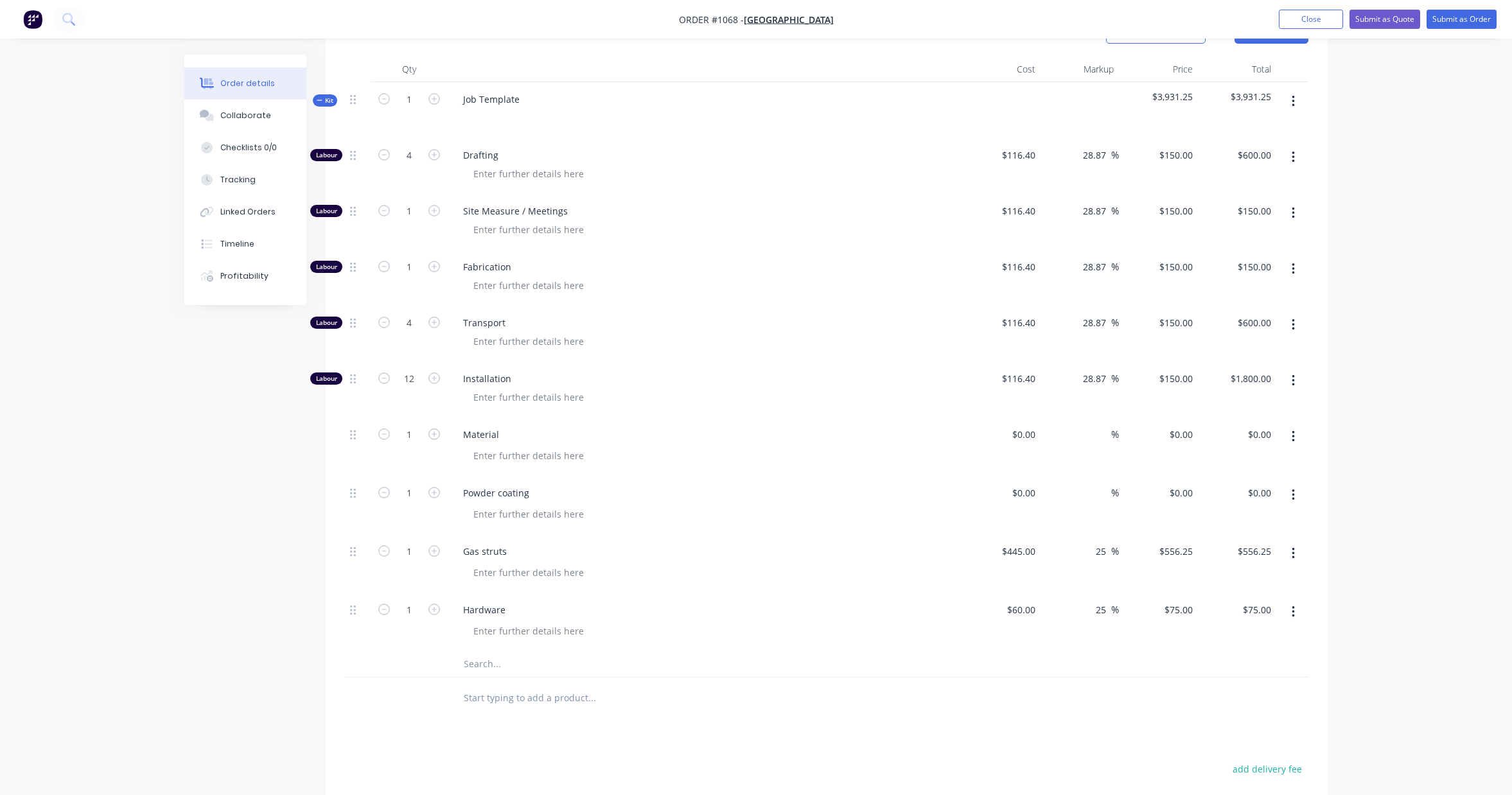
click at [1396, 509] on div "Order details Collaborate Checklists 0/0 Tracking Linked Orders Timeline Profit…" at bounding box center [756, 320] width 1512 height 1454
click at [1034, 495] on input at bounding box center [1026, 493] width 29 height 19
type input "$300.00"
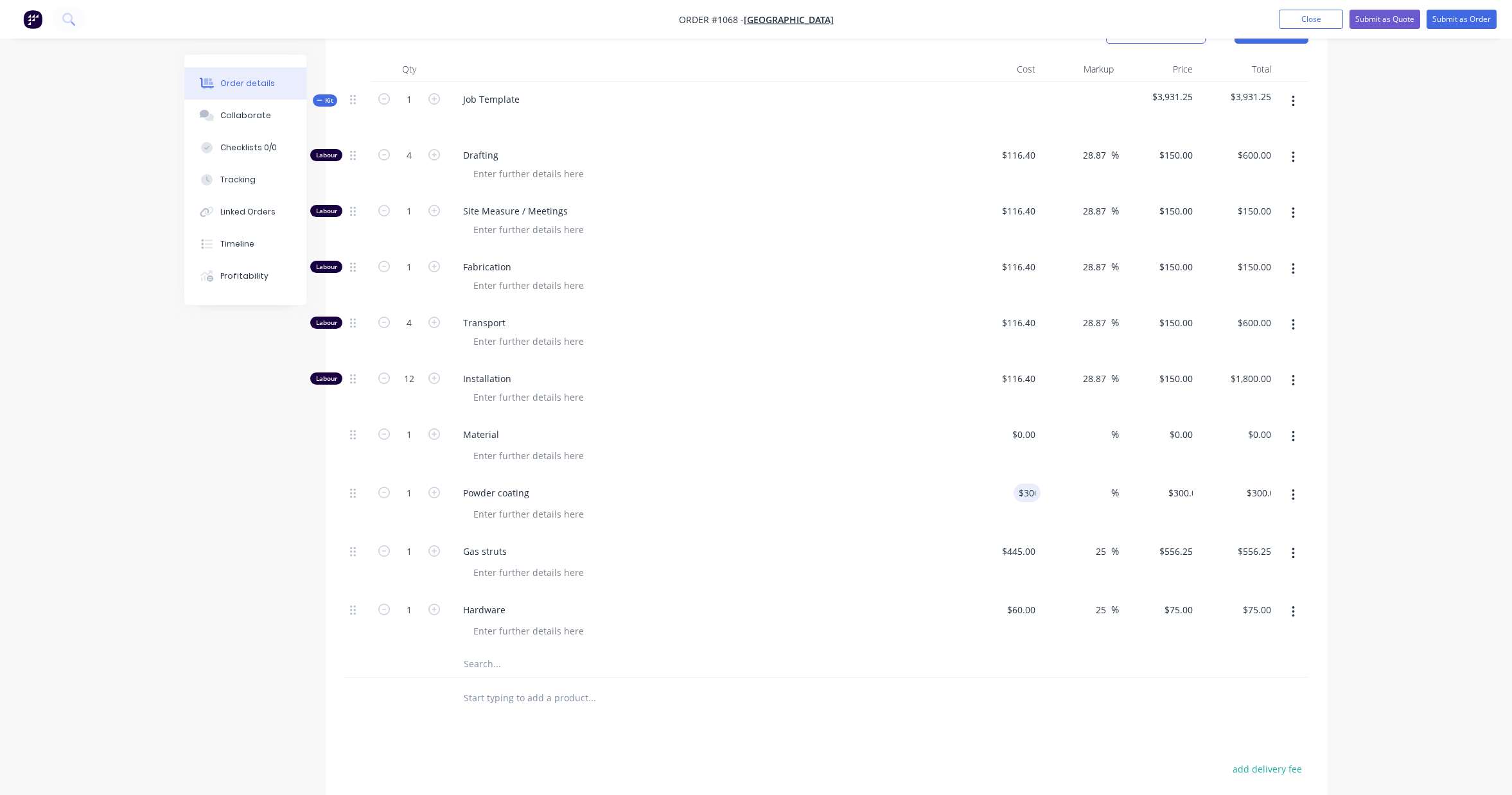
drag, startPoint x: 1428, startPoint y: 502, endPoint x: 1340, endPoint y: 496, distance: 88.2
click at [1428, 502] on div "Order details Collaborate Checklists 0/0 Tracking Linked Orders Timeline Profit…" at bounding box center [756, 320] width 1512 height 1454
click at [1095, 493] on div "%" at bounding box center [1105, 493] width 28 height 19
type input "25"
type input "$375.00"
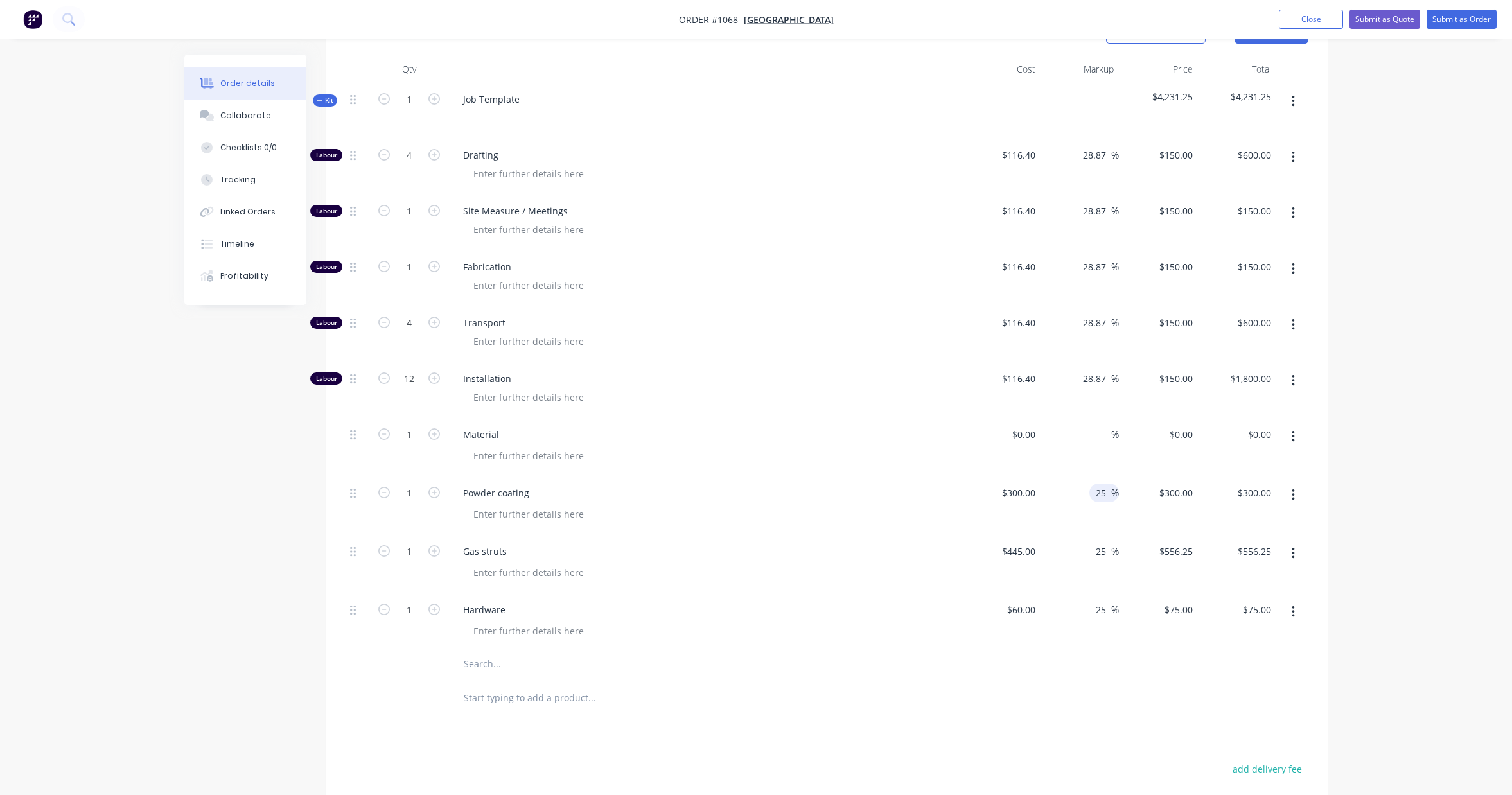
type input "$375.00"
click at [1392, 420] on div "Order details Collaborate Checklists 0/0 Tracking Linked Orders Timeline Profit…" at bounding box center [756, 320] width 1512 height 1454
click at [435, 267] on icon "button" at bounding box center [433, 266] width 12 height 12
type input "2"
type input "$300.00"
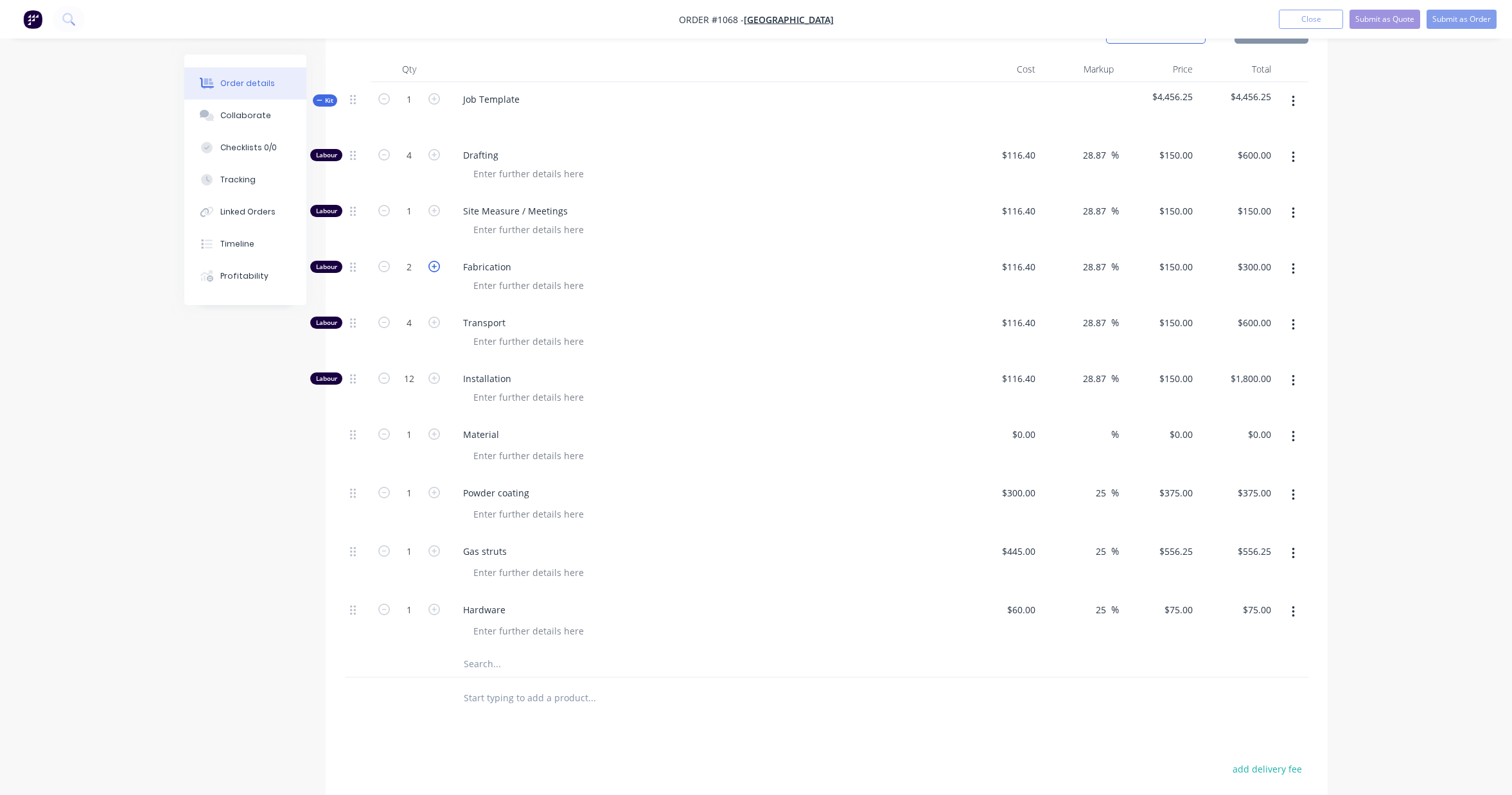
click at [435, 267] on icon "button" at bounding box center [433, 266] width 12 height 12
type input "3"
type input "$450.00"
click at [435, 267] on icon "button" at bounding box center [433, 266] width 12 height 12
type input "4"
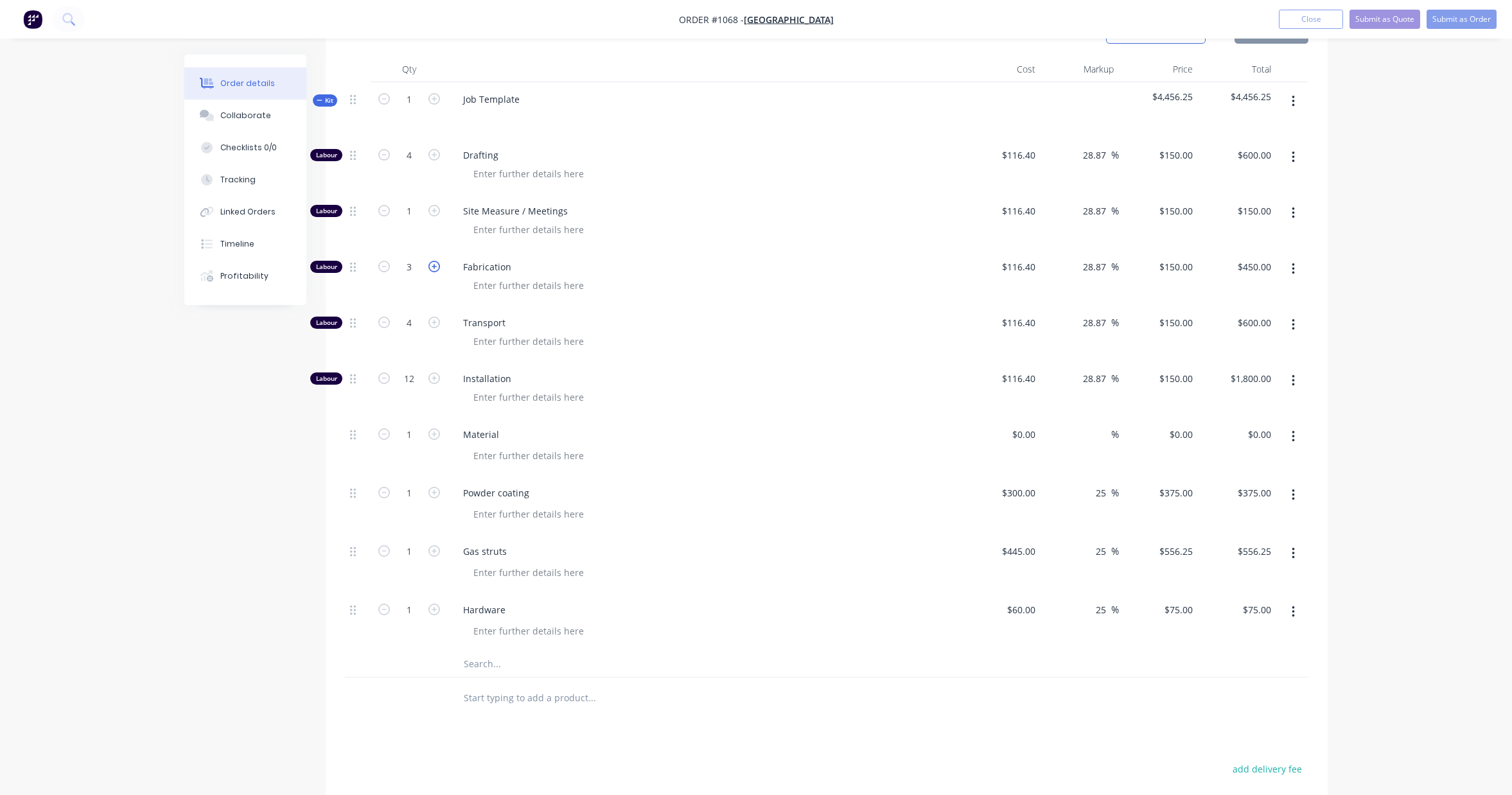
type input "$600.00"
click at [435, 267] on icon "button" at bounding box center [433, 266] width 12 height 12
type input "5"
type input "$750.00"
click at [435, 267] on icon "button" at bounding box center [433, 266] width 12 height 12
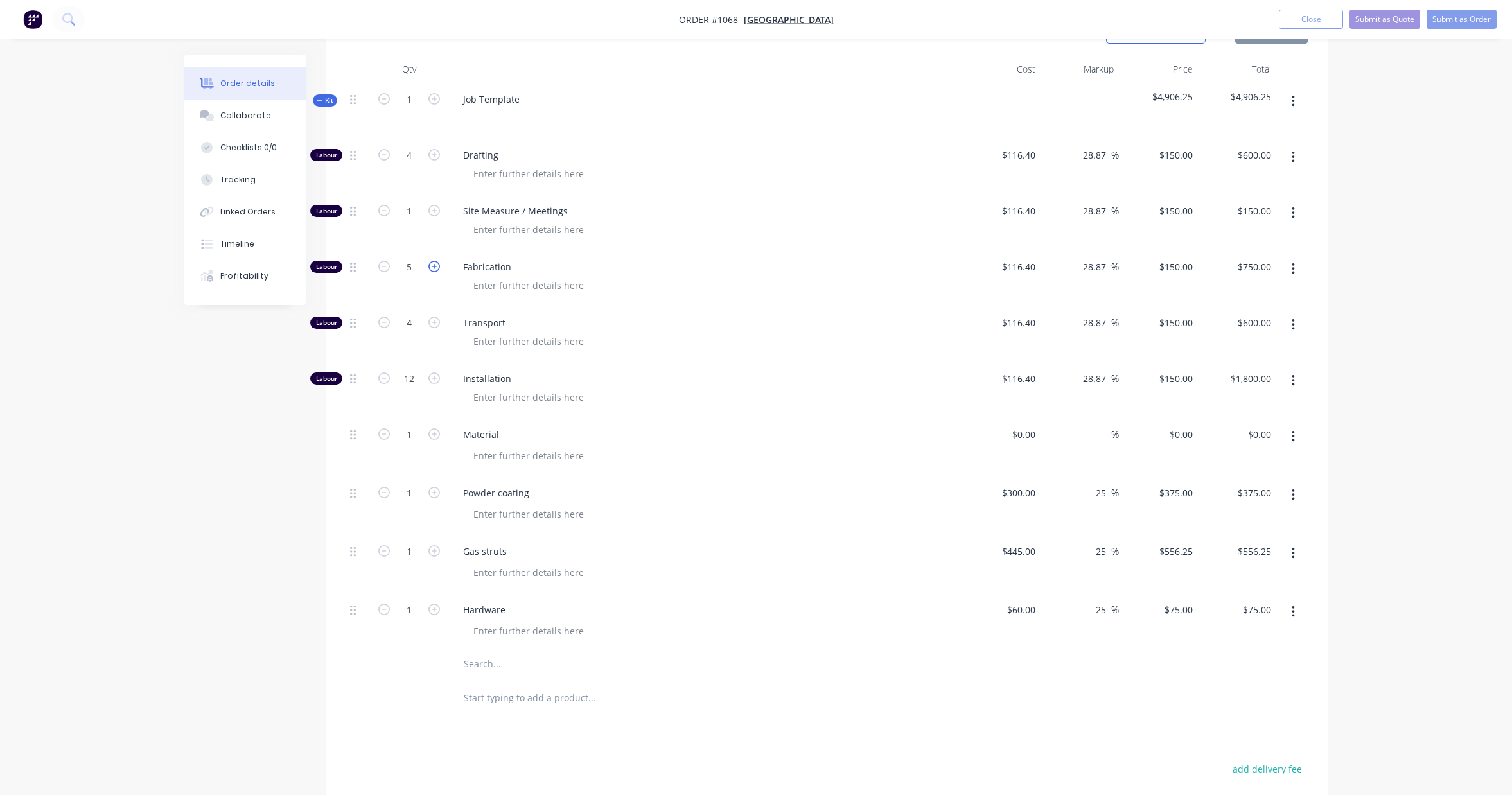
type input "6"
type input "$900.00"
click at [435, 267] on icon "button" at bounding box center [433, 266] width 12 height 12
type input "7"
type input "$1,050.00"
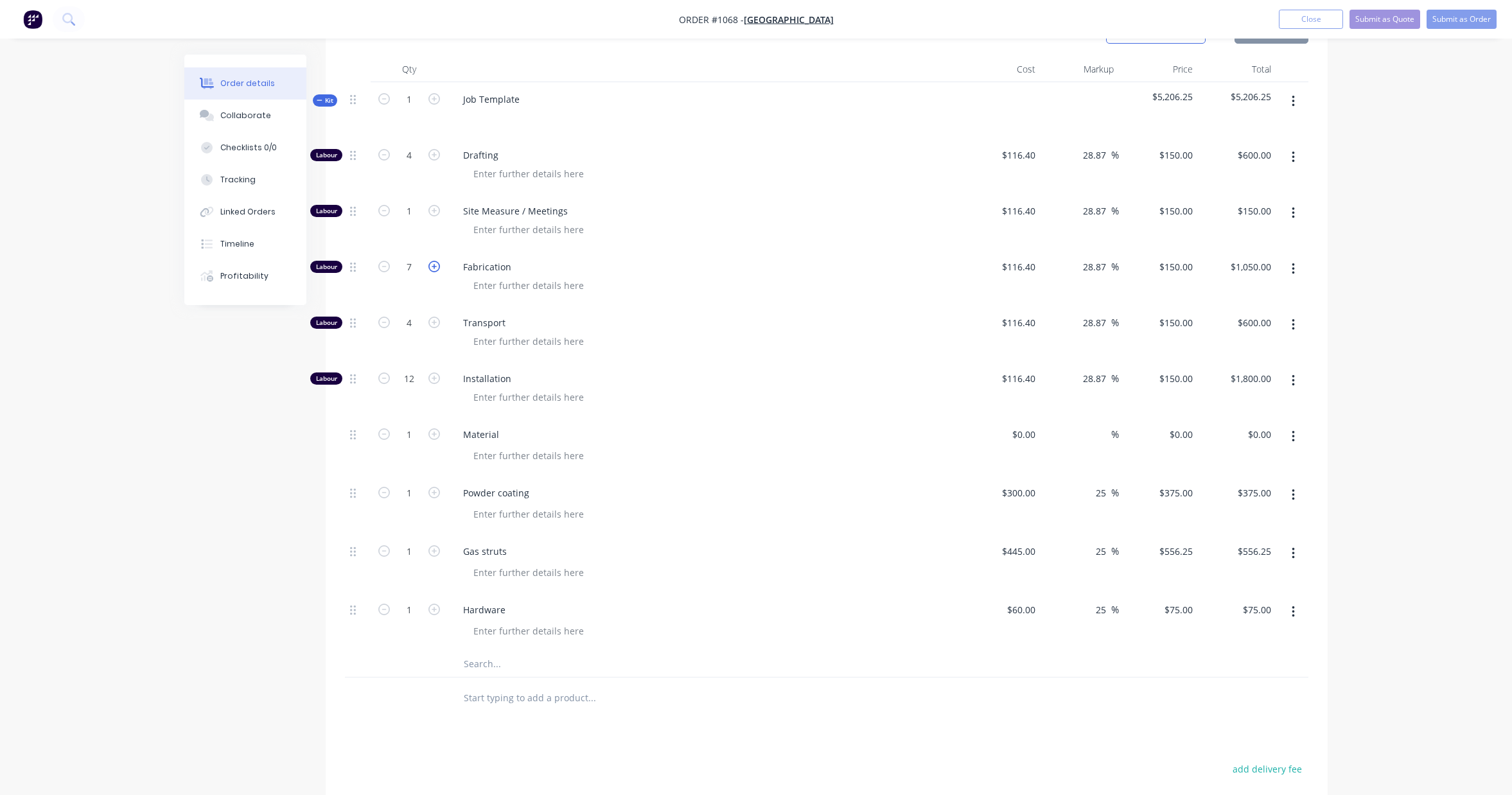
click at [435, 267] on icon "button" at bounding box center [433, 266] width 12 height 12
type input "8"
type input "$1,200.00"
click at [435, 267] on icon "button" at bounding box center [433, 266] width 12 height 12
type input "9"
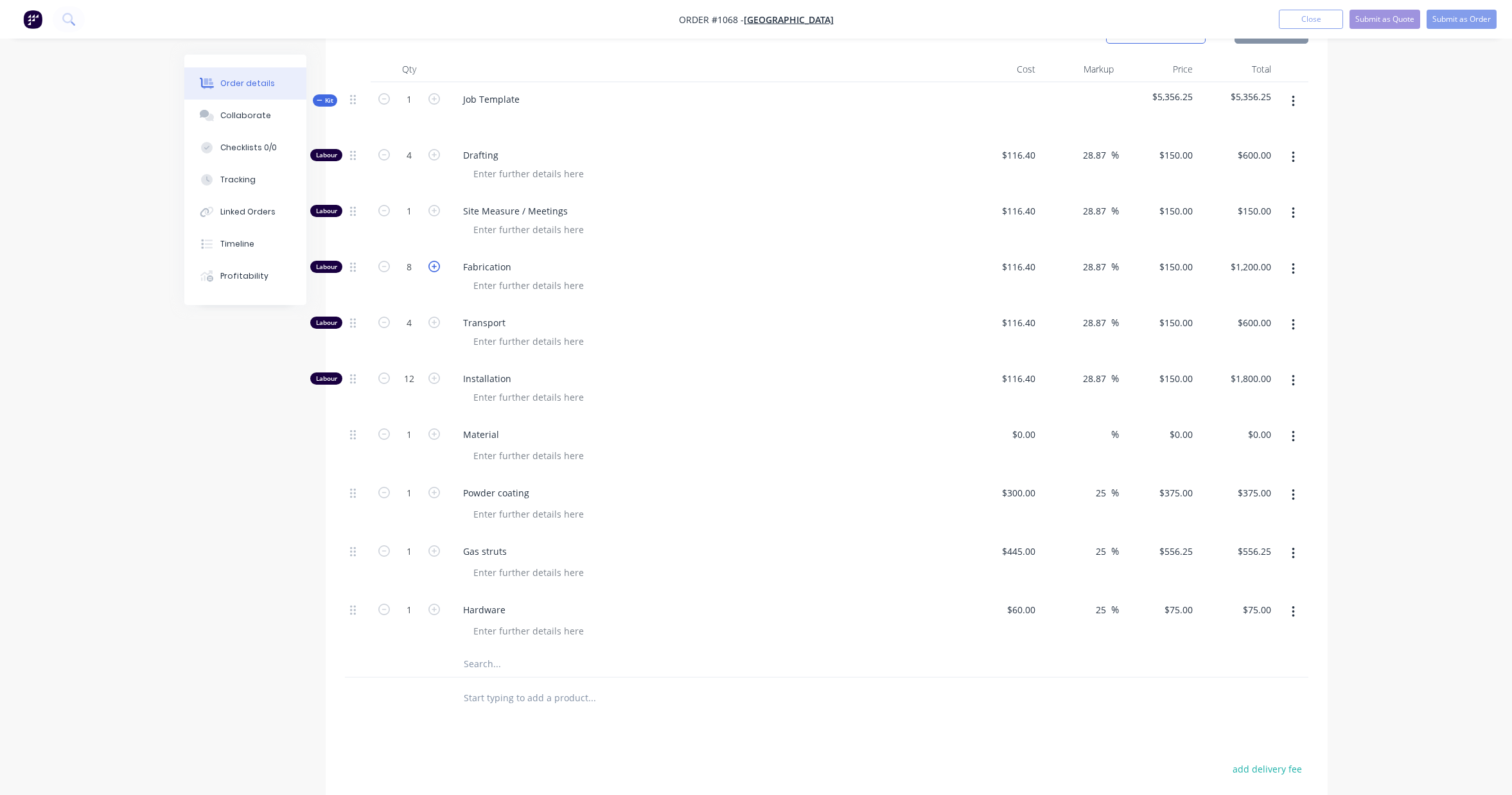
type input "$1,350.00"
click at [435, 267] on icon "button" at bounding box center [433, 266] width 12 height 12
type input "10"
type input "$1,500.00"
click at [435, 267] on icon "button" at bounding box center [433, 266] width 12 height 12
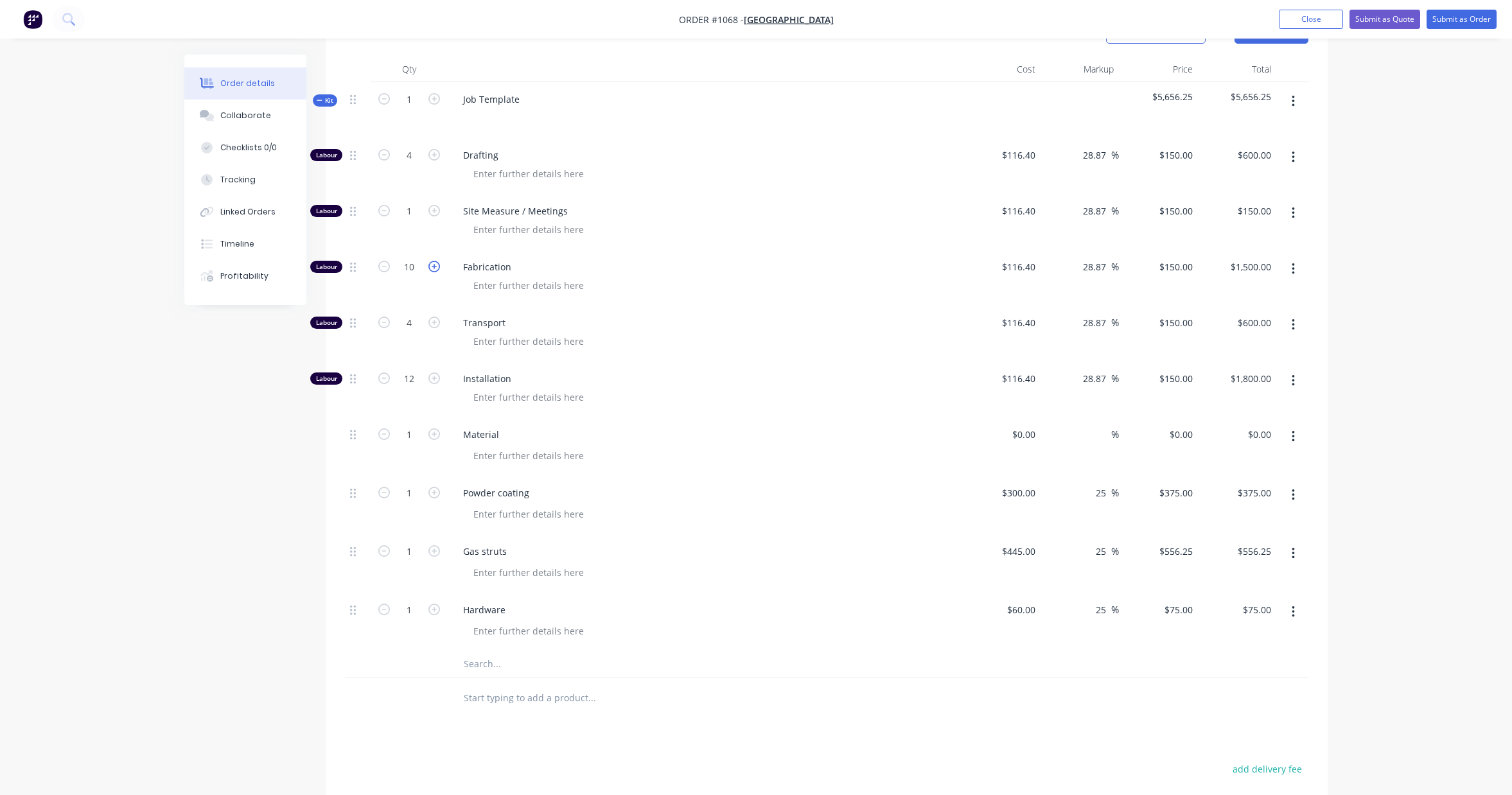
type input "11"
type input "$1,650.00"
click at [435, 267] on icon "button" at bounding box center [433, 266] width 12 height 12
type input "12"
type input "$1,800.00"
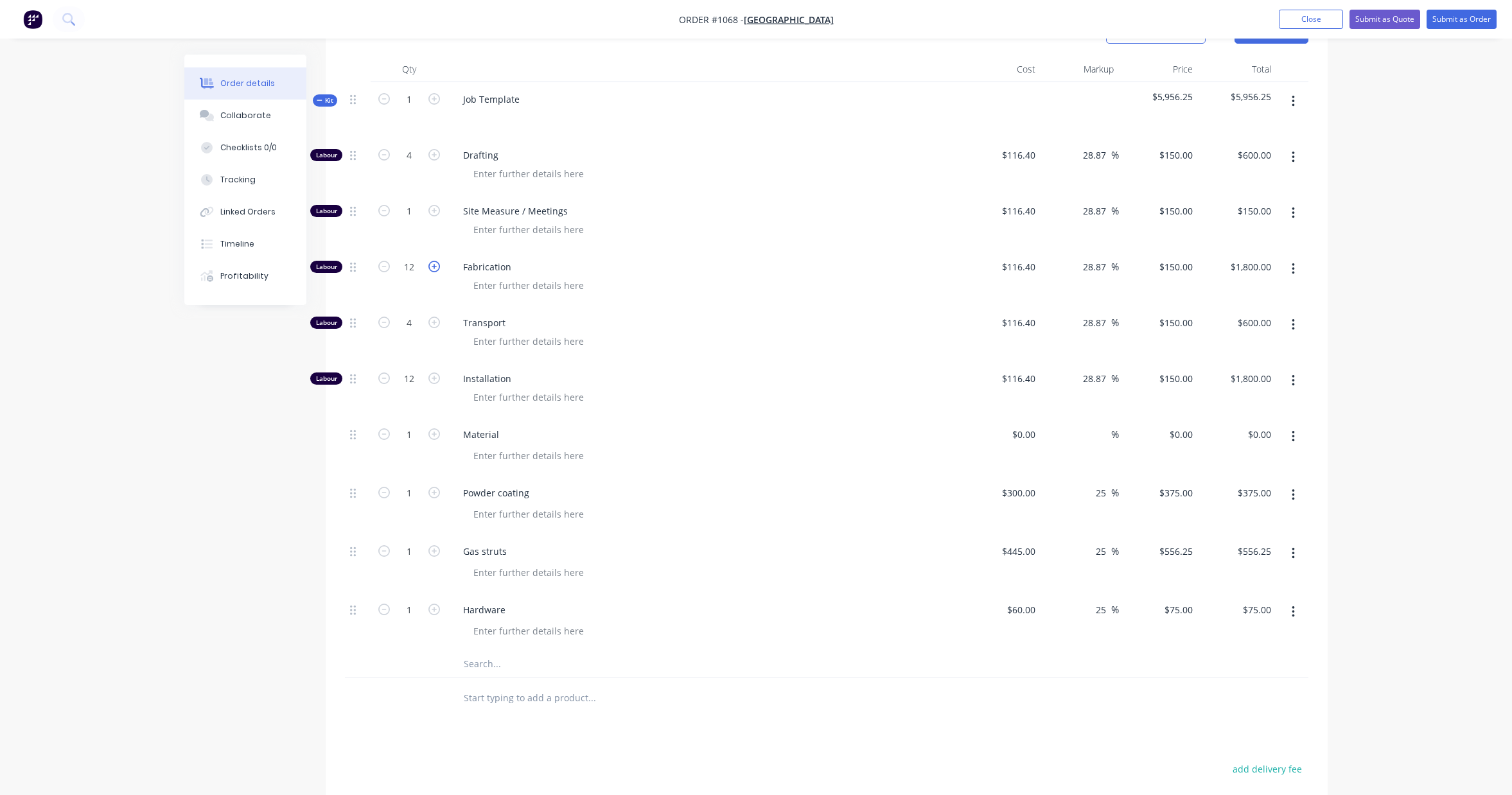
click at [435, 267] on icon "button" at bounding box center [433, 266] width 12 height 12
type input "13"
type input "$1,950.00"
click at [435, 267] on icon "button" at bounding box center [433, 266] width 12 height 12
type input "14"
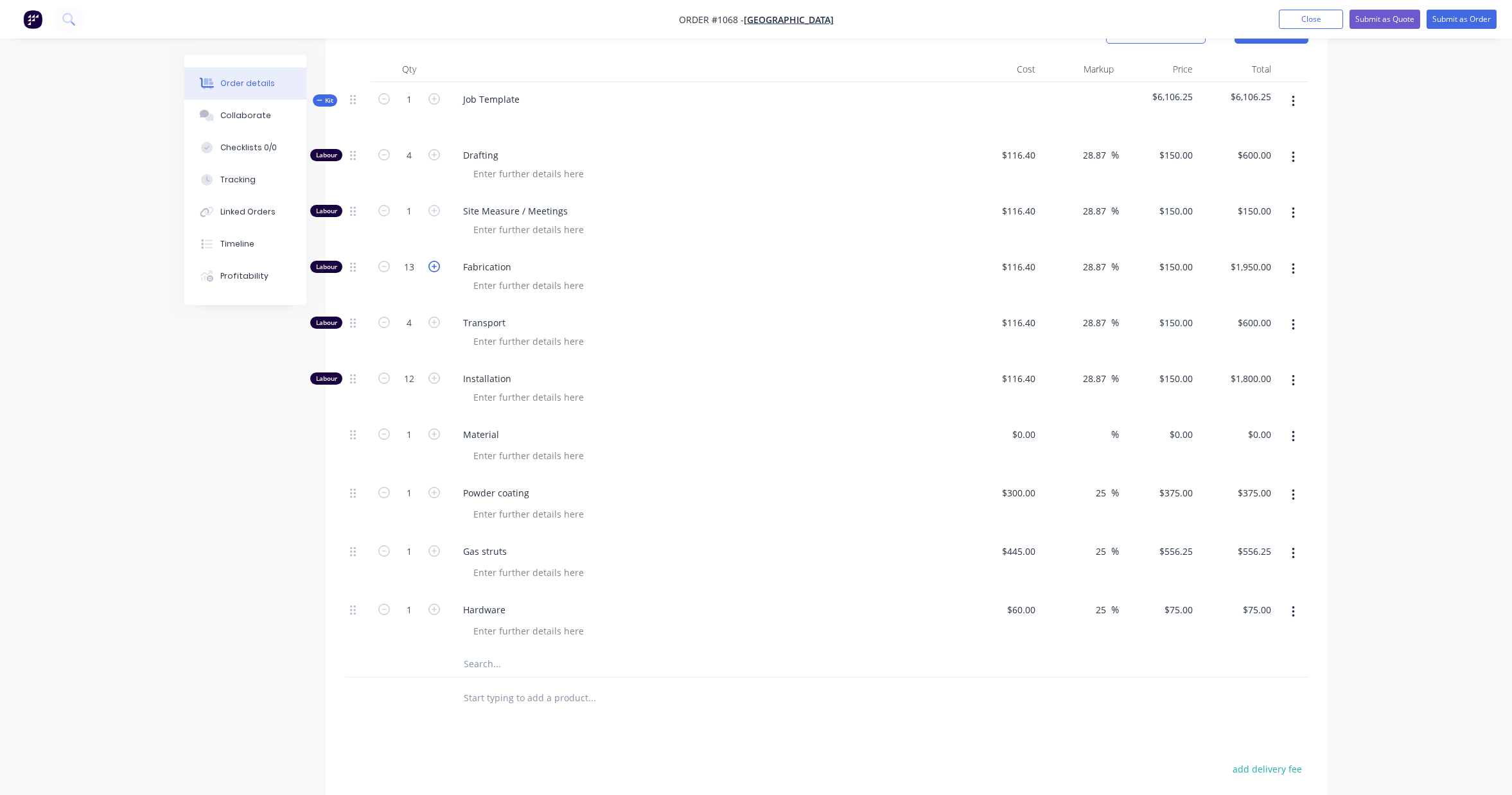
type input "$2,100.00"
click at [435, 267] on icon "button" at bounding box center [433, 266] width 12 height 12
type input "15"
type input "$2,250.00"
click at [435, 267] on icon "button" at bounding box center [433, 266] width 12 height 12
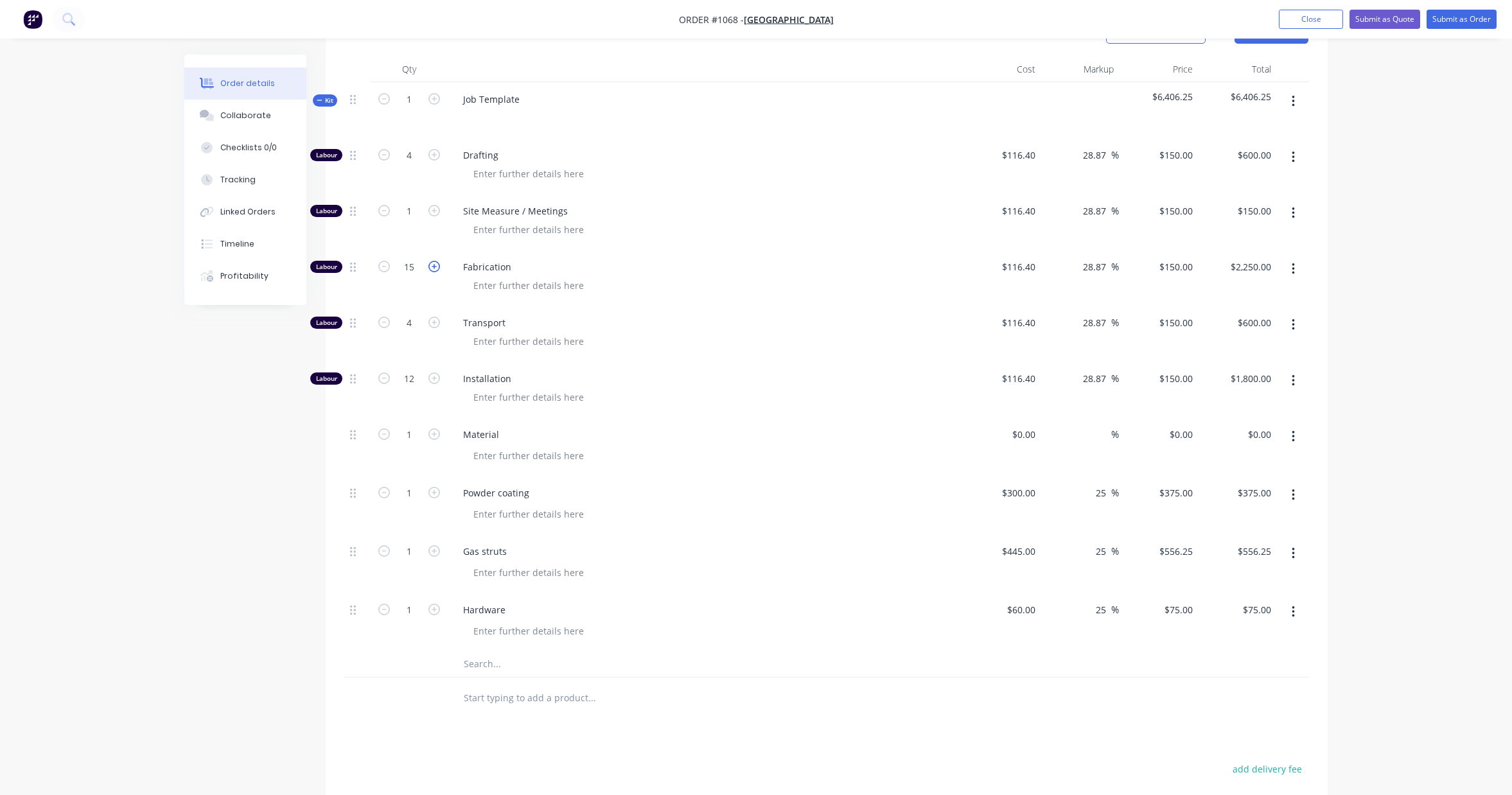
type input "16"
type input "$2,400.00"
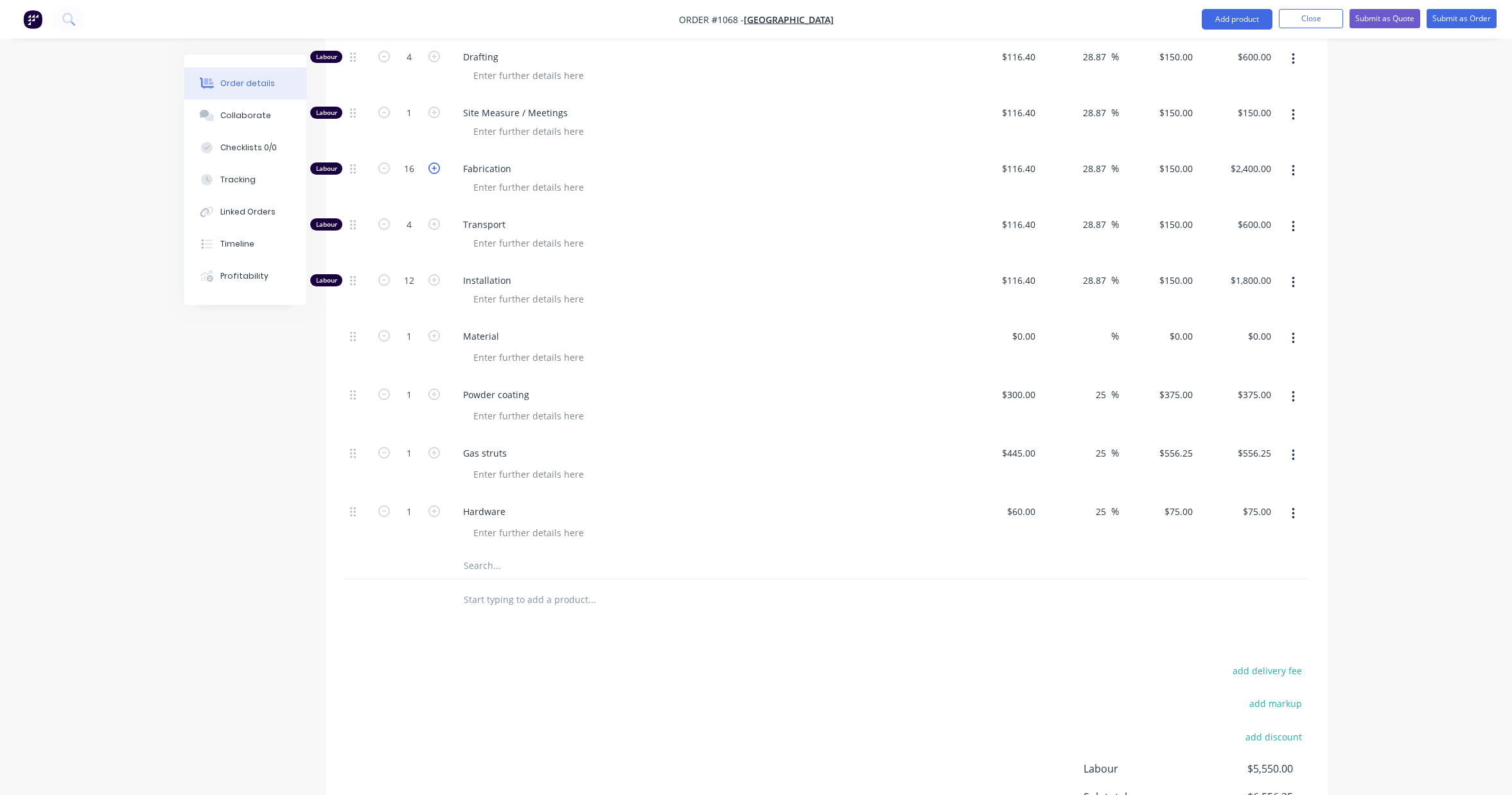
scroll to position [659, 0]
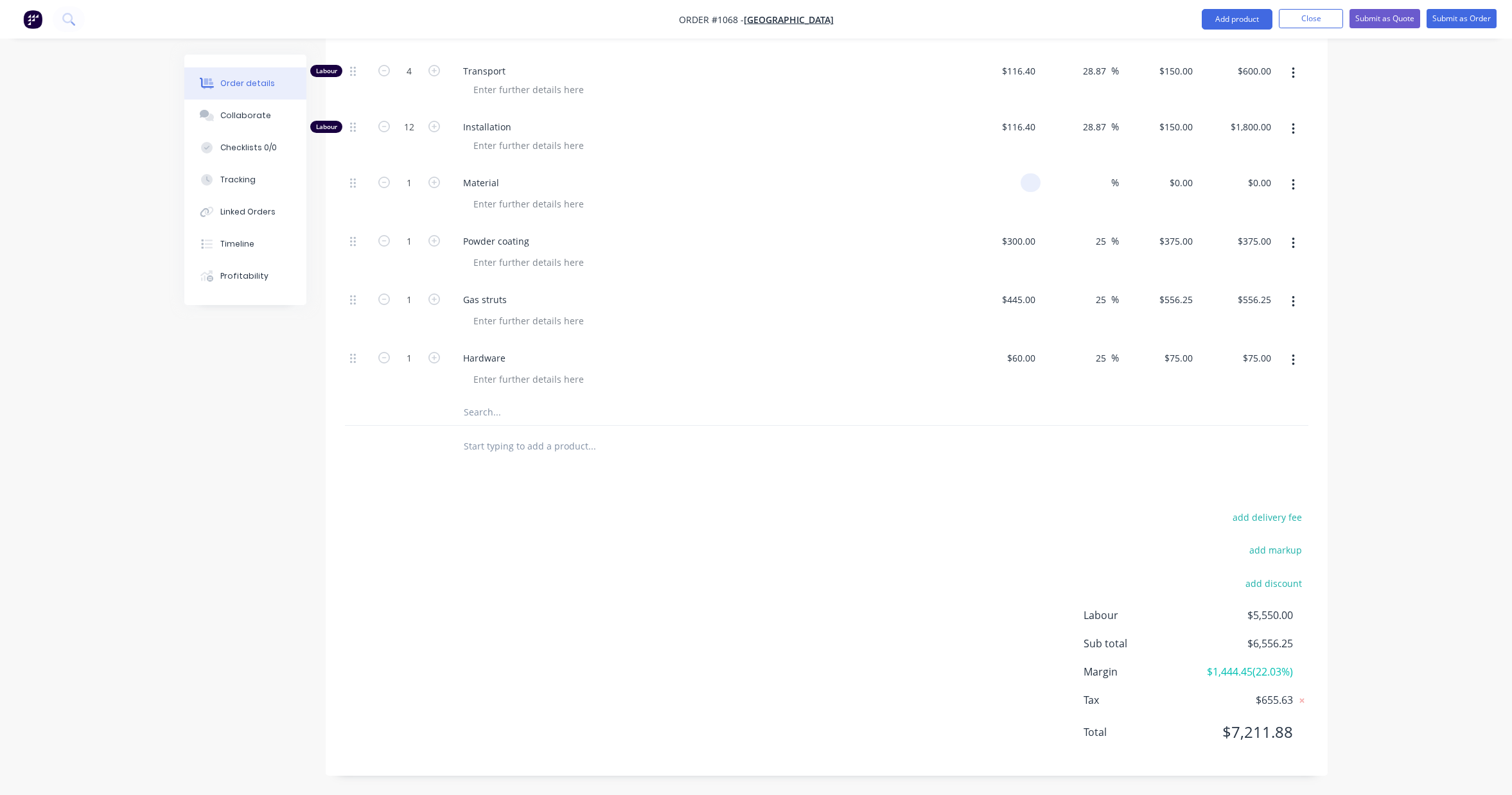
click at [1027, 183] on input at bounding box center [1033, 183] width 15 height 19
type input "$350.00"
click at [1094, 180] on div "%" at bounding box center [1105, 183] width 28 height 19
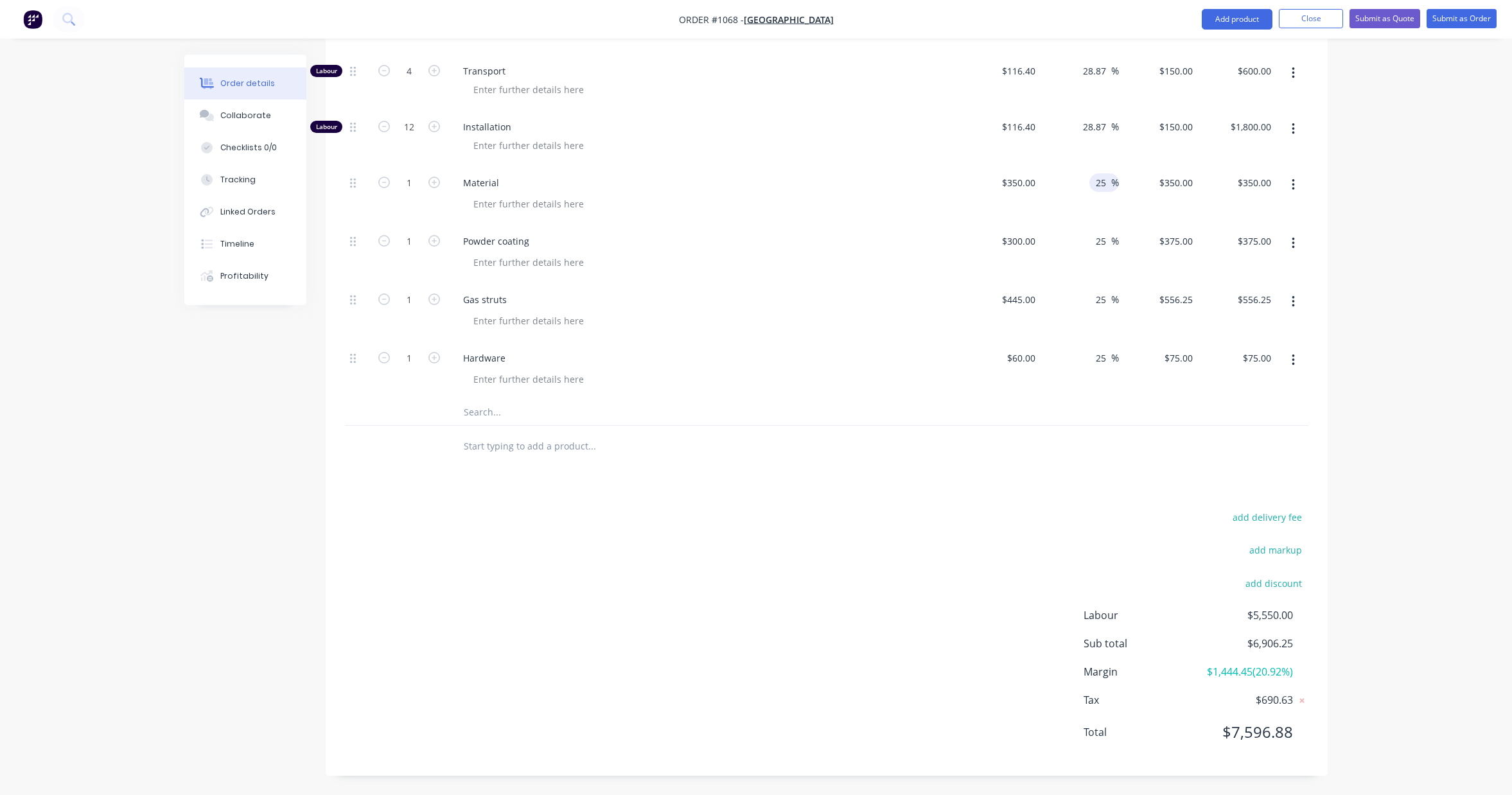
type input "25"
type input "$437.50"
click at [959, 559] on div "add delivery fee add markup add discount Labour $5,550.00 Sub total $6,993.75 M…" at bounding box center [827, 633] width 963 height 248
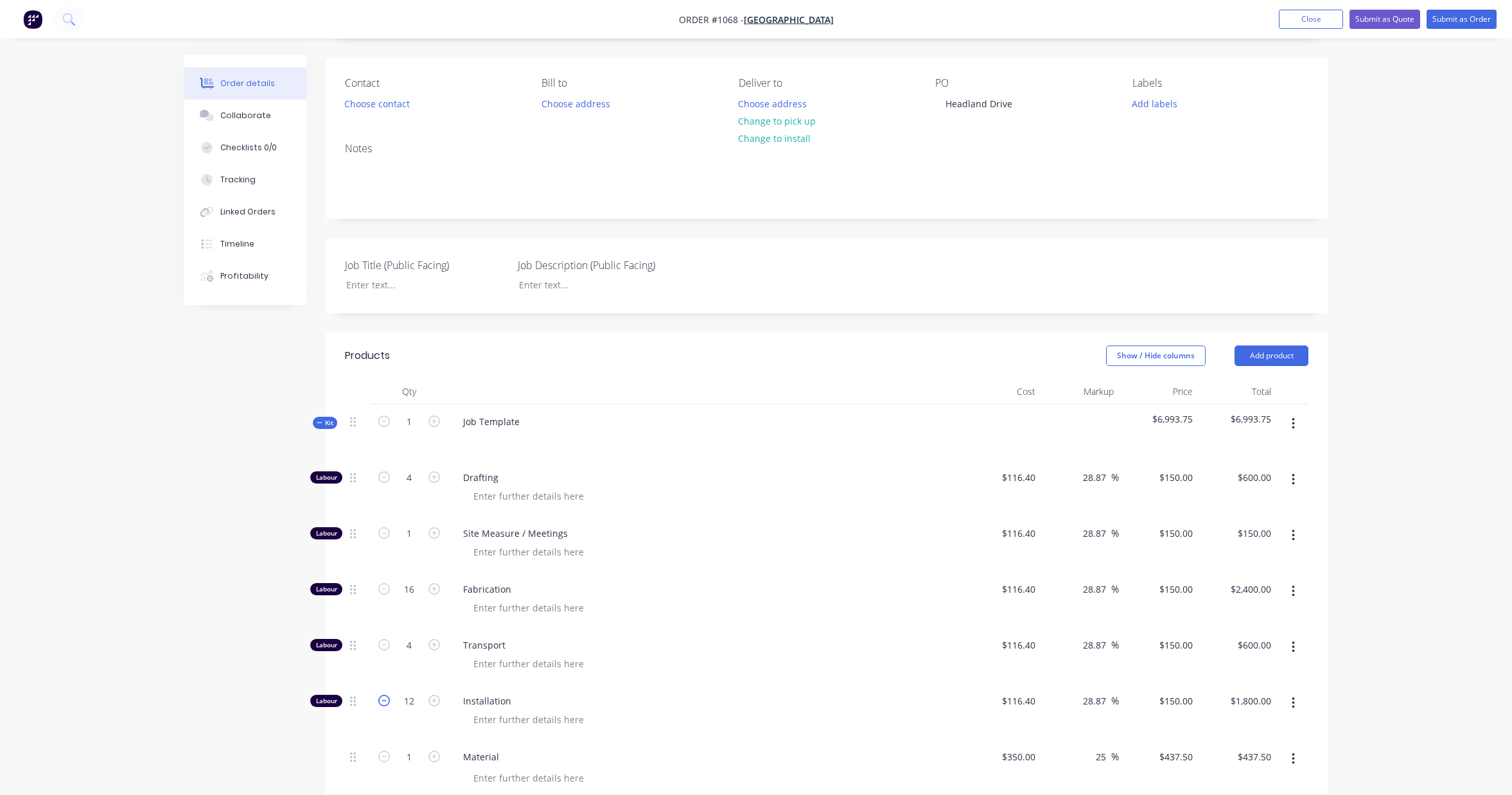
scroll to position [122, 0]
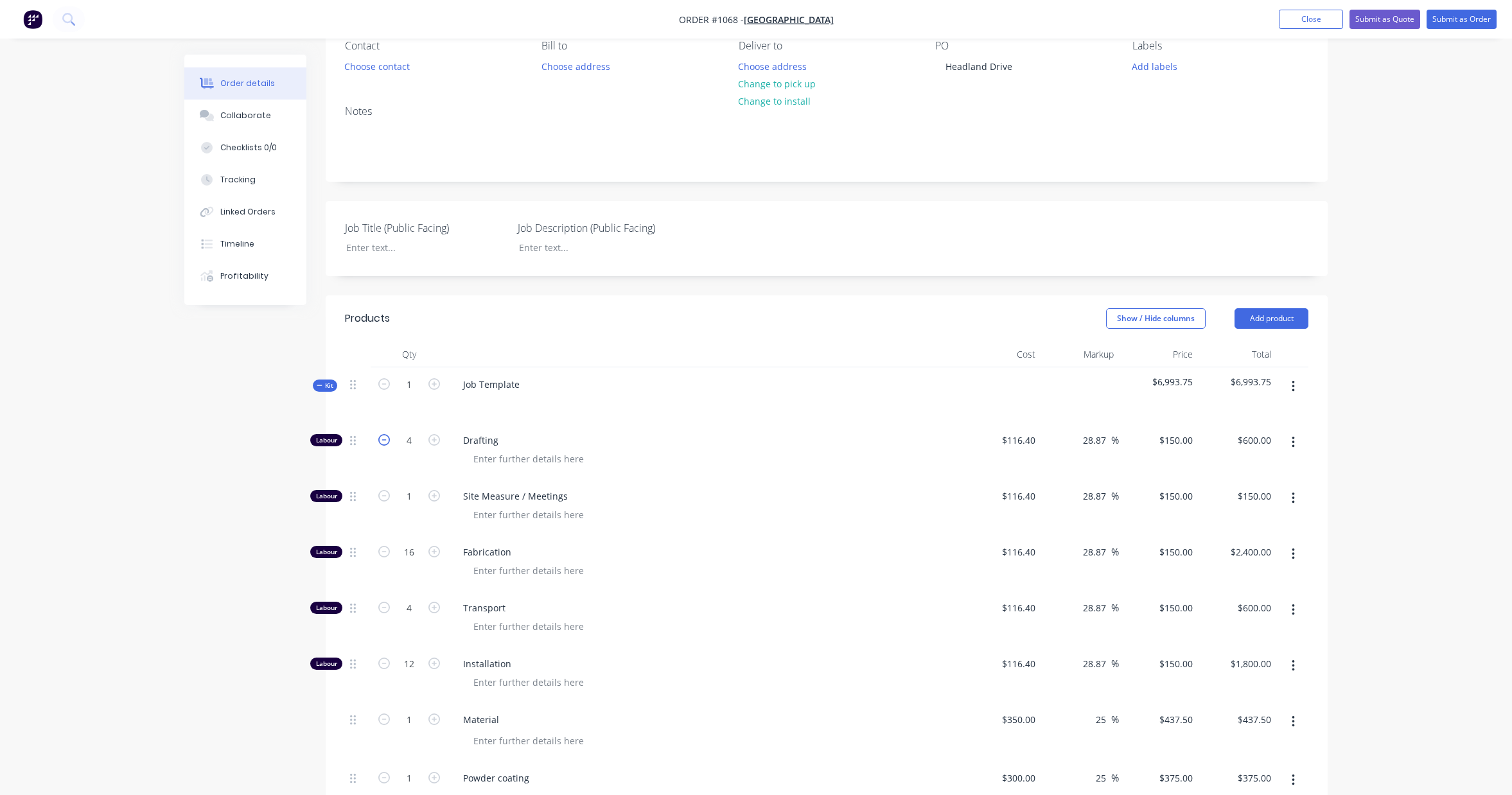
click at [384, 440] on icon "button" at bounding box center [384, 440] width 12 height 12
type input "3"
type input "$450.00"
click at [384, 440] on icon "button" at bounding box center [384, 440] width 12 height 12
type input "2"
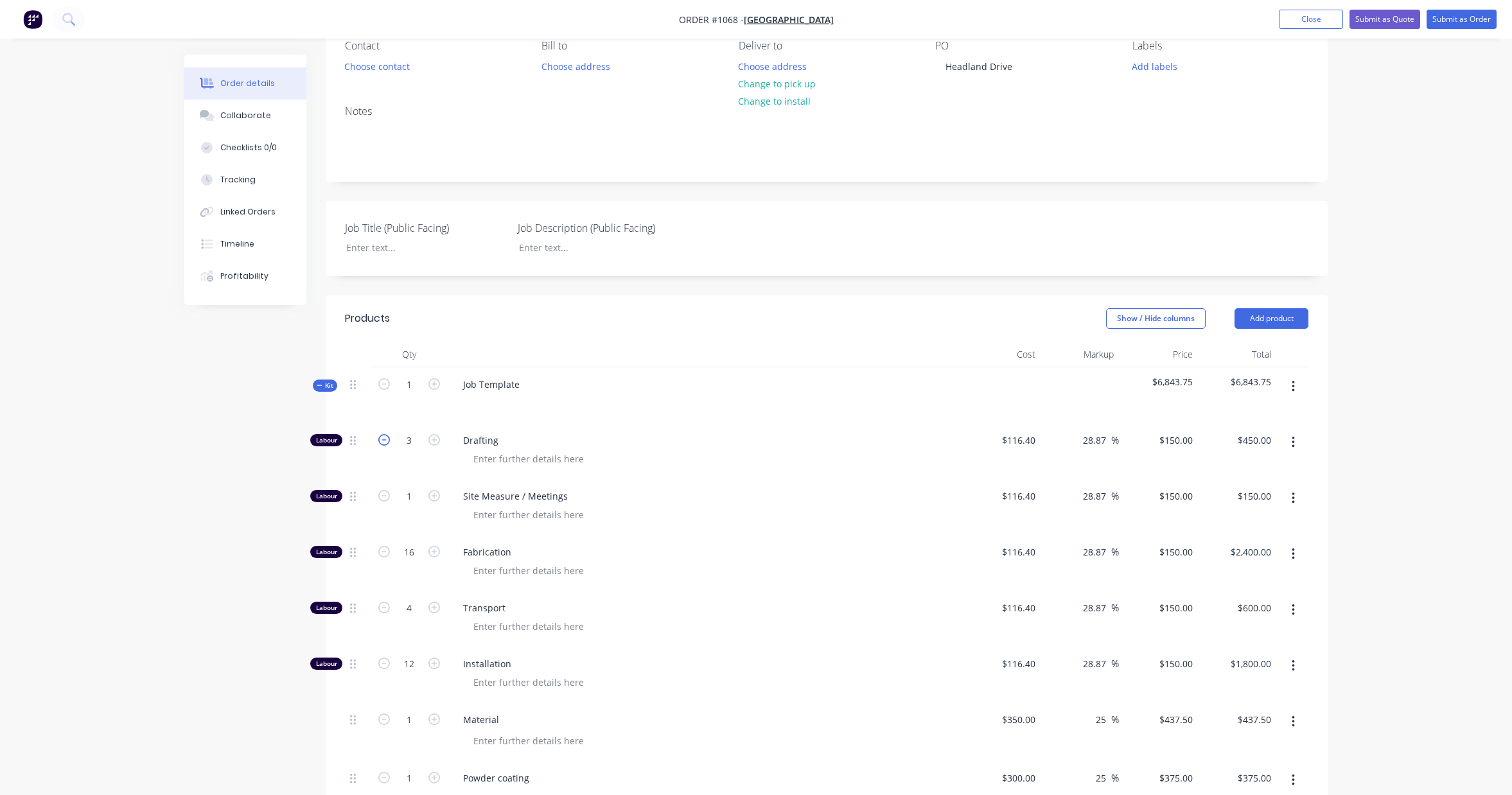
type input "$300.00"
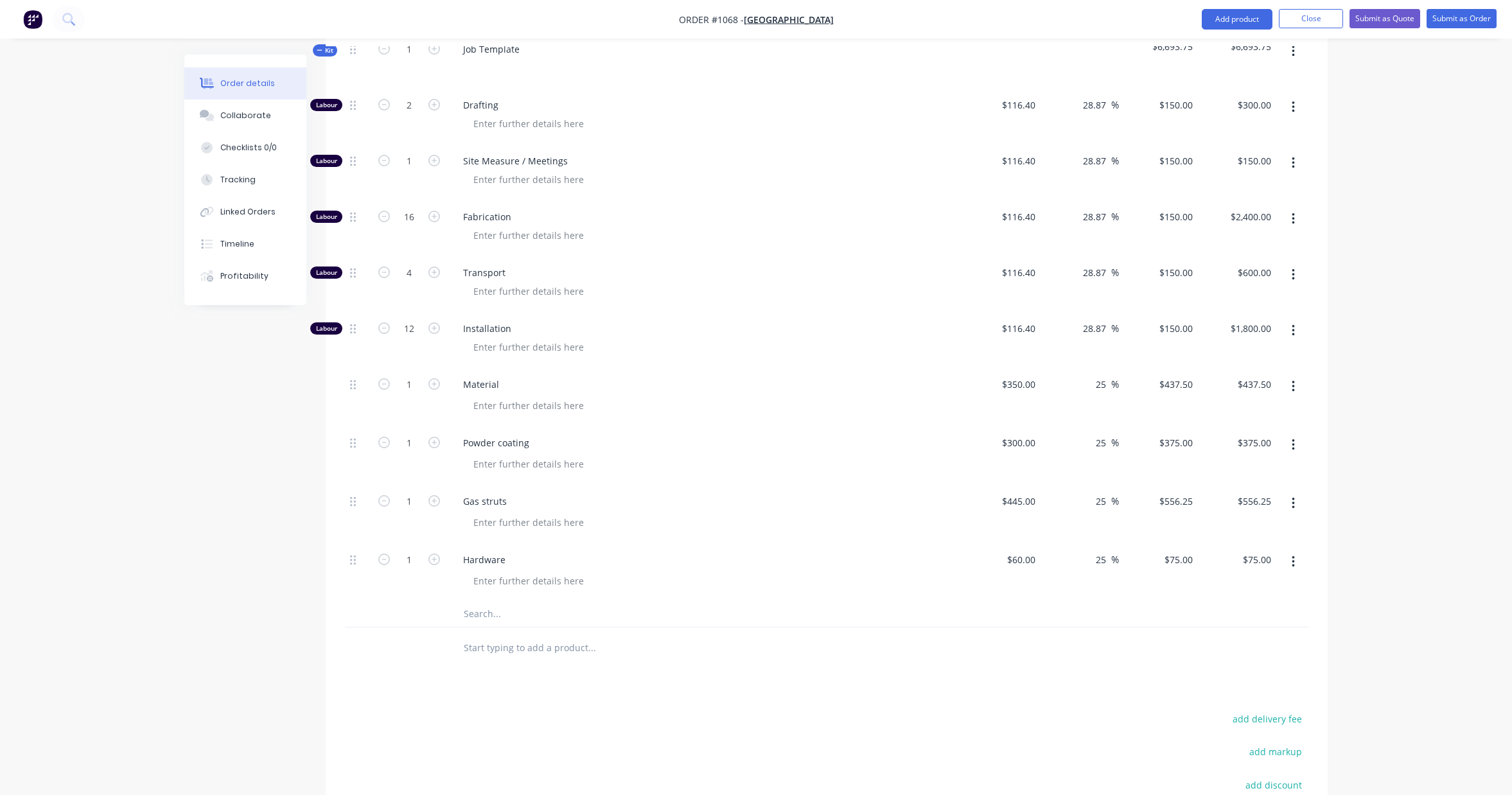
scroll to position [451, 0]
click at [381, 336] on icon "button" at bounding box center [384, 334] width 12 height 12
type input "11"
type input "$1,650.00"
click at [381, 336] on icon "button" at bounding box center [384, 334] width 12 height 12
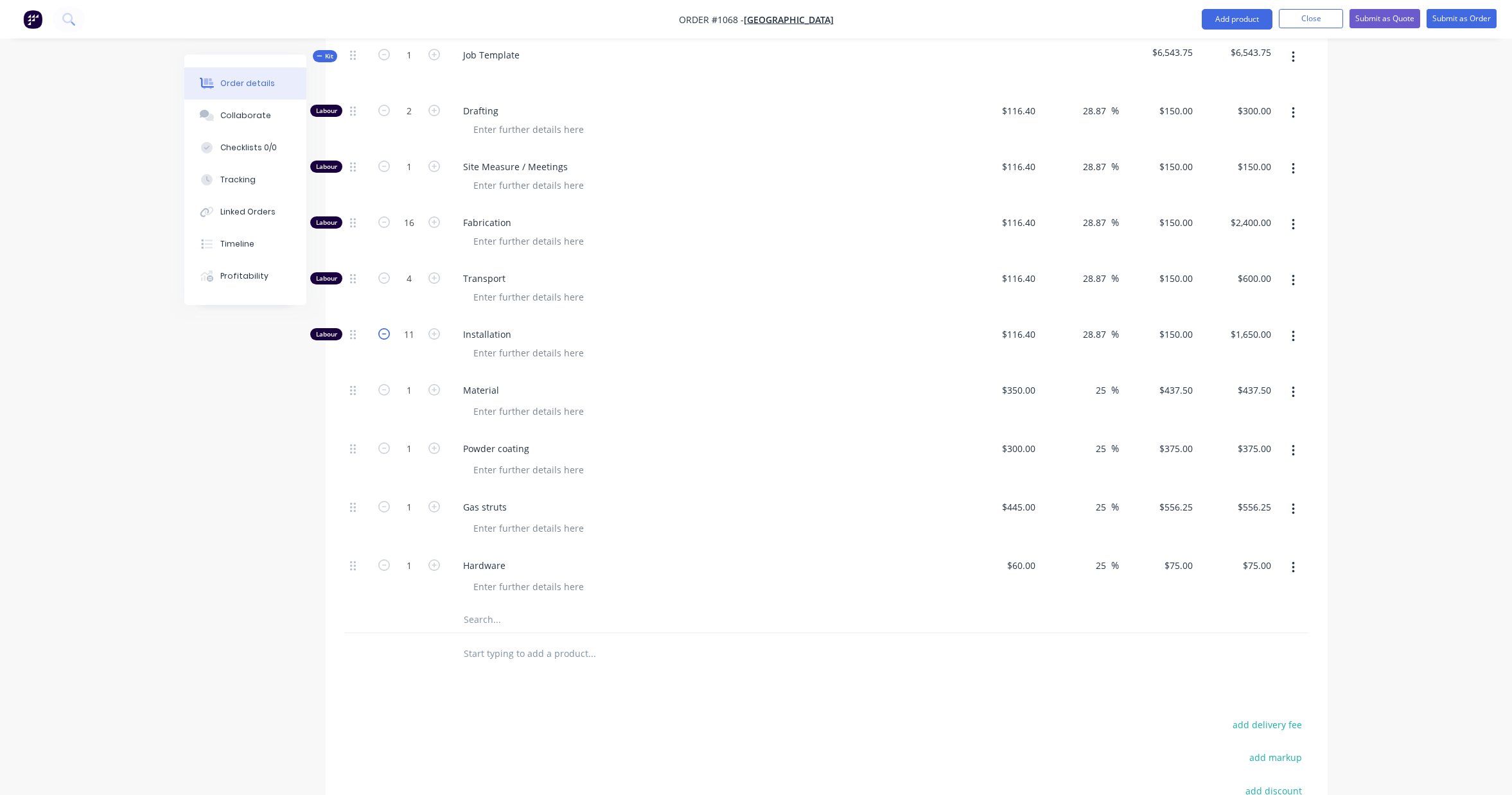
type input "10"
type input "$1,500.00"
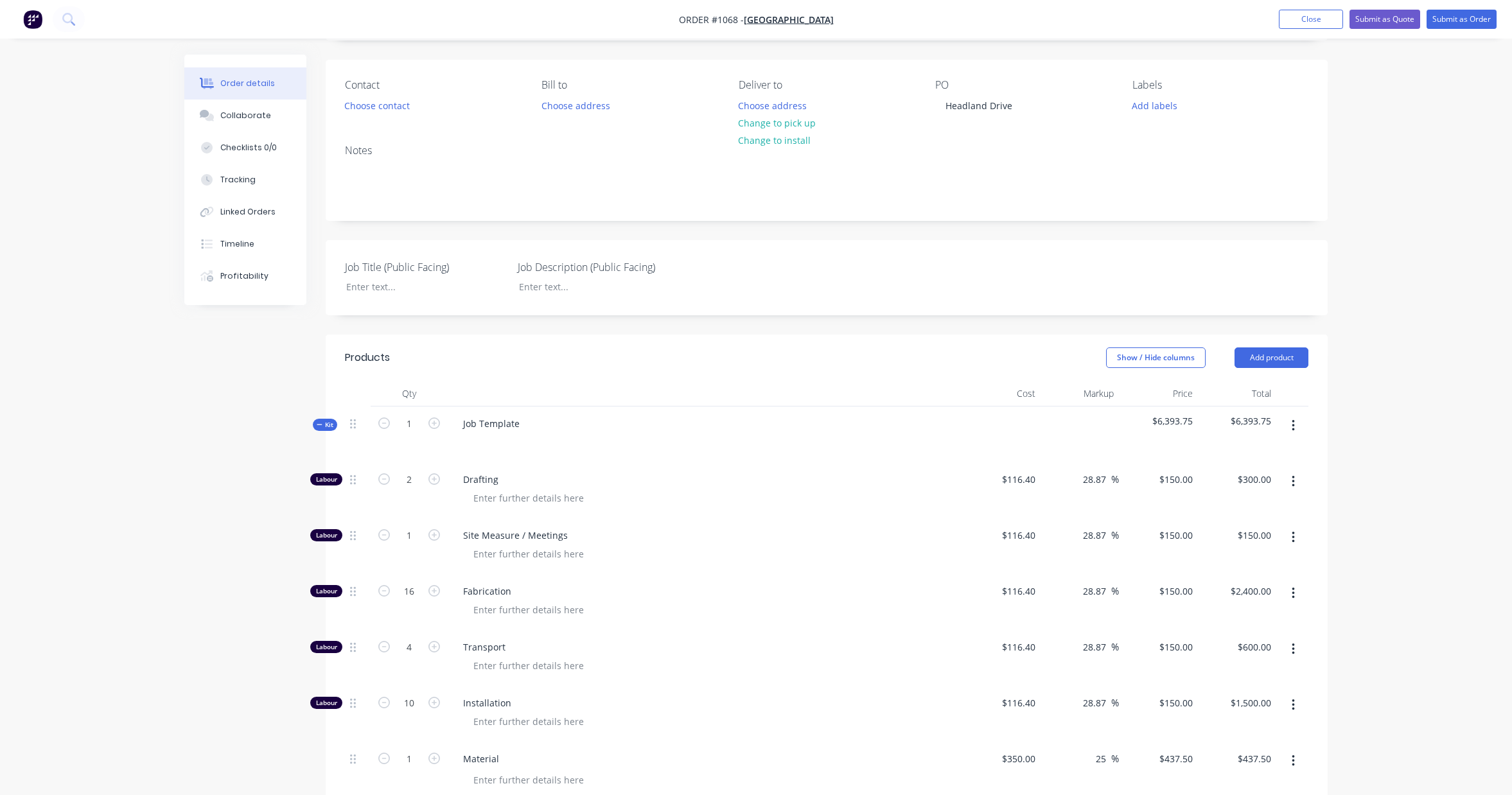
scroll to position [85, 0]
click at [434, 703] on icon "button" at bounding box center [433, 700] width 12 height 12
type input "11"
type input "$1,650.00"
click at [434, 703] on icon "button" at bounding box center [433, 700] width 12 height 12
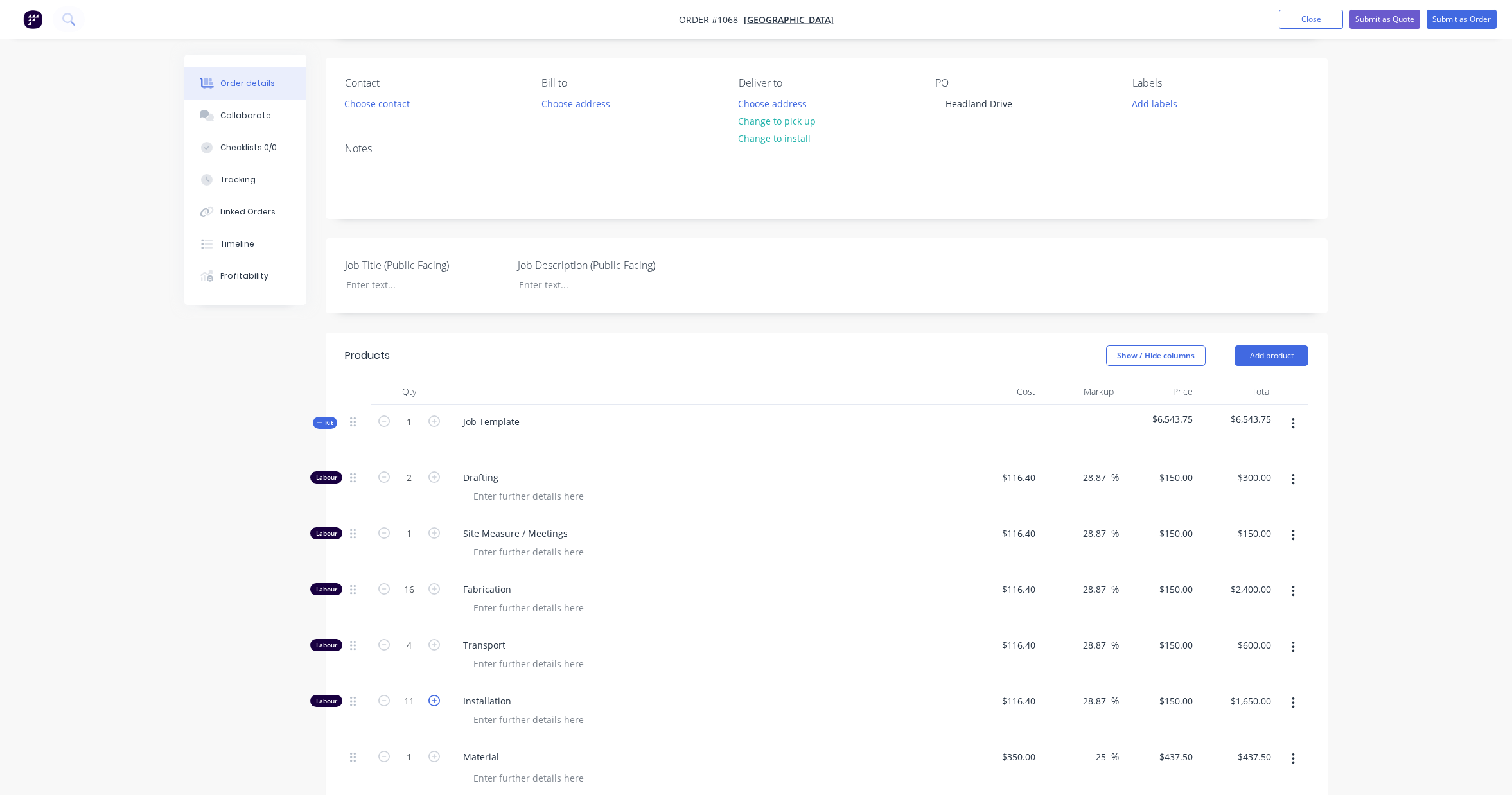
type input "12"
type input "$1,800.00"
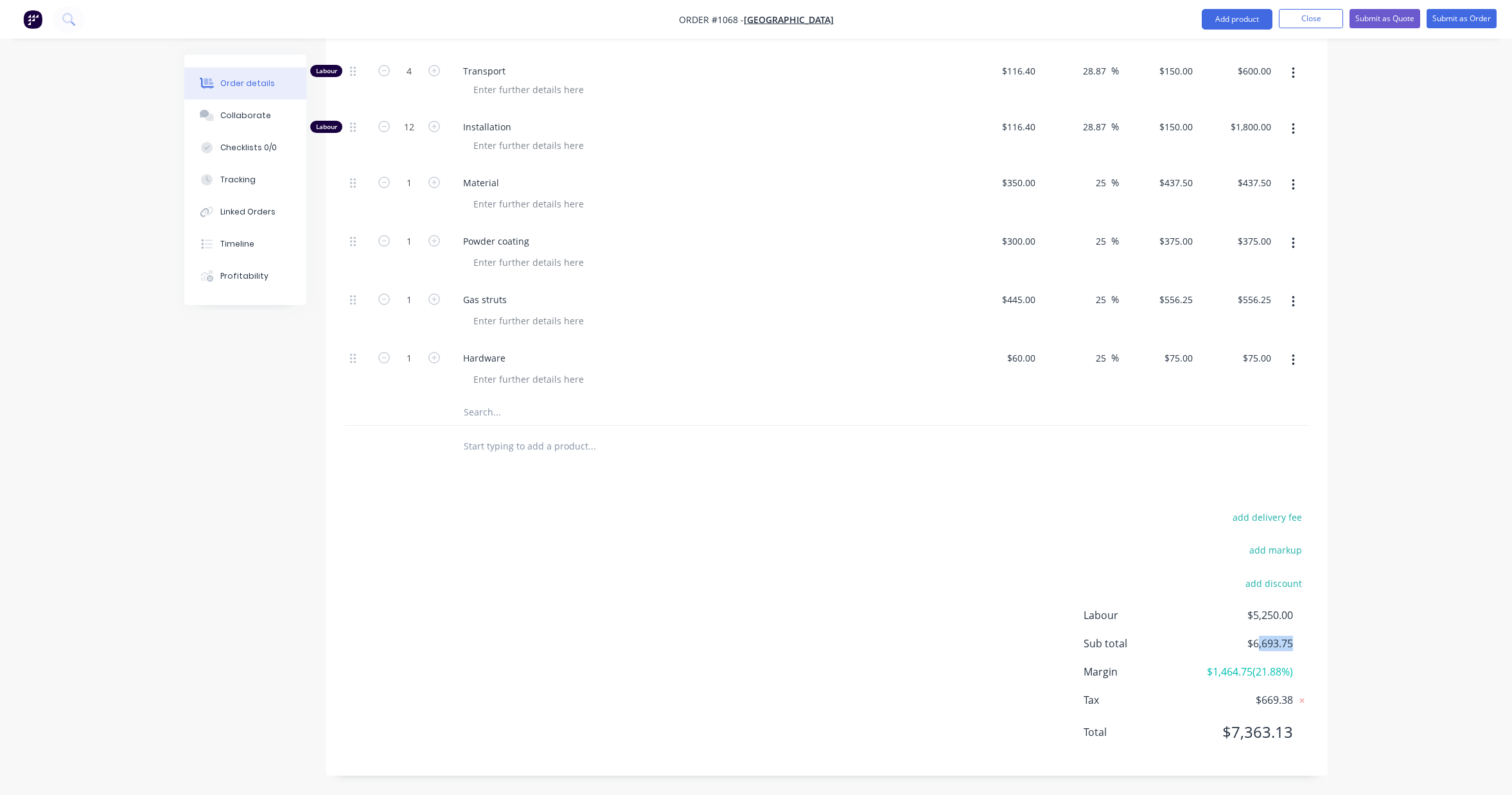
scroll to position [658, 0]
drag, startPoint x: 1291, startPoint y: 645, endPoint x: 1255, endPoint y: 647, distance: 36.1
click at [1255, 647] on span "$6,693.75" at bounding box center [1245, 645] width 95 height 16
copy span "6,693.75"
